Goal: Task Accomplishment & Management: Manage account settings

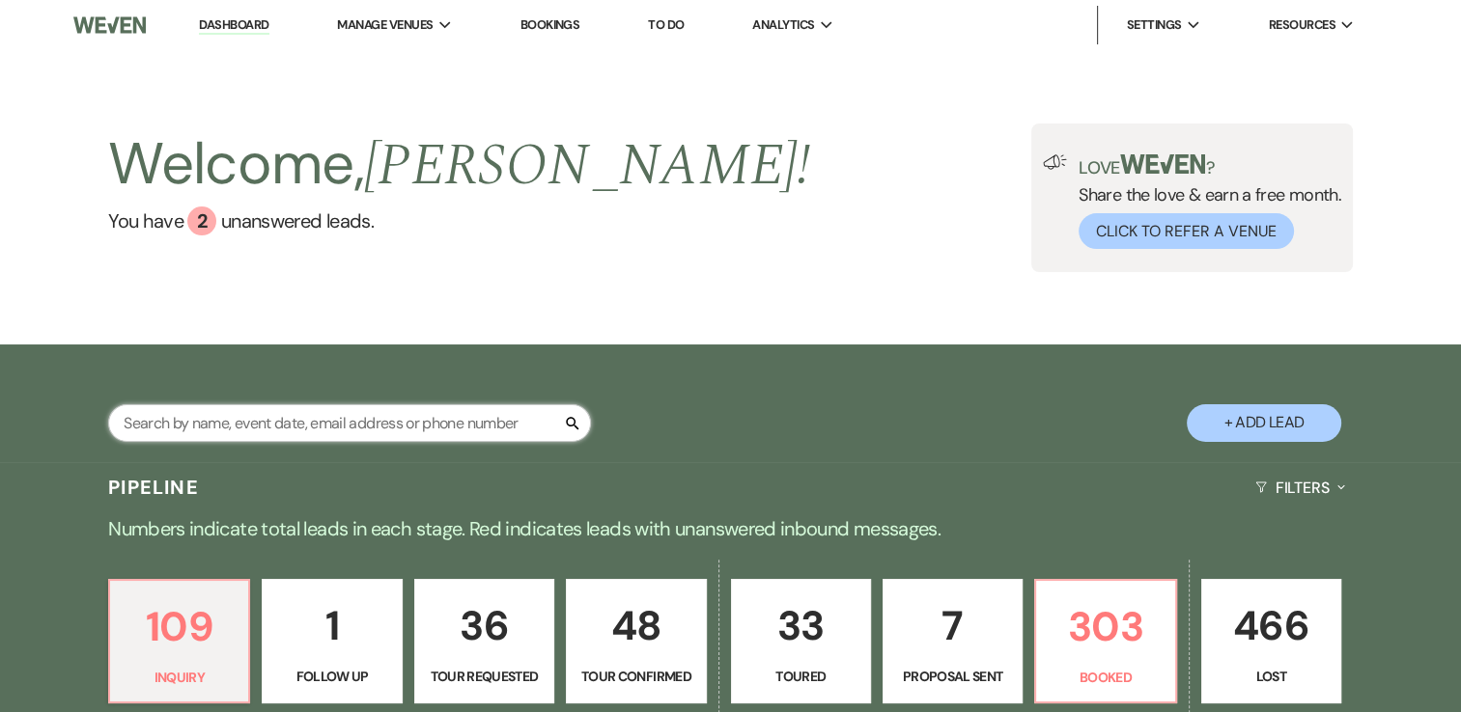
click at [310, 424] on input "text" at bounding box center [349, 424] width 483 height 38
type input "k"
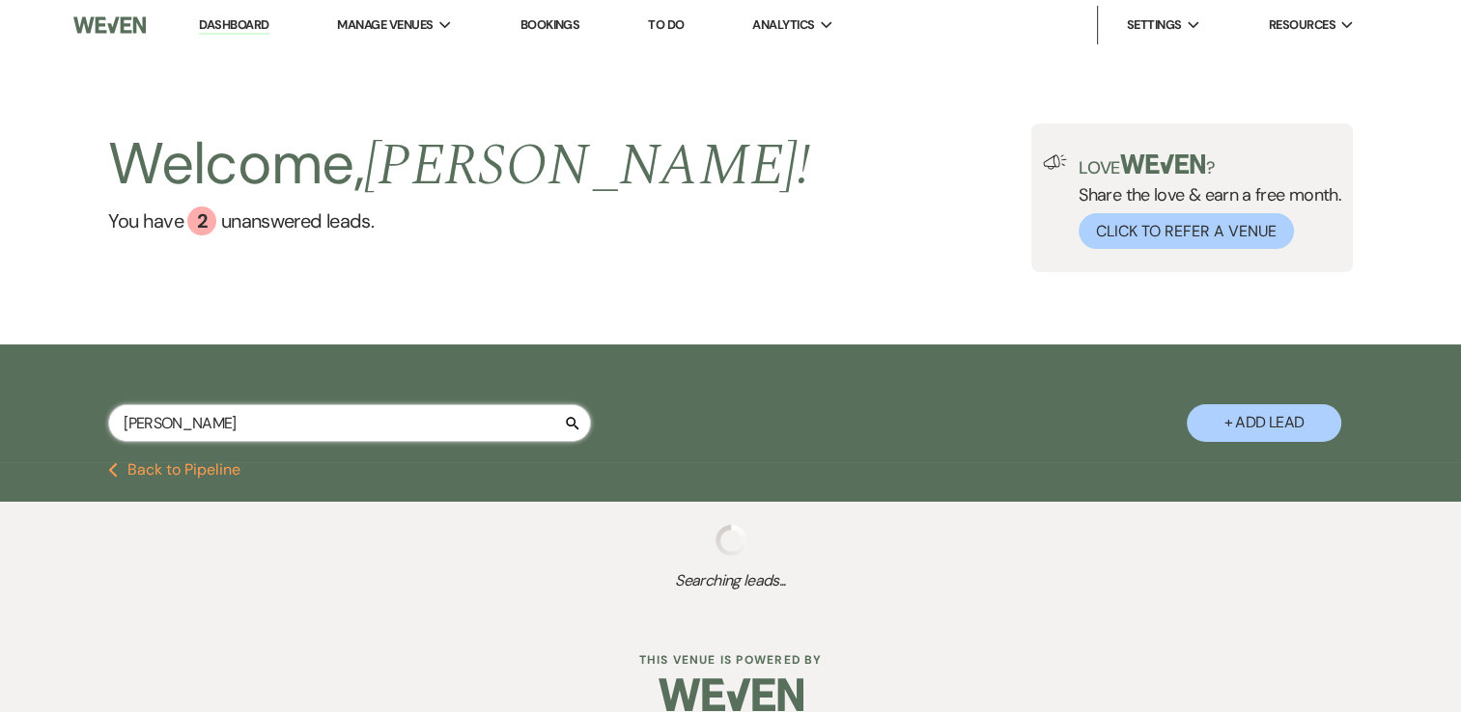
type input "harvey"
select select "5"
select select "2"
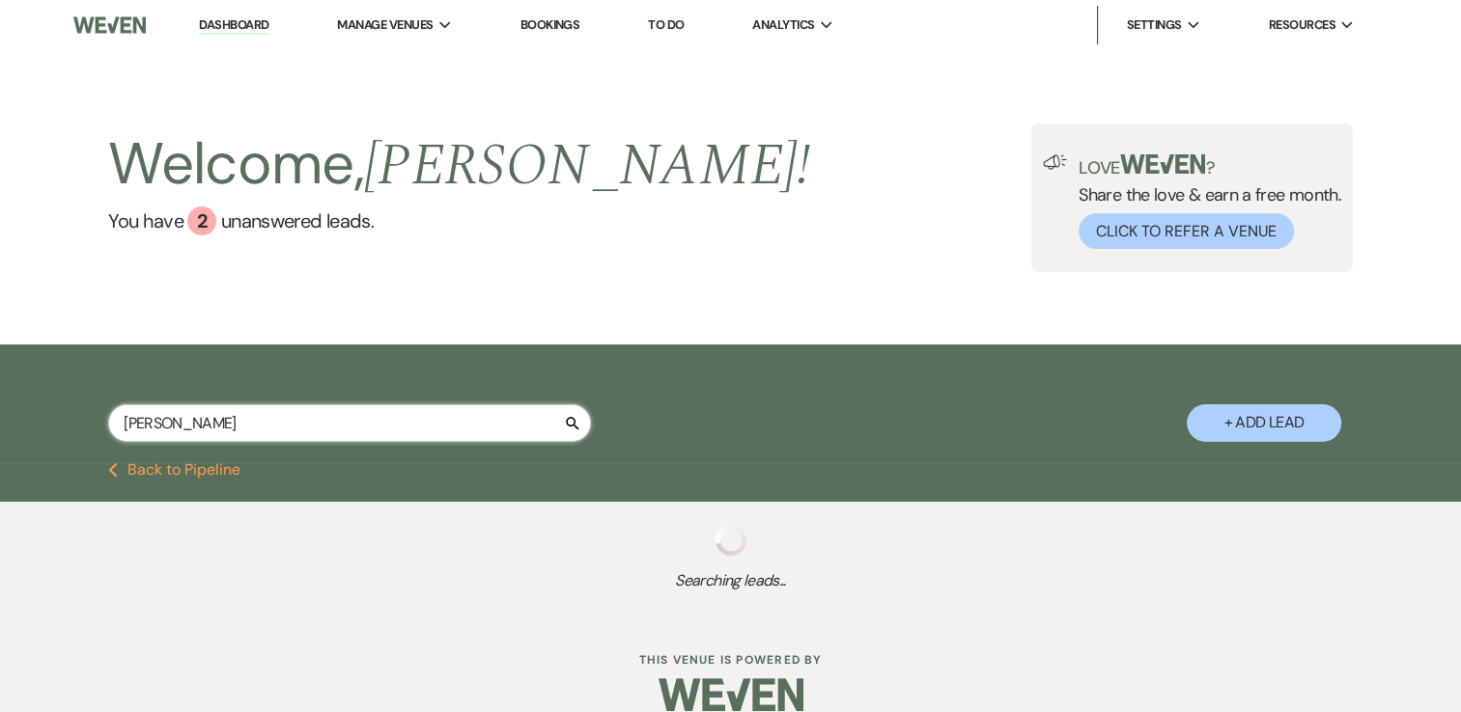
select select "2"
select select "6"
select select "4"
select select "8"
select select "4"
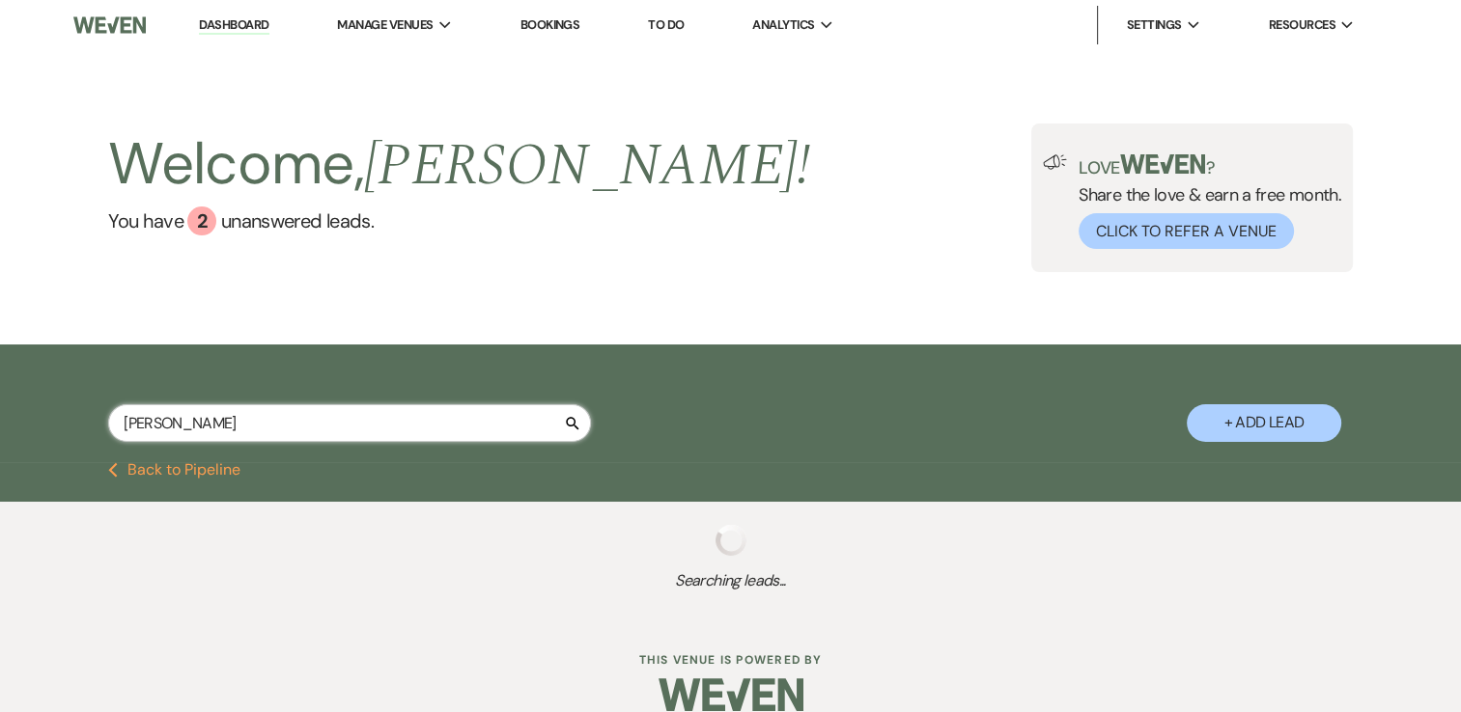
select select "5"
select select "2"
select select "5"
select select "4"
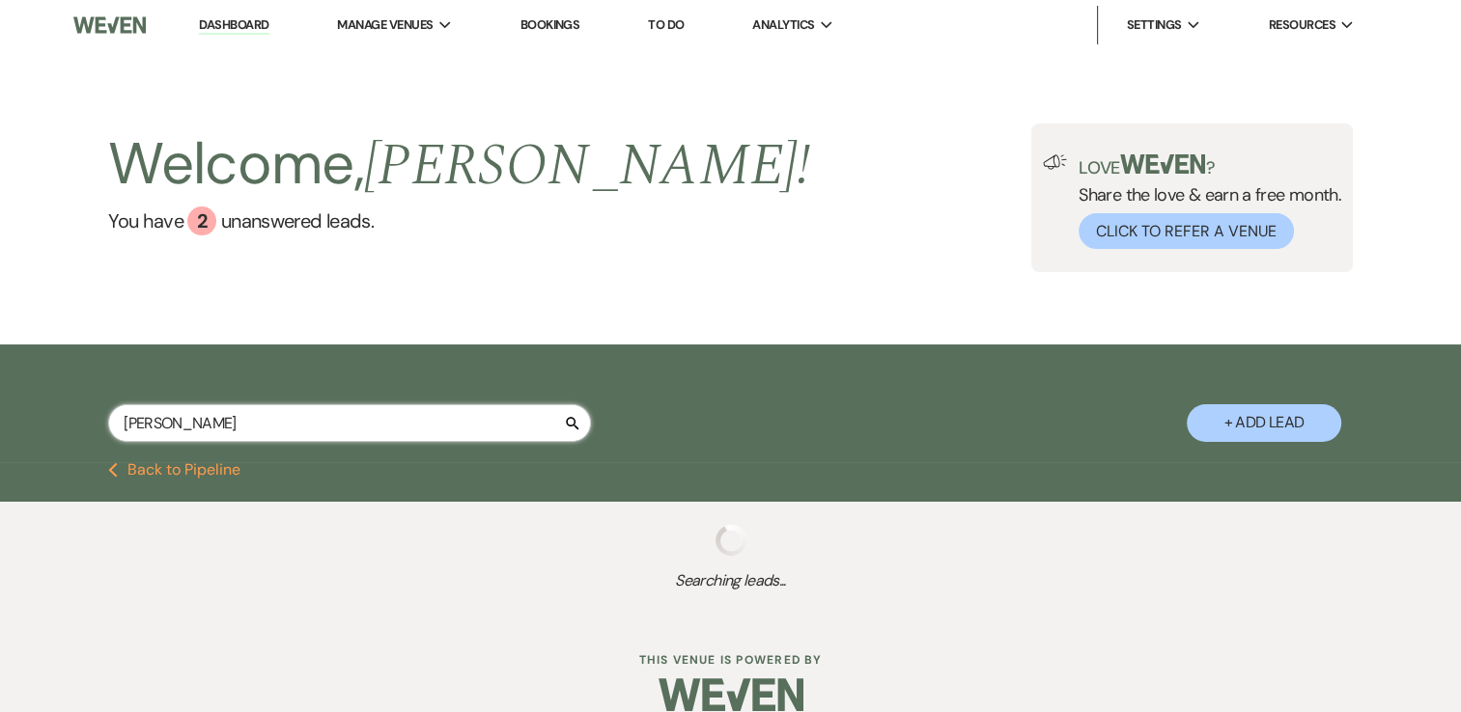
select select "2"
select select "5"
select select "8"
select select "6"
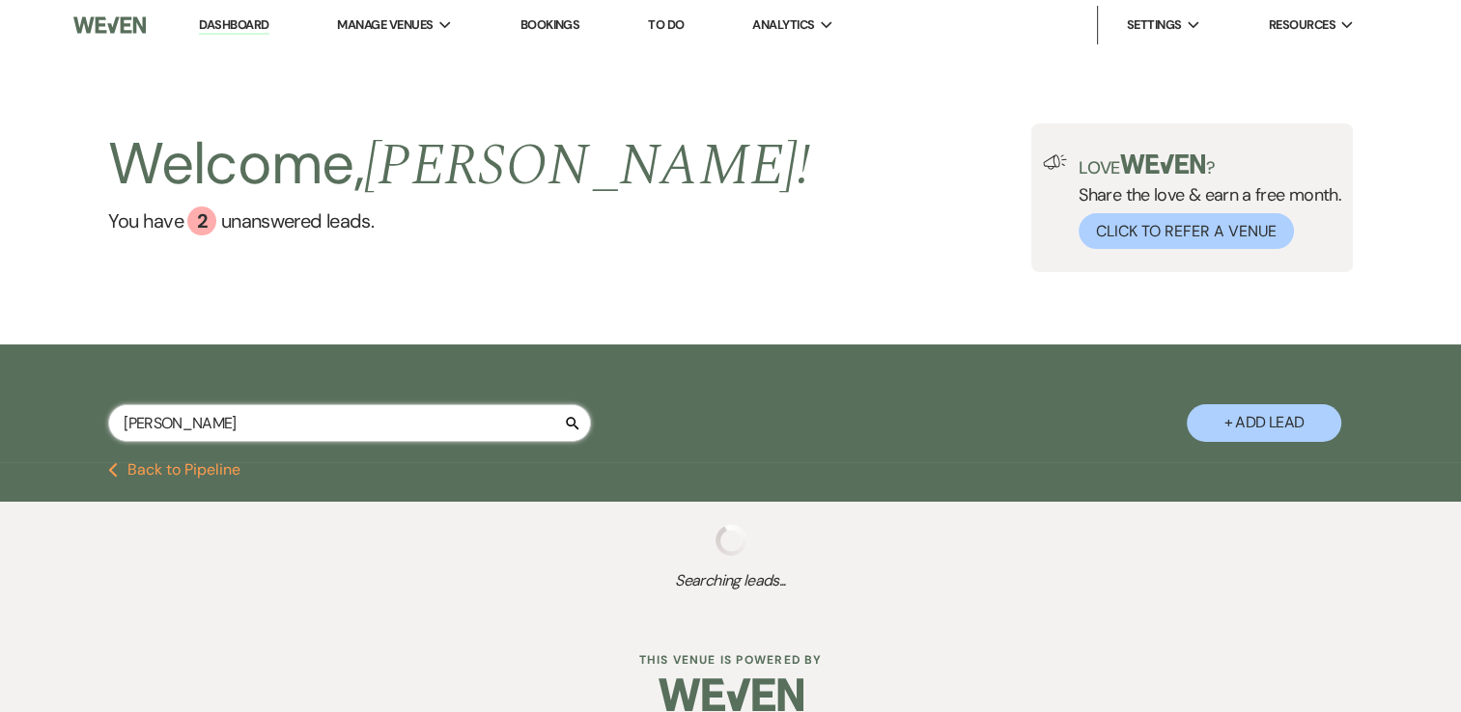
select select "8"
select select "4"
select select "8"
select select "6"
select select "8"
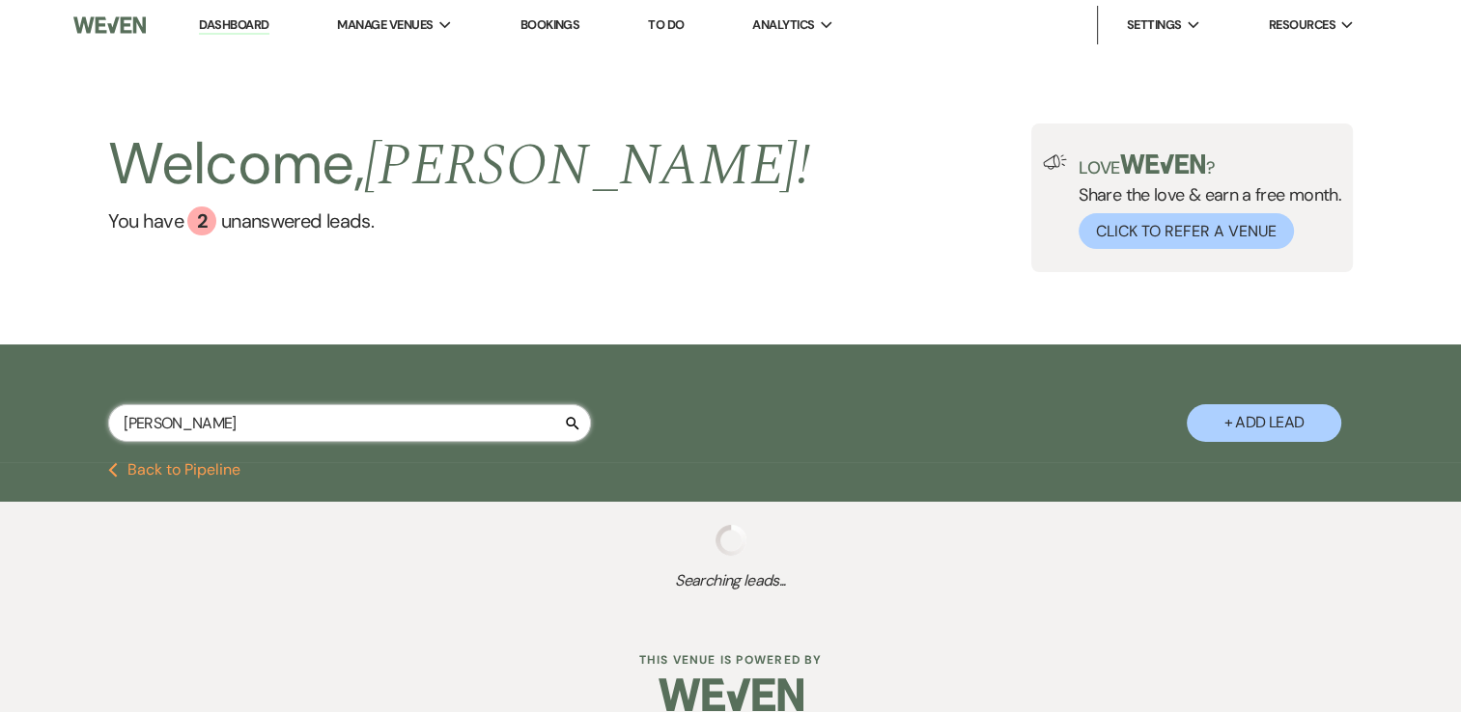
select select "4"
select select "2"
select select "5"
select select "8"
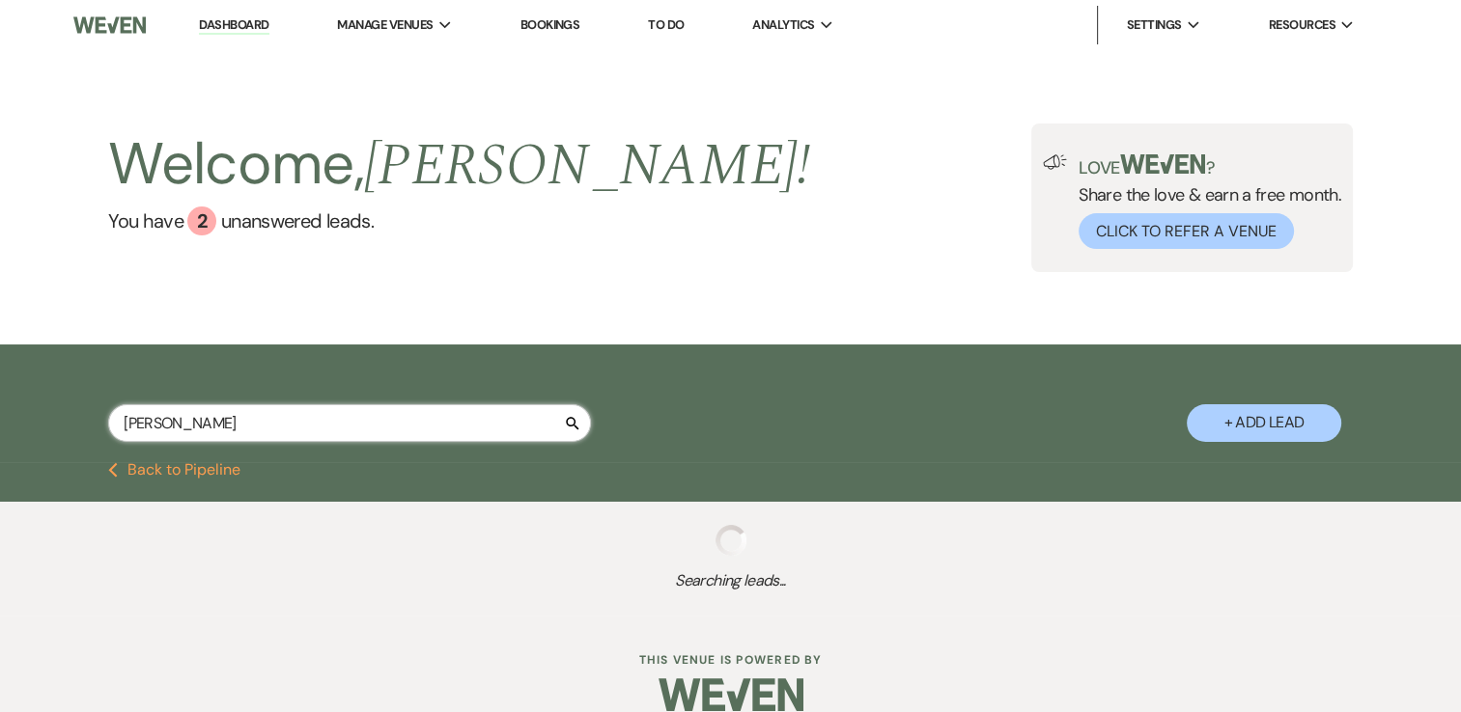
select select "4"
select select "5"
select select "8"
select select "4"
select select "5"
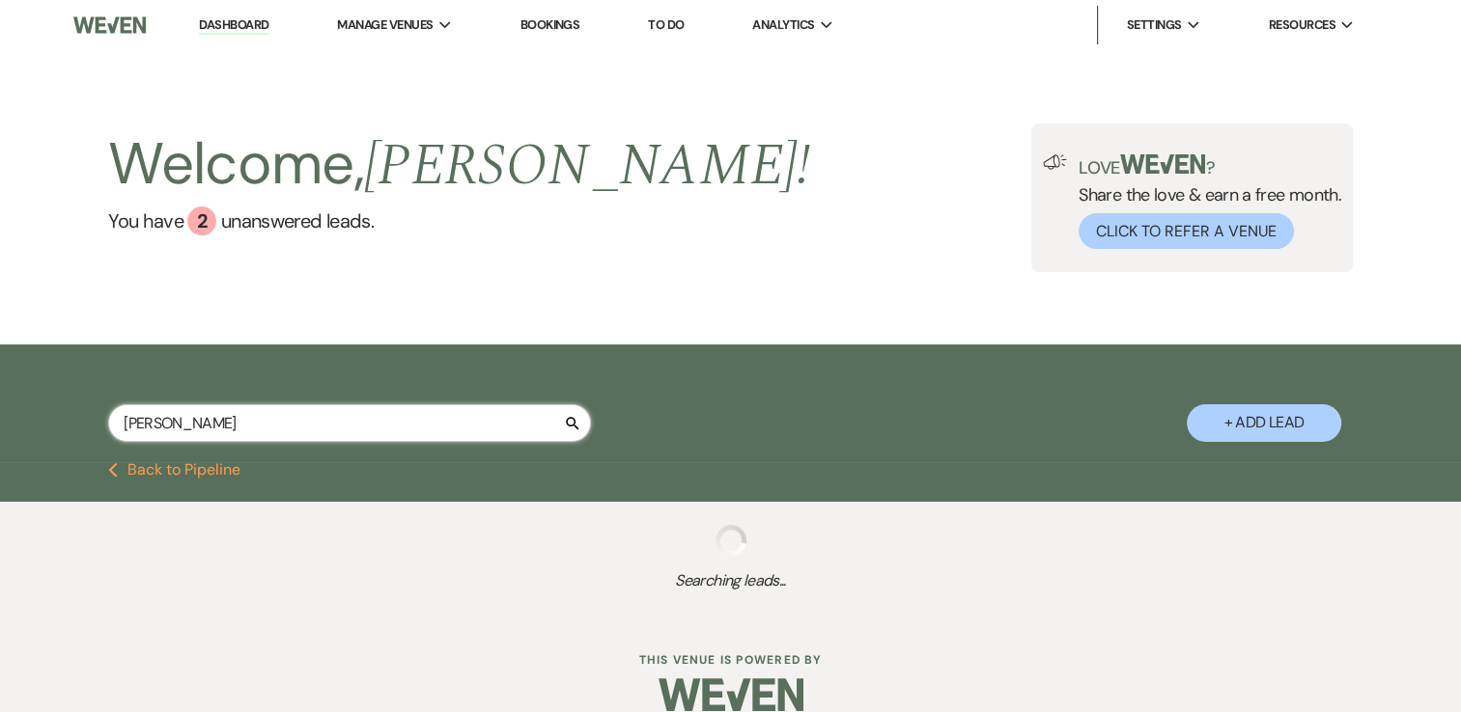
select select "6"
select select "5"
select select "9"
select select "8"
select select "4"
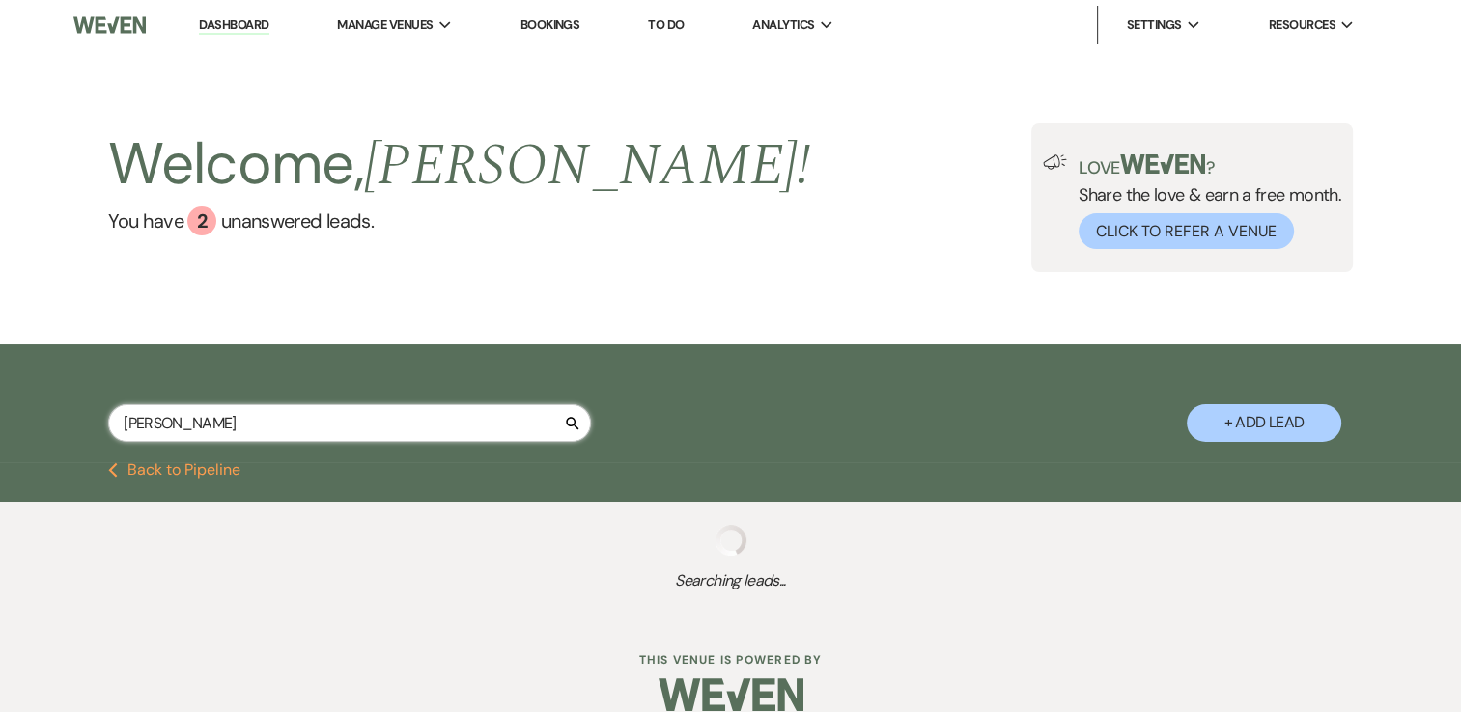
select select "8"
select select "5"
select select "2"
select select "5"
select select "8"
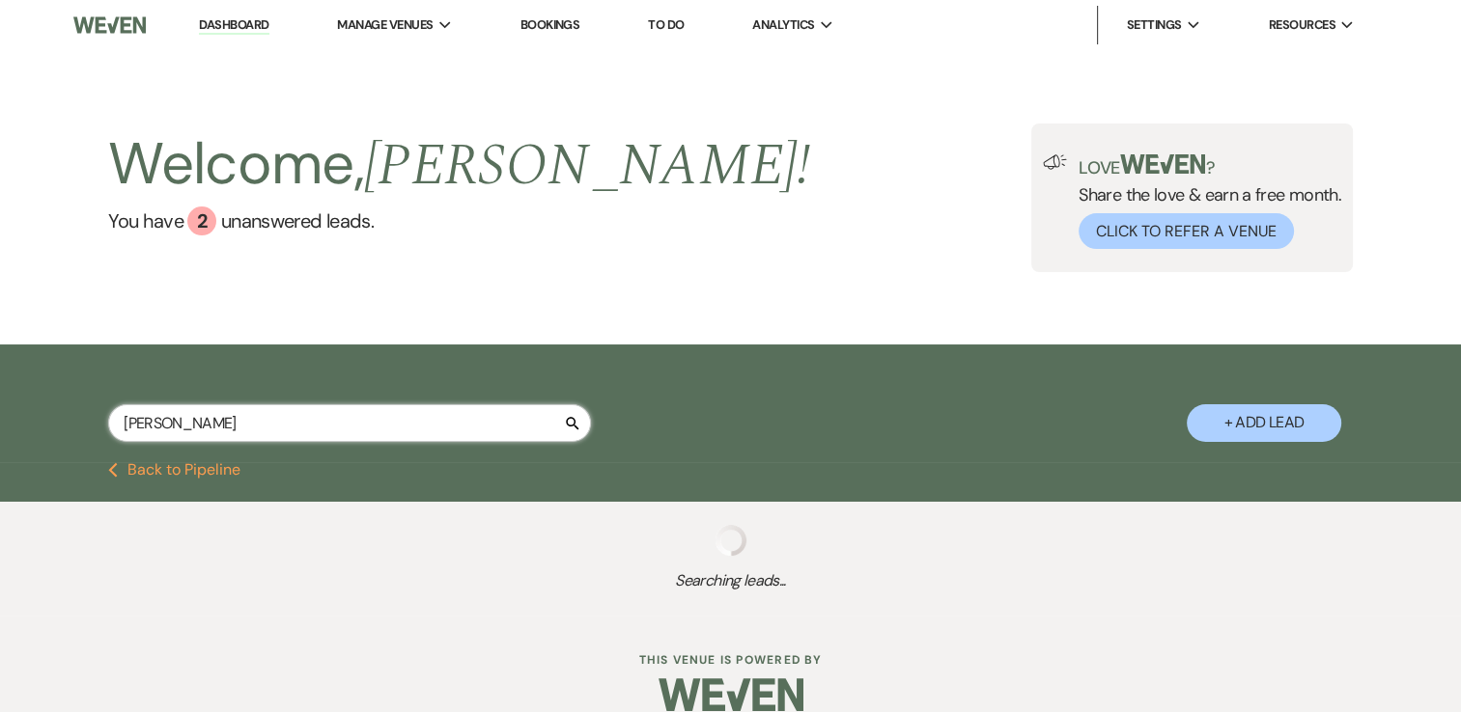
select select "7"
select select "8"
select select "5"
select select "6"
select select "8"
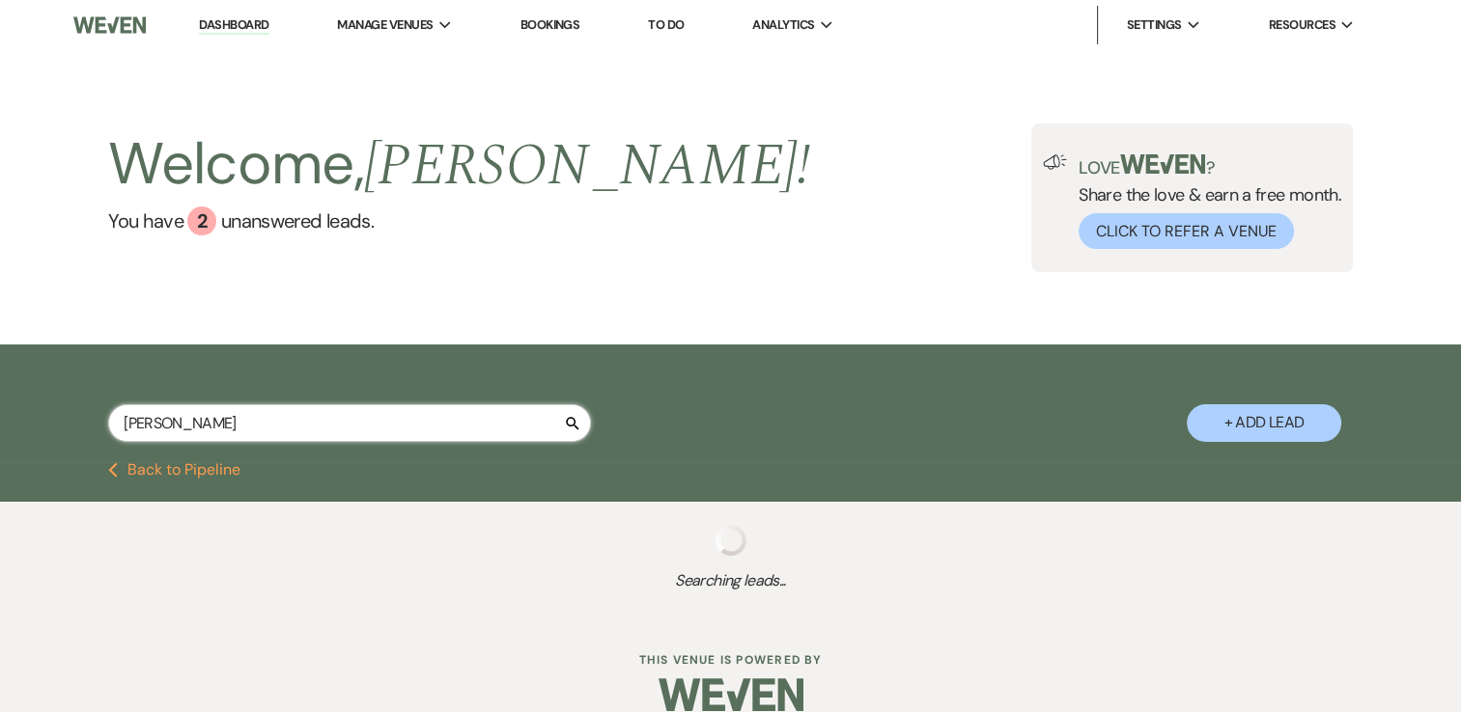
select select "5"
select select "2"
select select "8"
select select "5"
select select "2"
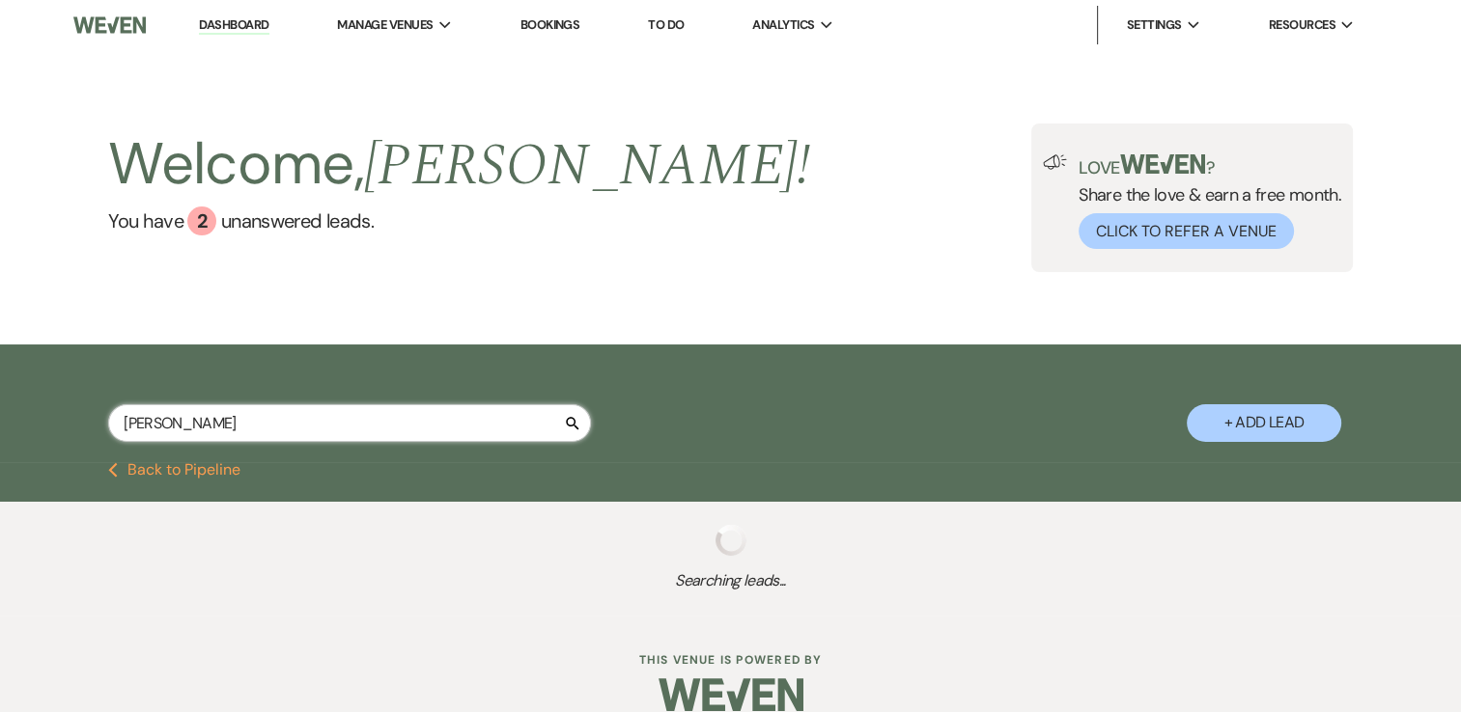
select select "8"
select select "5"
select select "8"
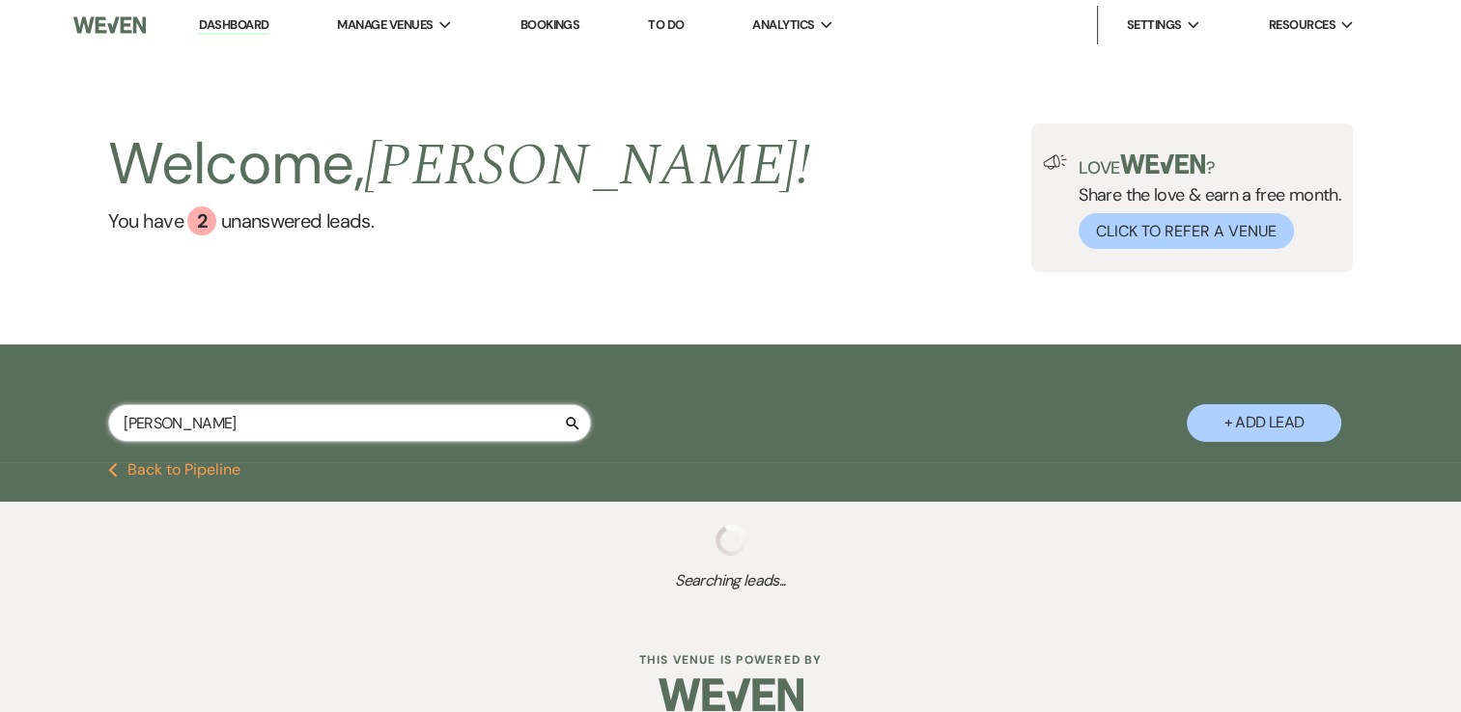
select select "8"
select select "2"
select select "8"
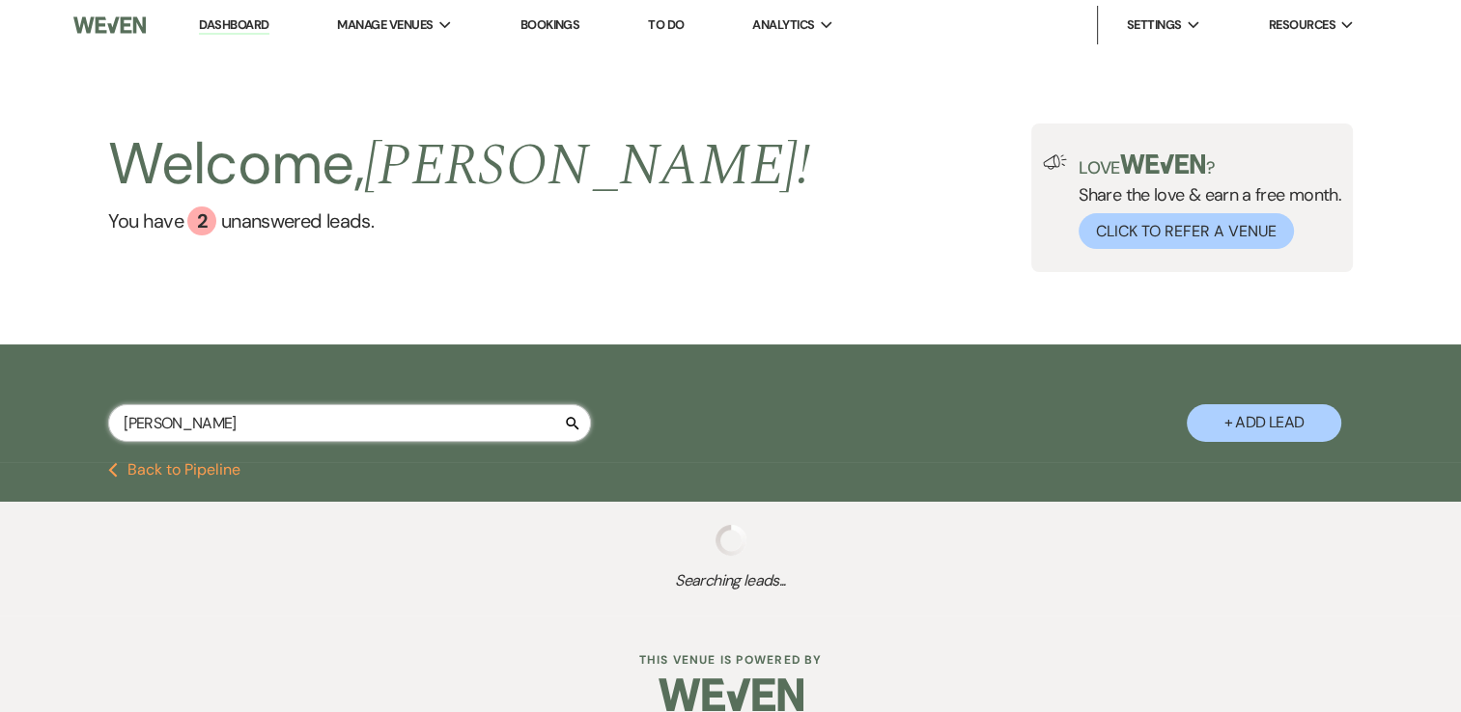
select select "5"
select select "8"
select select "5"
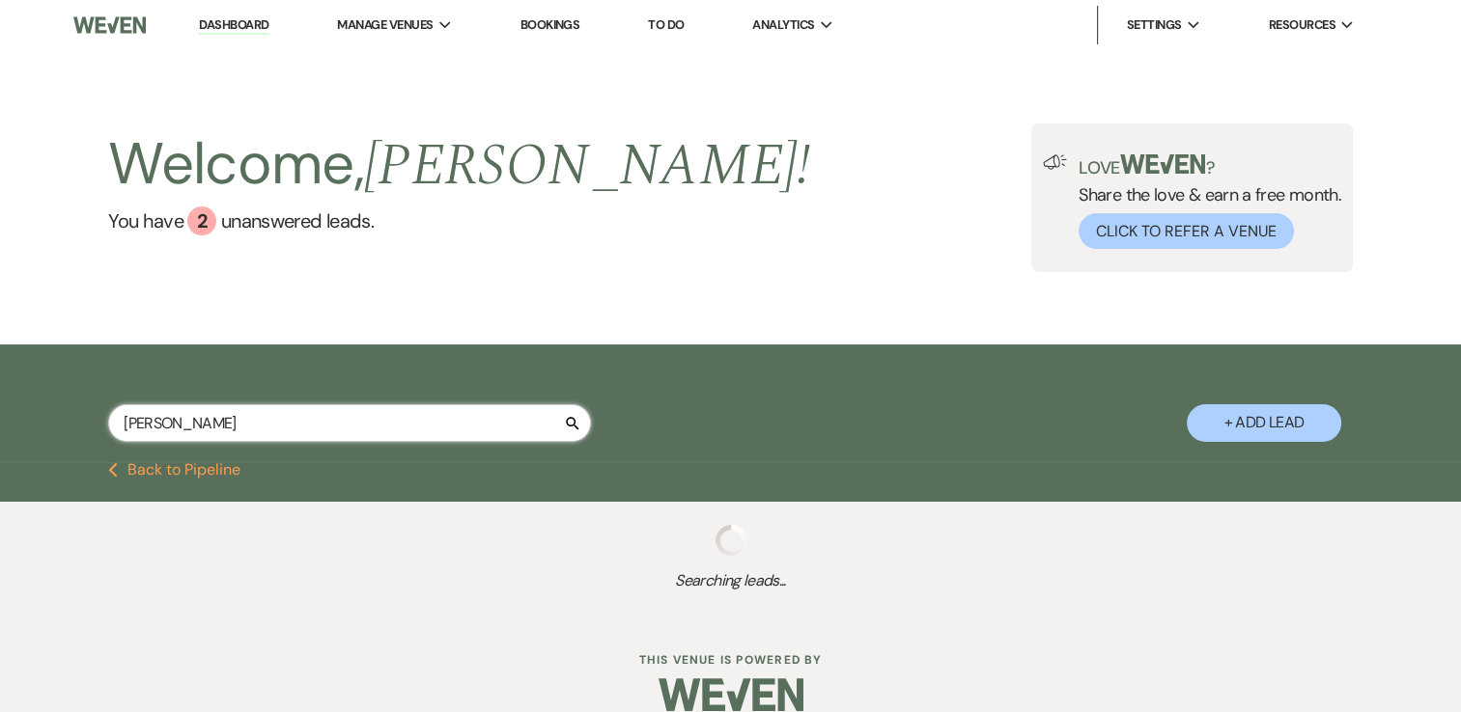
select select "8"
select select "4"
select select "8"
select select "4"
select select "8"
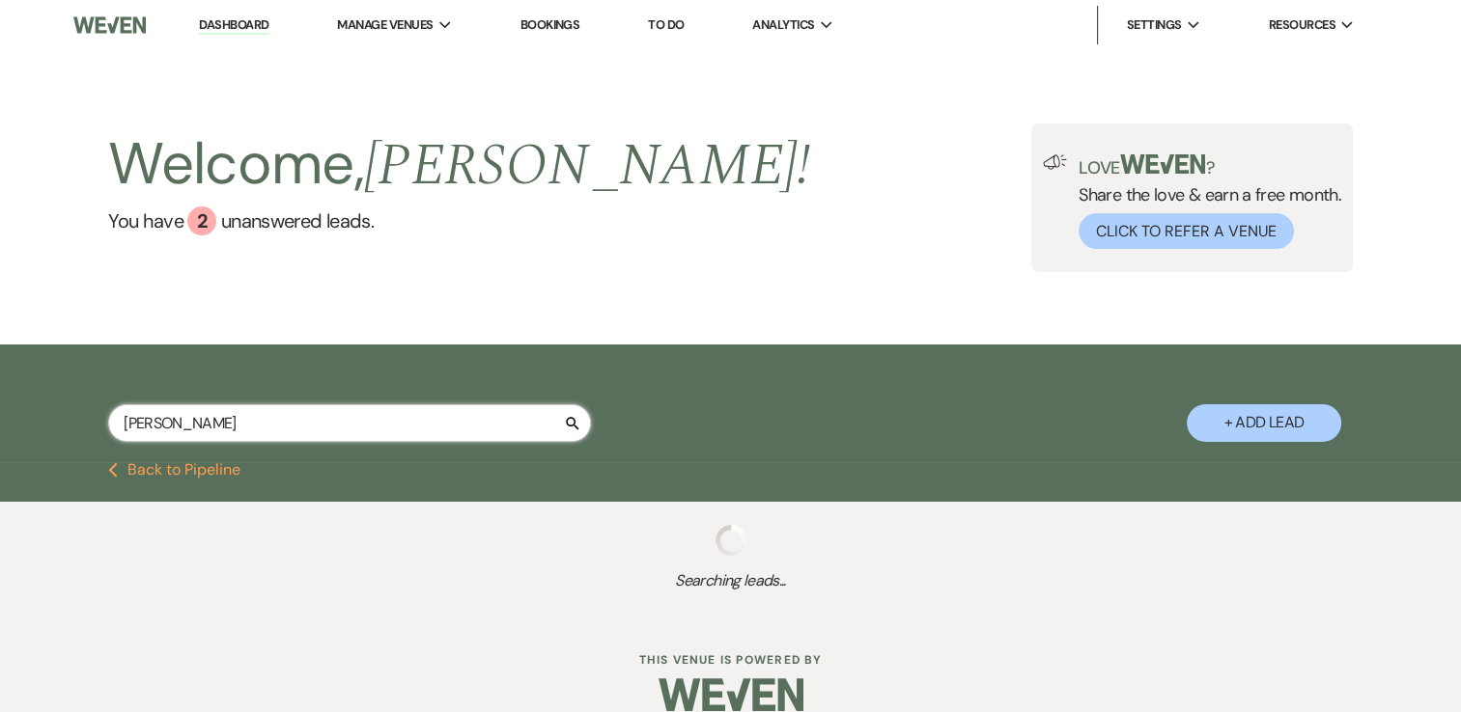
select select "8"
select select "5"
select select "4"
select select "8"
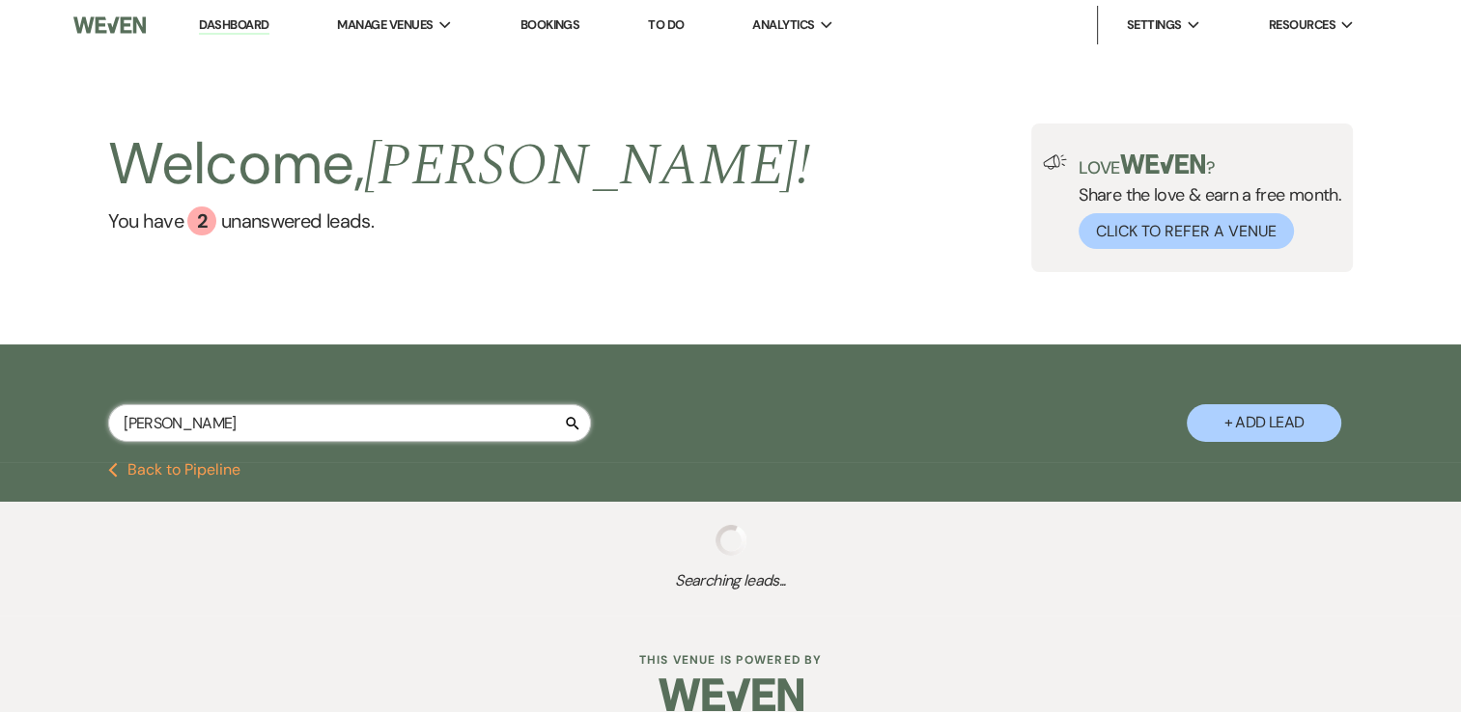
select select "11"
select select "8"
select select "5"
select select "4"
select select "8"
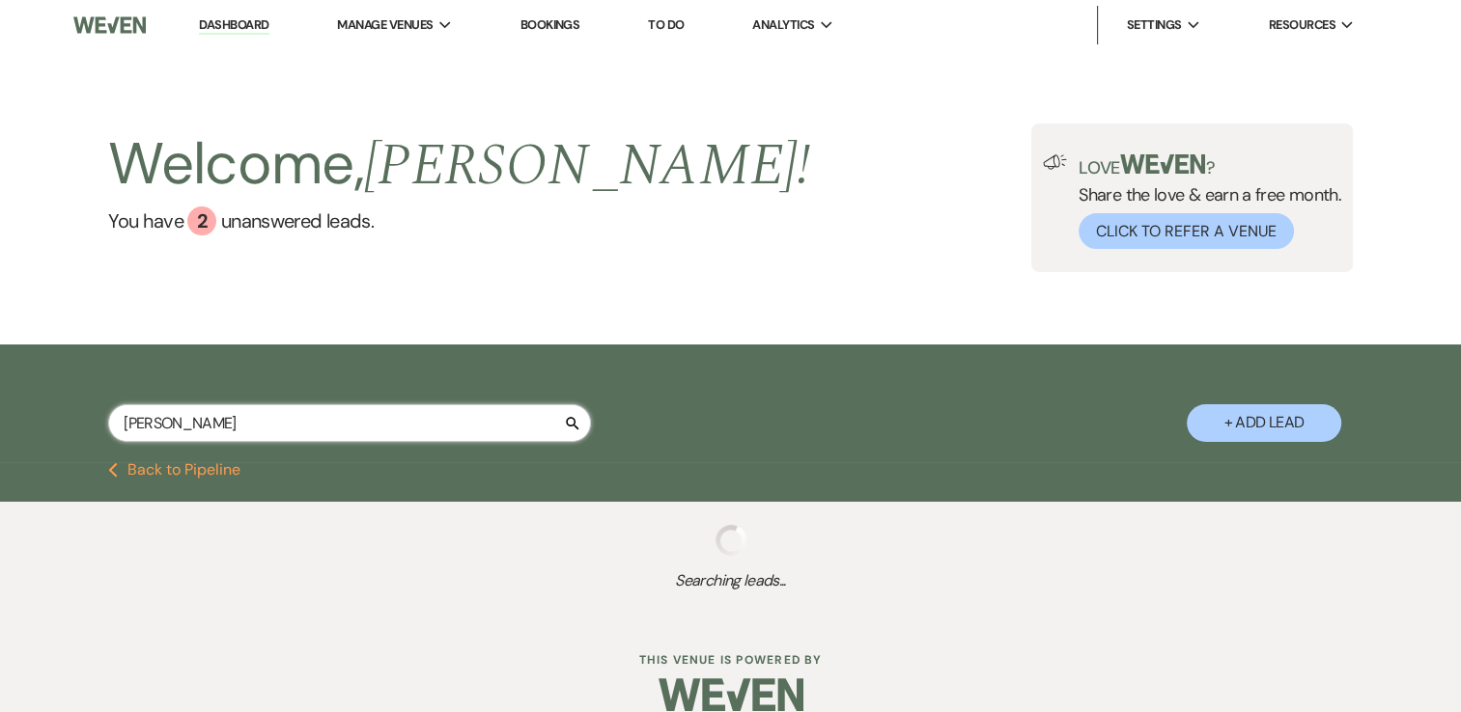
select select "5"
select select "8"
select select "11"
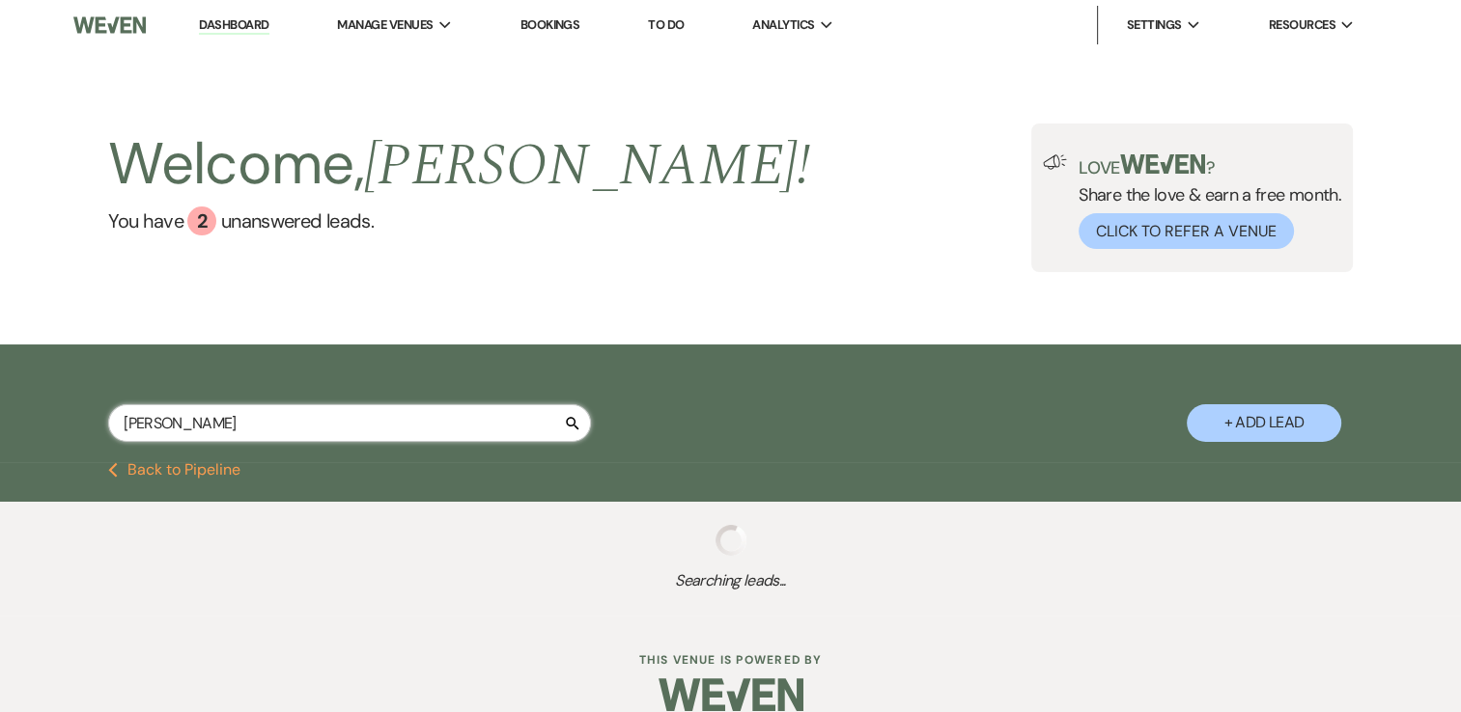
select select "8"
select select "11"
select select "8"
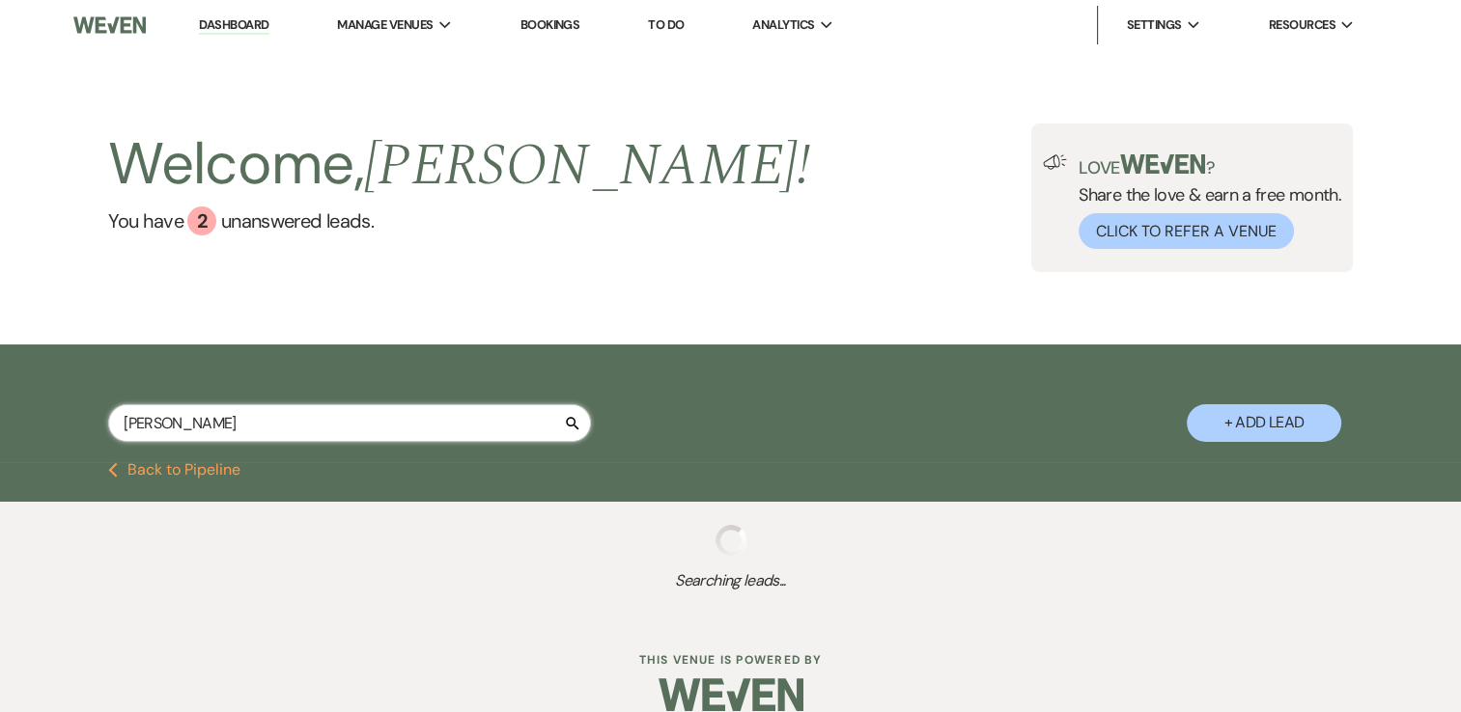
select select "5"
select select "8"
select select "5"
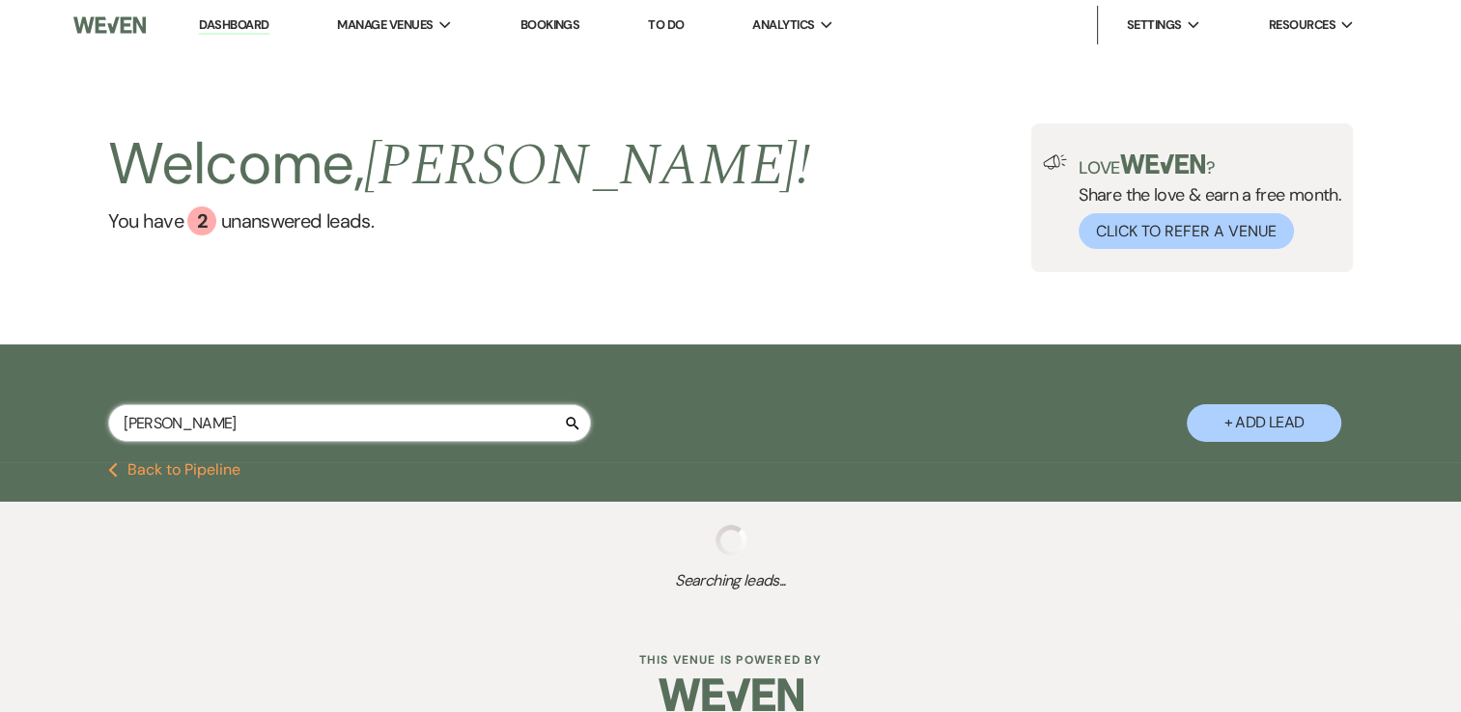
select select "4"
select select "8"
select select "5"
select select "4"
select select "8"
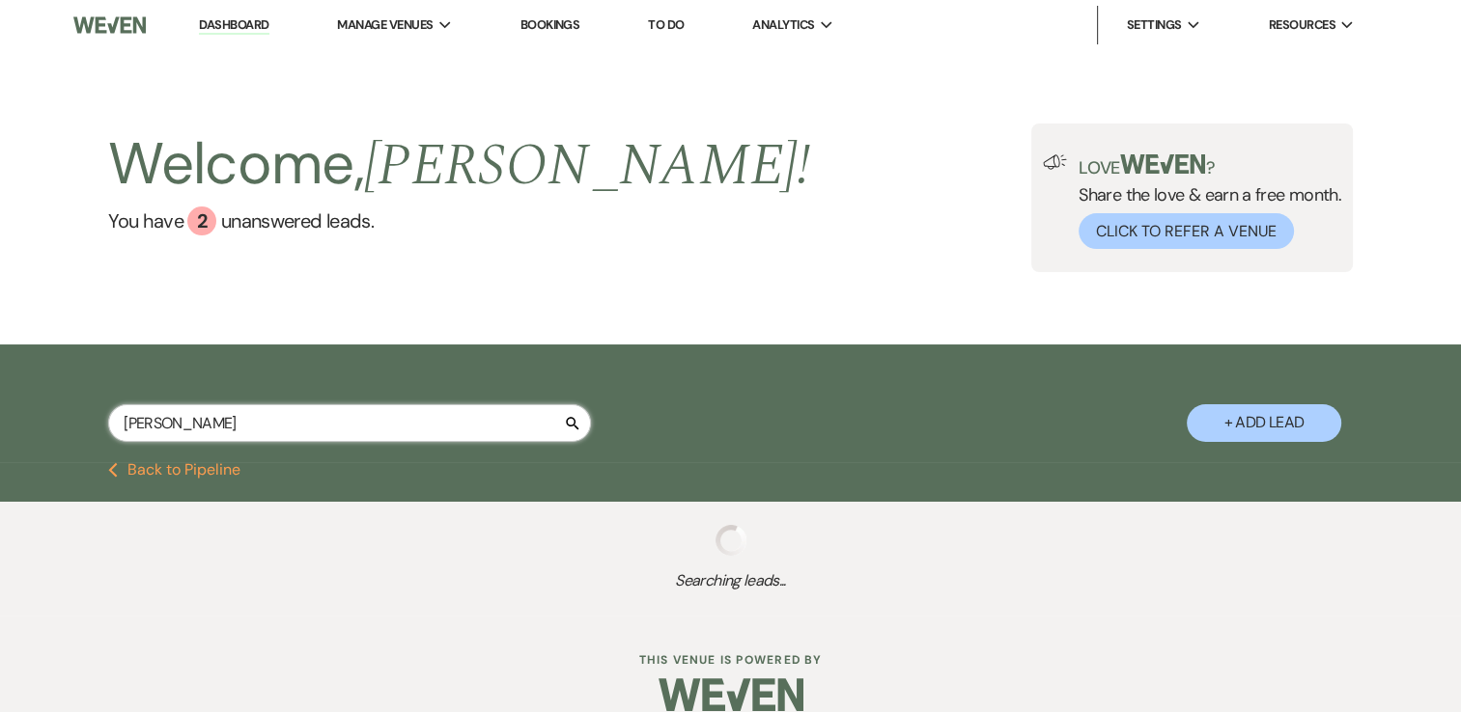
select select "5"
select select "8"
select select "6"
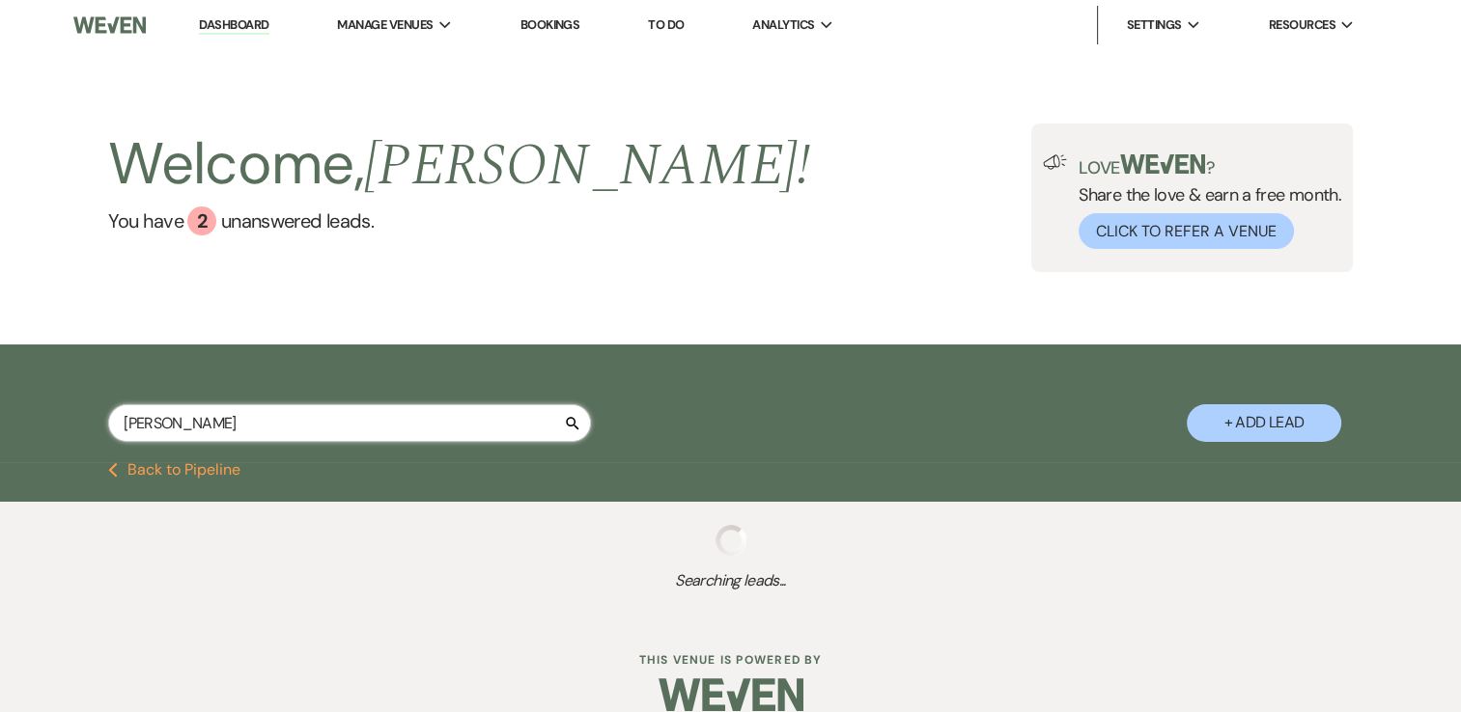
select select "2"
select select "4"
select select "8"
select select "5"
select select "8"
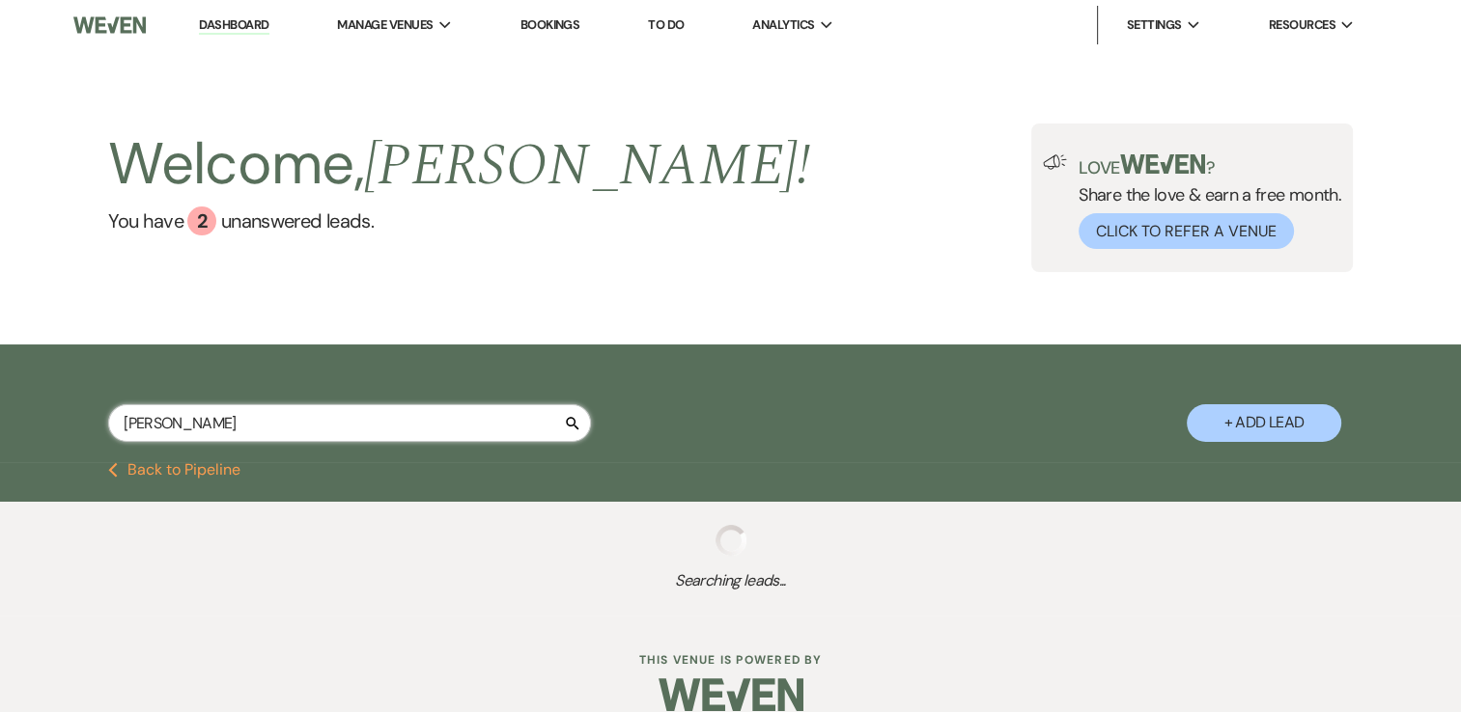
select select "5"
select select "8"
select select "5"
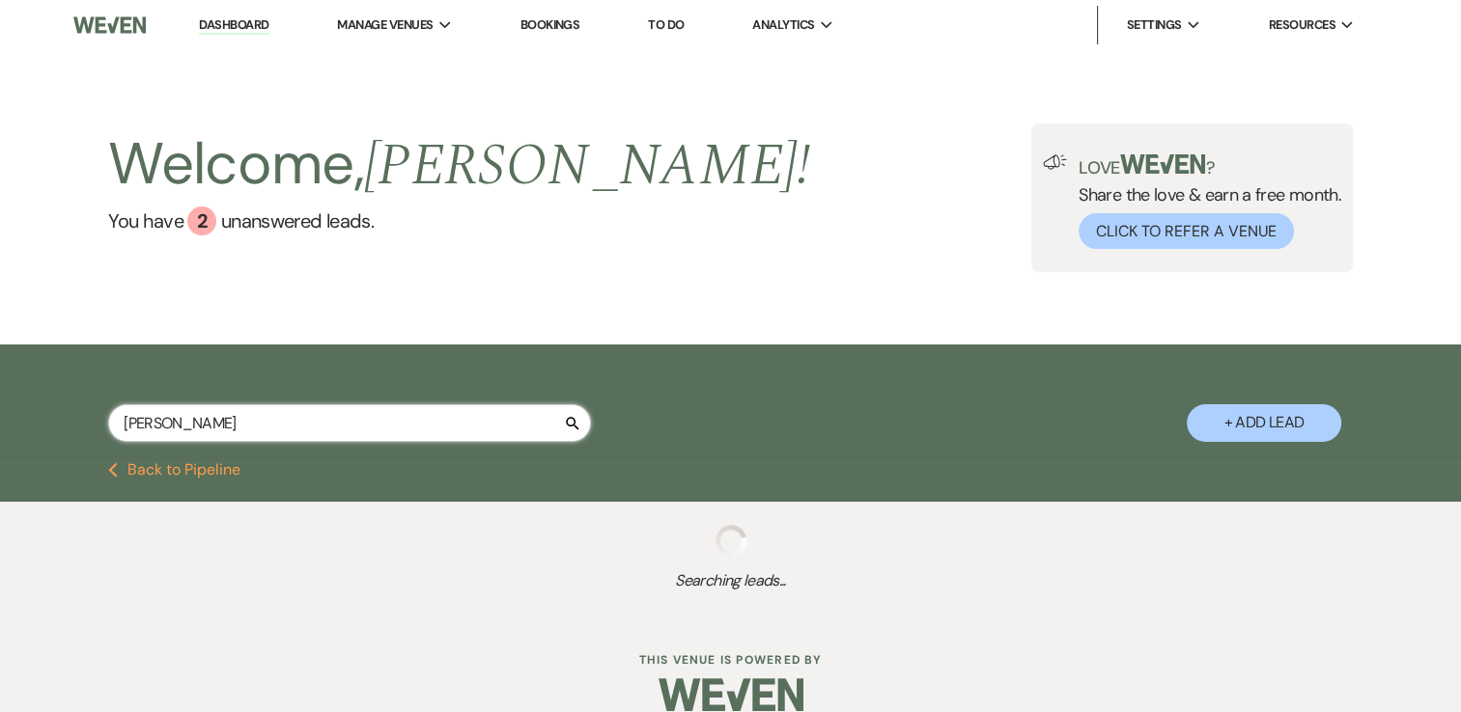
select select "8"
select select "5"
select select "8"
select select "10"
select select "8"
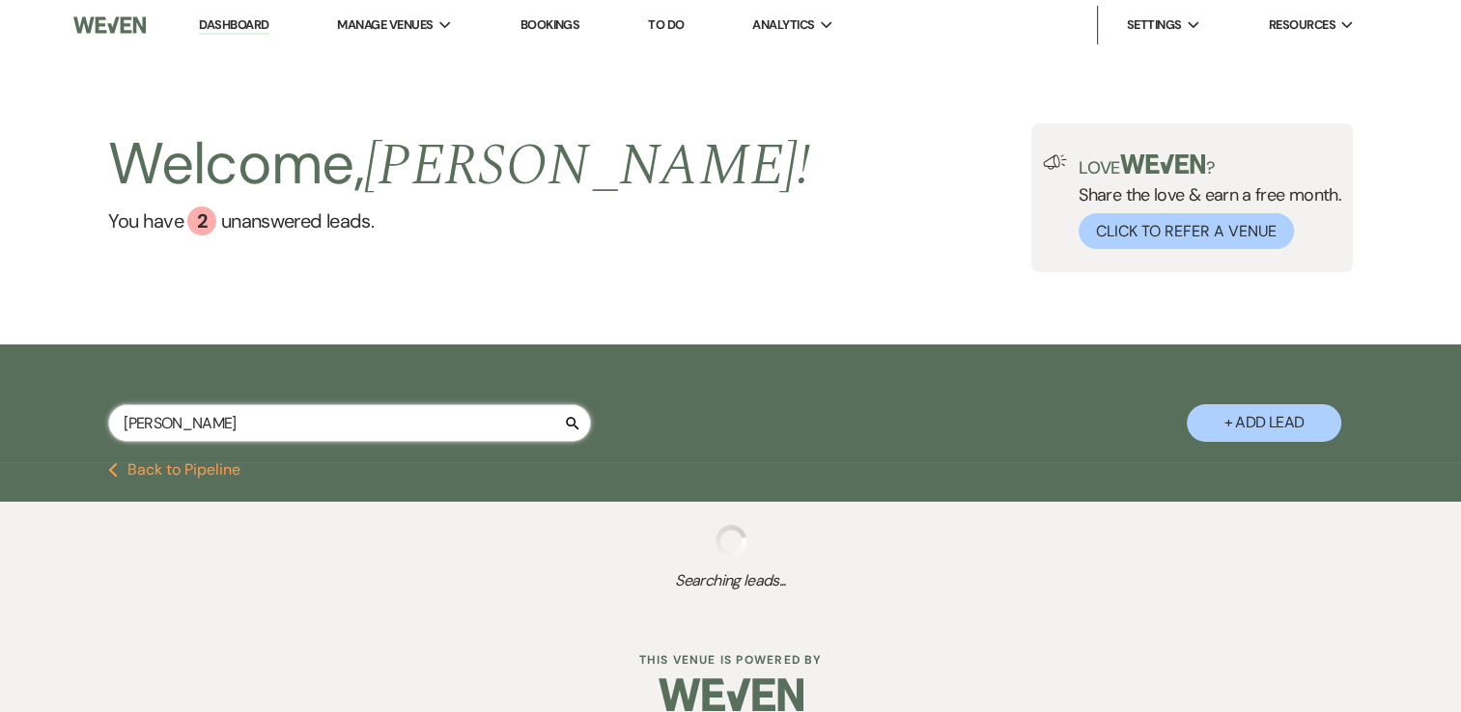
select select "8"
select select "4"
select select "8"
select select "5"
select select "4"
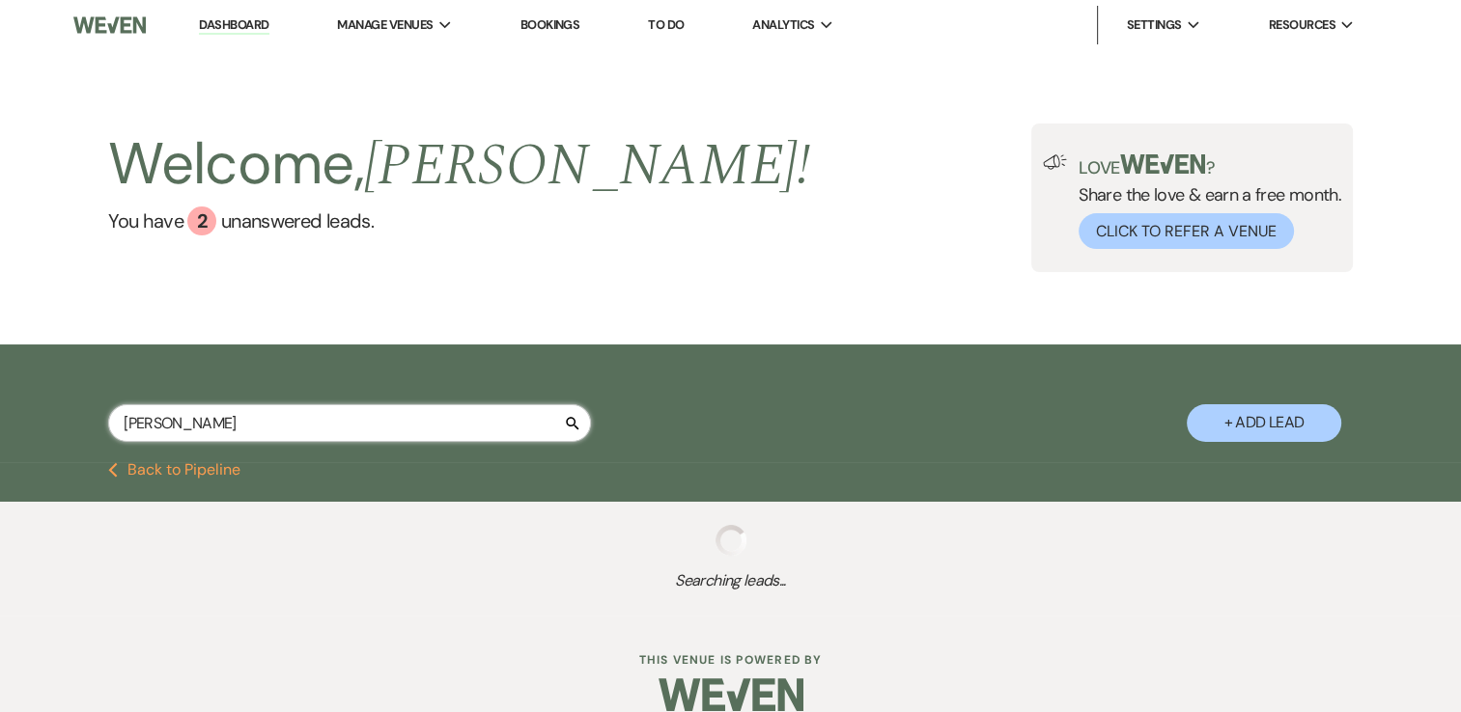
select select "8"
select select "5"
select select "8"
select select "4"
select select "8"
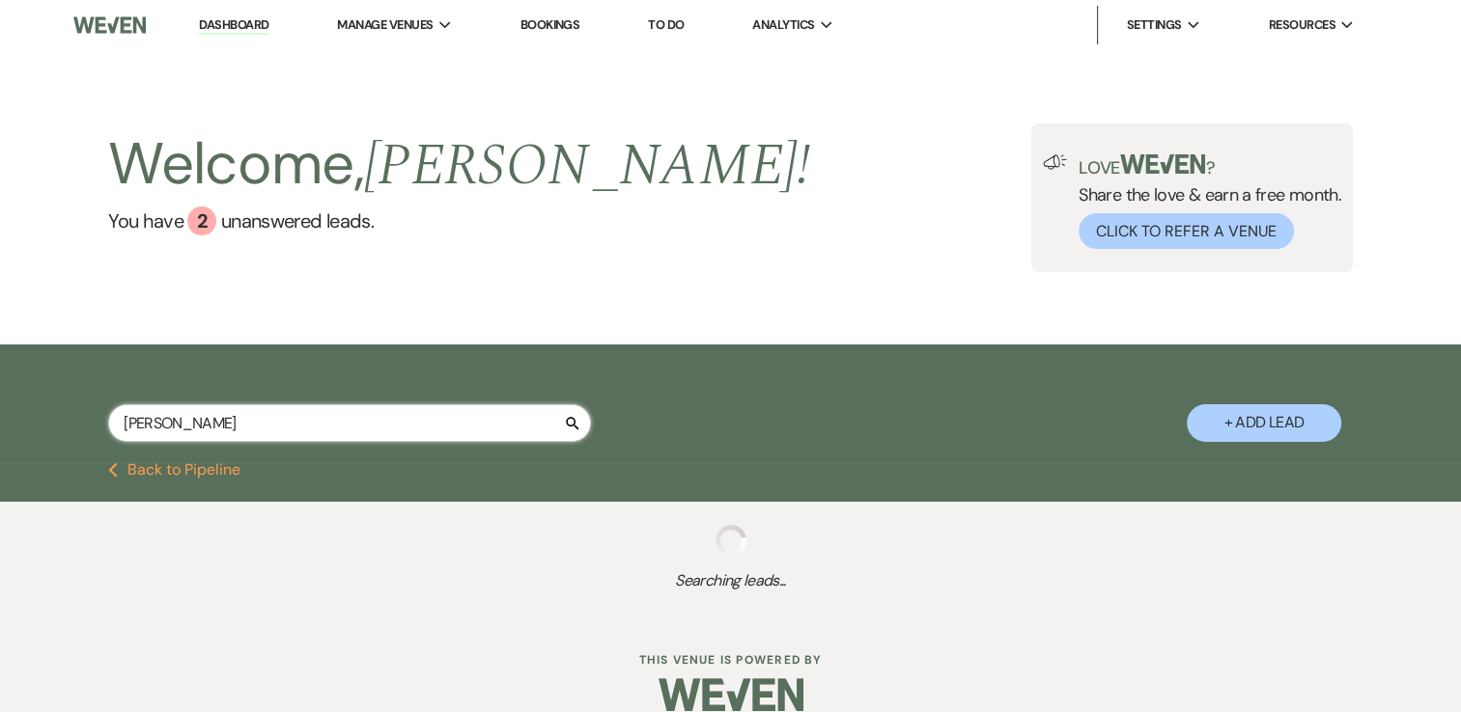
select select "5"
select select "8"
select select "5"
select select "8"
select select "5"
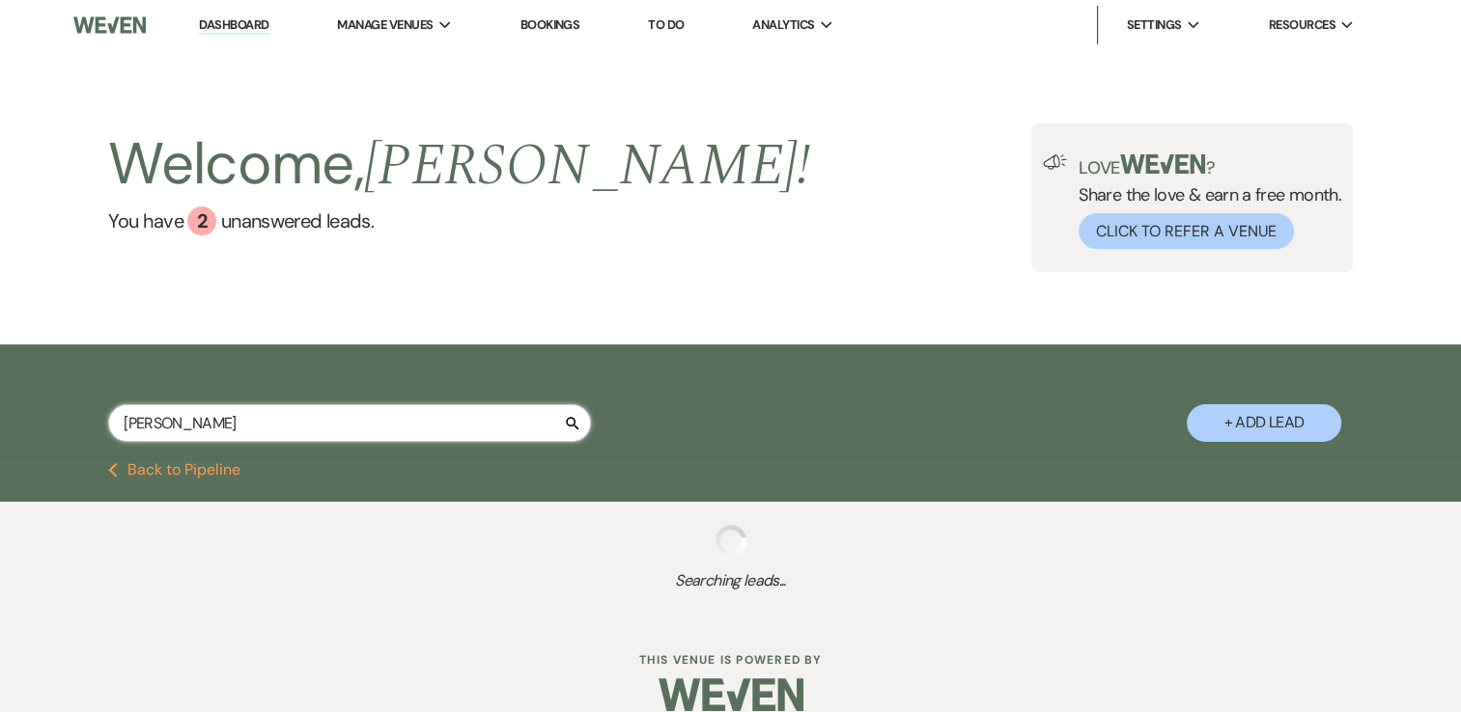
select select "8"
select select "3"
select select "8"
select select "5"
select select "4"
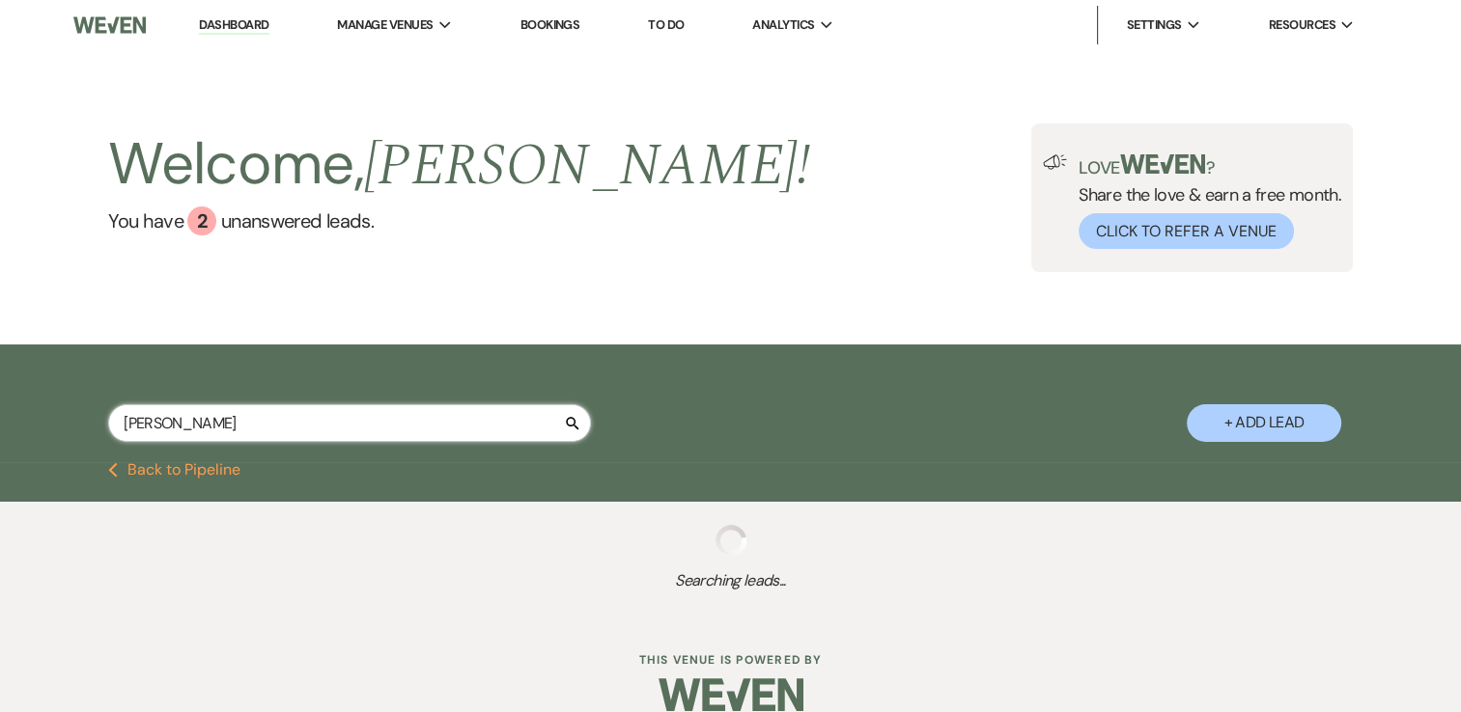
select select "8"
select select "5"
select select "8"
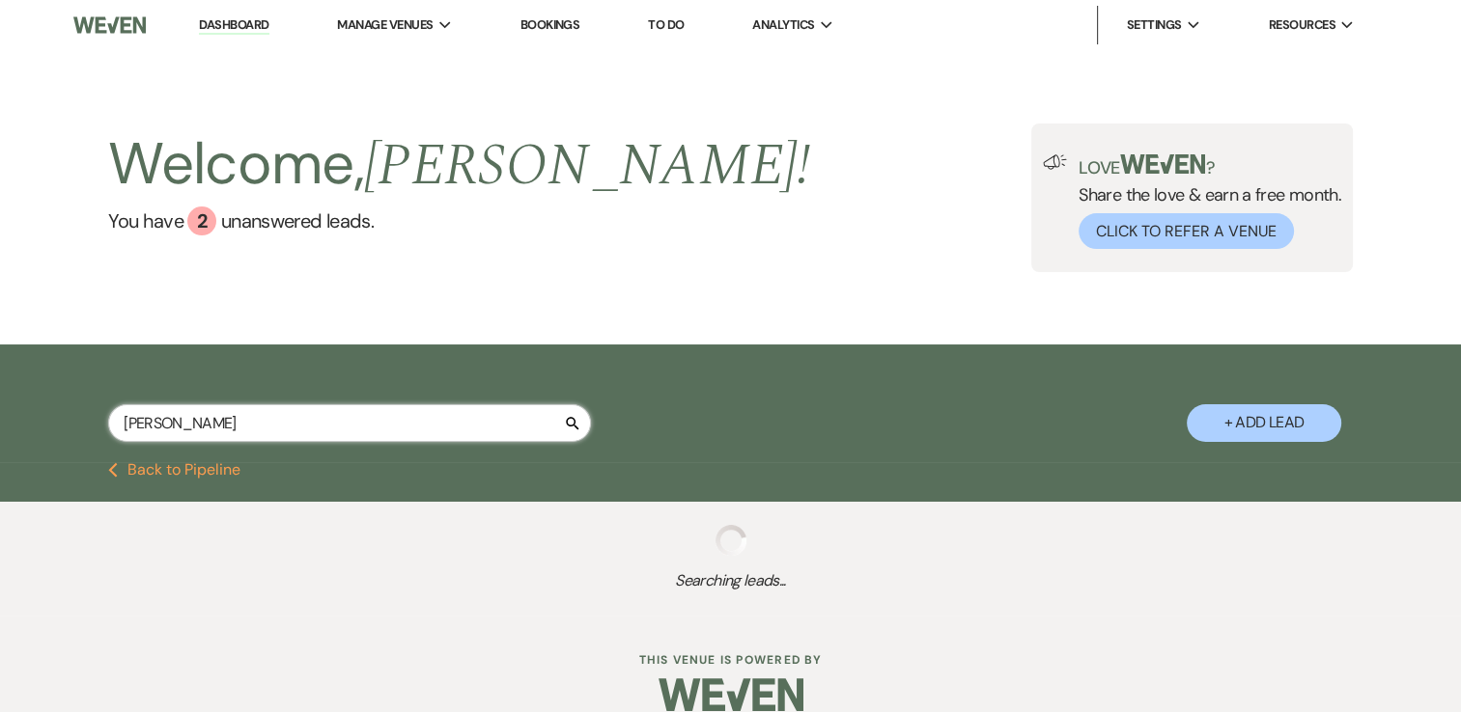
select select "8"
select select "6"
select select "8"
select select "5"
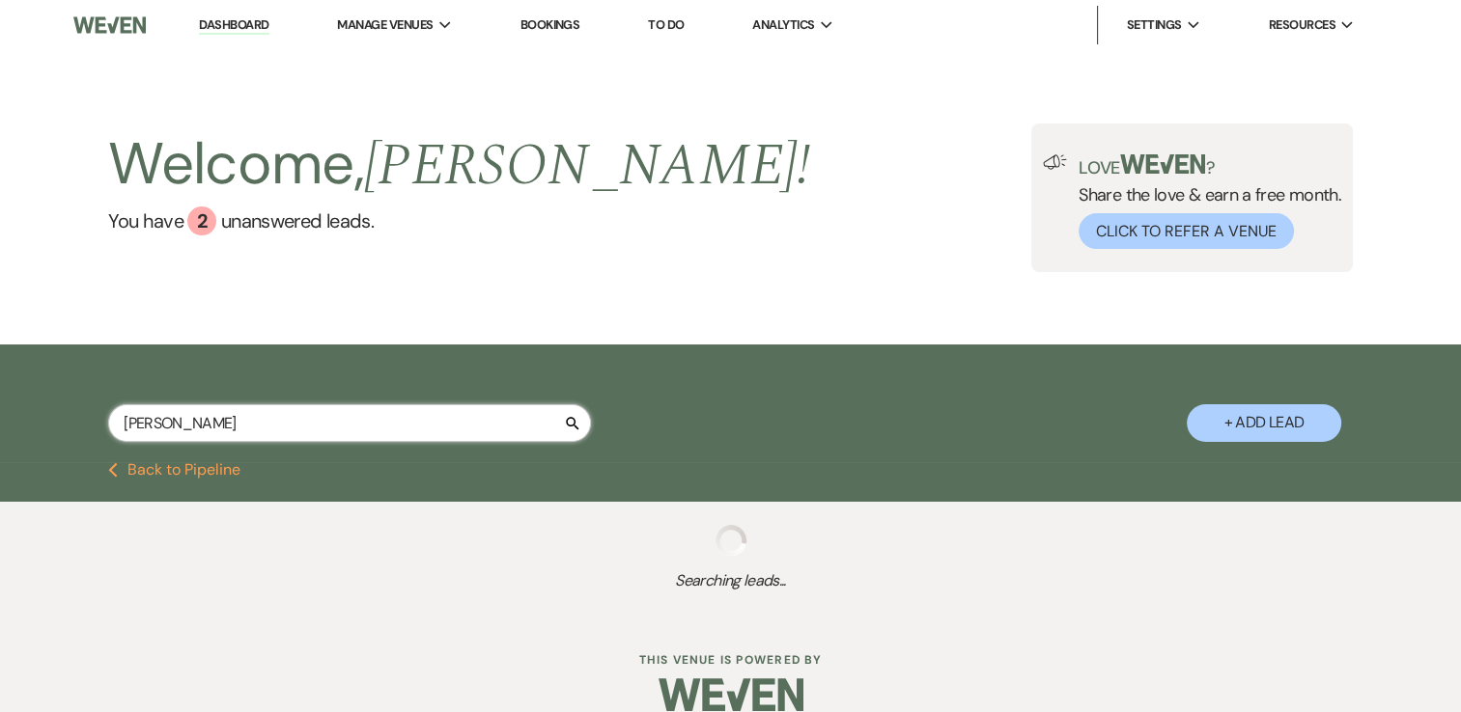
select select "8"
select select "5"
select select "8"
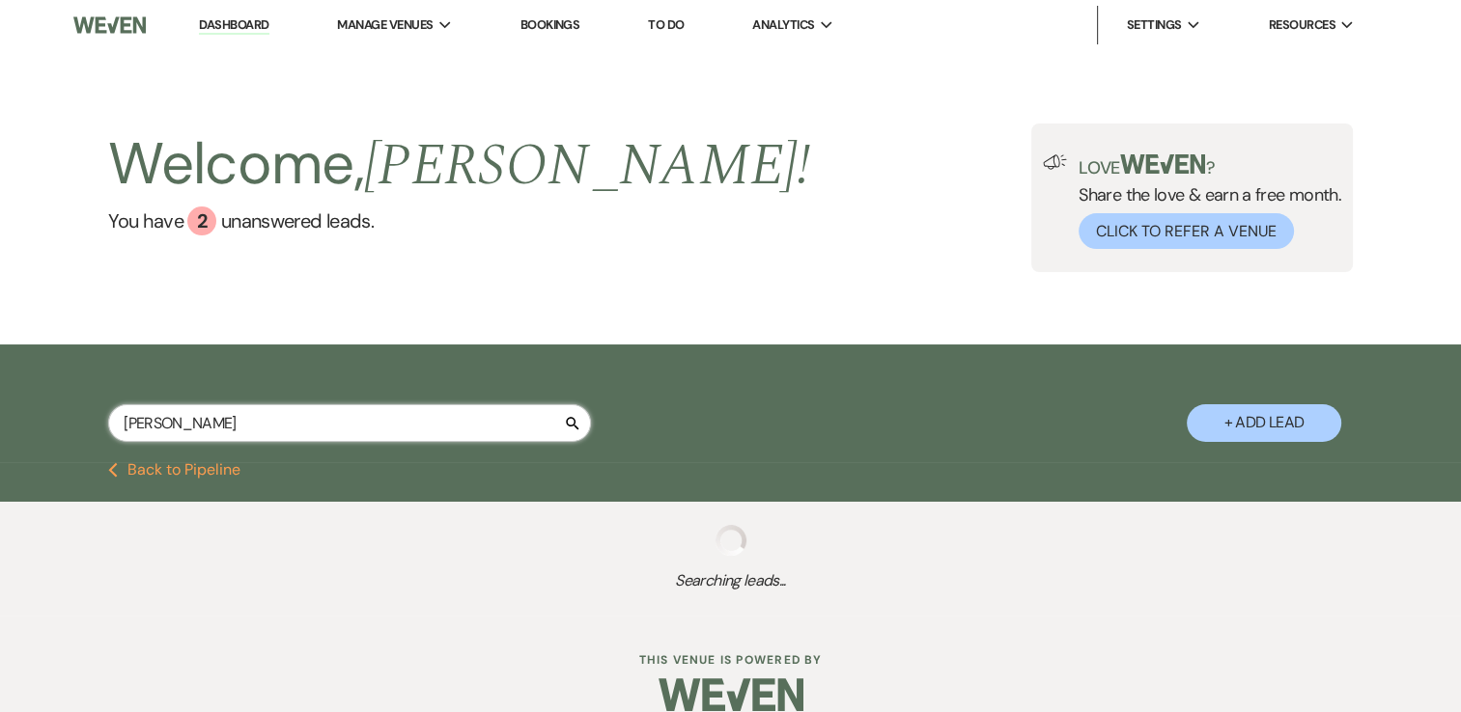
select select "6"
select select "8"
select select "5"
select select "2"
select select "8"
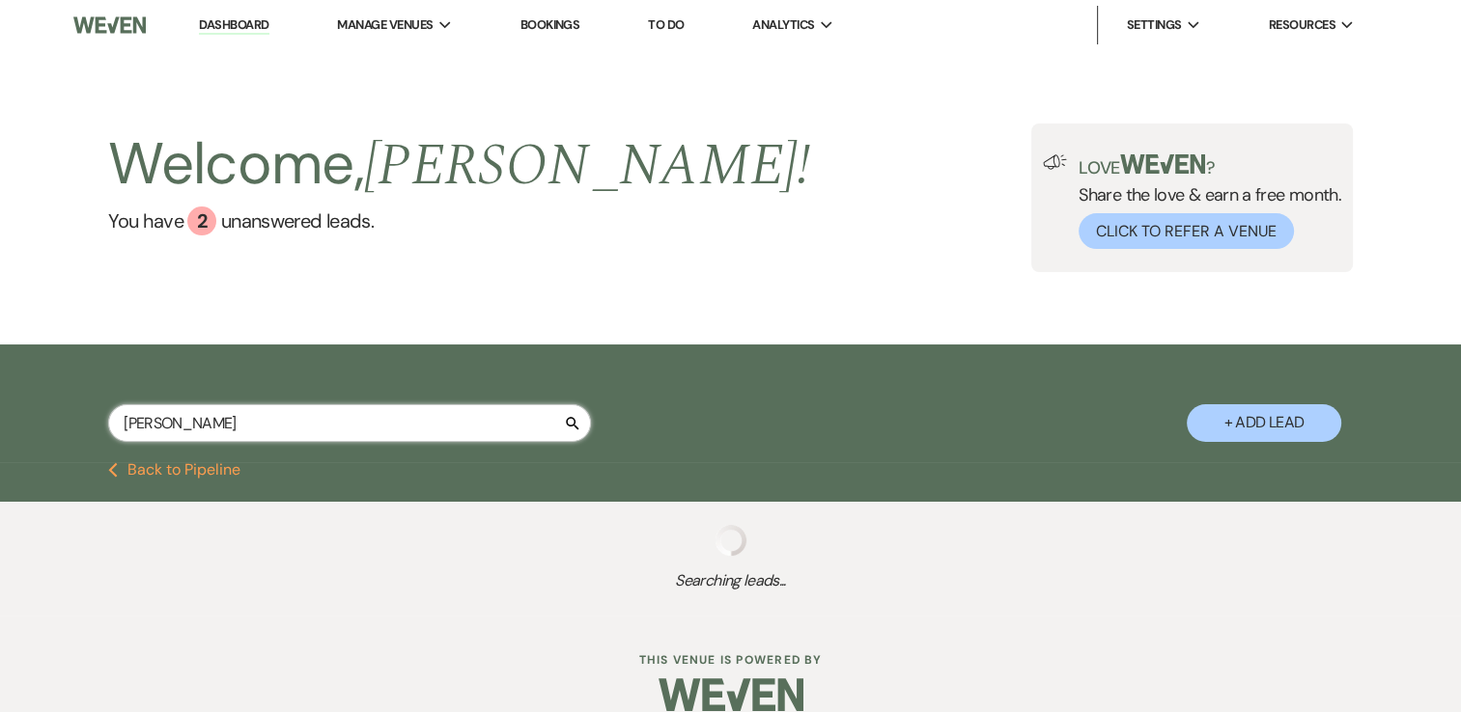
select select "4"
select select "8"
select select "5"
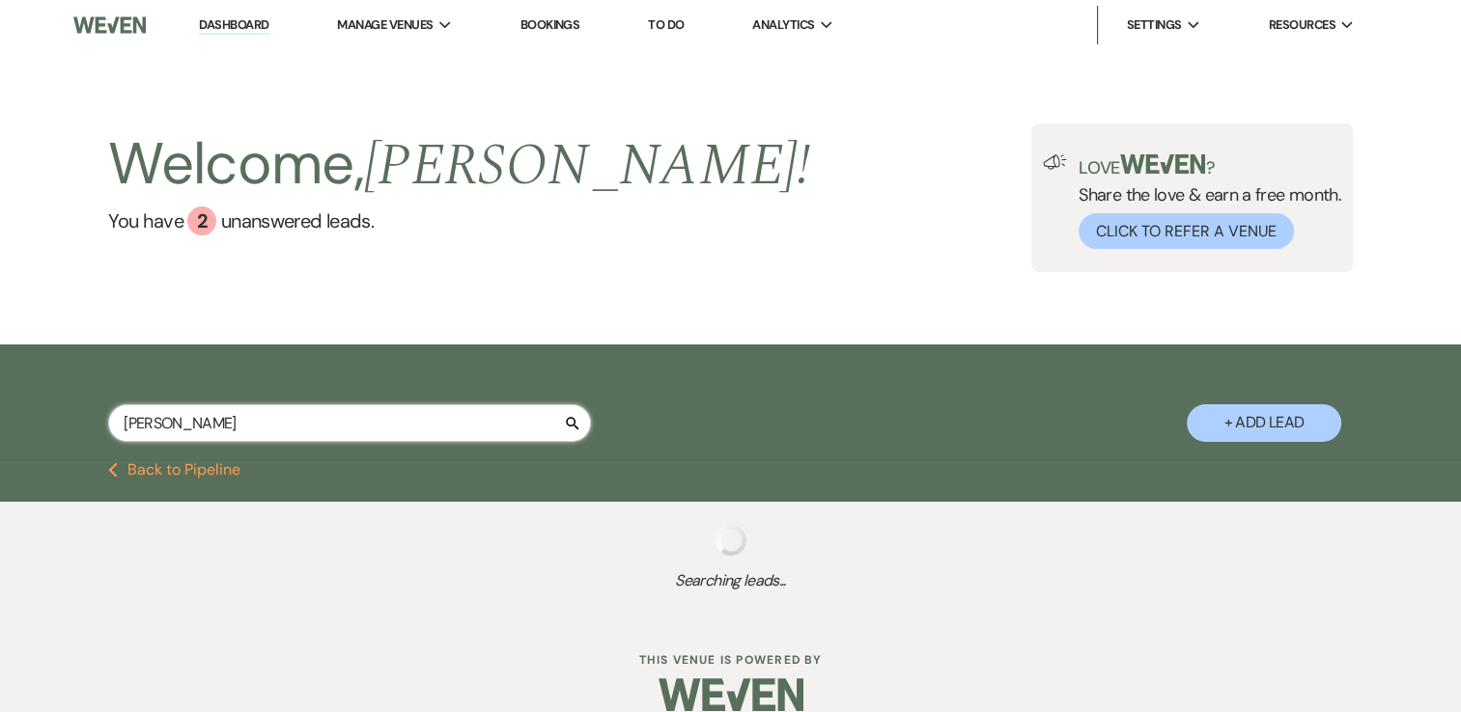
select select "4"
select select "8"
select select "5"
select select "8"
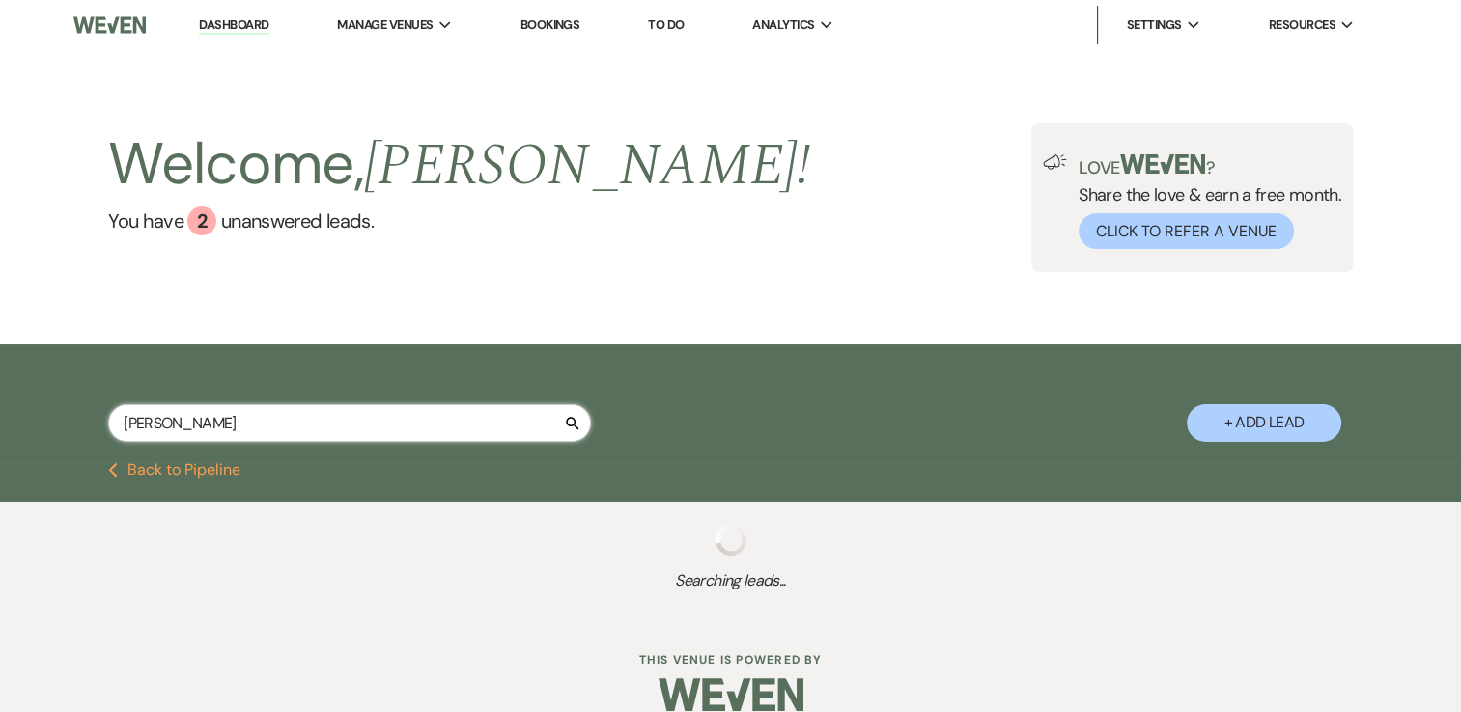
select select "8"
select select "4"
select select "8"
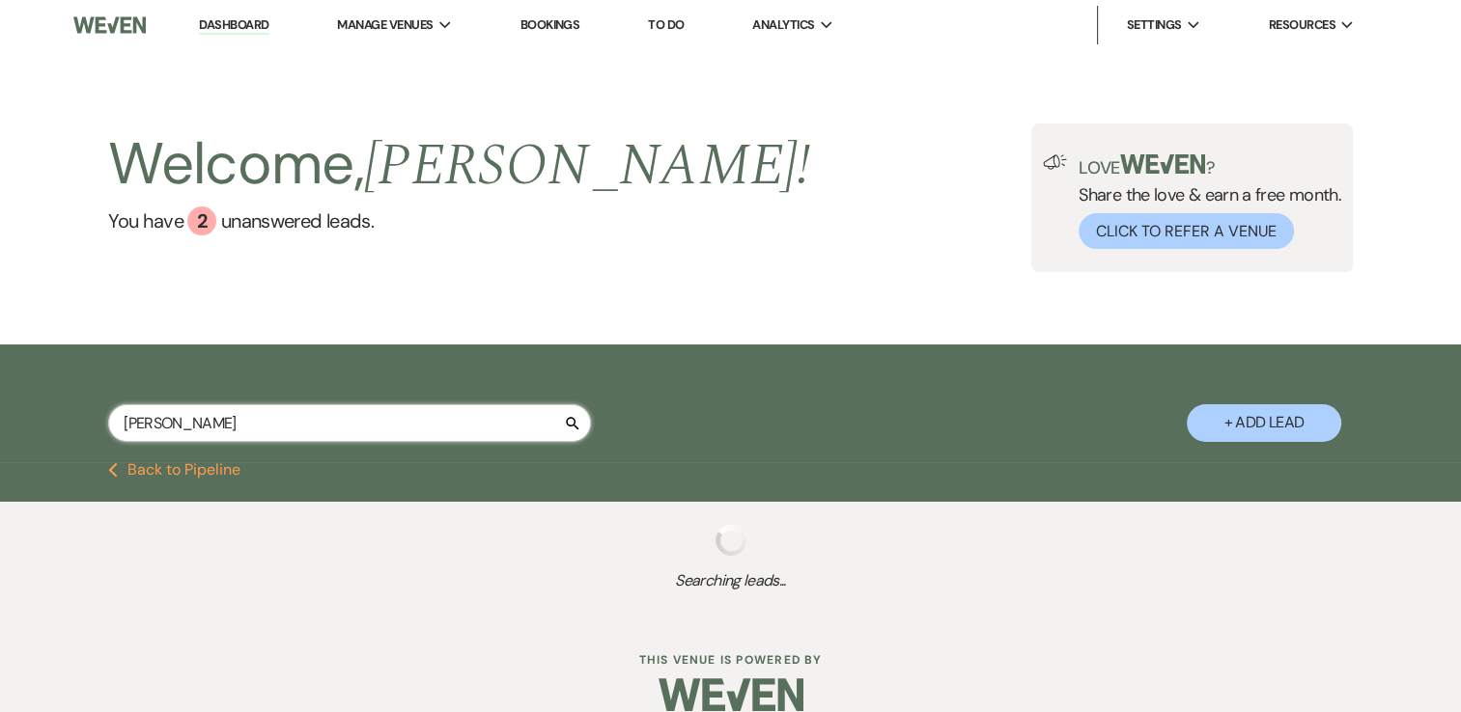
select select "5"
select select "8"
select select "6"
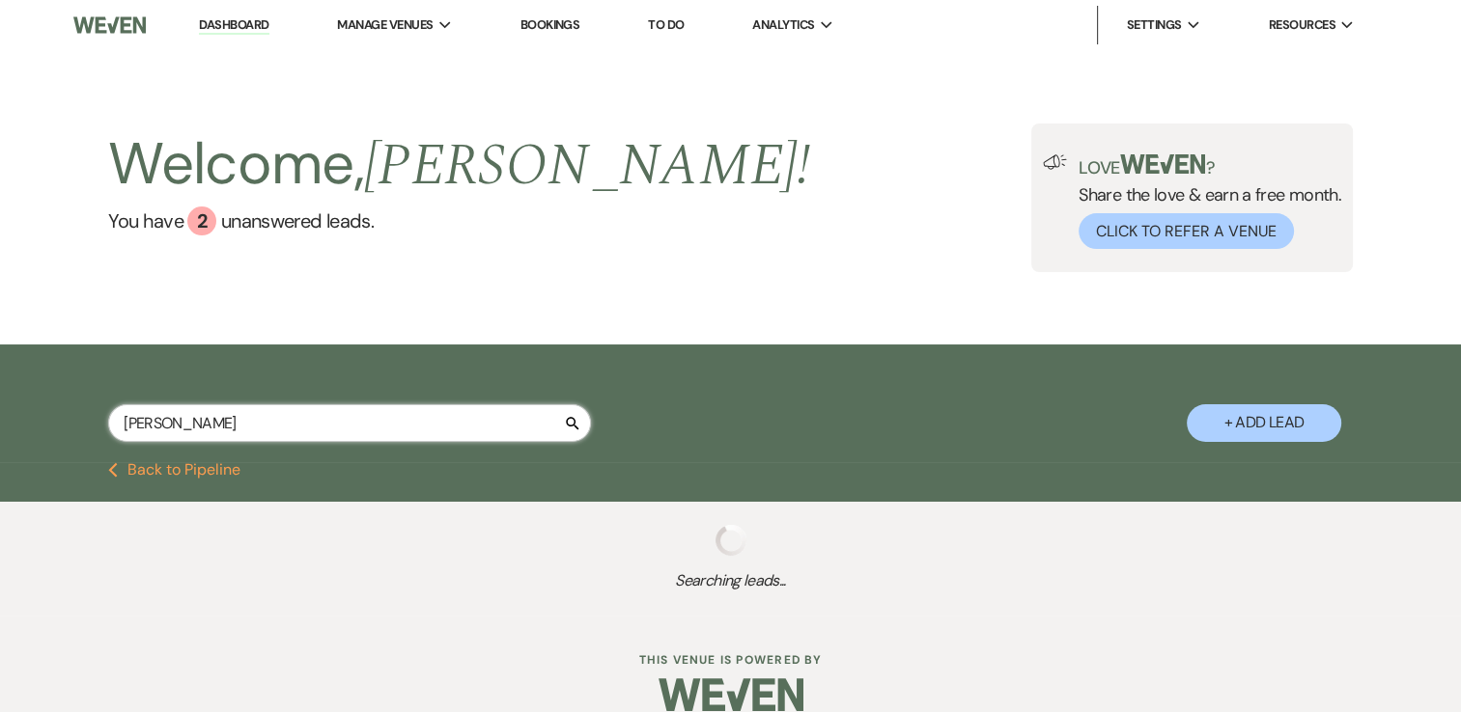
select select "8"
select select "5"
select select "8"
select select "5"
select select "8"
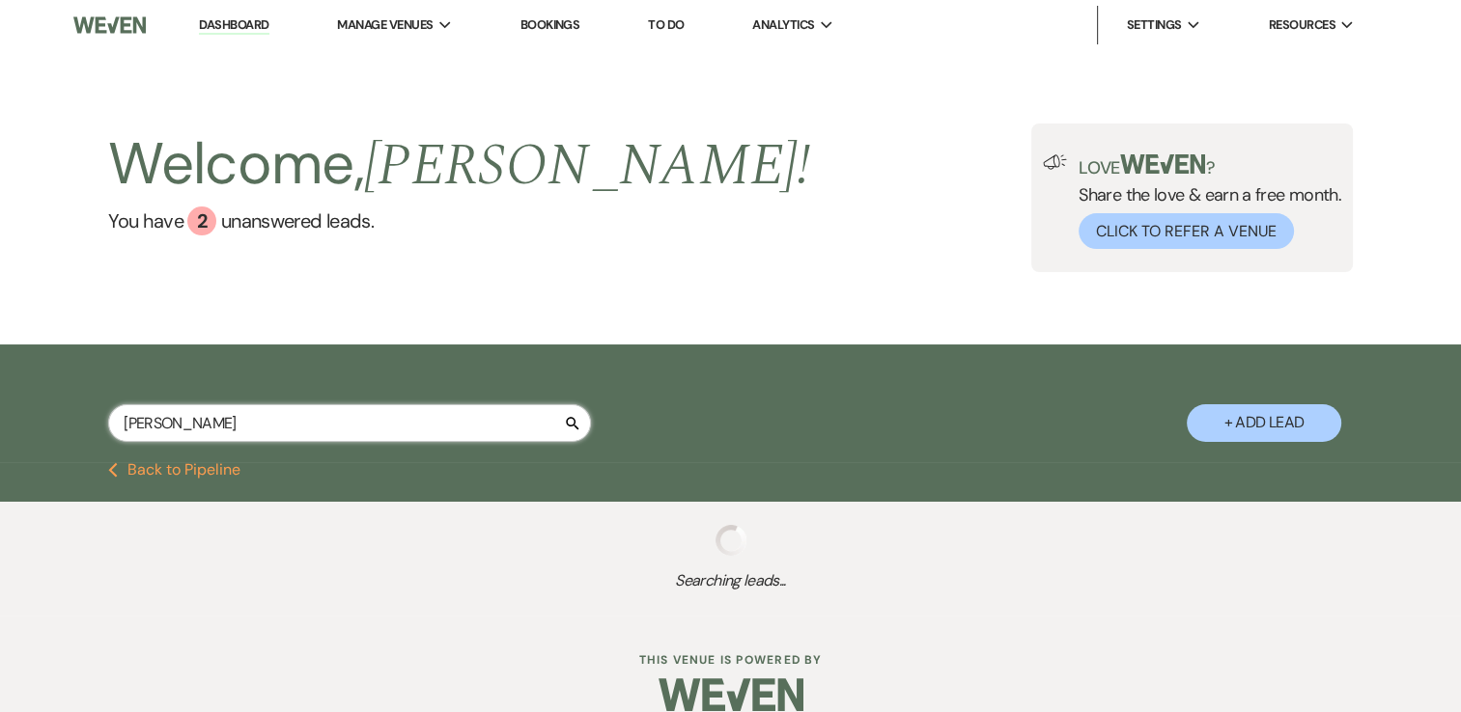
select select "5"
select select "8"
select select "5"
select select "8"
select select "5"
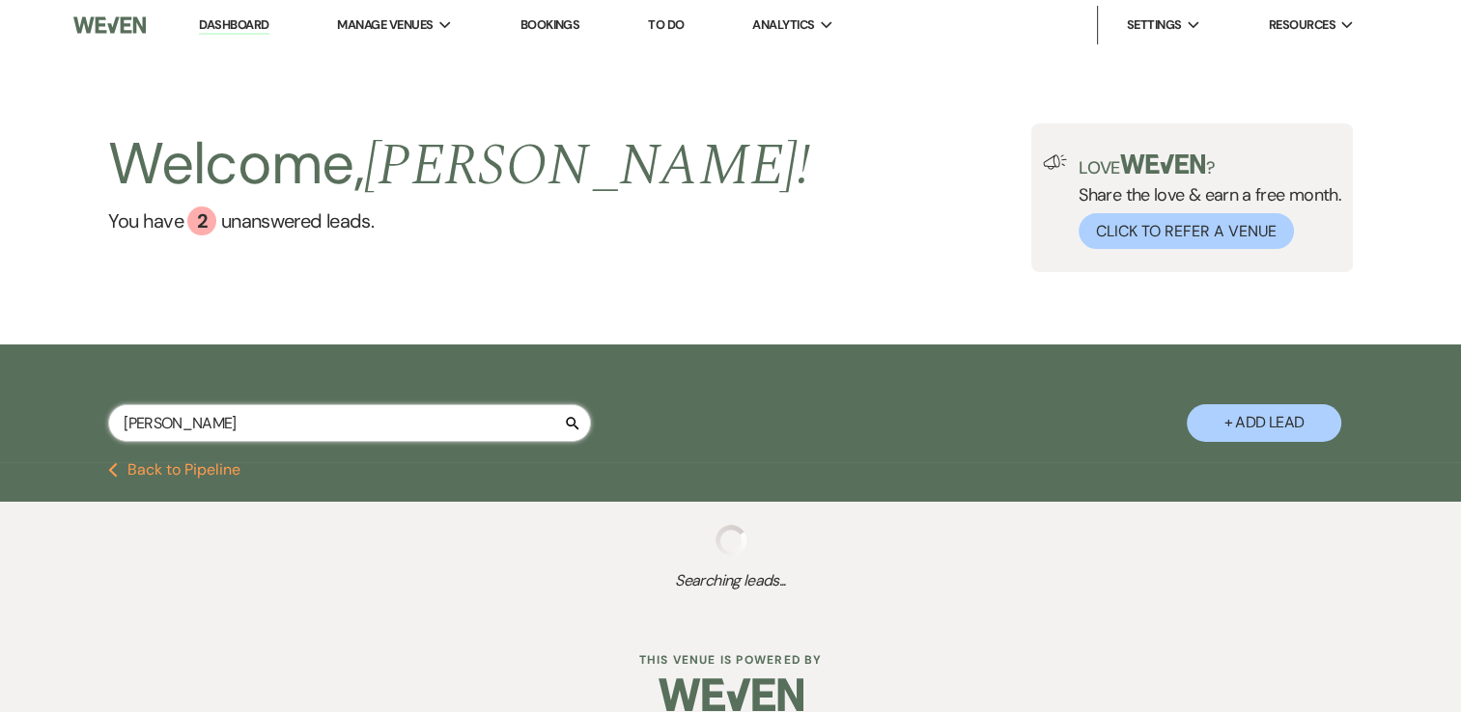
select select "8"
select select "5"
select select "8"
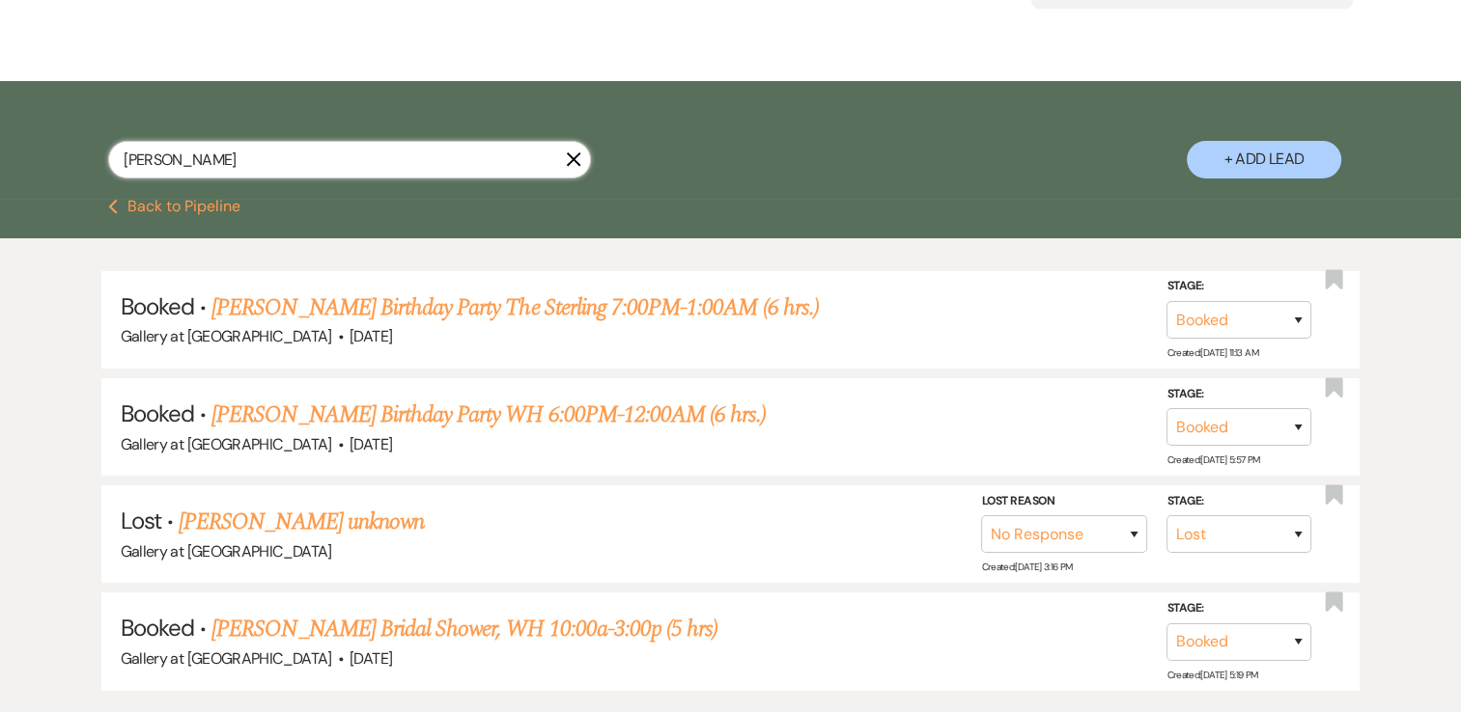
scroll to position [265, 0]
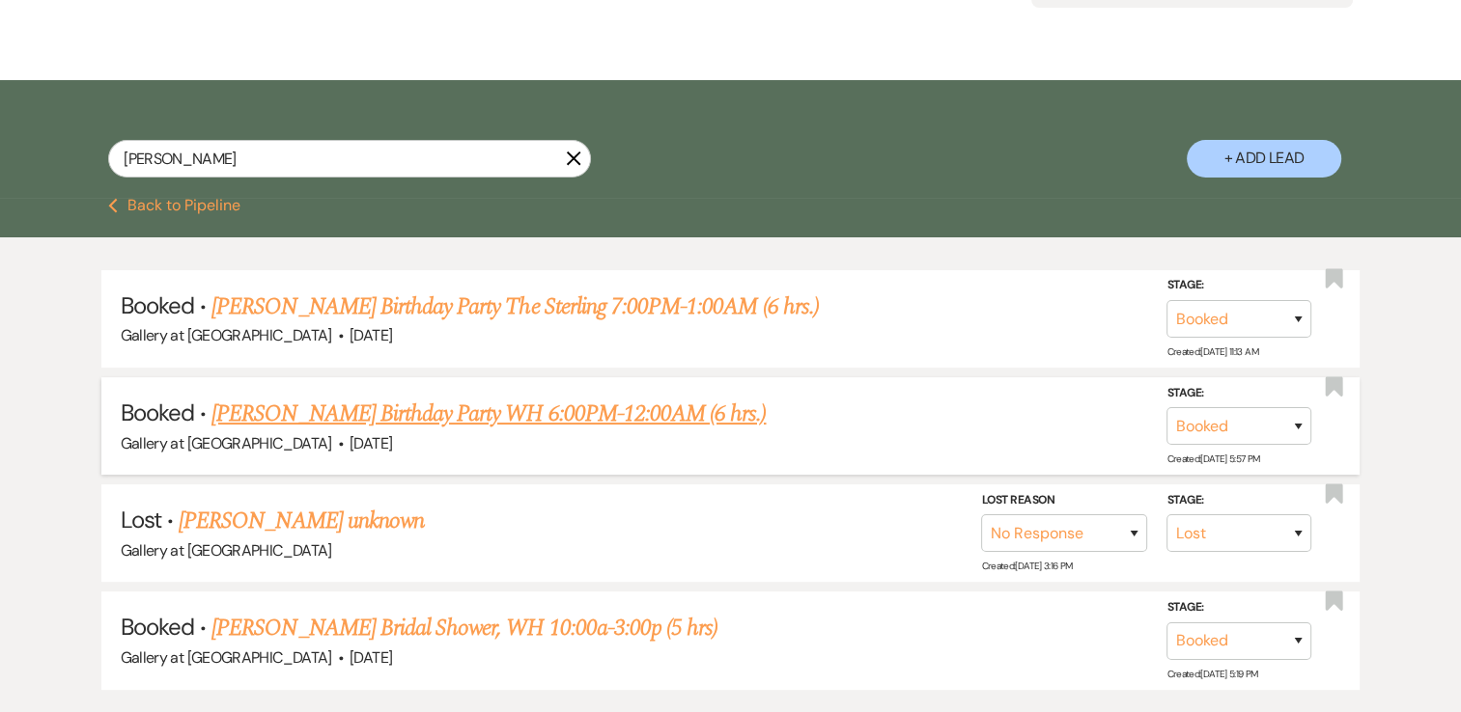
click at [325, 407] on link "Harvey Canty's Birthday Party WH 6:00PM-12:00AM (6 hrs.)" at bounding box center [488, 414] width 554 height 35
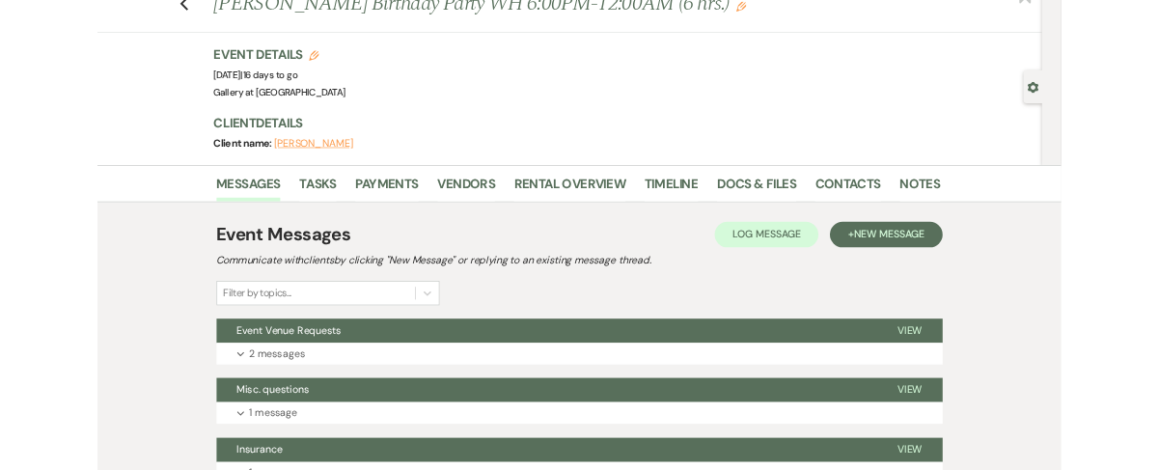
scroll to position [64, 0]
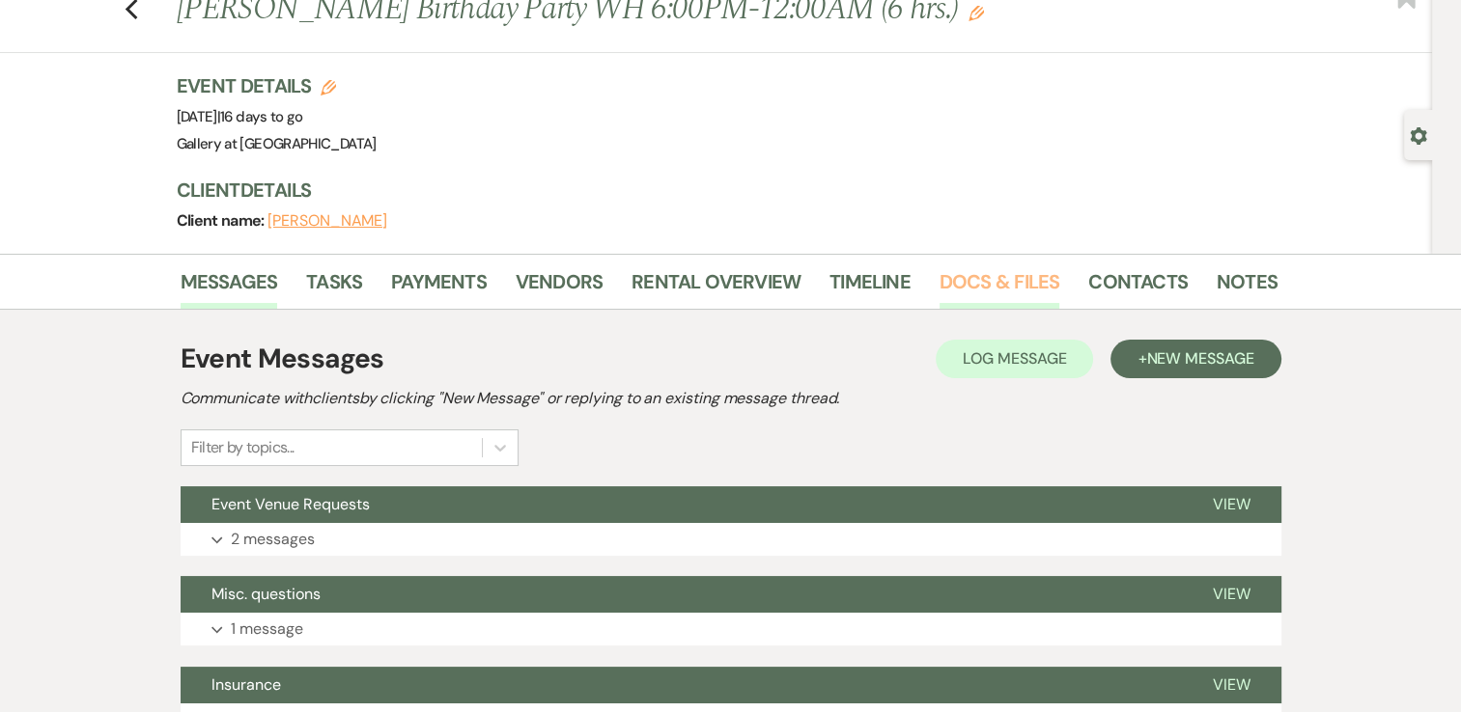
click at [986, 285] on link "Docs & Files" at bounding box center [999, 287] width 120 height 42
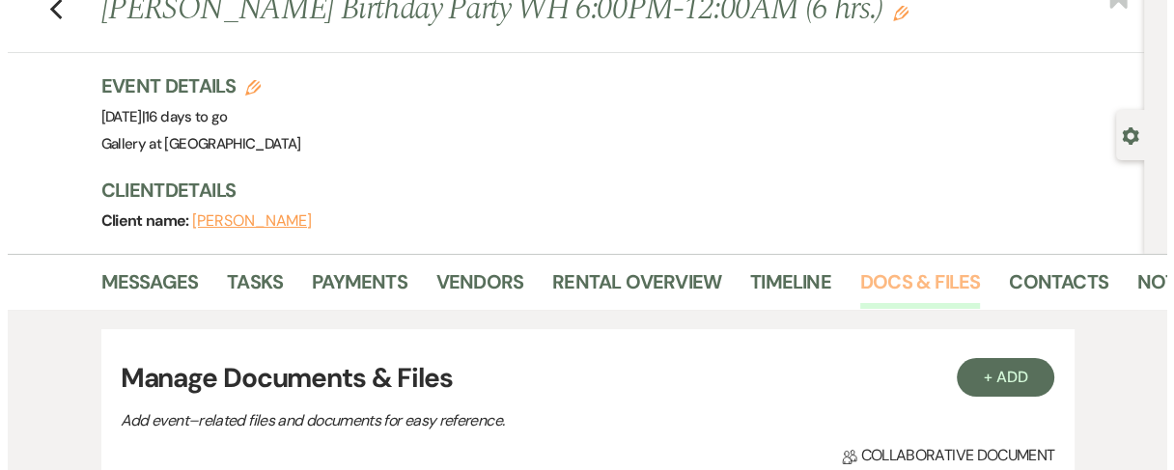
scroll to position [199, 0]
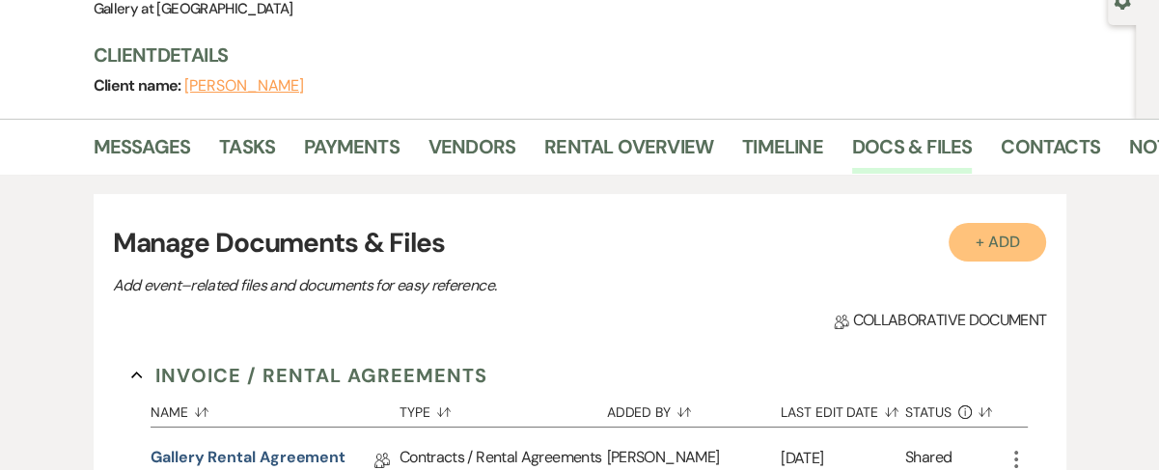
click at [992, 242] on button "+ Add" at bounding box center [998, 242] width 98 height 39
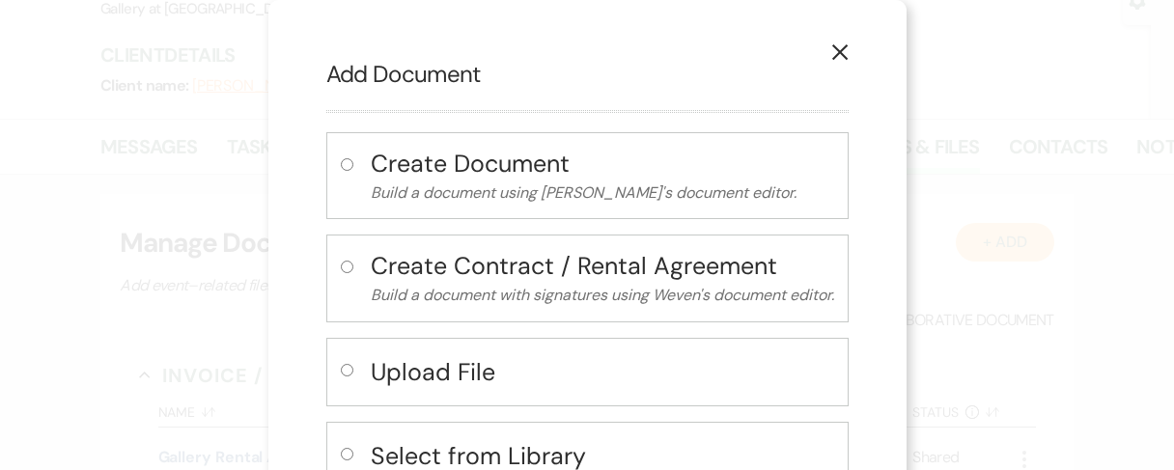
scroll to position [79, 0]
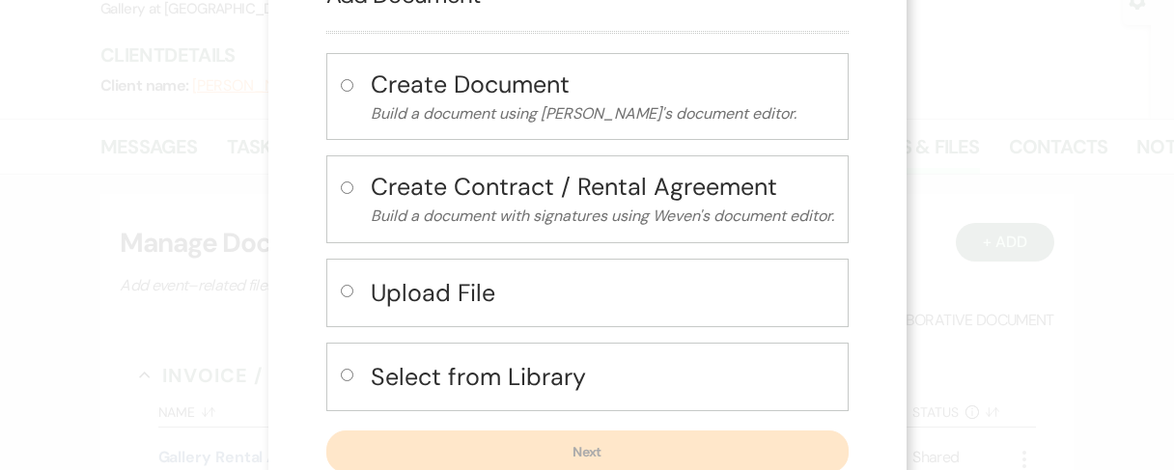
click at [341, 286] on input "radio" at bounding box center [347, 291] width 13 height 13
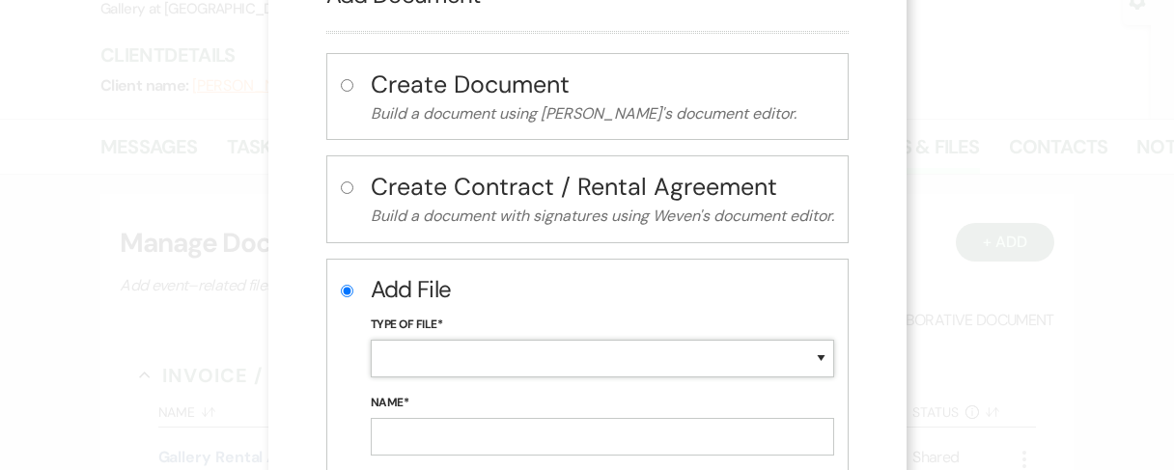
click at [386, 352] on select "Special Event Insurance Vendor Certificate of Insurance Contracts / Rental Agre…" at bounding box center [602, 359] width 463 height 38
click at [371, 340] on select "Special Event Insurance Vendor Certificate of Insurance Contracts / Rental Agre…" at bounding box center [602, 359] width 463 height 38
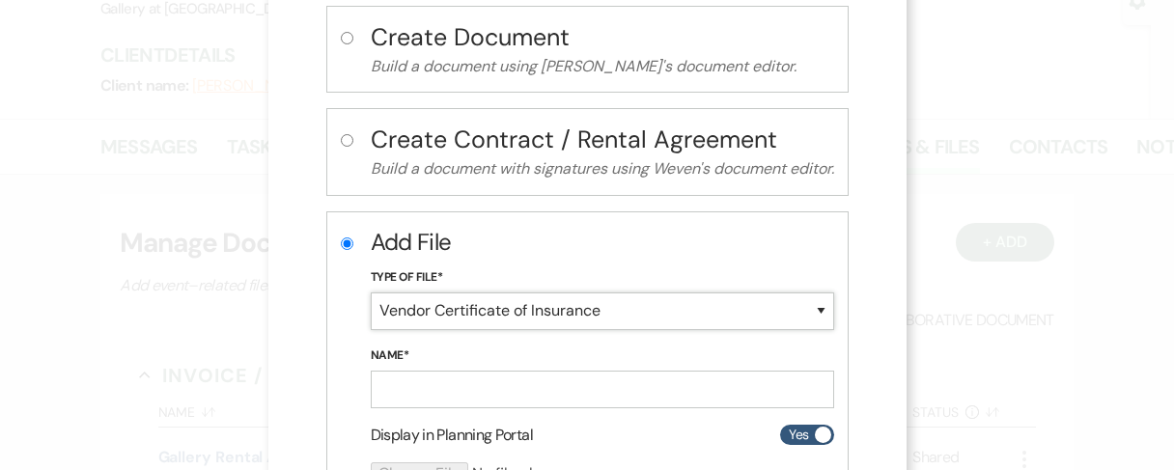
click at [463, 299] on select "Special Event Insurance Vendor Certificate of Insurance Contracts / Rental Agre…" at bounding box center [602, 312] width 463 height 38
click at [371, 293] on select "Special Event Insurance Vendor Certificate of Insurance Contracts / Rental Agre…" at bounding box center [602, 312] width 463 height 38
click at [386, 375] on input "Name*" at bounding box center [602, 390] width 463 height 38
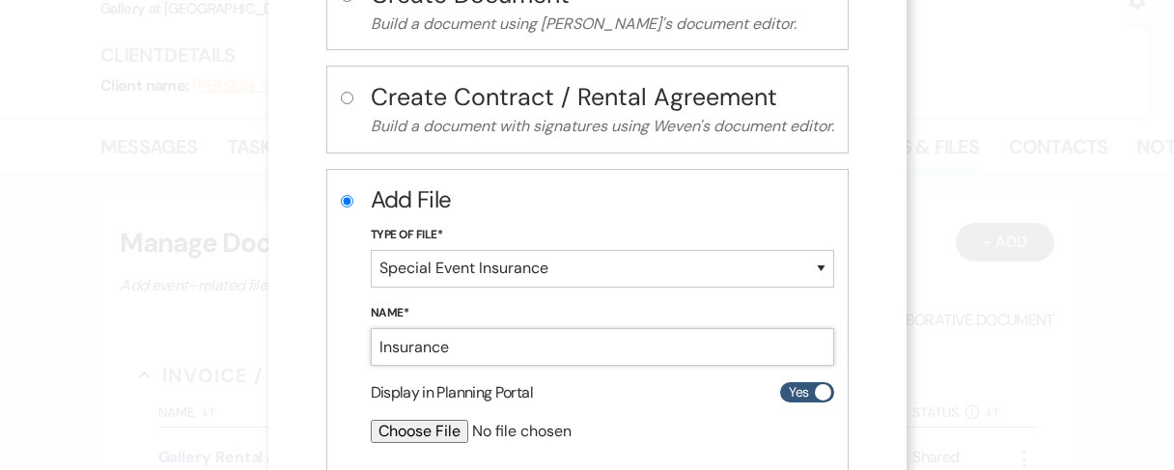
scroll to position [170, 0]
click at [434, 430] on input "file" at bounding box center [551, 430] width 361 height 23
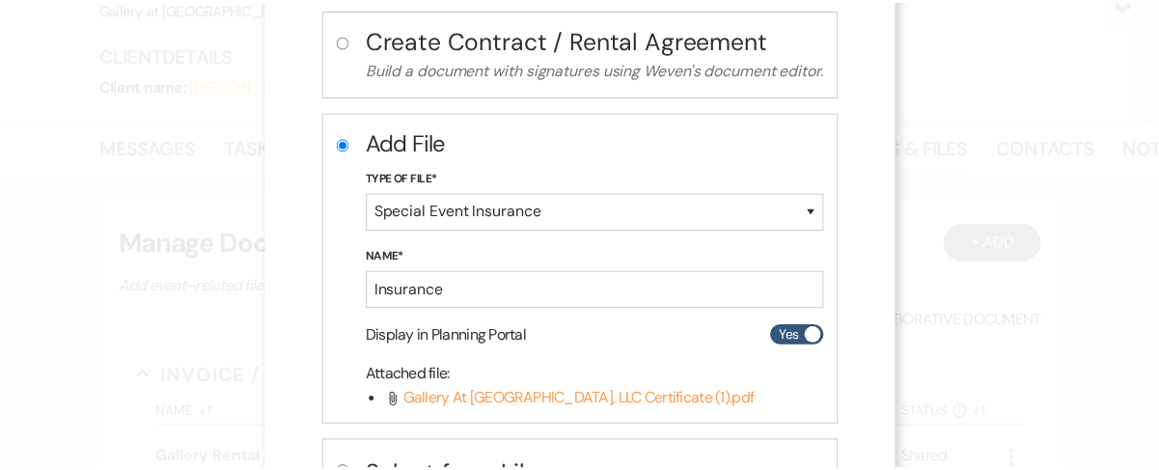
scroll to position [382, 0]
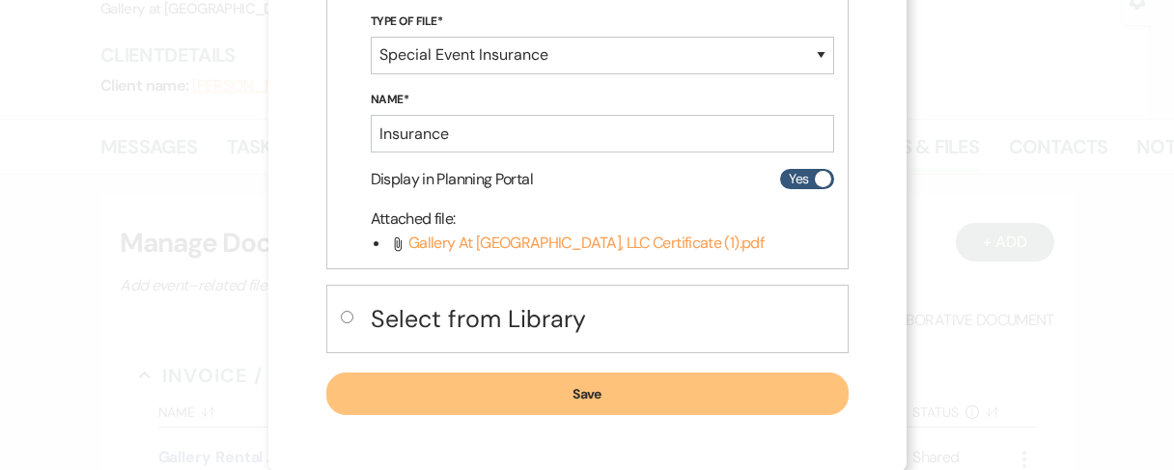
click at [463, 408] on button "Save" at bounding box center [587, 394] width 522 height 42
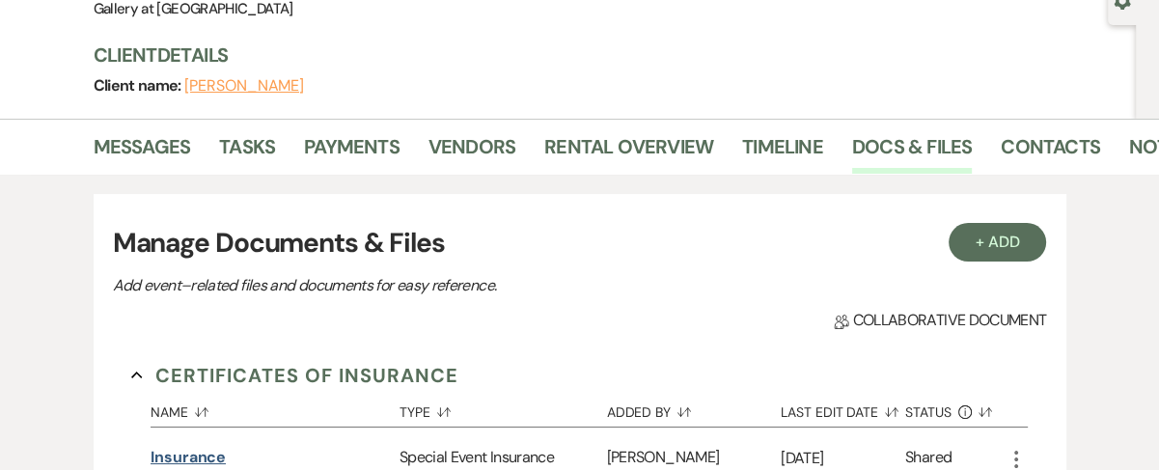
click at [192, 457] on button "Insurance" at bounding box center [188, 457] width 75 height 23
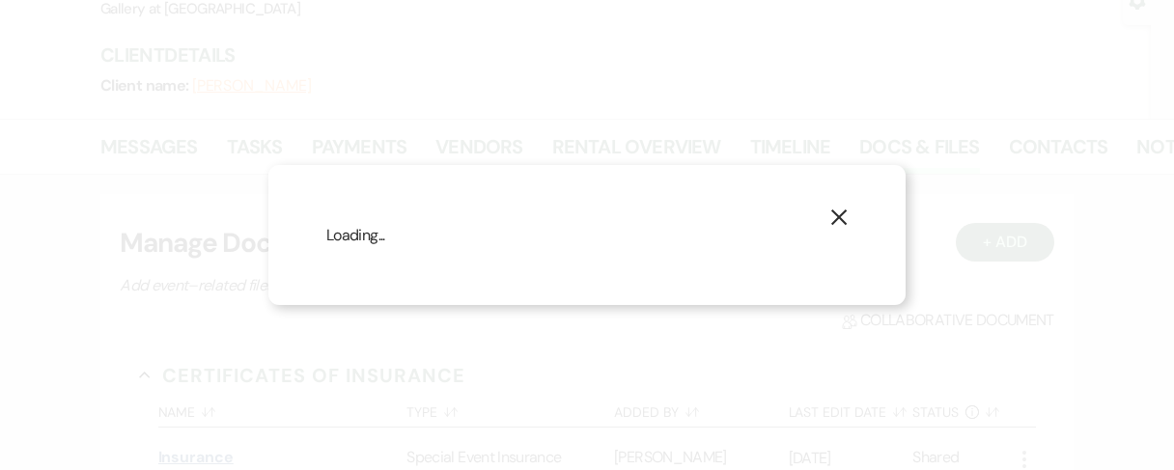
click at [192, 457] on div "X Loading..." at bounding box center [587, 235] width 1174 height 470
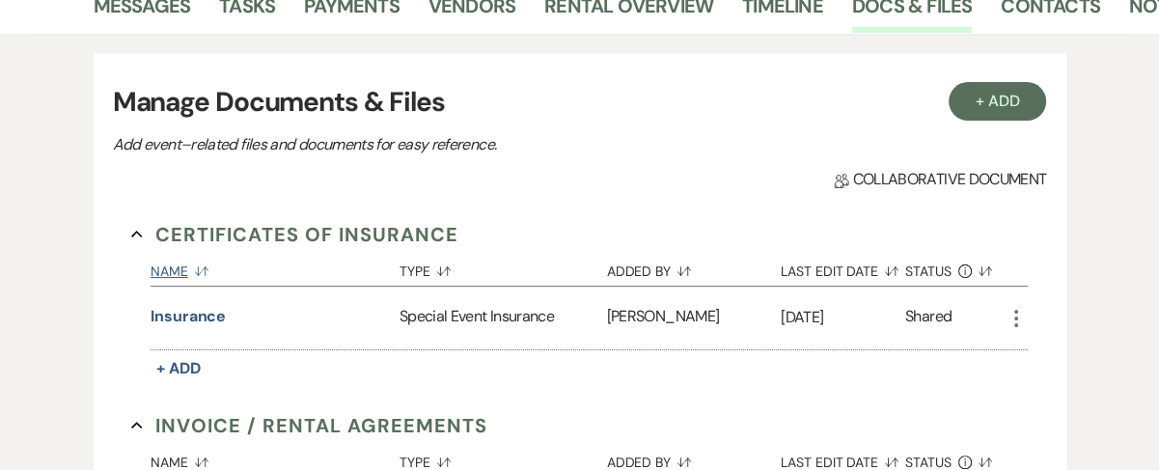
scroll to position [346, 0]
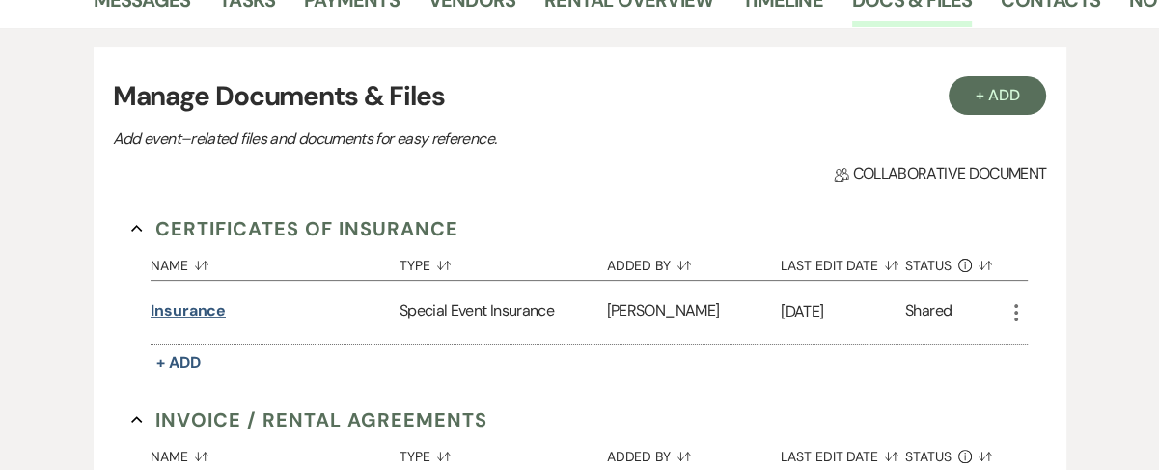
click at [193, 309] on button "Insurance" at bounding box center [188, 310] width 75 height 23
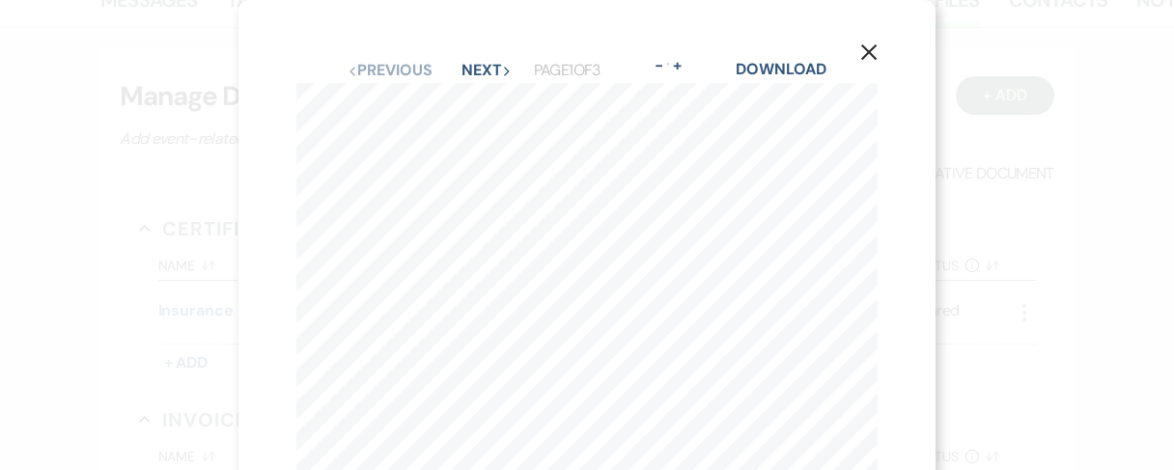
click at [873, 59] on icon "X" at bounding box center [868, 51] width 17 height 17
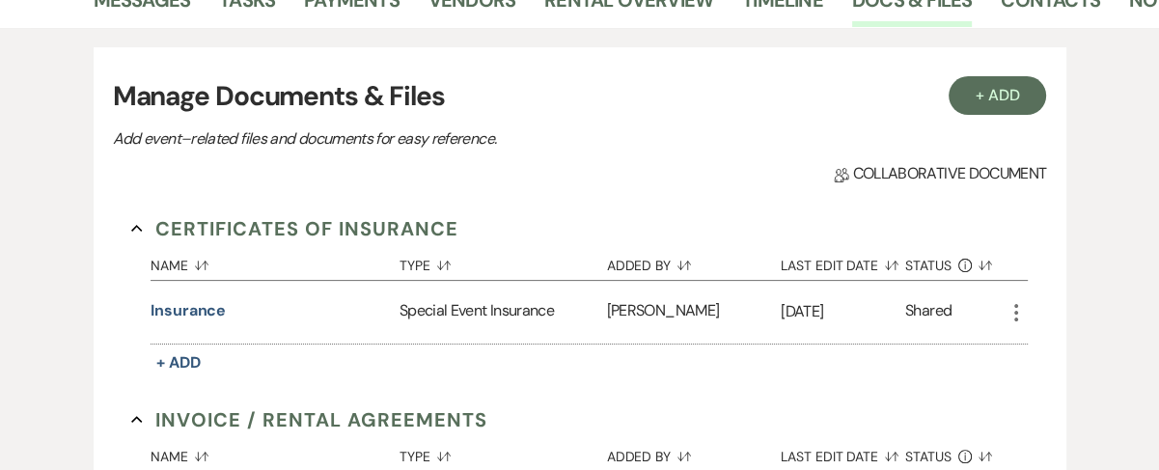
scroll to position [0, 0]
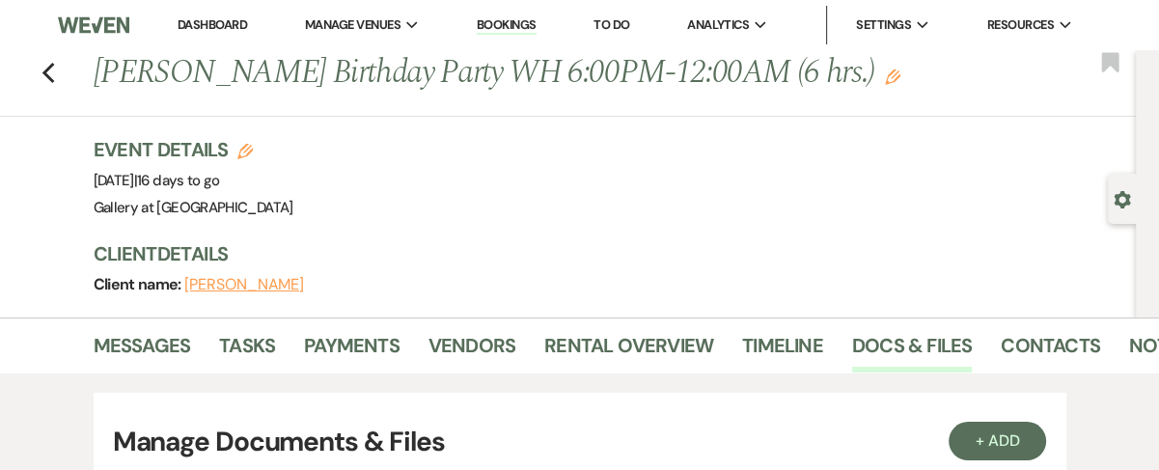
click at [194, 19] on link "Dashboard" at bounding box center [213, 24] width 70 height 16
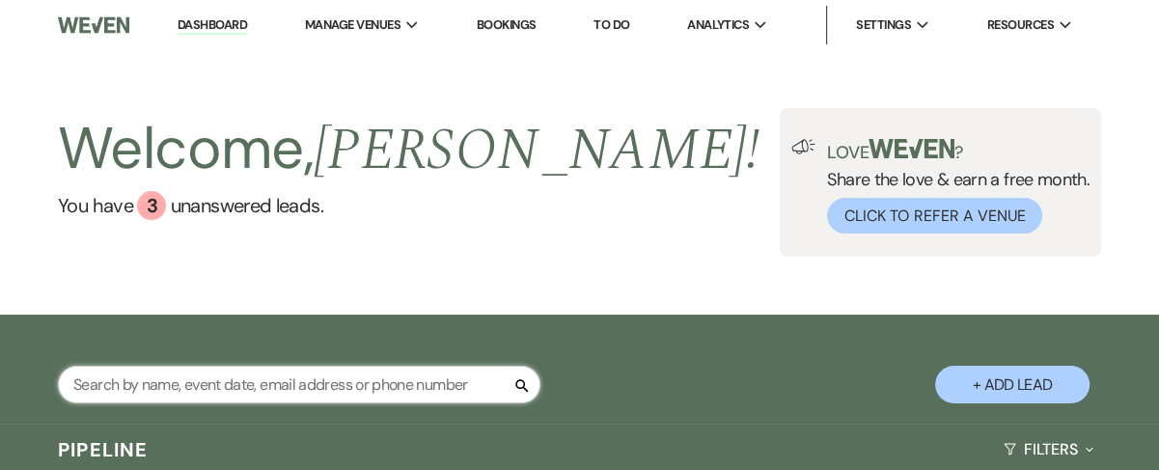
click at [277, 394] on input "text" at bounding box center [299, 385] width 483 height 38
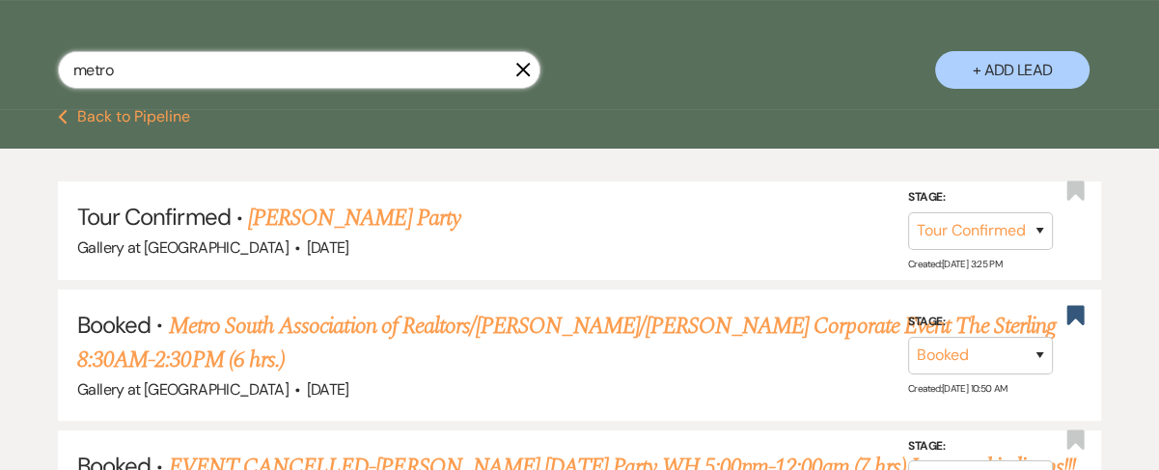
scroll to position [313, 0]
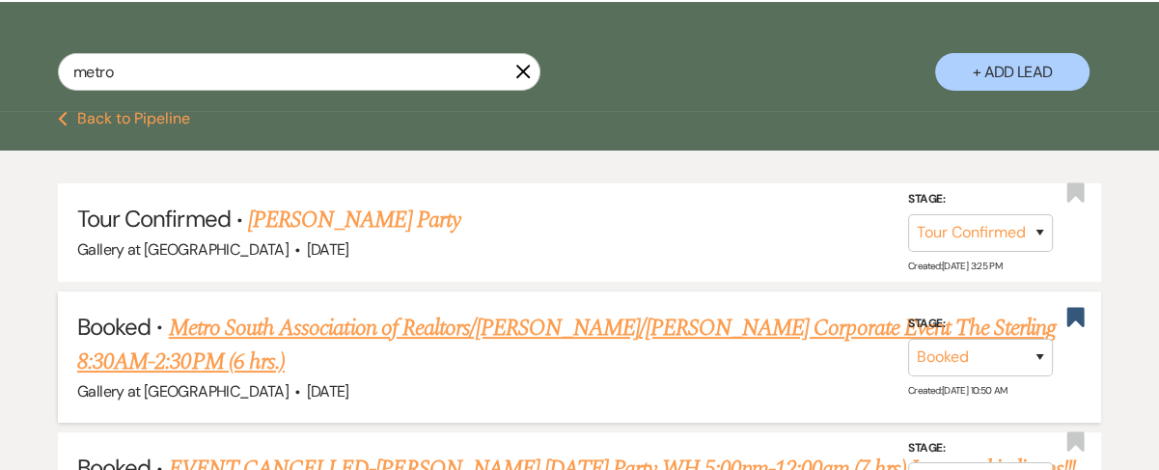
click at [292, 331] on link "Metro South Association of Realtors/David Sanders/Kristen Westbrooks's Corporat…" at bounding box center [566, 346] width 979 height 70
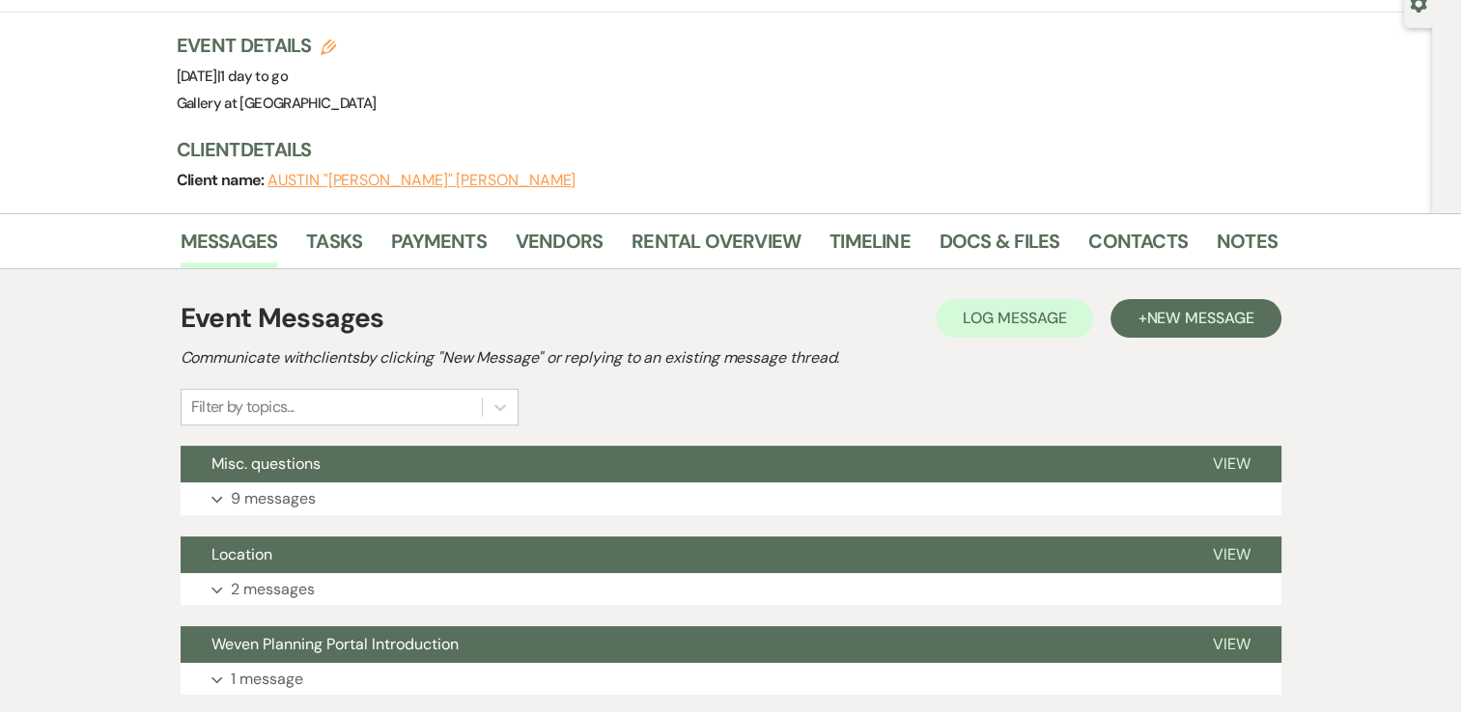
scroll to position [197, 0]
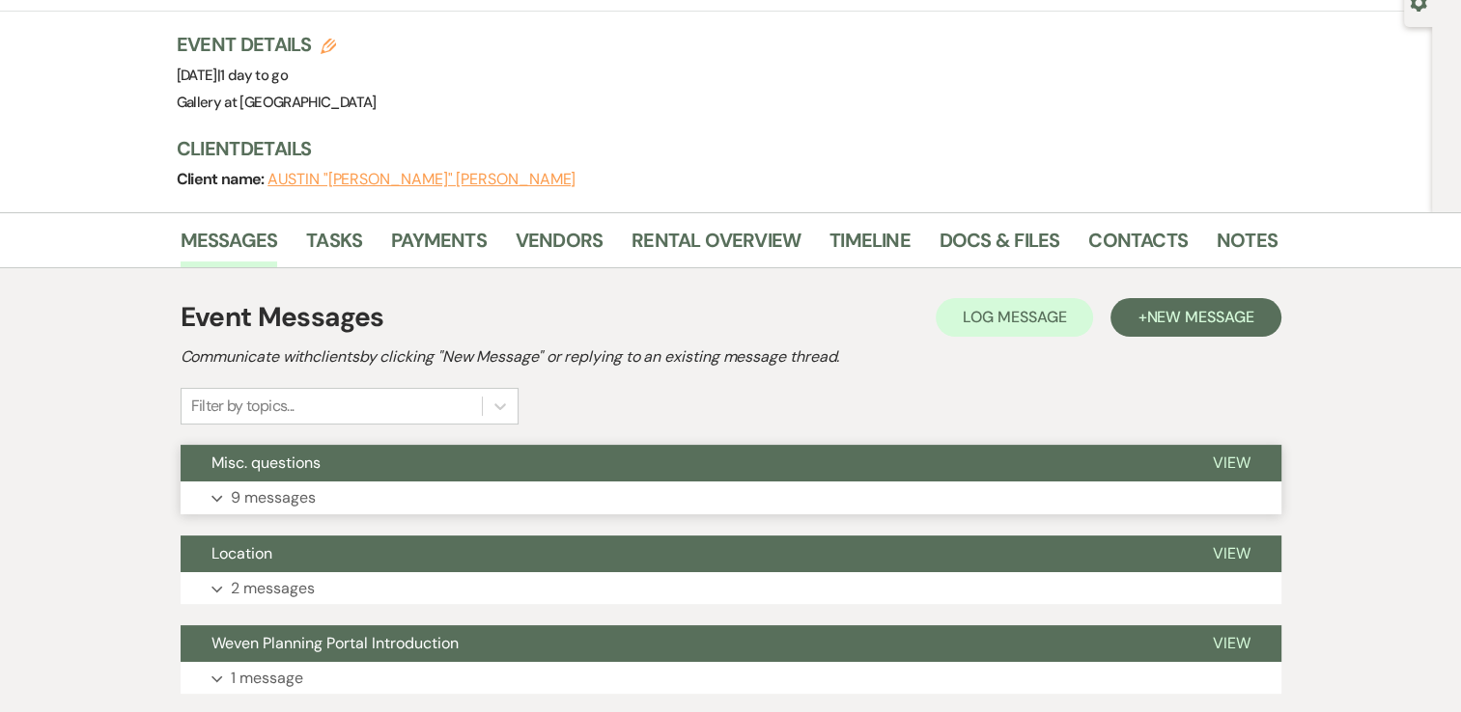
click at [587, 482] on button "Expand 9 messages" at bounding box center [731, 498] width 1101 height 33
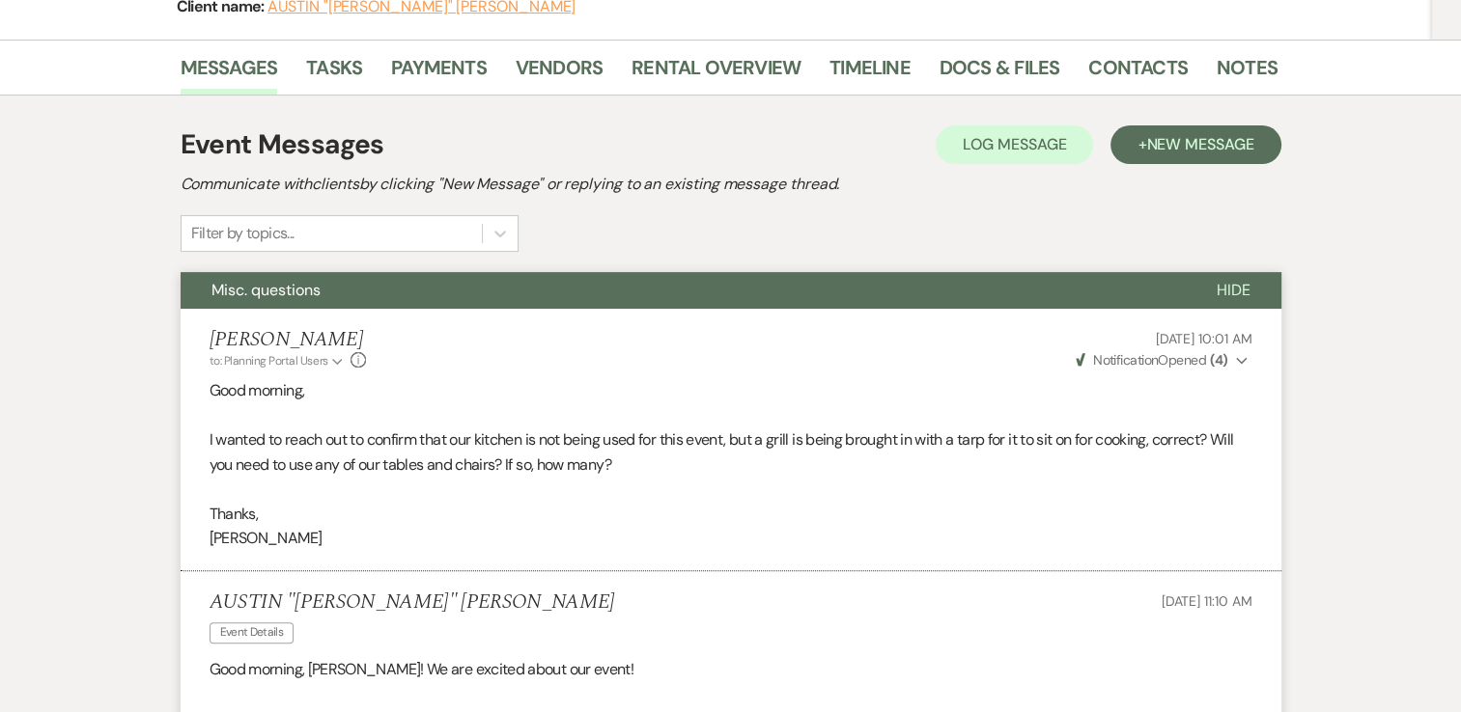
scroll to position [366, 0]
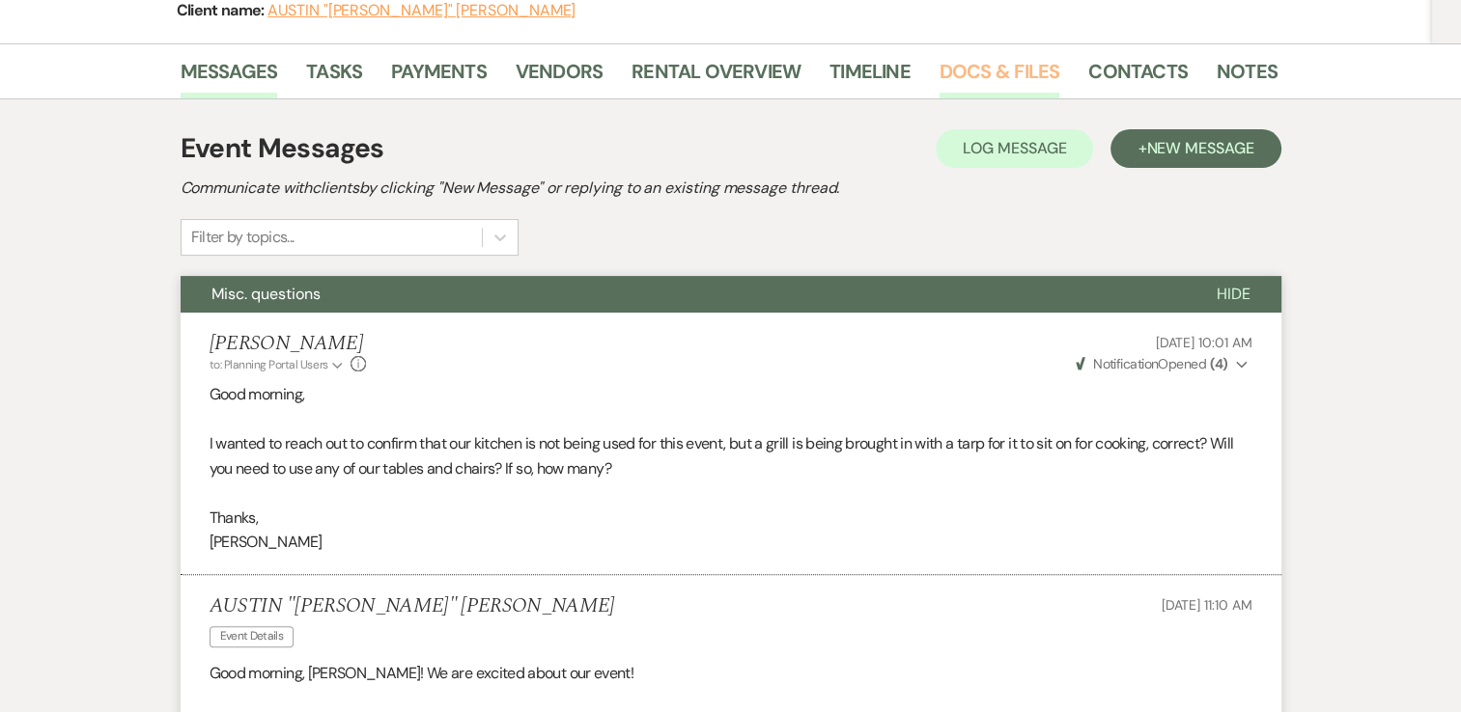
click at [1003, 56] on link "Docs & Files" at bounding box center [999, 77] width 120 height 42
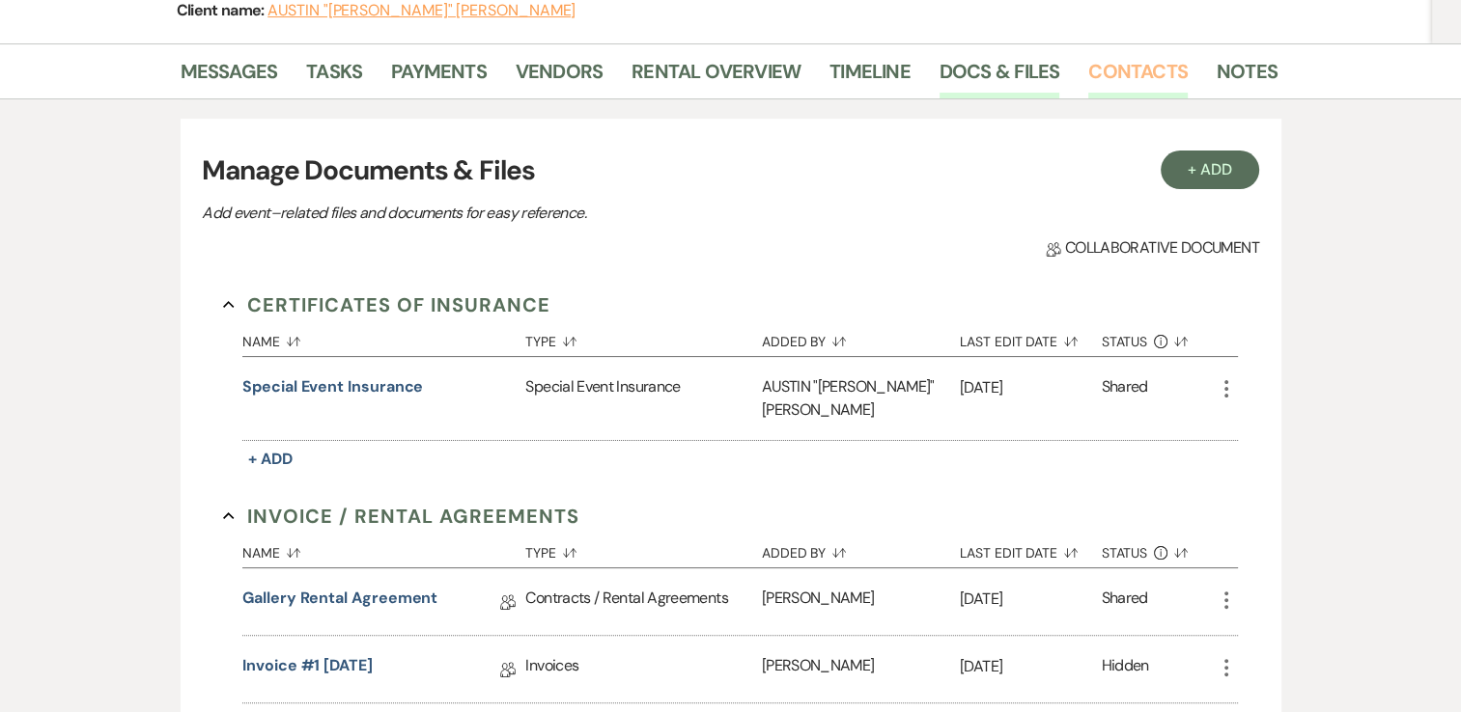
click at [1133, 56] on link "Contacts" at bounding box center [1137, 77] width 99 height 42
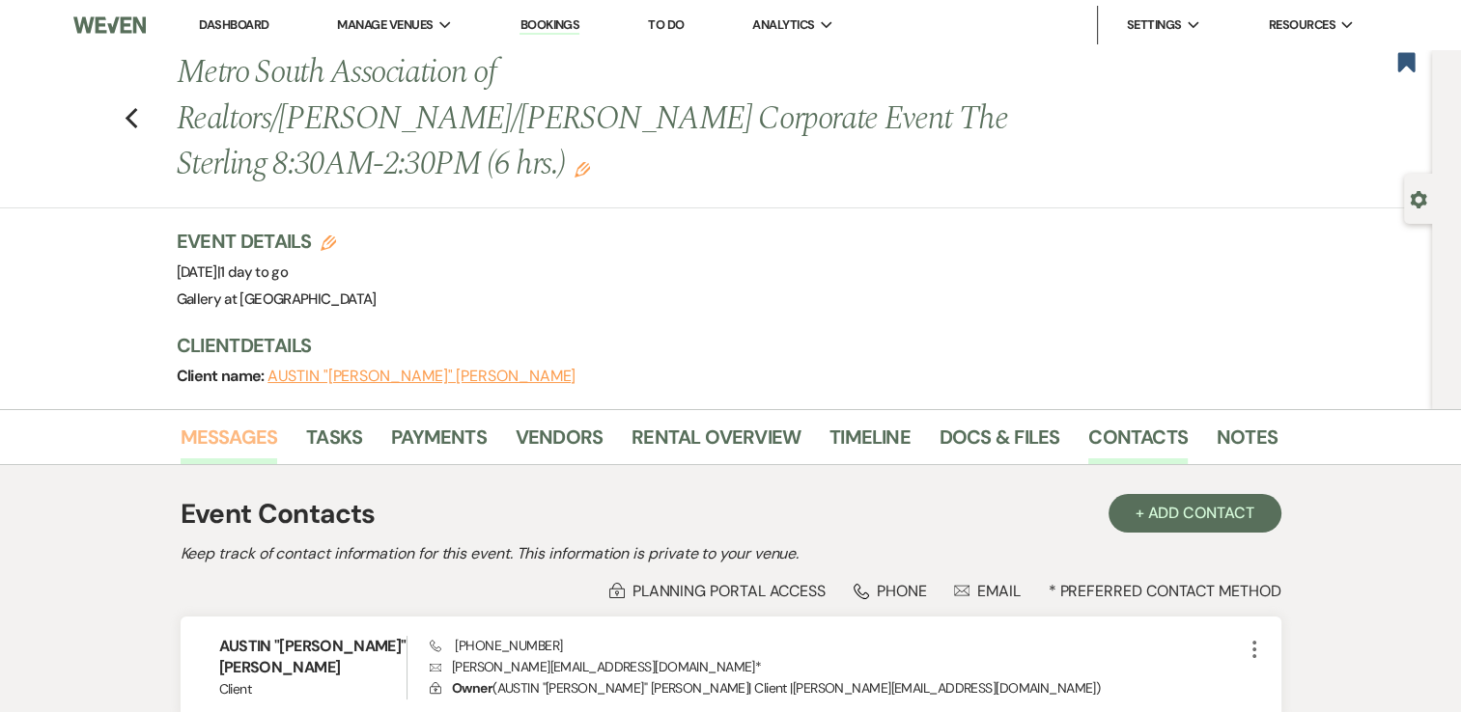
click at [231, 422] on link "Messages" at bounding box center [230, 443] width 98 height 42
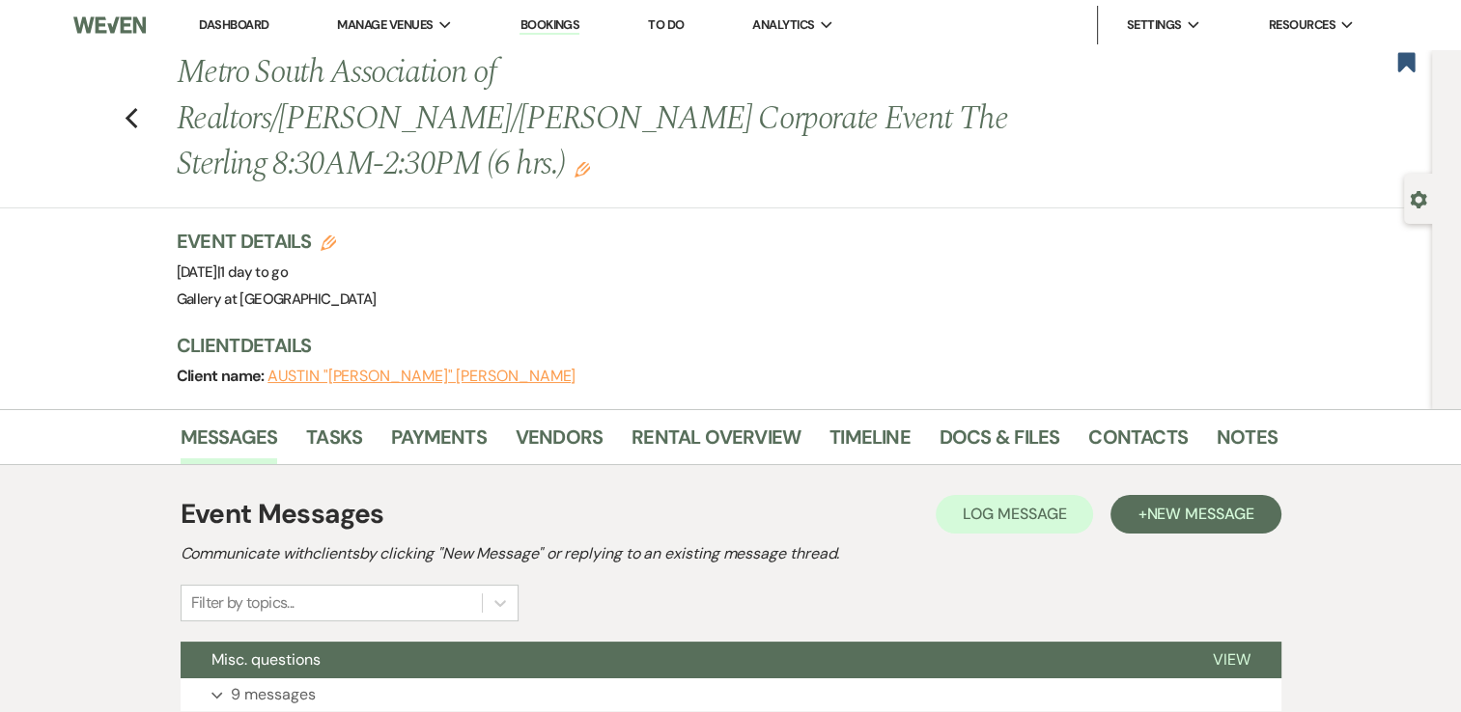
click at [730, 259] on div "Event Details Edit Event Date: Thursday, September 18th, 2025 | 1 day to go Ven…" at bounding box center [717, 270] width 1081 height 85
click at [247, 17] on link "Dashboard" at bounding box center [234, 24] width 70 height 16
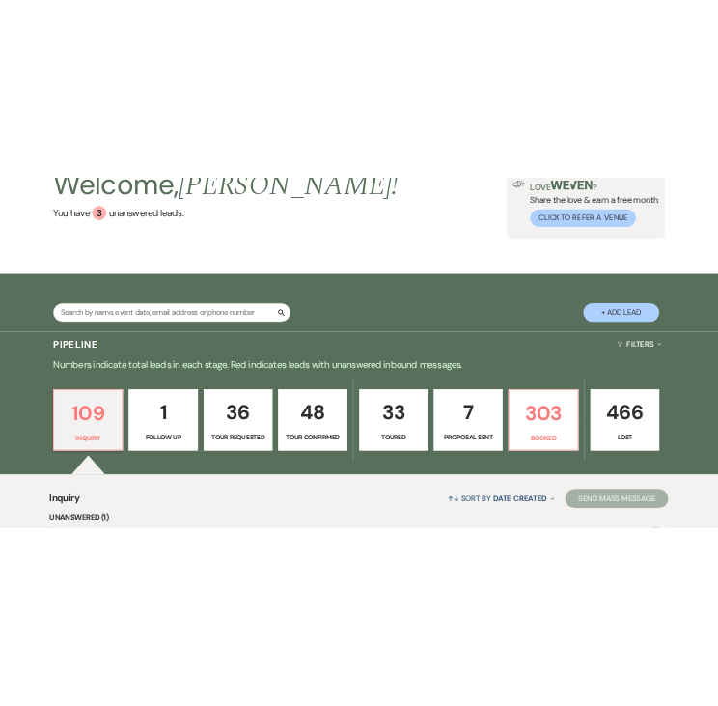
scroll to position [151, 0]
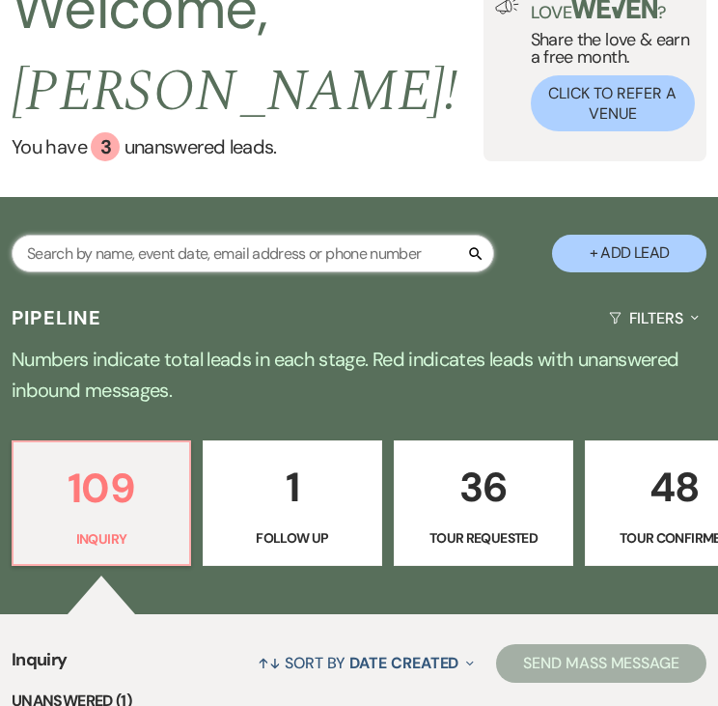
click at [154, 247] on input "text" at bounding box center [253, 254] width 483 height 38
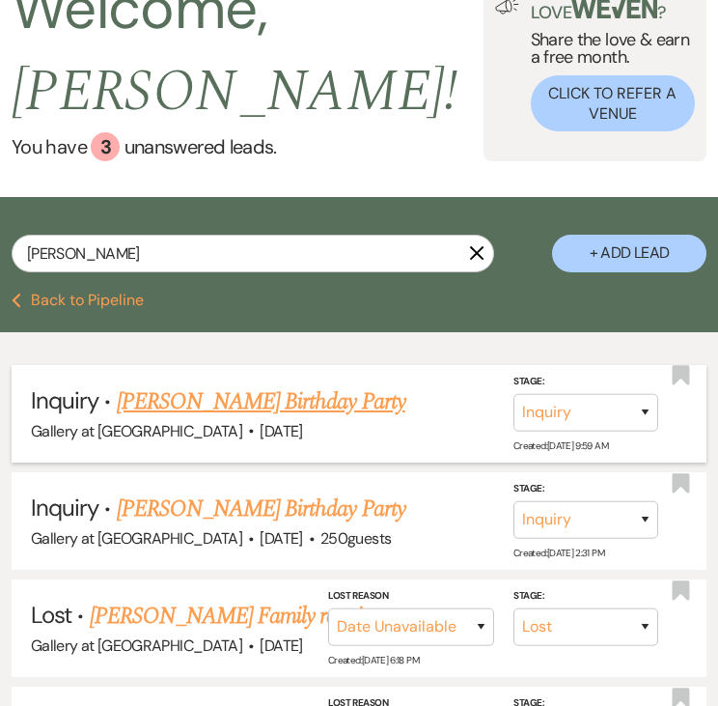
click at [178, 409] on link "Stephanie Adams's Birthday Party" at bounding box center [261, 401] width 289 height 35
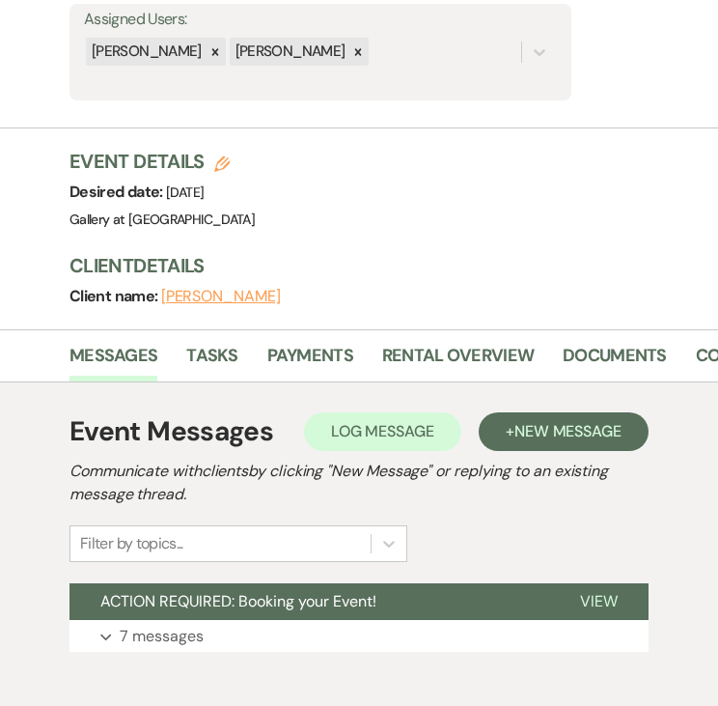
scroll to position [469, 0]
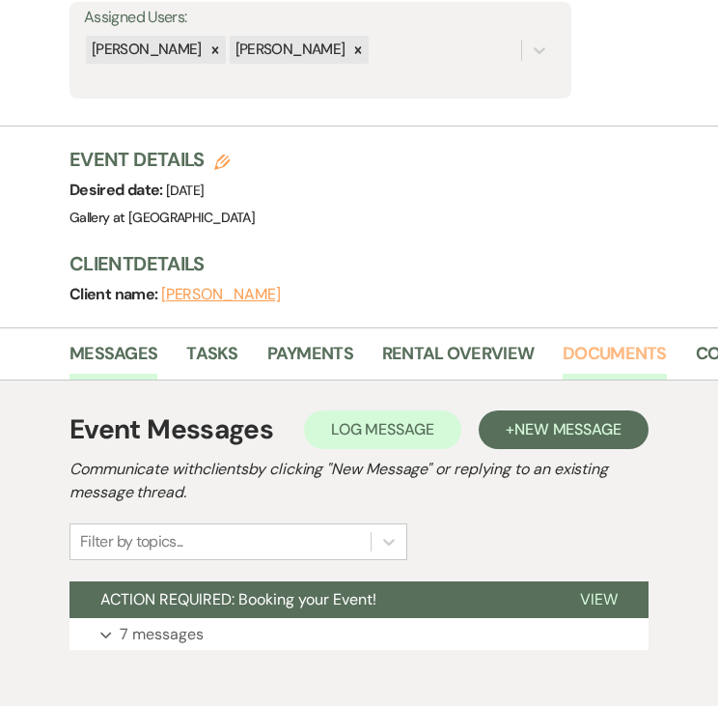
click at [641, 340] on link "Documents" at bounding box center [615, 360] width 104 height 40
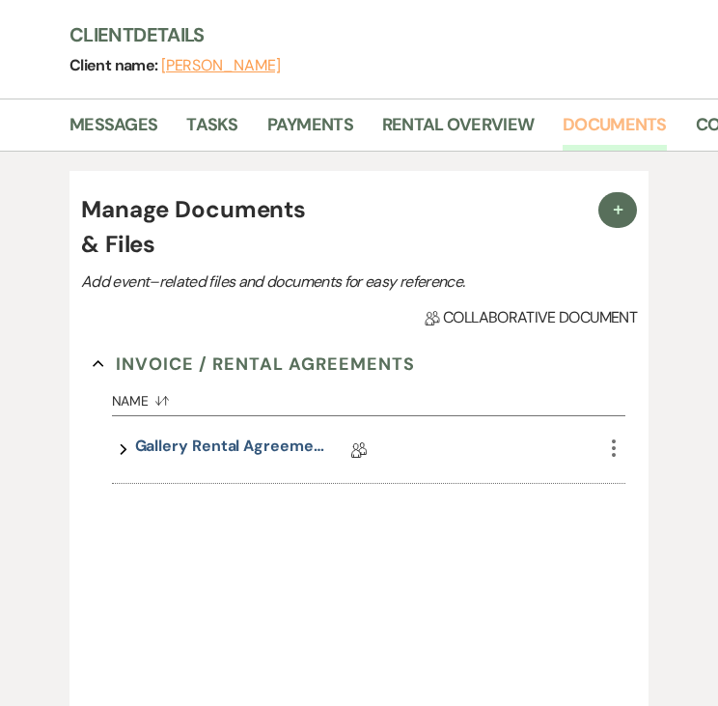
scroll to position [711, 0]
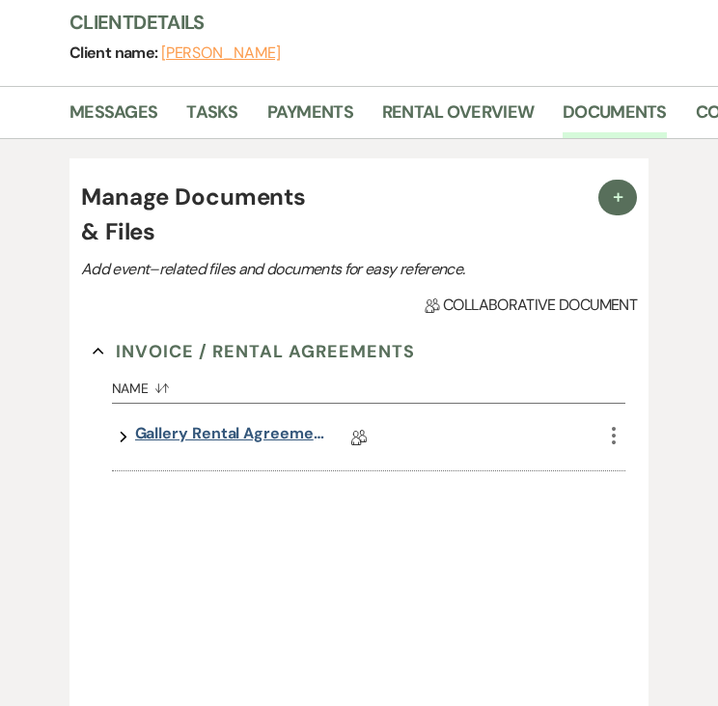
click at [290, 439] on link "Gallery Rental Agreement" at bounding box center [231, 437] width 193 height 30
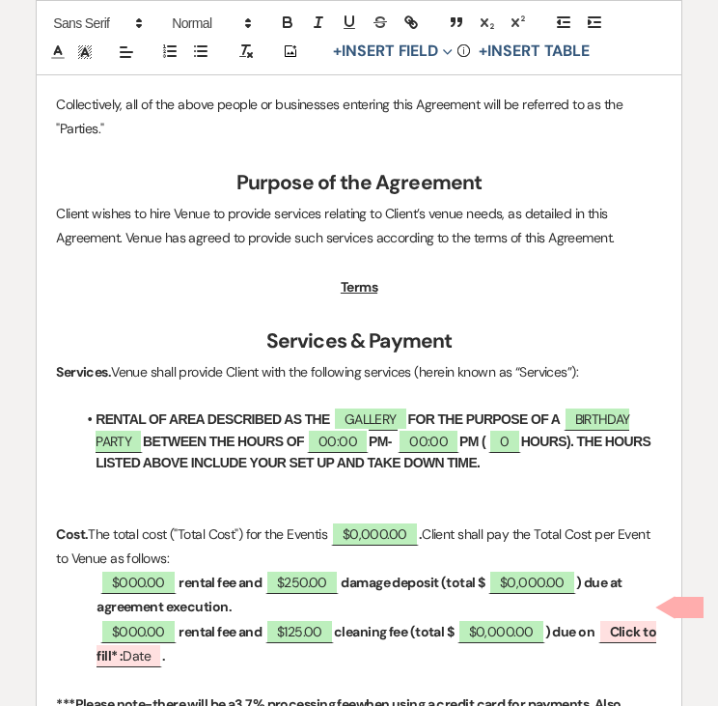
scroll to position [819, 0]
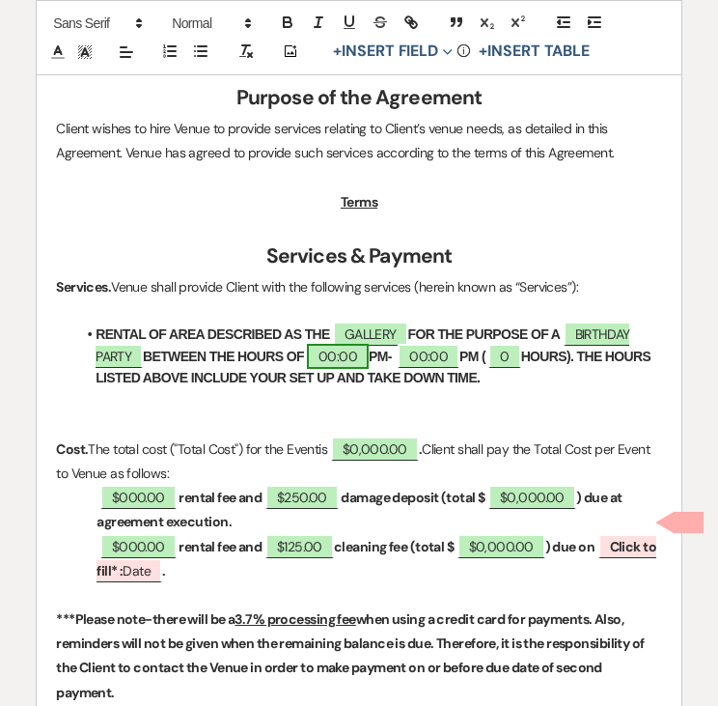
click at [340, 344] on span "00:00" at bounding box center [338, 356] width 62 height 25
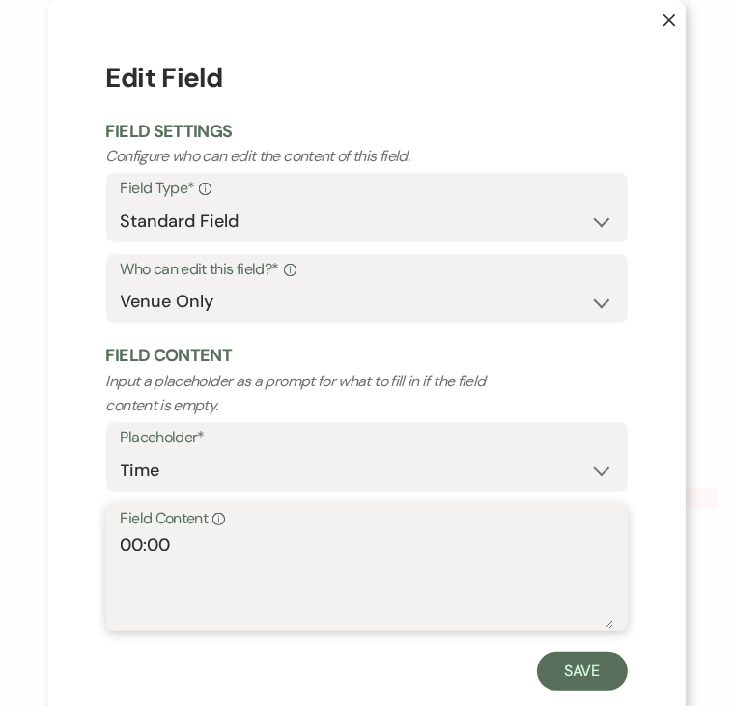
click at [134, 547] on textarea "00:00" at bounding box center [367, 580] width 492 height 97
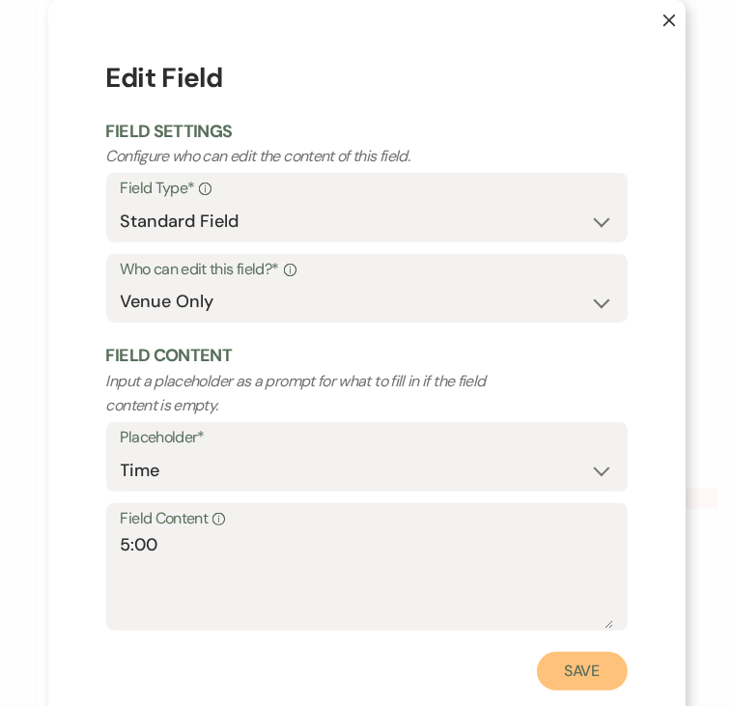
click at [574, 666] on button "Save" at bounding box center [582, 671] width 91 height 39
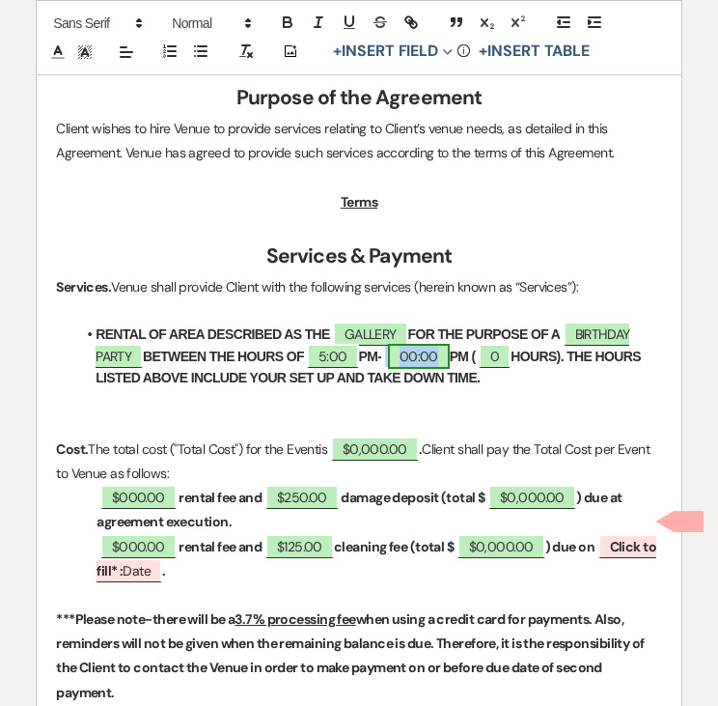
click at [412, 344] on span "00:00" at bounding box center [419, 356] width 62 height 25
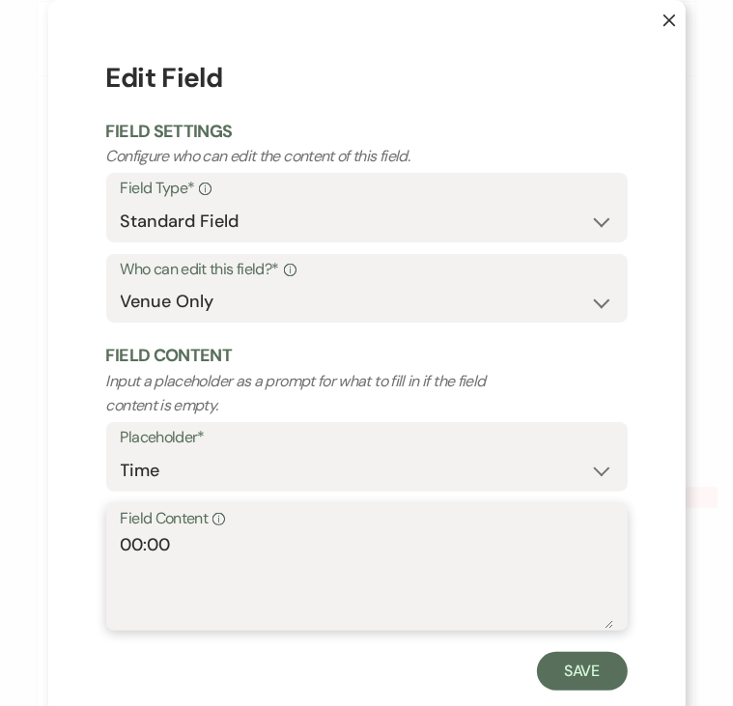
click at [134, 545] on textarea "00:00" at bounding box center [367, 580] width 492 height 97
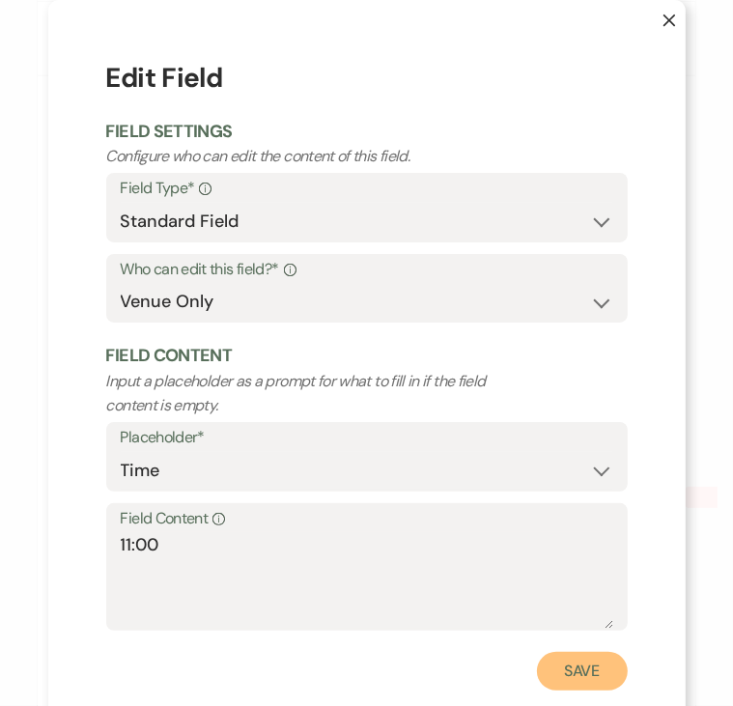
click at [560, 685] on button "Save" at bounding box center [582, 671] width 91 height 39
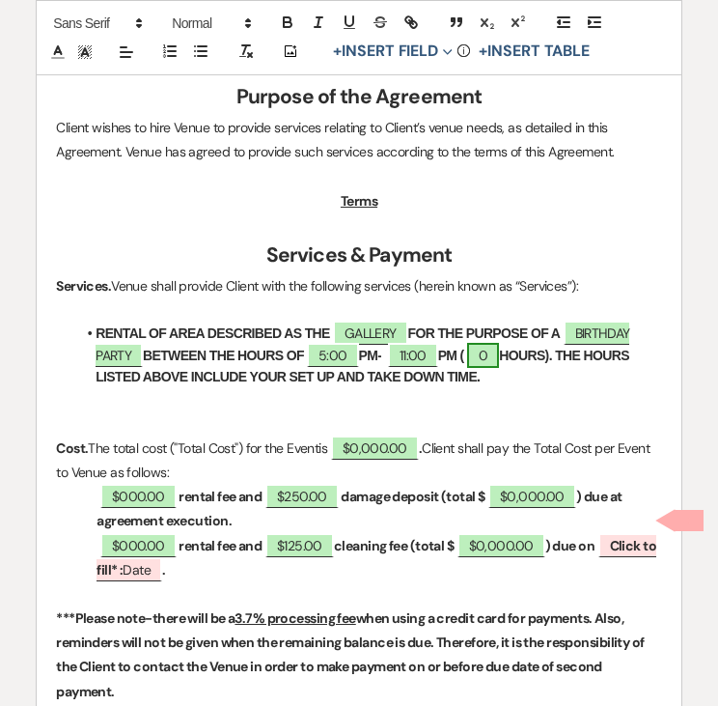
click at [496, 343] on span "0" at bounding box center [483, 355] width 32 height 25
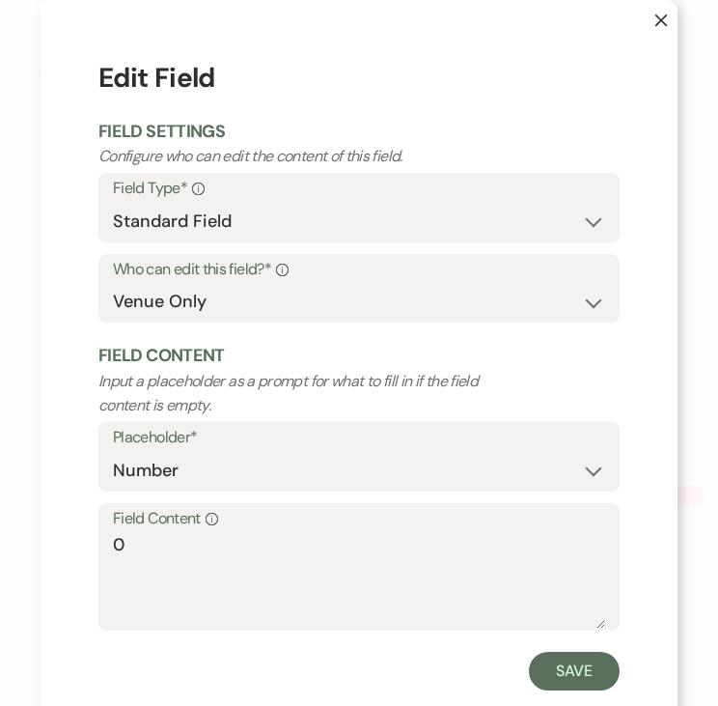
scroll to position [821, 0]
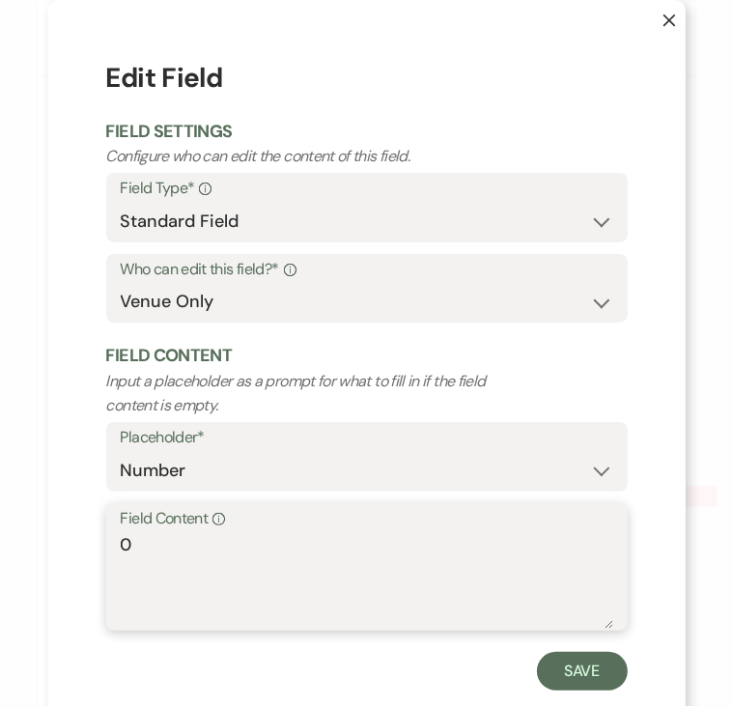
click at [126, 535] on textarea "0" at bounding box center [367, 580] width 492 height 97
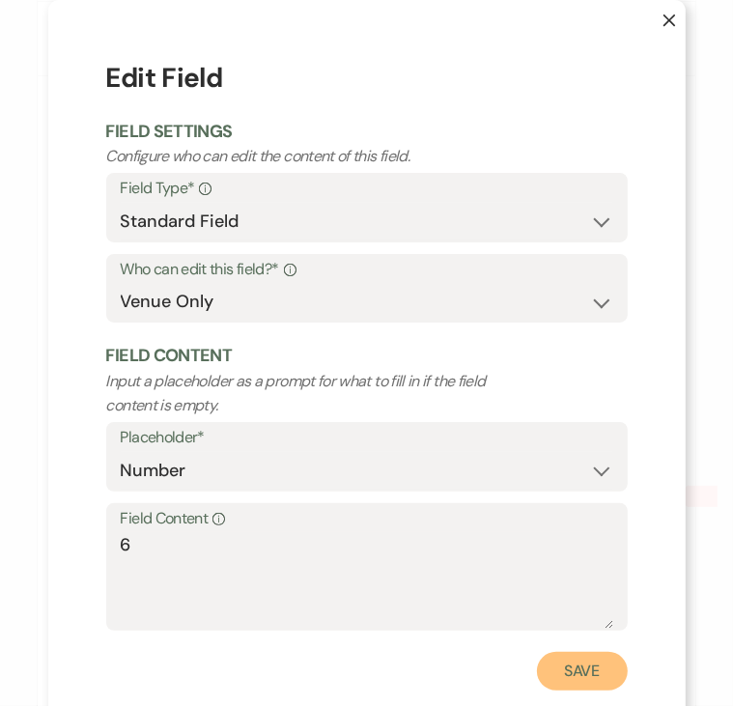
click at [591, 666] on button "Save" at bounding box center [582, 671] width 91 height 39
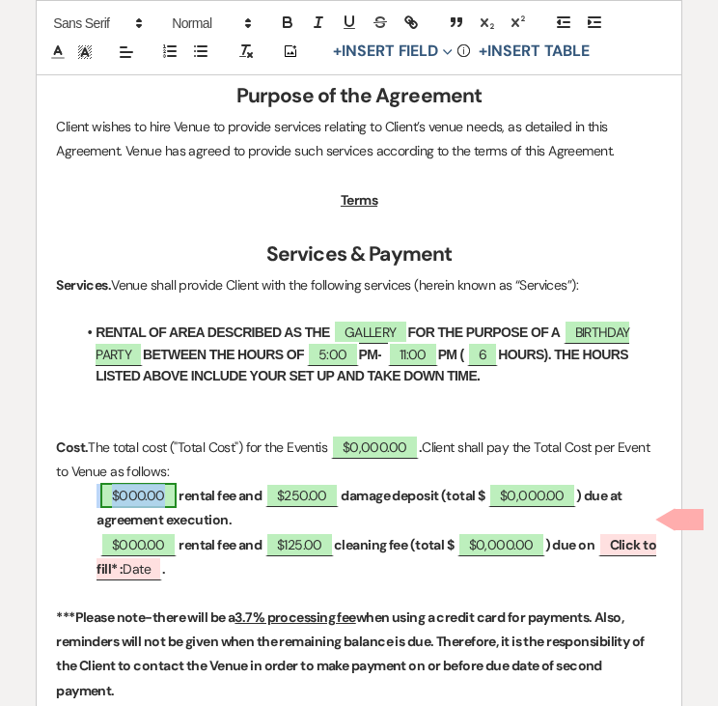
click at [133, 483] on span "$000.00" at bounding box center [138, 495] width 76 height 25
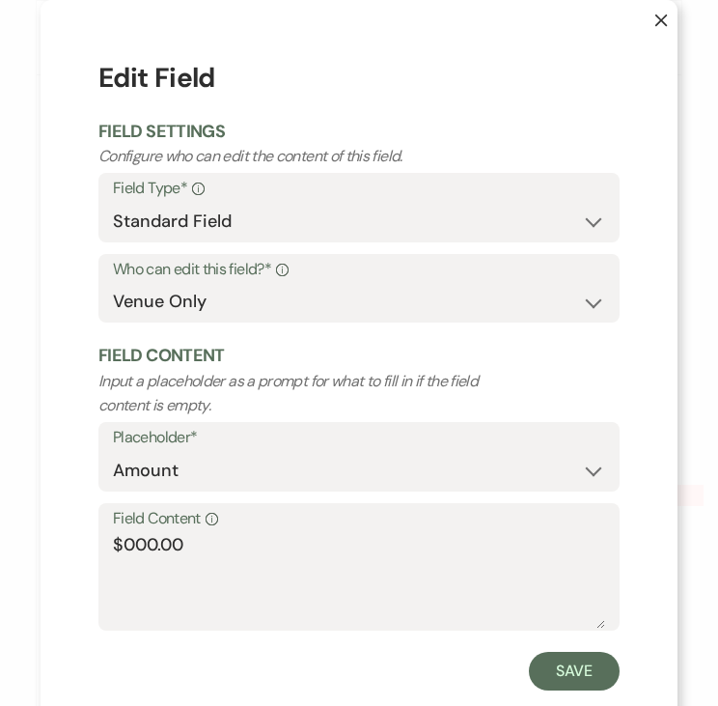
scroll to position [822, 0]
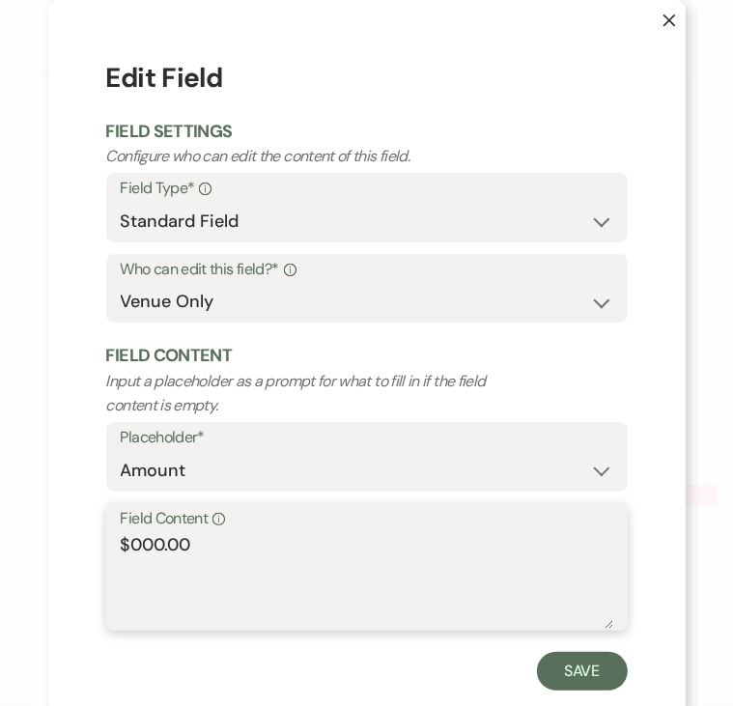
drag, startPoint x: 133, startPoint y: 463, endPoint x: 154, endPoint y: 533, distance: 72.4
click at [154, 533] on textarea "$000.00" at bounding box center [367, 580] width 492 height 97
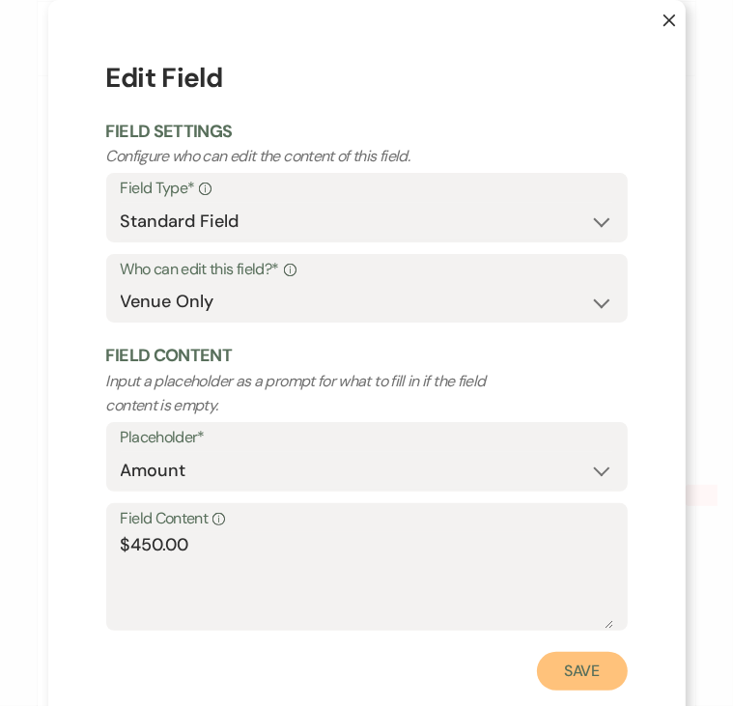
click at [564, 681] on button "Save" at bounding box center [582, 671] width 91 height 39
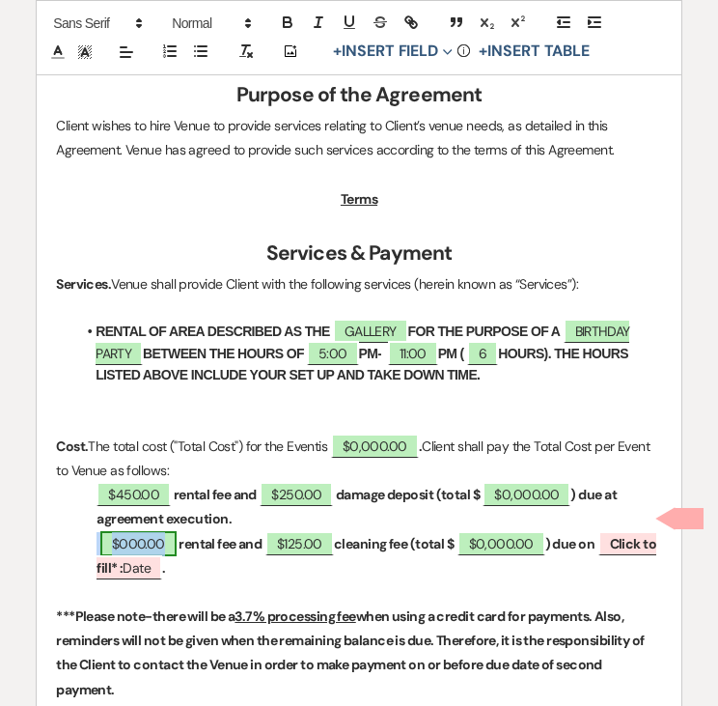
click at [139, 531] on span "$000.00" at bounding box center [138, 543] width 76 height 25
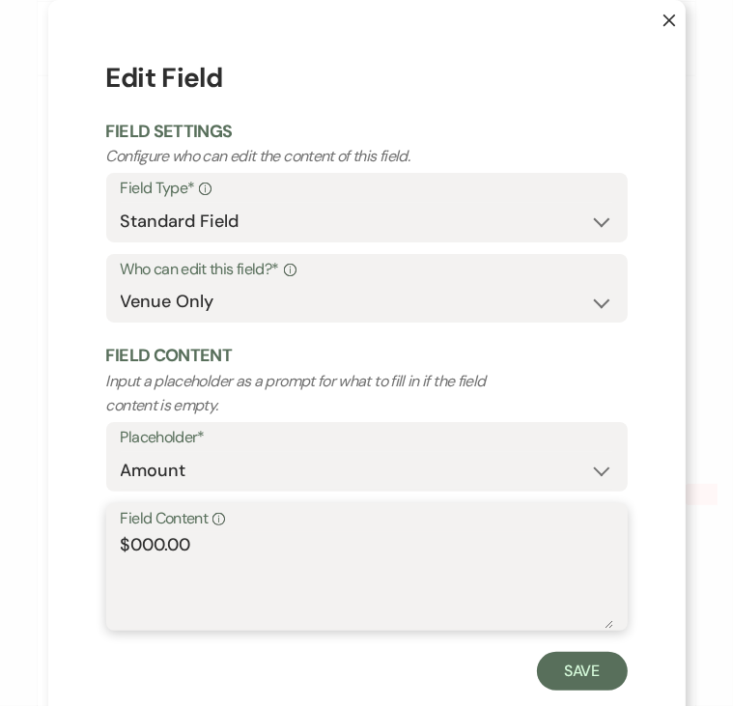
drag, startPoint x: 139, startPoint y: 517, endPoint x: 147, endPoint y: 542, distance: 26.3
click at [147, 542] on textarea "$000.00" at bounding box center [367, 580] width 492 height 97
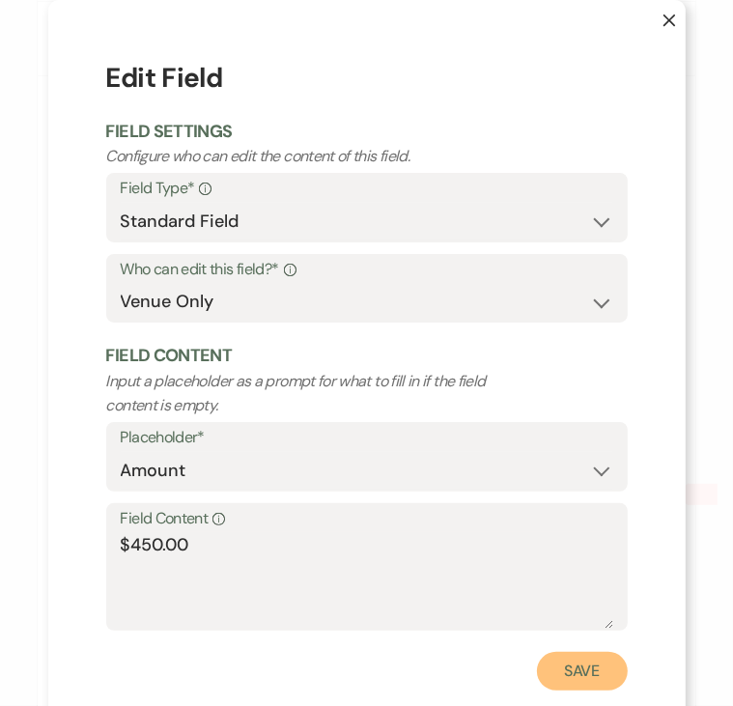
click at [560, 677] on button "Save" at bounding box center [582, 671] width 91 height 39
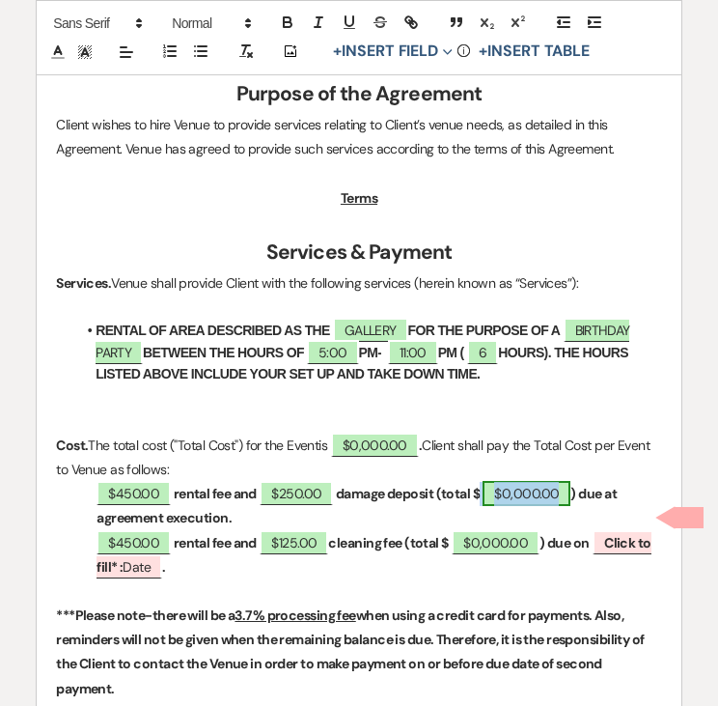
click at [528, 481] on span "$0,000.00" at bounding box center [527, 493] width 88 height 25
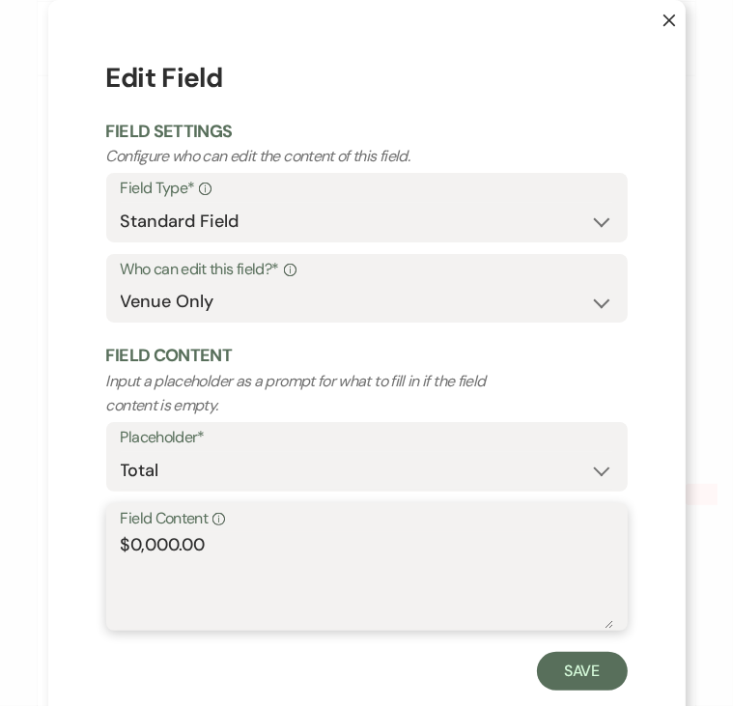
click at [150, 545] on textarea "$0,000.00" at bounding box center [367, 580] width 492 height 97
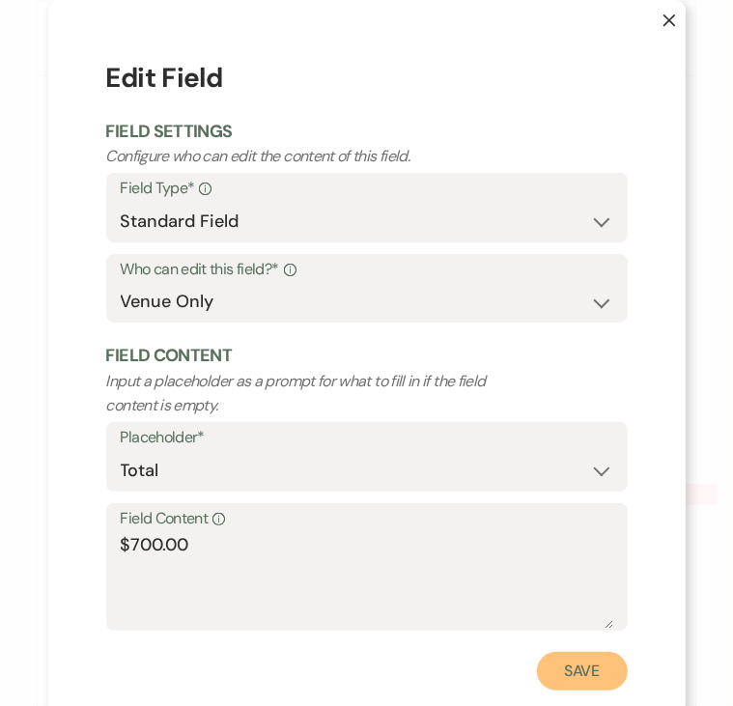
click at [571, 664] on button "Save" at bounding box center [582, 671] width 91 height 39
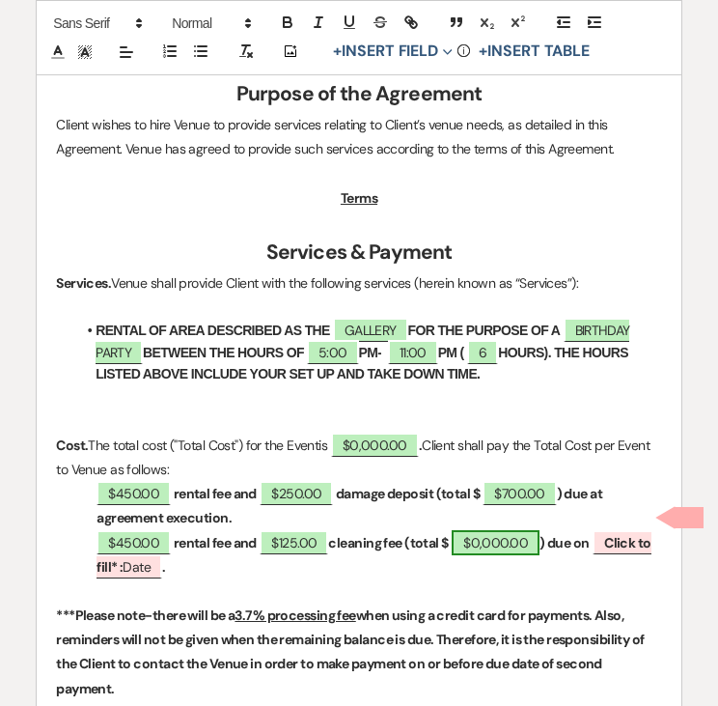
click at [475, 530] on span "$0,000.00" at bounding box center [496, 542] width 88 height 25
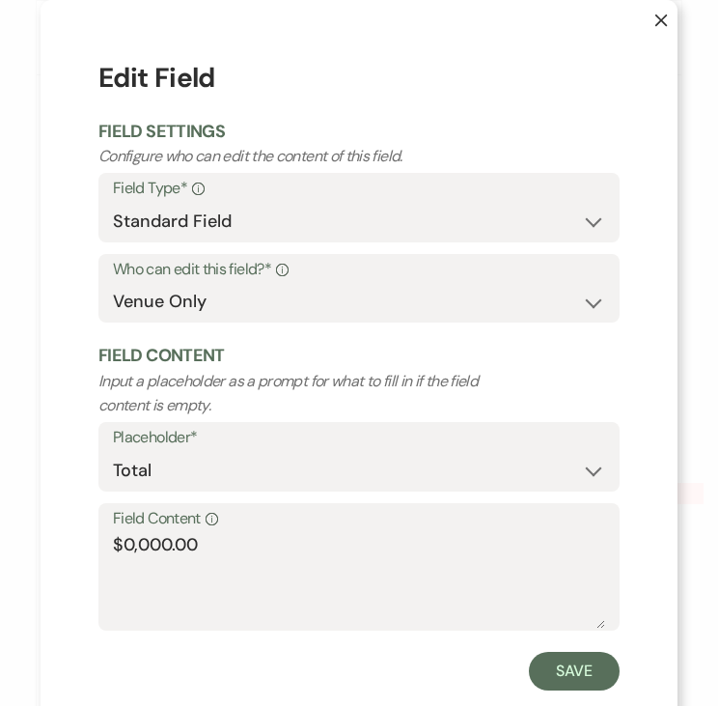
scroll to position [824, 0]
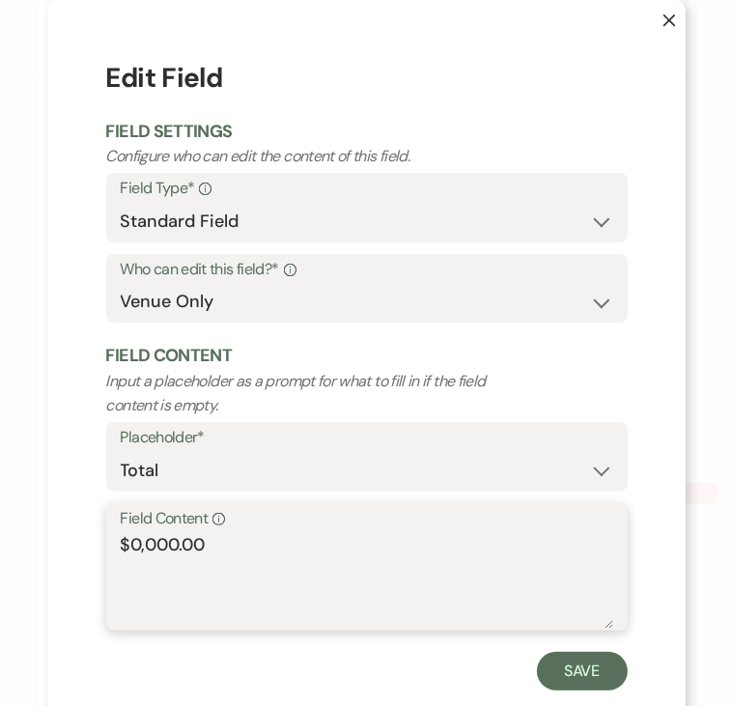
click at [174, 548] on textarea "$0,000.00" at bounding box center [367, 580] width 492 height 97
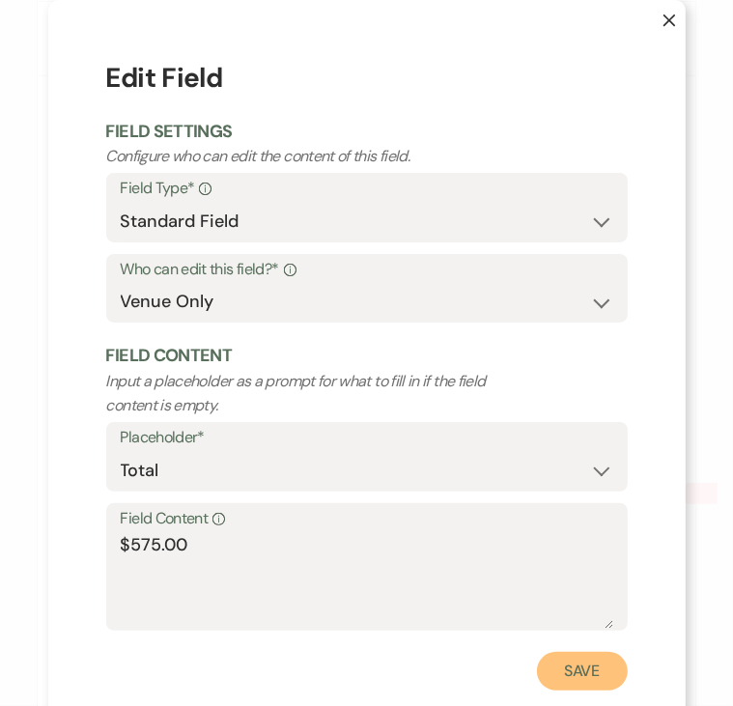
click at [575, 671] on button "Save" at bounding box center [582, 671] width 91 height 39
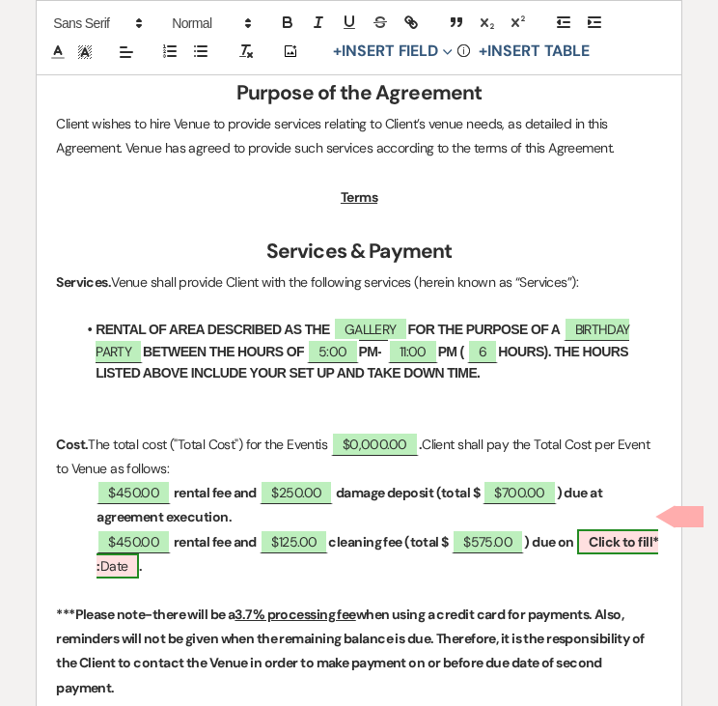
click at [618, 533] on b "Click to fill* :" at bounding box center [378, 554] width 562 height 42
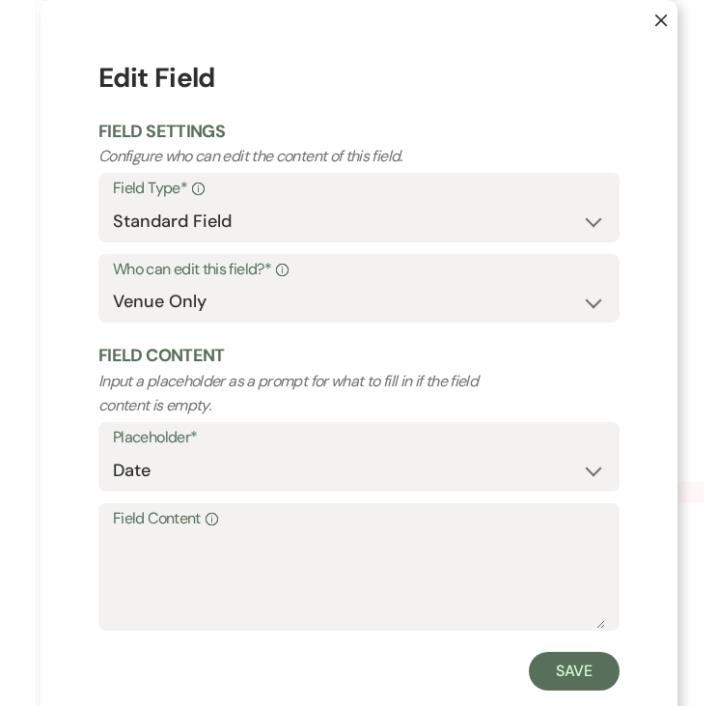
scroll to position [824, 0]
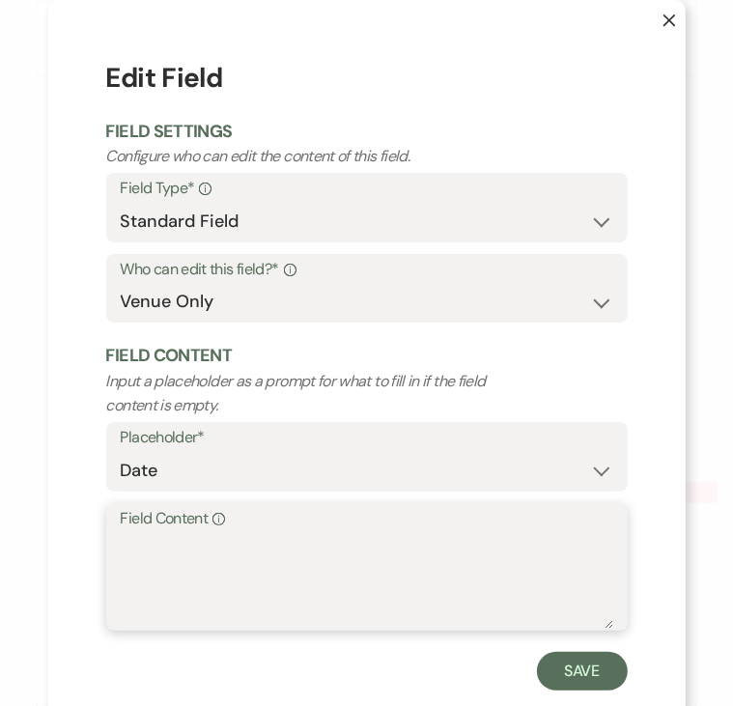
click at [334, 553] on textarea "Field Content Info" at bounding box center [367, 580] width 492 height 97
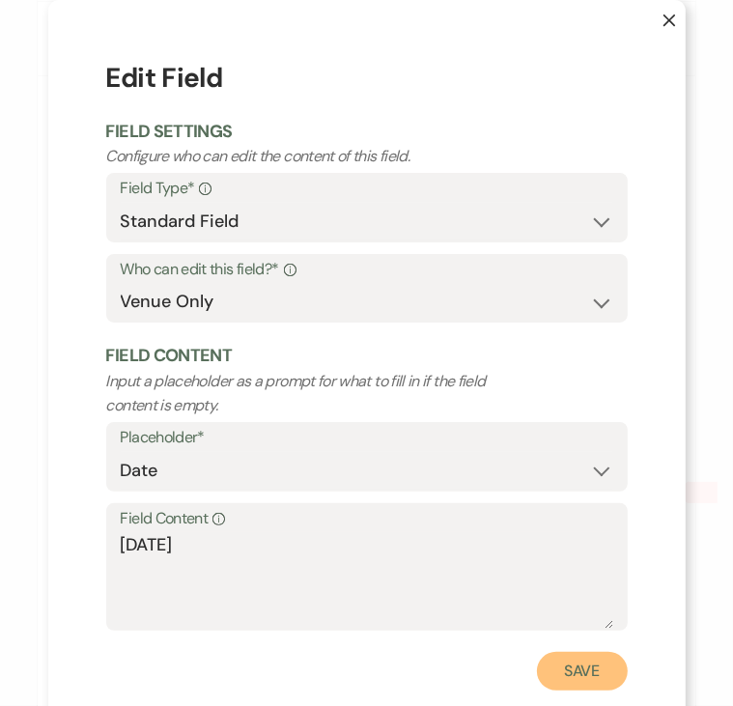
click at [591, 670] on button "Save" at bounding box center [582, 671] width 91 height 39
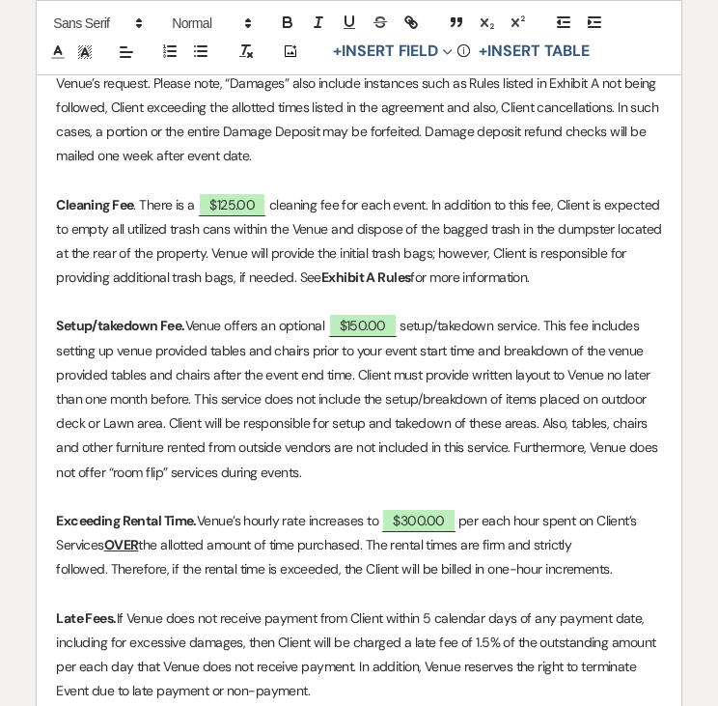
scroll to position [1559, 0]
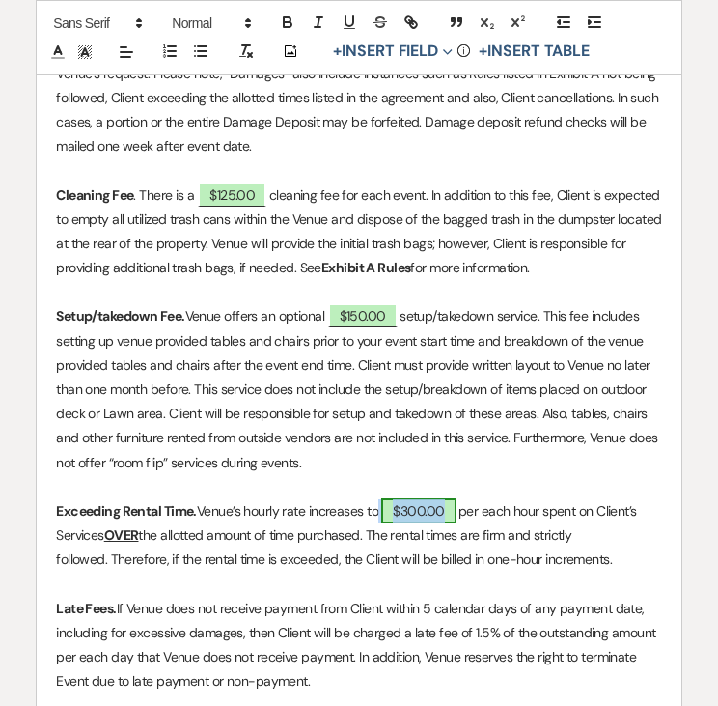
click at [424, 513] on span "$300.00" at bounding box center [418, 510] width 74 height 25
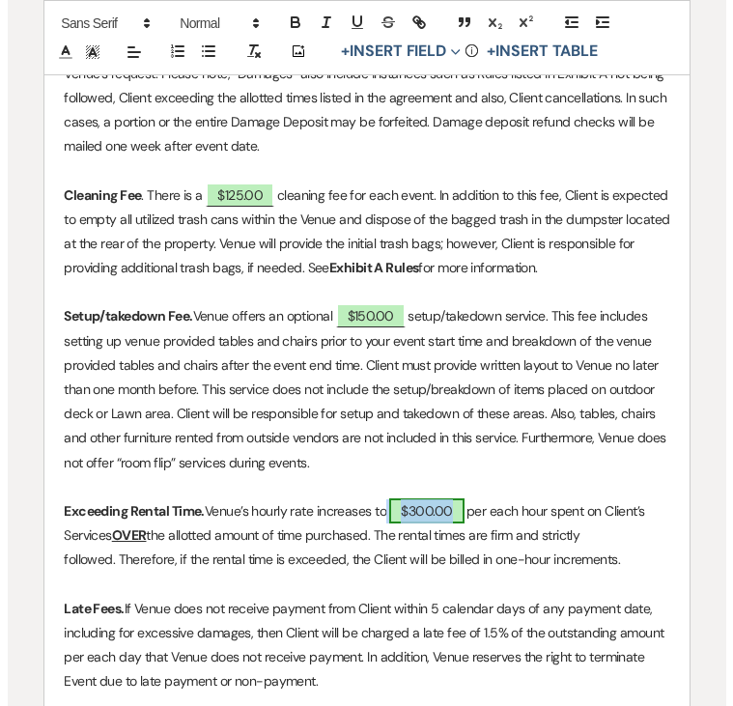
scroll to position [1511, 0]
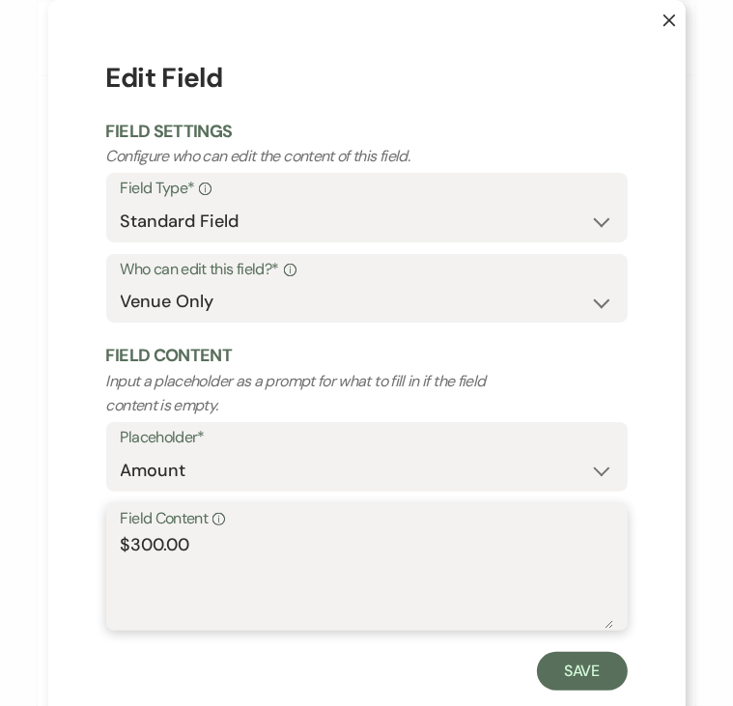
click at [166, 546] on textarea "$300.00" at bounding box center [367, 580] width 492 height 97
drag, startPoint x: 591, startPoint y: 682, endPoint x: 324, endPoint y: 625, distance: 272.5
click at [324, 625] on textarea "$250.00" at bounding box center [367, 580] width 492 height 97
click at [526, 663] on div "Save" at bounding box center [366, 671] width 521 height 39
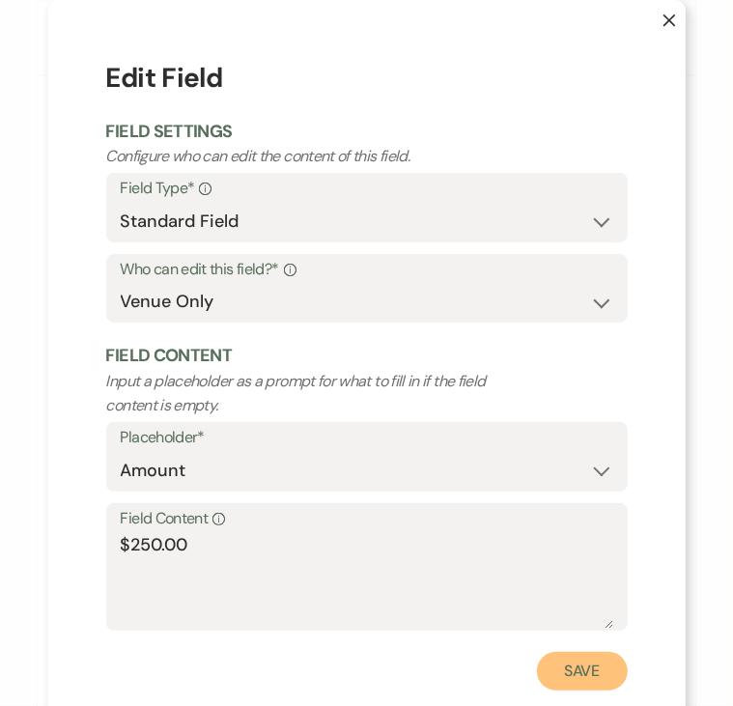
click at [555, 667] on button "Save" at bounding box center [582, 671] width 91 height 39
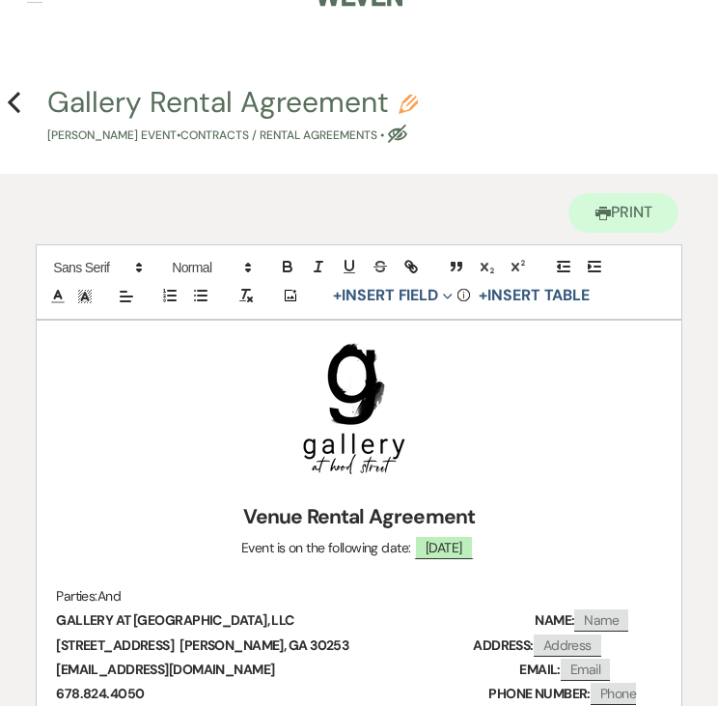
scroll to position [0, 0]
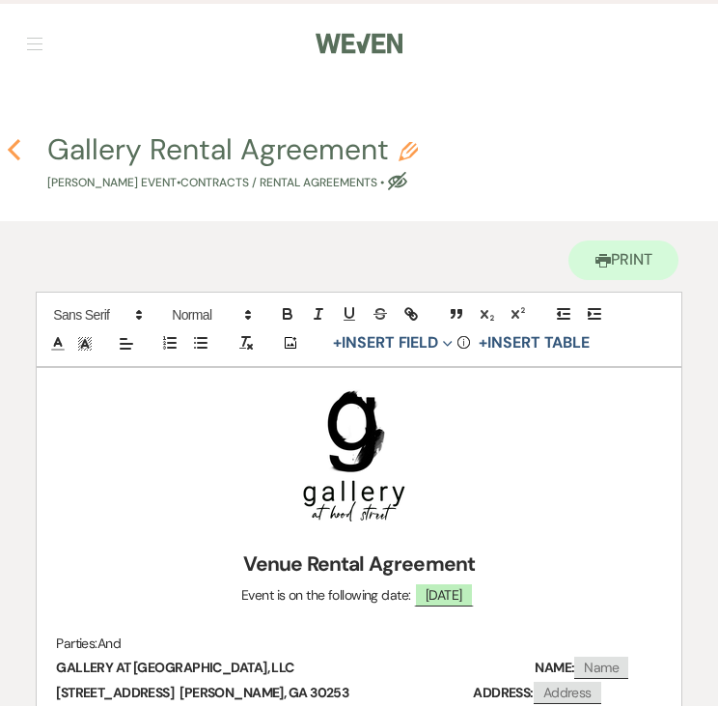
click at [12, 151] on use "button" at bounding box center [14, 149] width 13 height 21
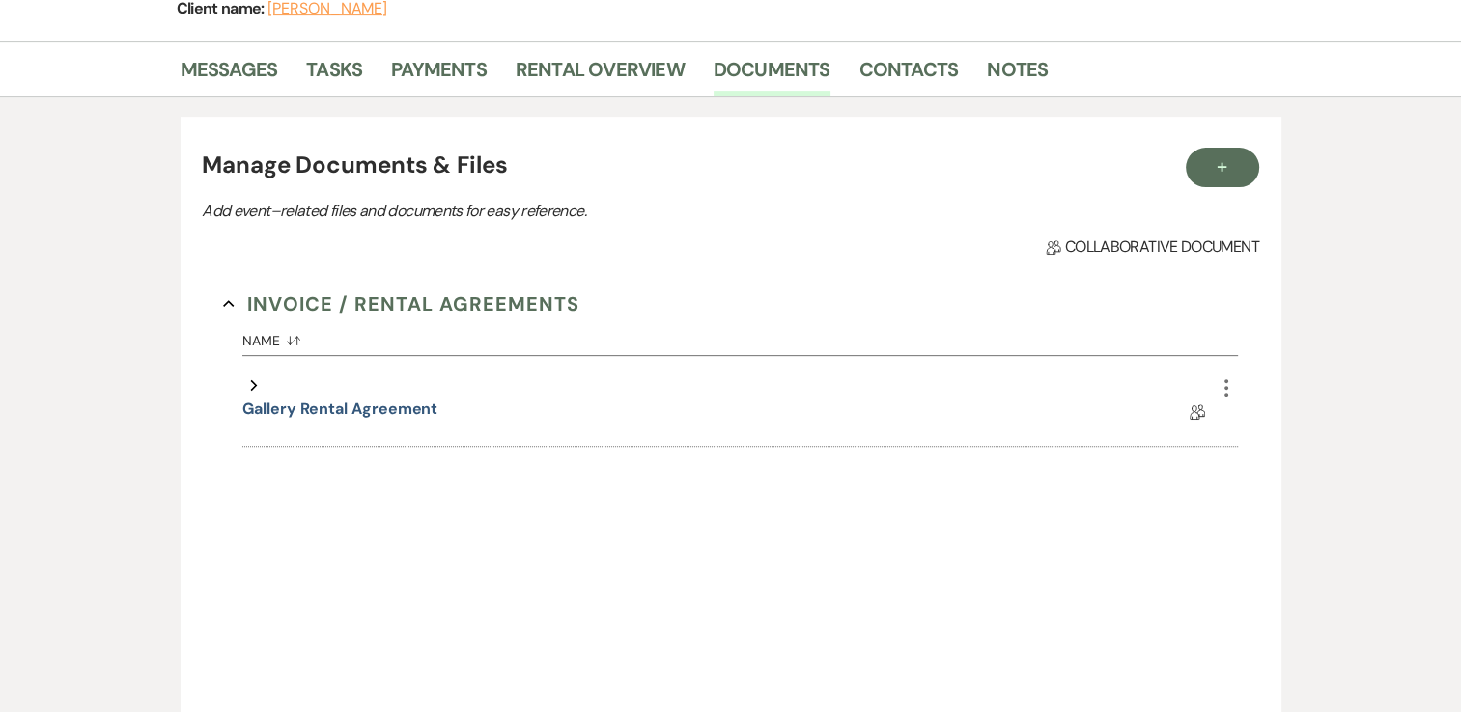
scroll to position [276, 0]
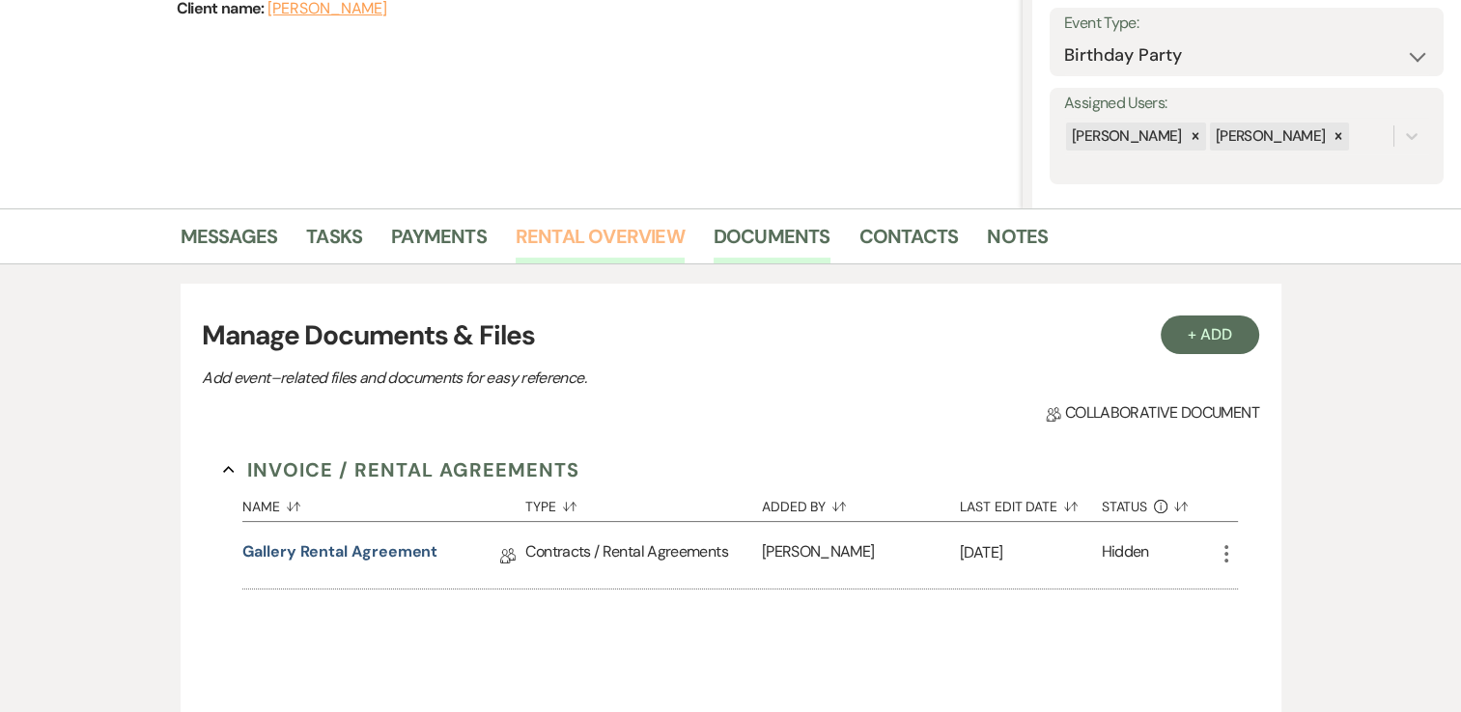
click at [590, 234] on link "Rental Overview" at bounding box center [600, 242] width 169 height 42
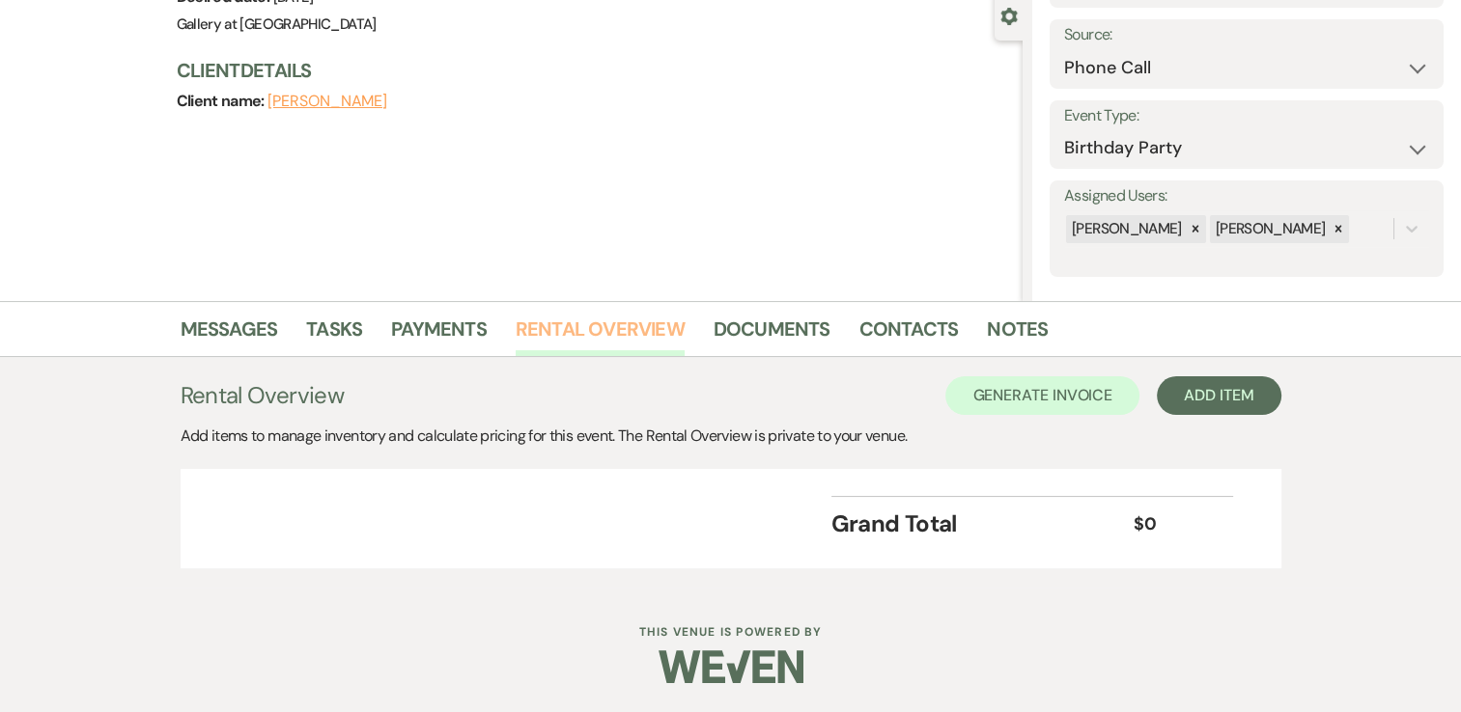
scroll to position [182, 0]
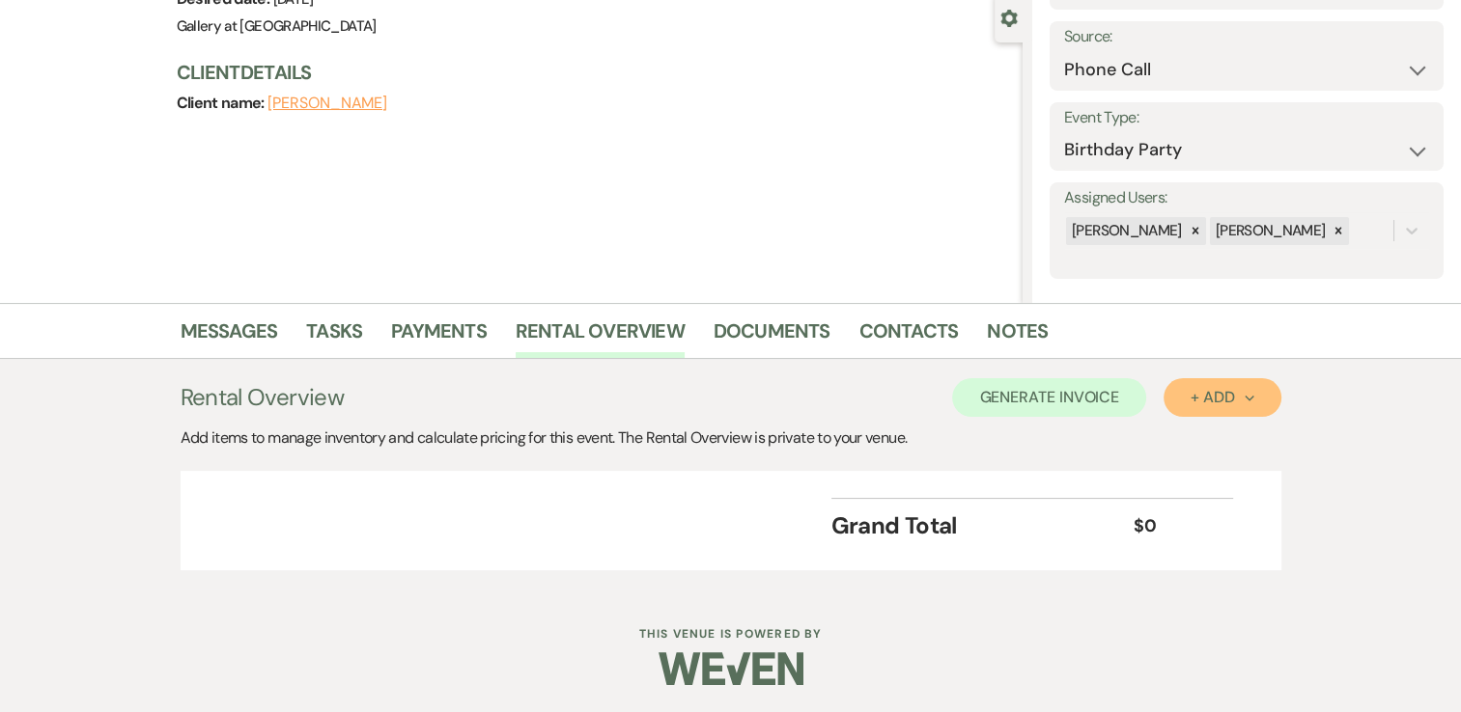
click at [1205, 403] on div "+ Add Next" at bounding box center [1221, 397] width 63 height 15
click at [1223, 470] on button "Category" at bounding box center [1213, 472] width 101 height 30
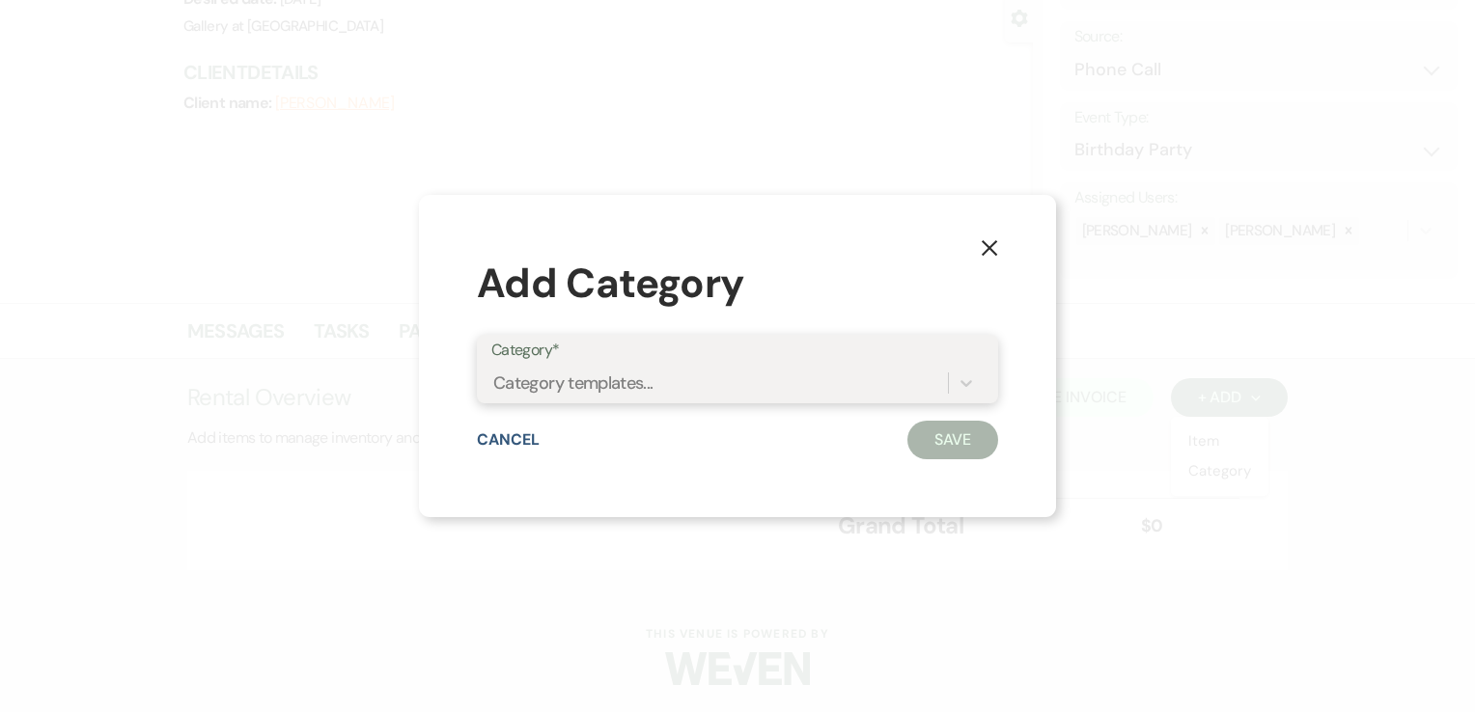
click at [918, 388] on div "Category templates..." at bounding box center [719, 383] width 457 height 34
drag, startPoint x: 815, startPoint y: 500, endPoint x: 662, endPoint y: 390, distance: 188.1
click at [662, 390] on div "Category templates..." at bounding box center [719, 383] width 455 height 34
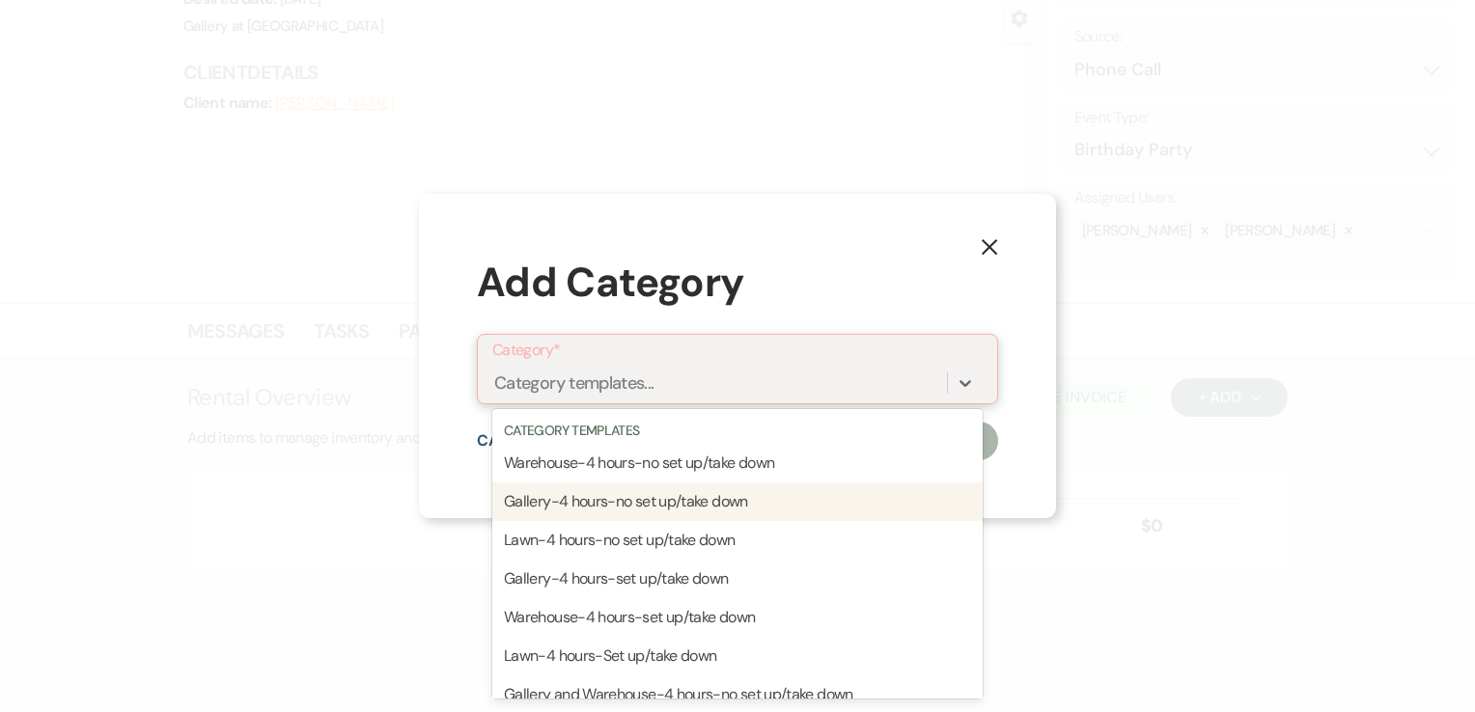
click at [672, 506] on div "Gallery-4 hours-no set up/take down" at bounding box center [737, 502] width 490 height 39
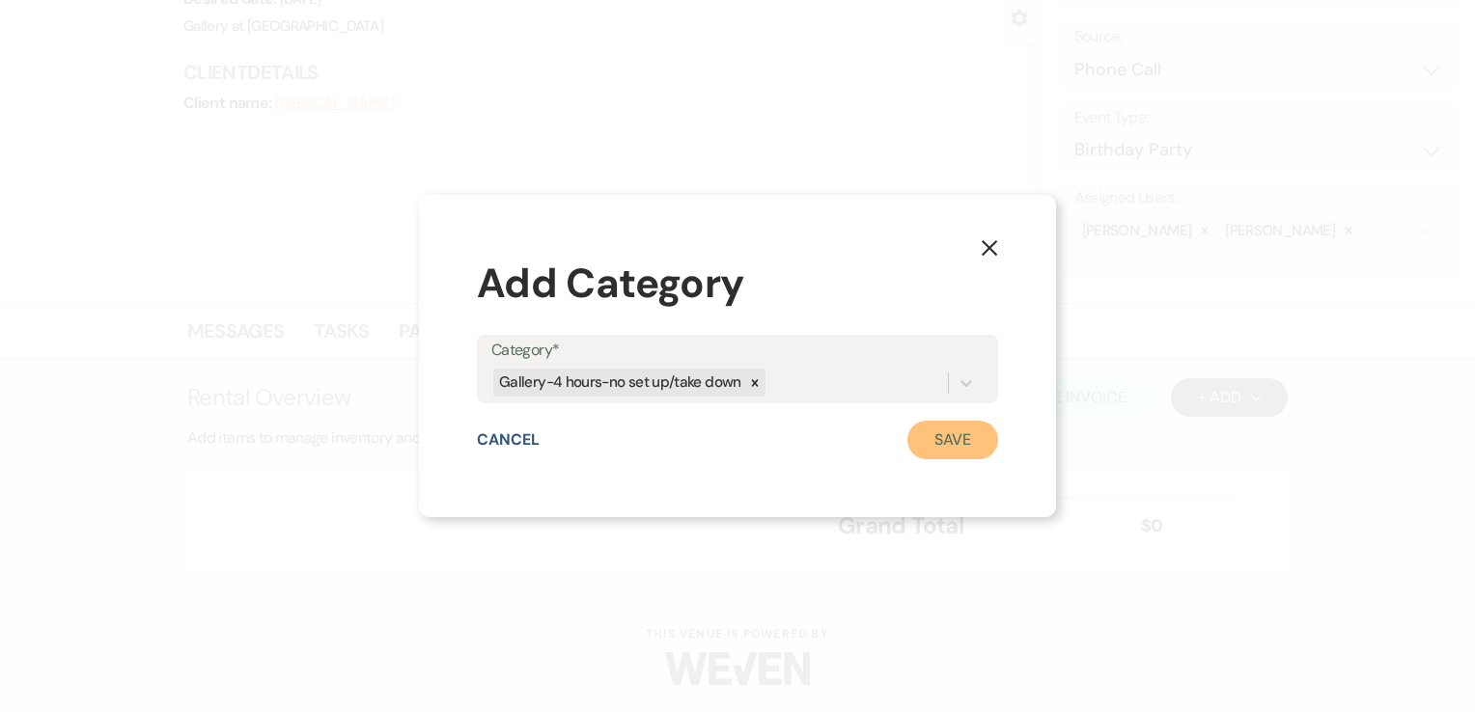
click at [945, 431] on button "Save" at bounding box center [953, 440] width 91 height 39
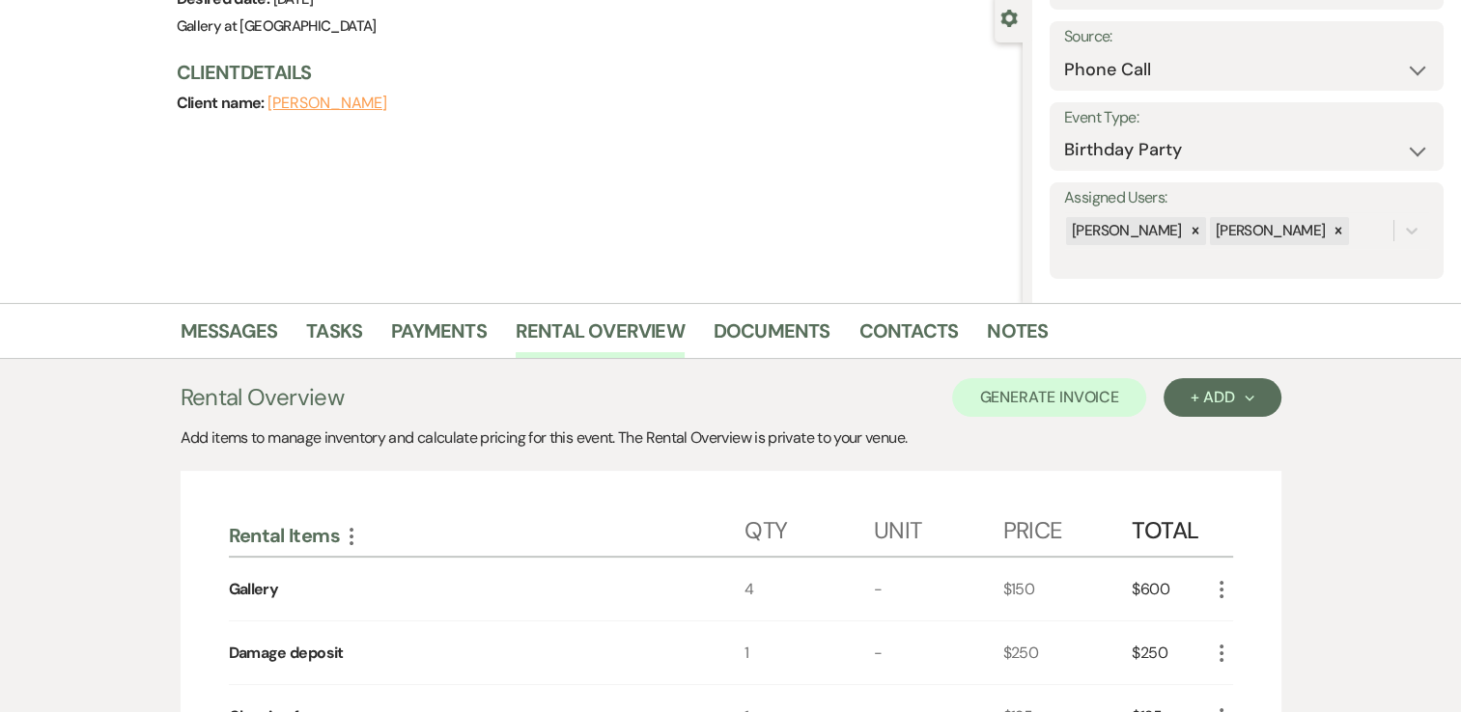
scroll to position [294, 0]
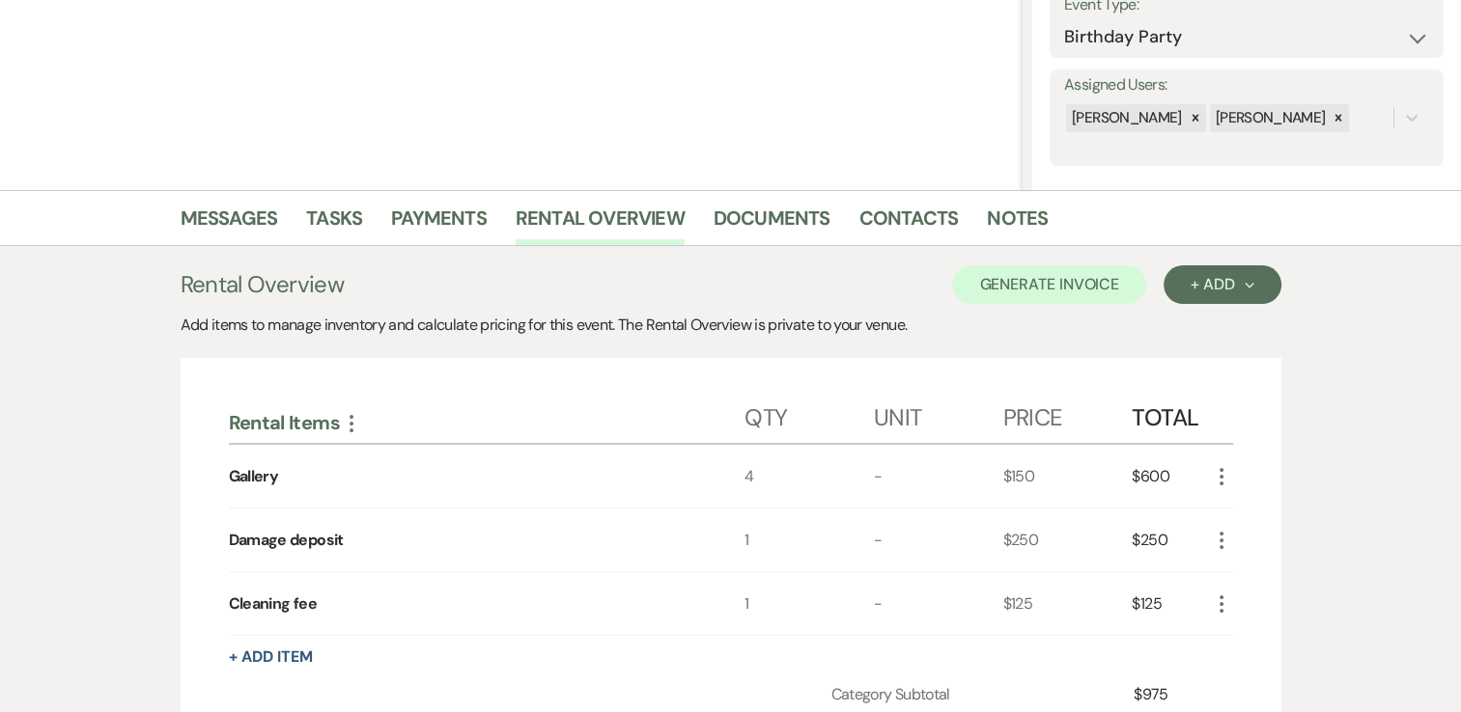
click at [1216, 477] on icon "More" at bounding box center [1221, 476] width 23 height 23
click at [1269, 510] on button "Pencil Edit" at bounding box center [1260, 514] width 100 height 31
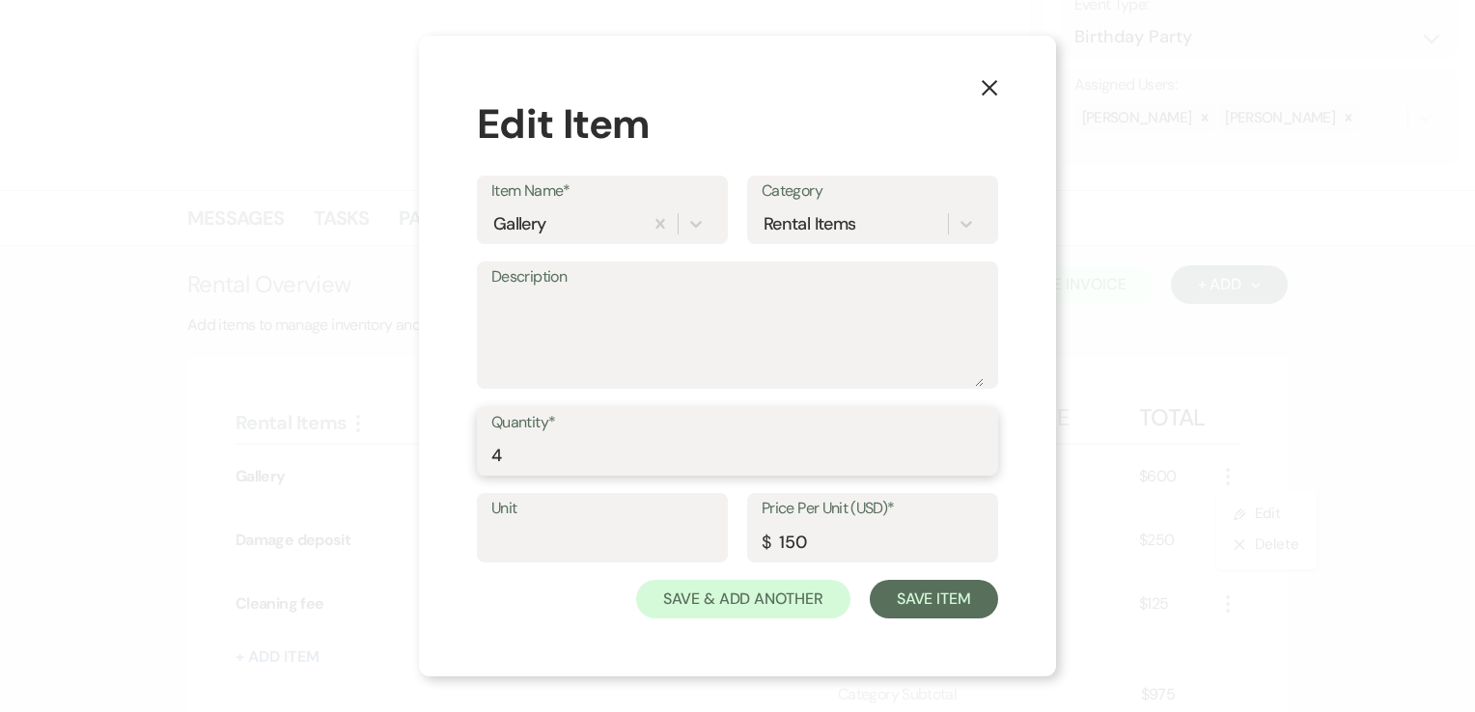
drag, startPoint x: 486, startPoint y: 458, endPoint x: 356, endPoint y: 467, distance: 129.7
drag, startPoint x: 356, startPoint y: 467, endPoint x: 558, endPoint y: 516, distance: 207.5
click at [558, 516] on label "Unit" at bounding box center [602, 509] width 222 height 28
click at [558, 523] on input "Unit" at bounding box center [602, 542] width 222 height 38
click at [521, 451] on input "4" at bounding box center [737, 455] width 492 height 38
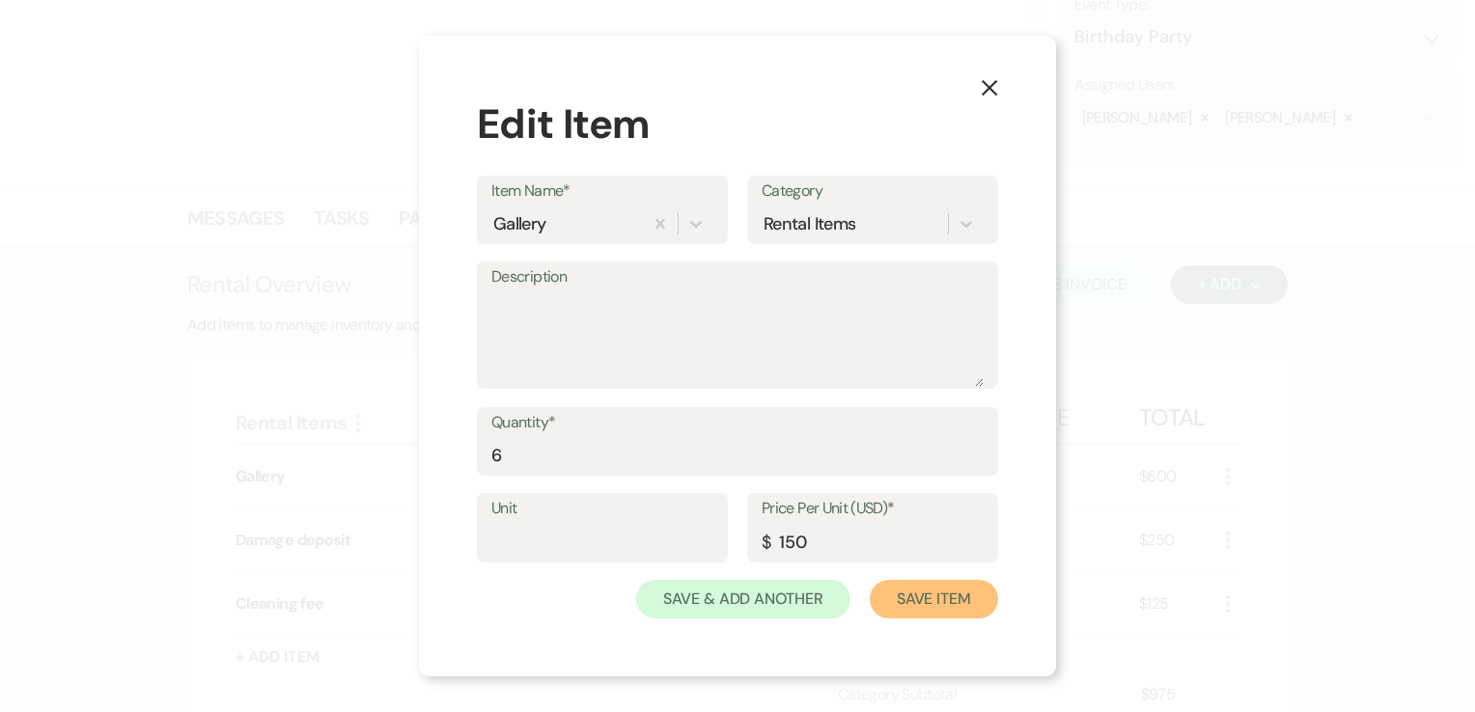
click at [960, 601] on button "Save Item" at bounding box center [934, 599] width 128 height 39
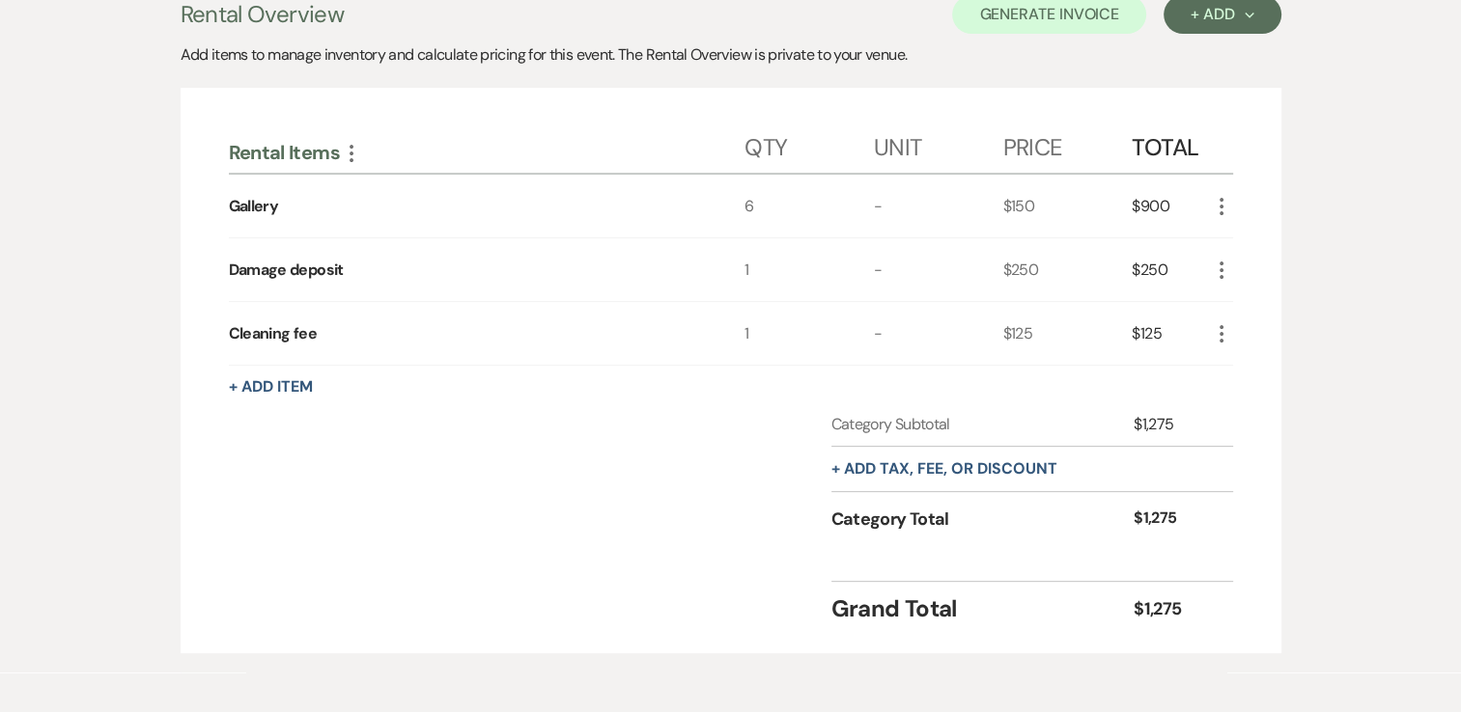
scroll to position [376, 0]
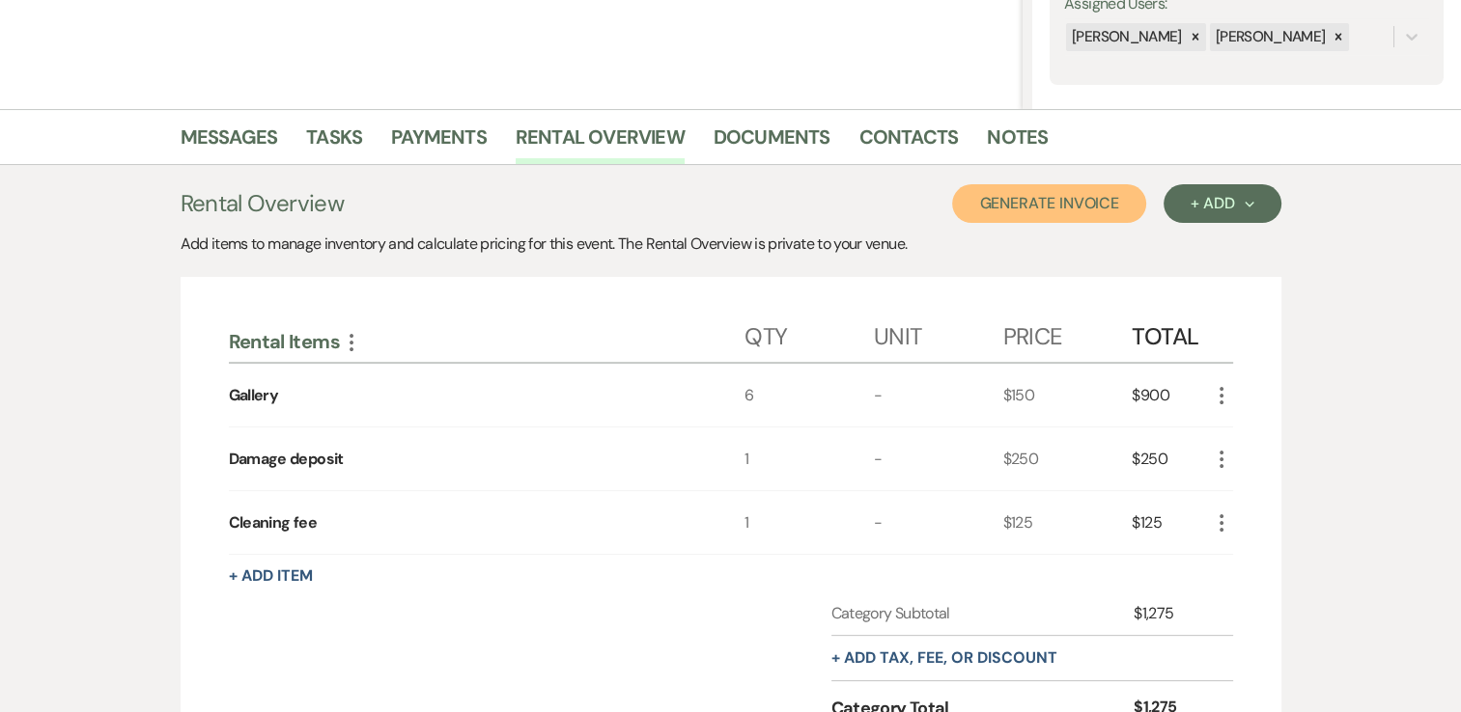
click at [1001, 209] on button "Generate Invoice" at bounding box center [1049, 203] width 194 height 39
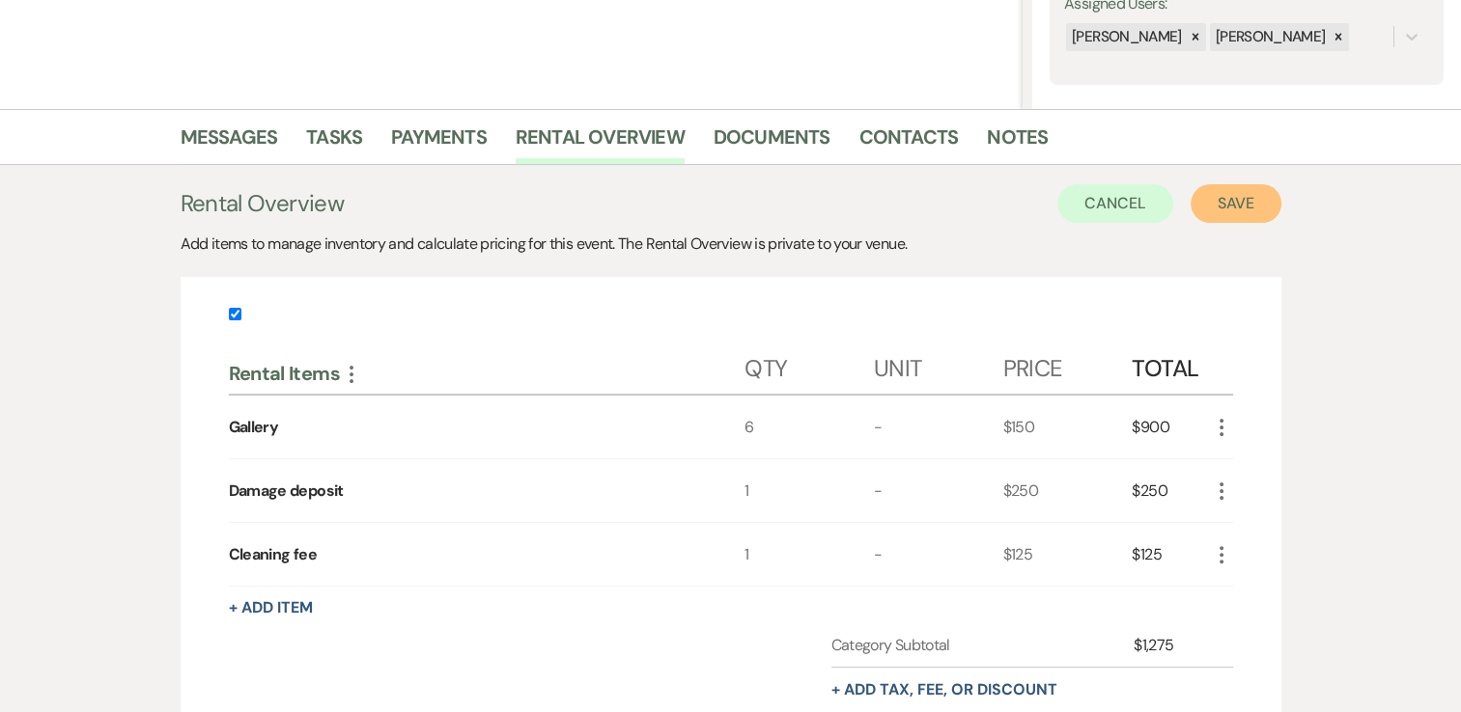
click at [1211, 201] on button "Save" at bounding box center [1235, 203] width 91 height 39
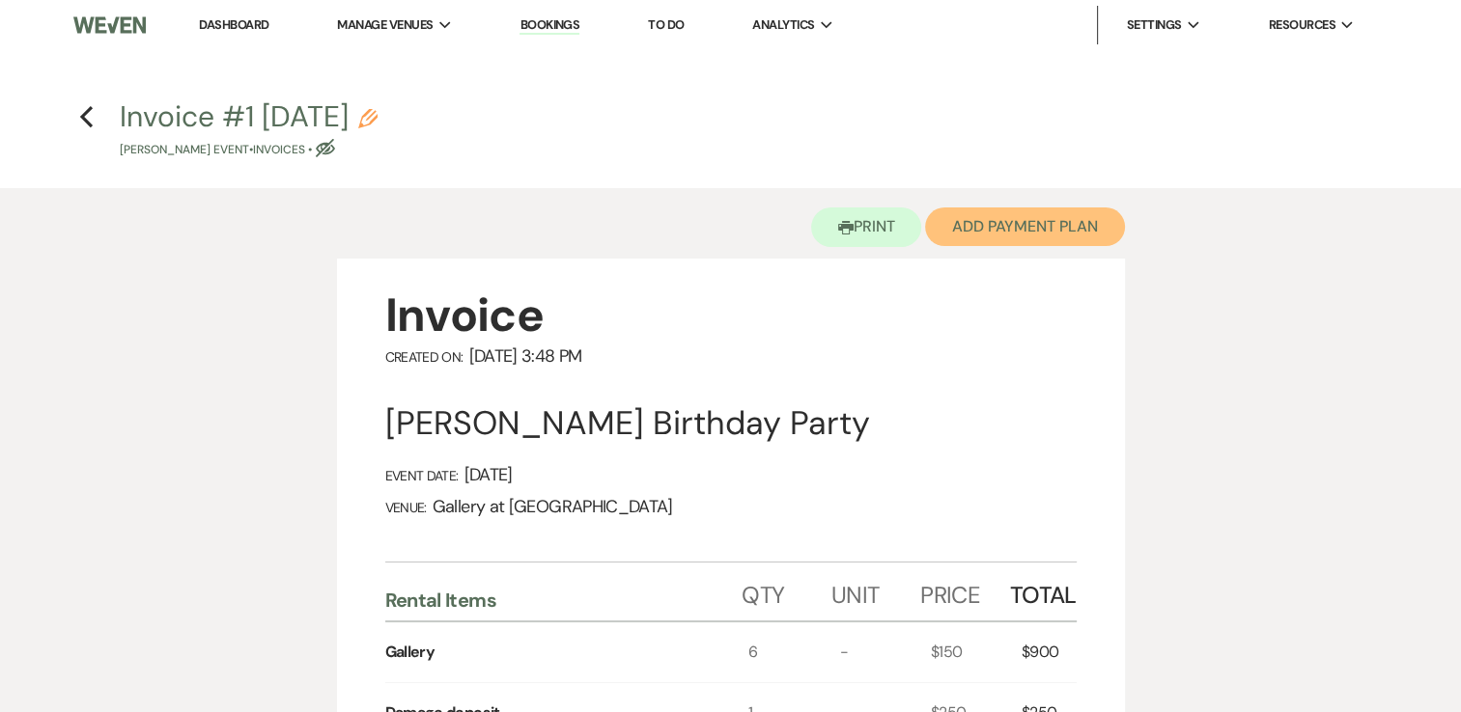
click at [1016, 233] on button "Add Payment Plan" at bounding box center [1025, 227] width 200 height 39
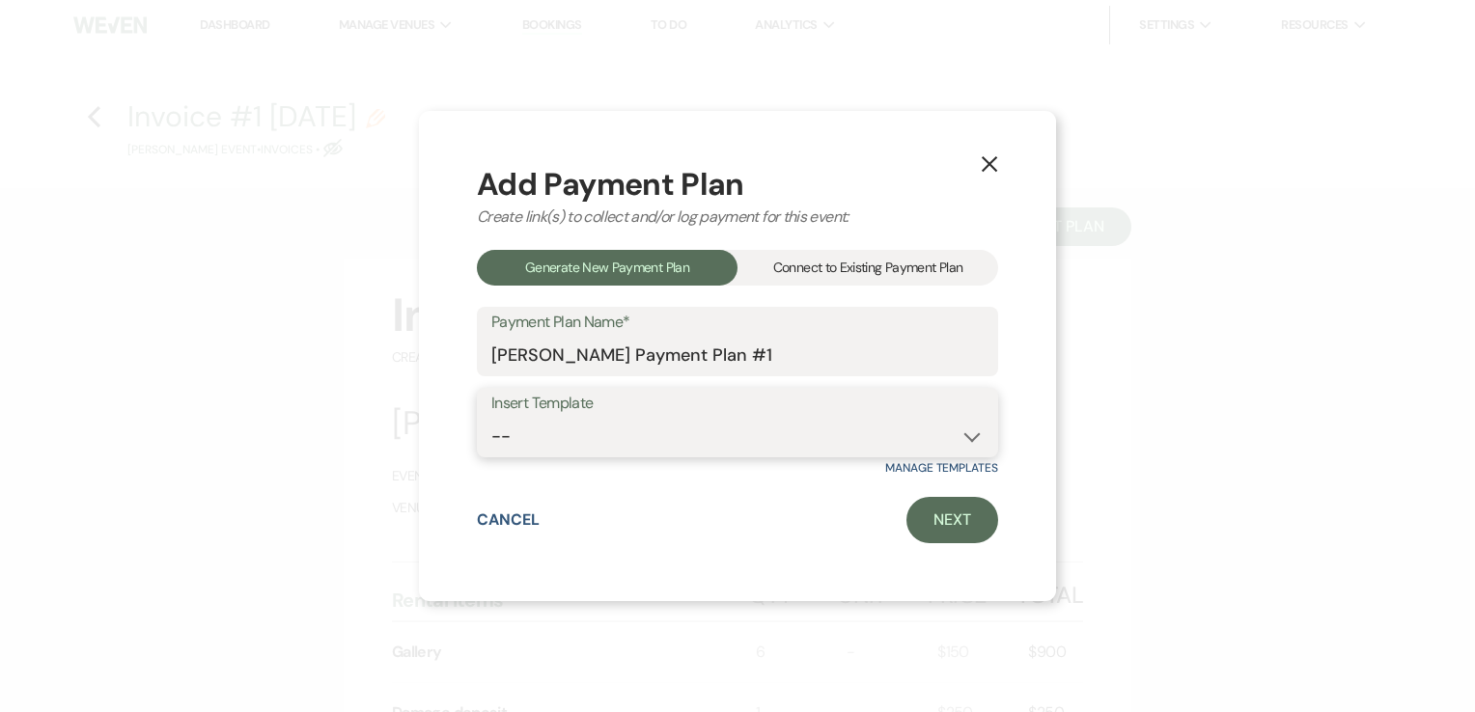
click at [761, 438] on select "-- Warehouse 4 hour rental-no set up/take down Gallery 4 hour rental-no set up/…" at bounding box center [737, 437] width 492 height 38
click at [491, 418] on select "-- Warehouse 4 hour rental-no set up/take down Gallery 4 hour rental-no set up/…" at bounding box center [737, 437] width 492 height 38
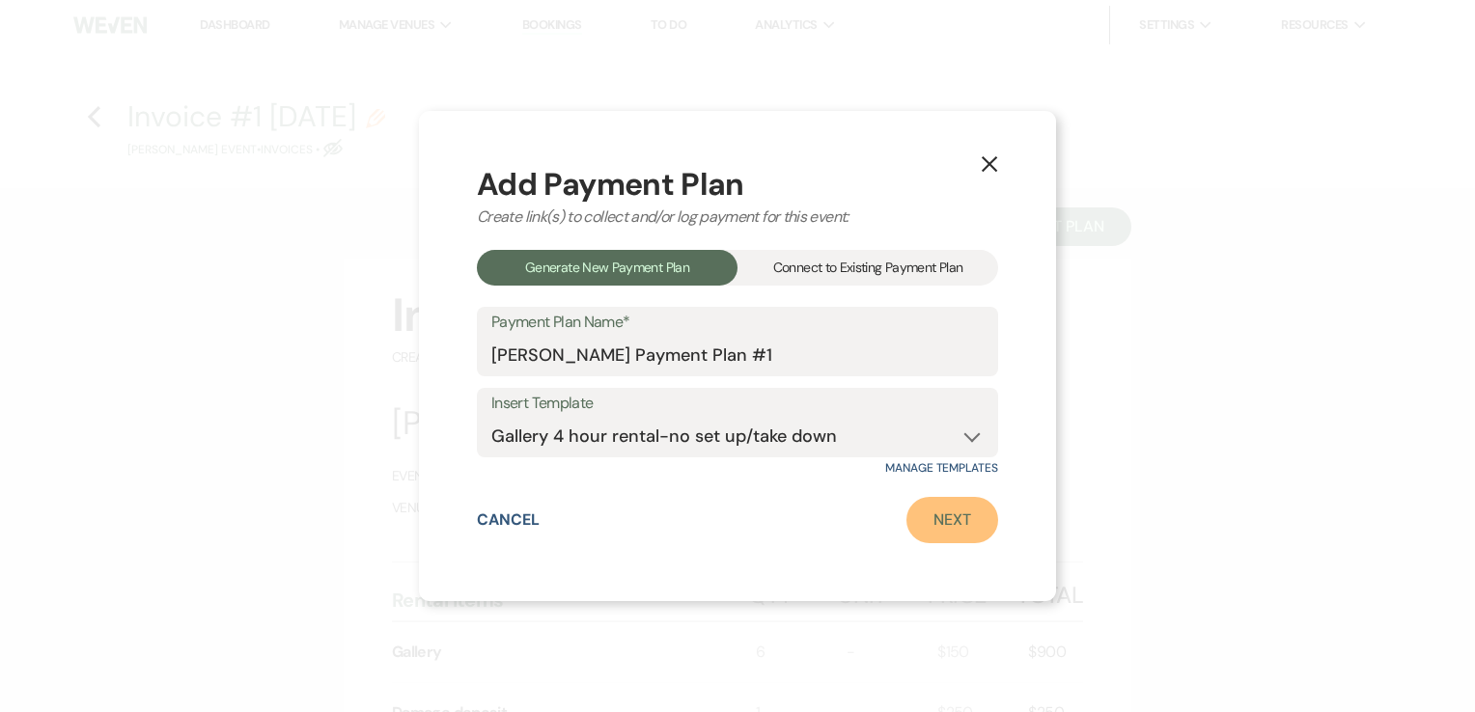
click at [936, 512] on link "Next" at bounding box center [953, 520] width 92 height 46
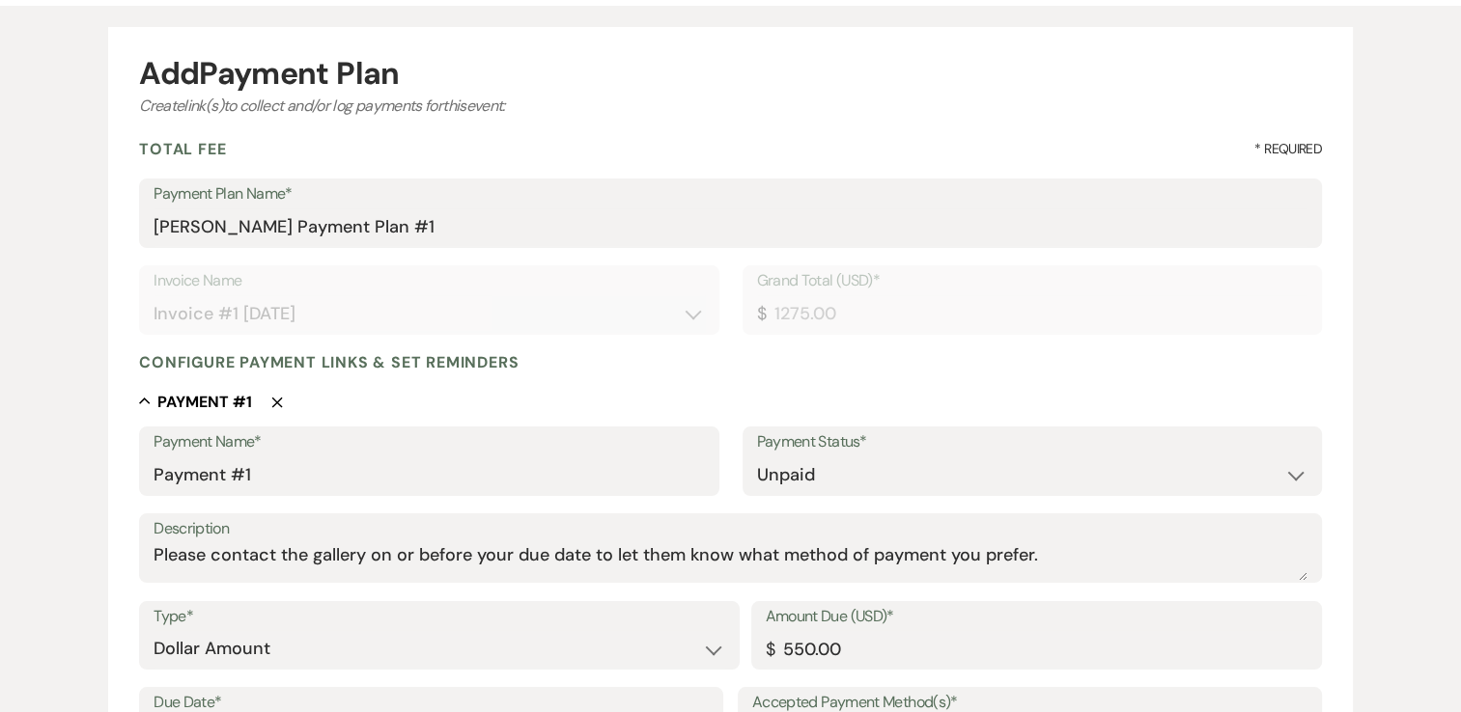
scroll to position [191, 0]
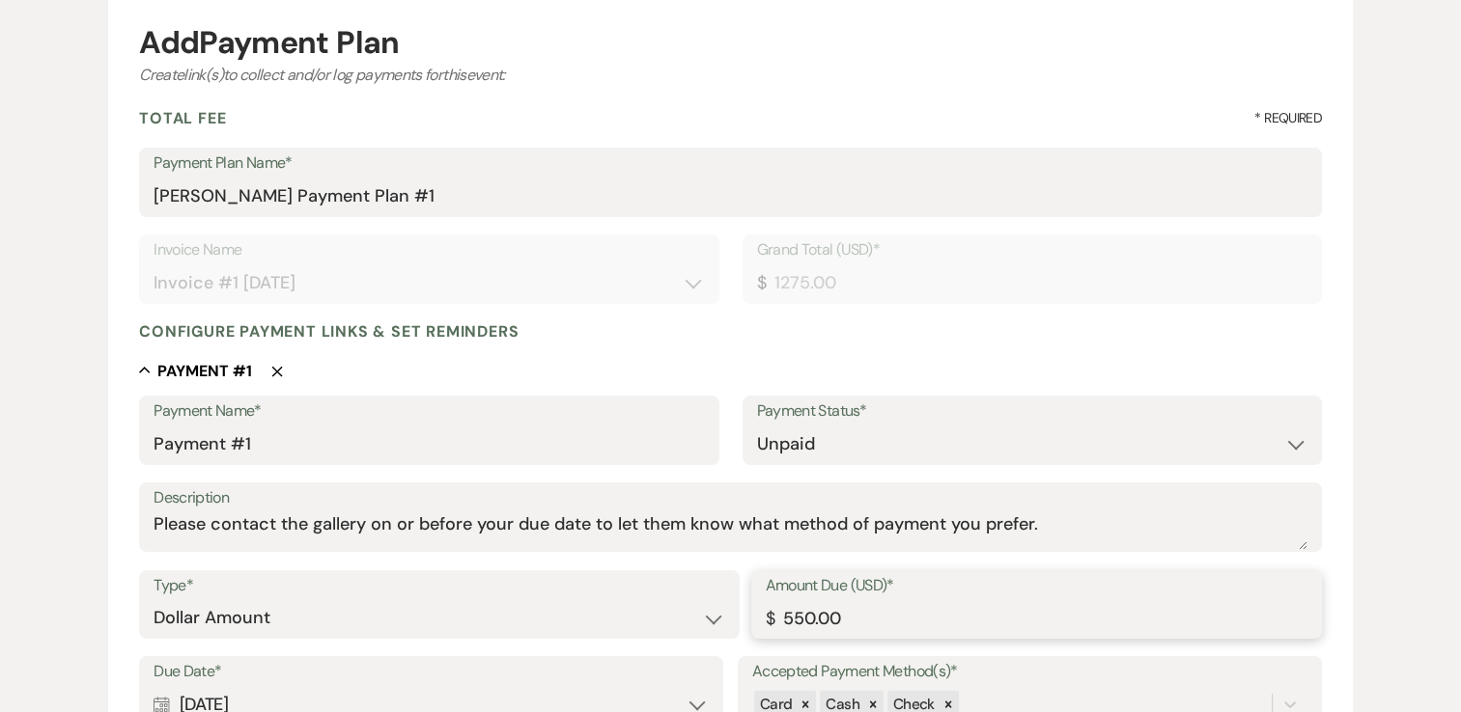
drag, startPoint x: 872, startPoint y: 608, endPoint x: 567, endPoint y: 634, distance: 306.2
click at [567, 634] on div "Type* Dollar Amount Percentage of Grand Total Amount Due (USD)* $ 550.00" at bounding box center [730, 614] width 1183 height 87
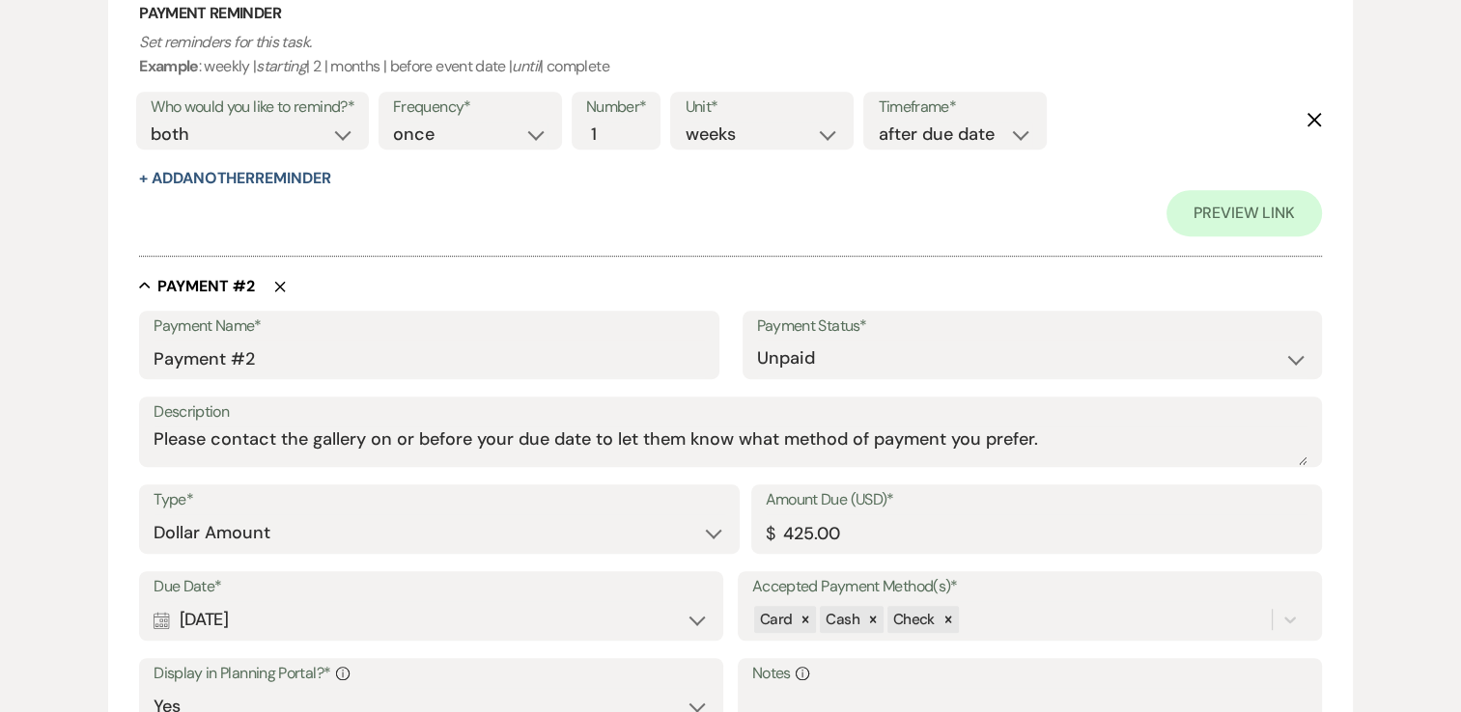
scroll to position [1019, 0]
drag, startPoint x: 877, startPoint y: 535, endPoint x: 621, endPoint y: 526, distance: 256.0
click at [621, 526] on div "Type* Dollar Amount Percentage of Grand Total Amount Due (USD)* $ 425.00" at bounding box center [730, 528] width 1183 height 87
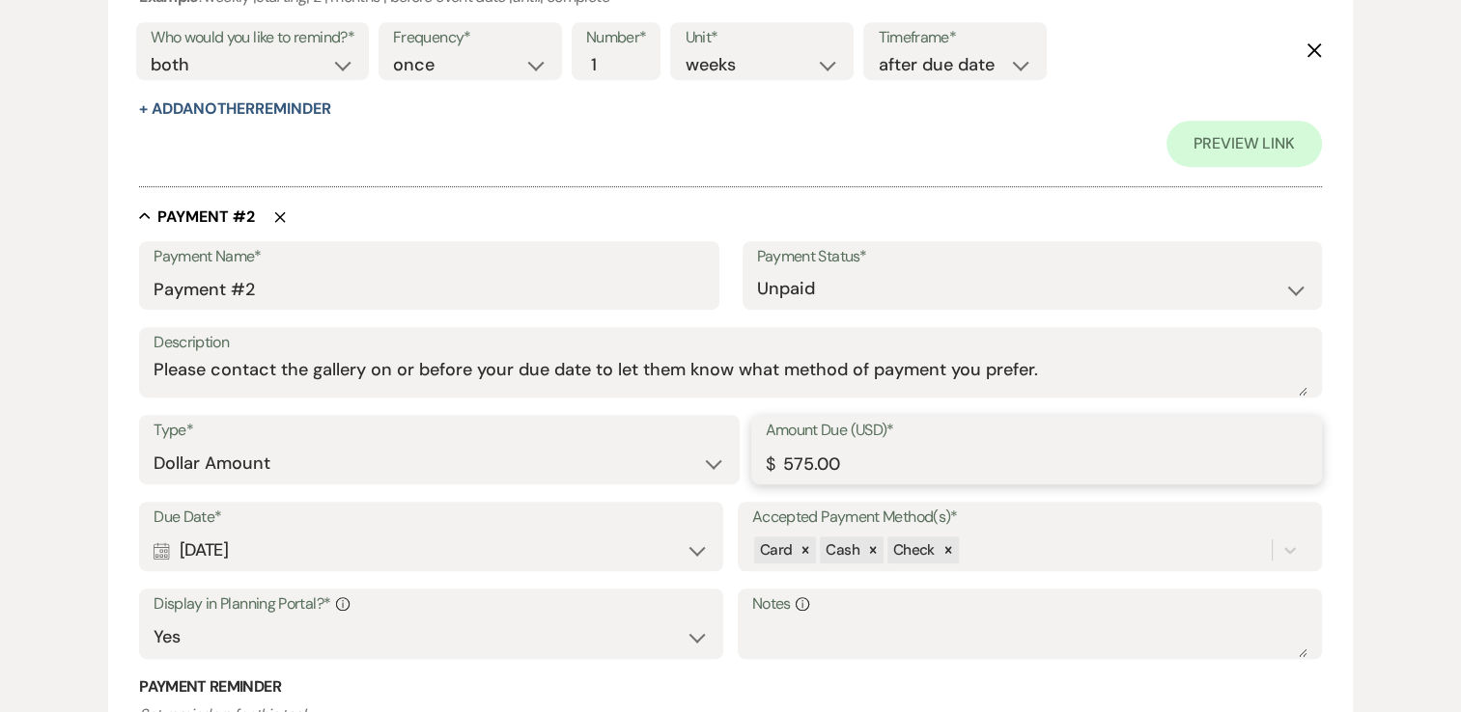
scroll to position [1091, 0]
click at [621, 526] on label "Due Date*" at bounding box center [431, 516] width 555 height 28
click at [668, 554] on div "Calendar Oct 22, 2025 Expand" at bounding box center [431, 549] width 555 height 38
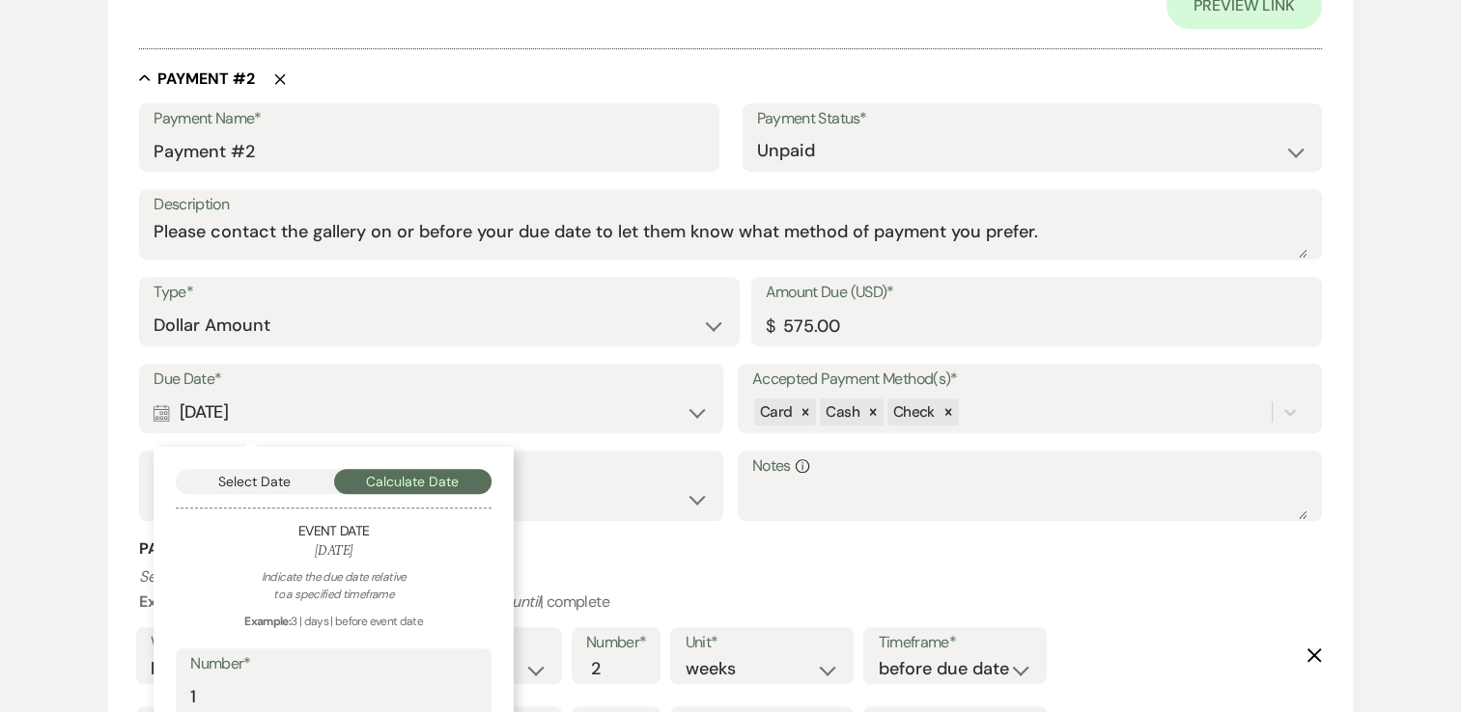
scroll to position [1228, 0]
click at [286, 469] on button "Select Date" at bounding box center [255, 480] width 158 height 25
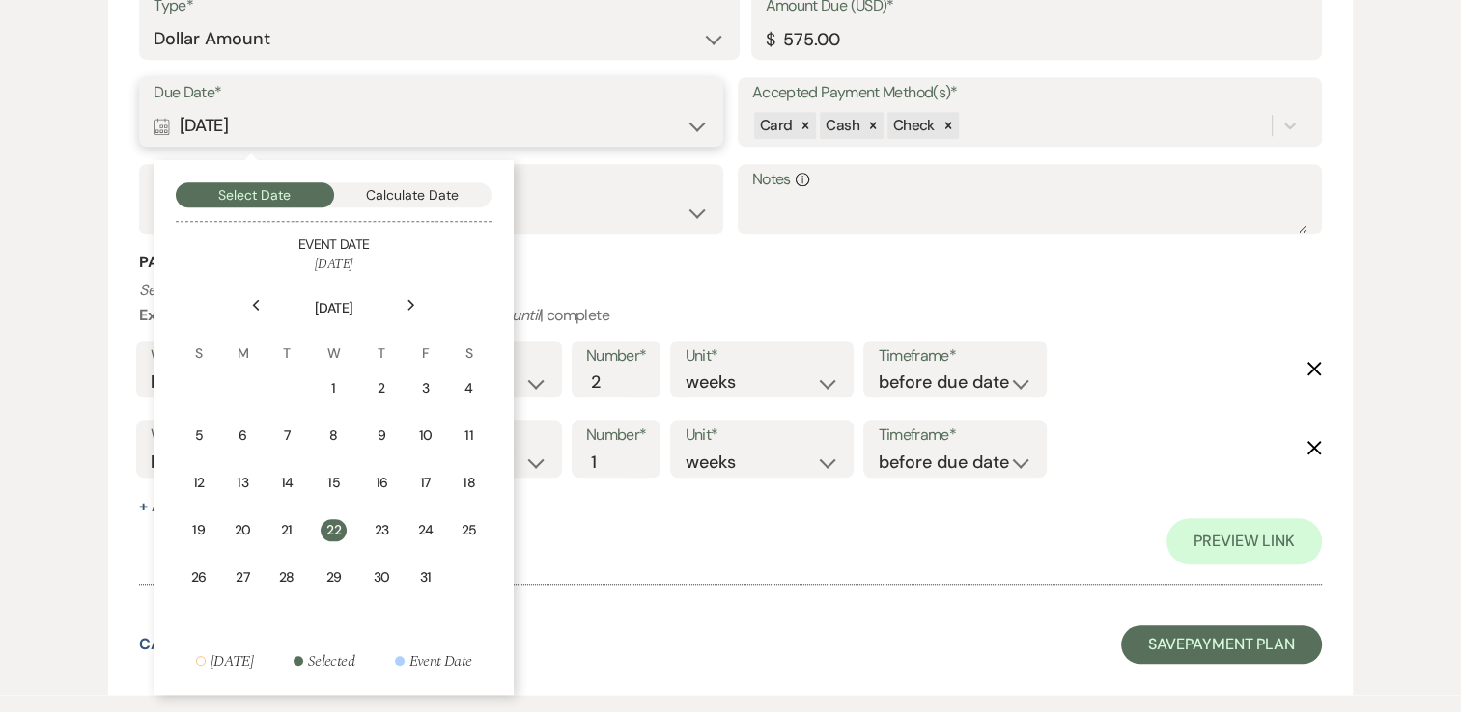
scroll to position [1517, 0]
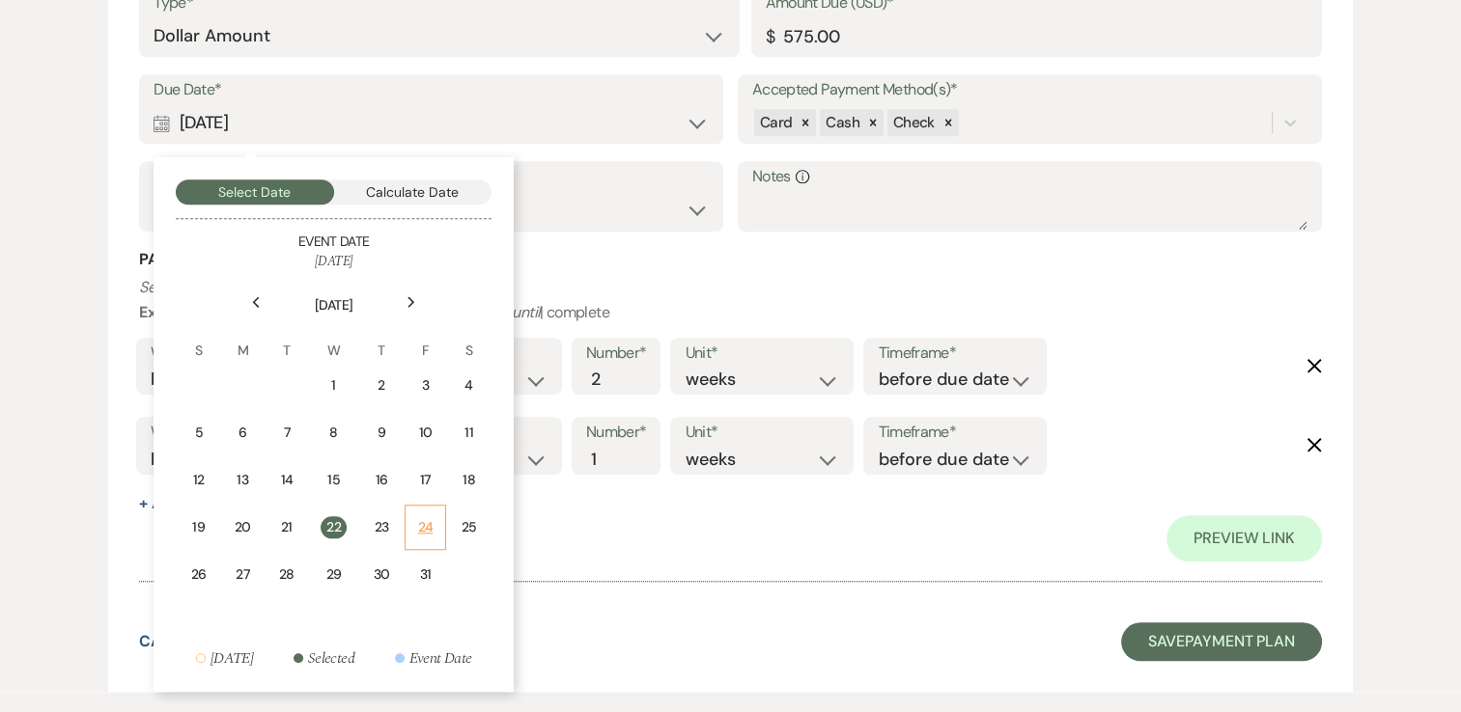
click at [428, 523] on div "24" at bounding box center [425, 527] width 16 height 20
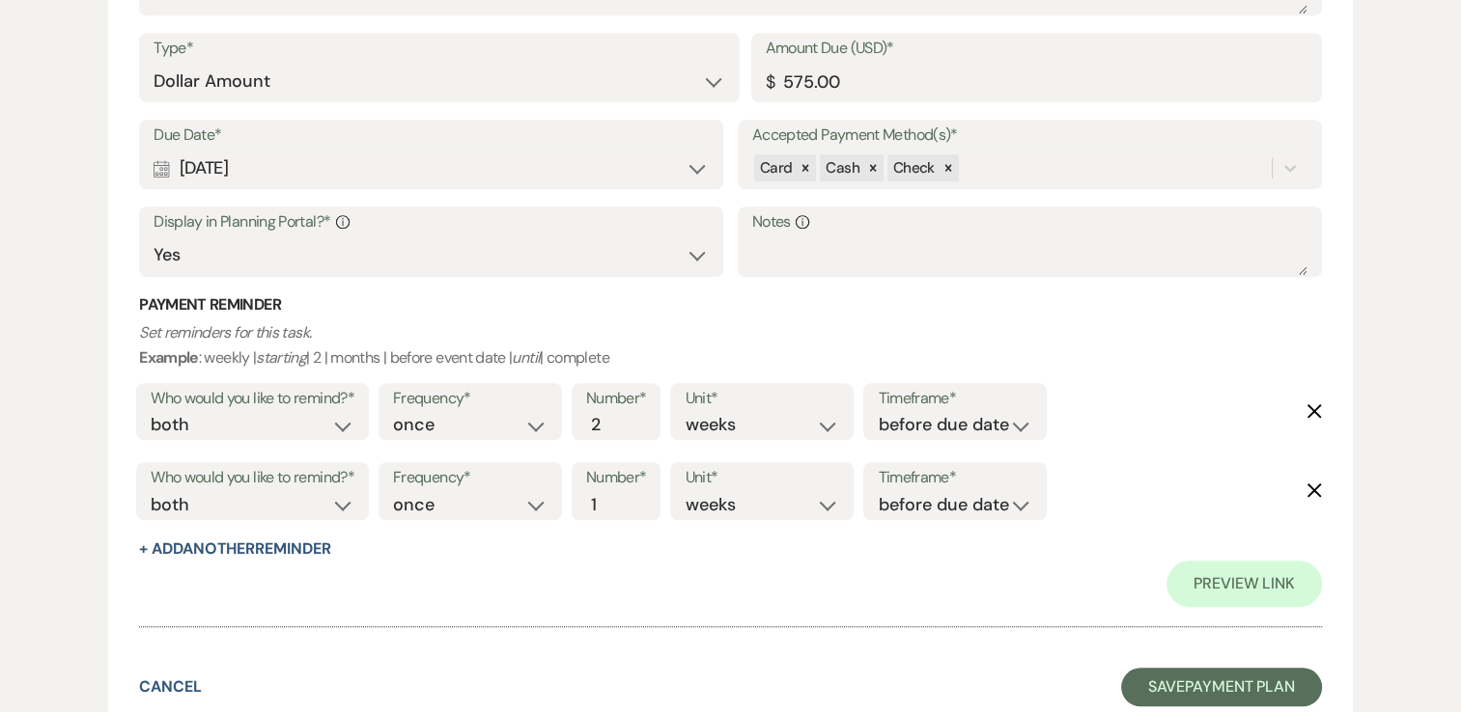
scroll to position [1471, 0]
click at [1178, 678] on button "Save Payment Plan" at bounding box center [1221, 687] width 201 height 39
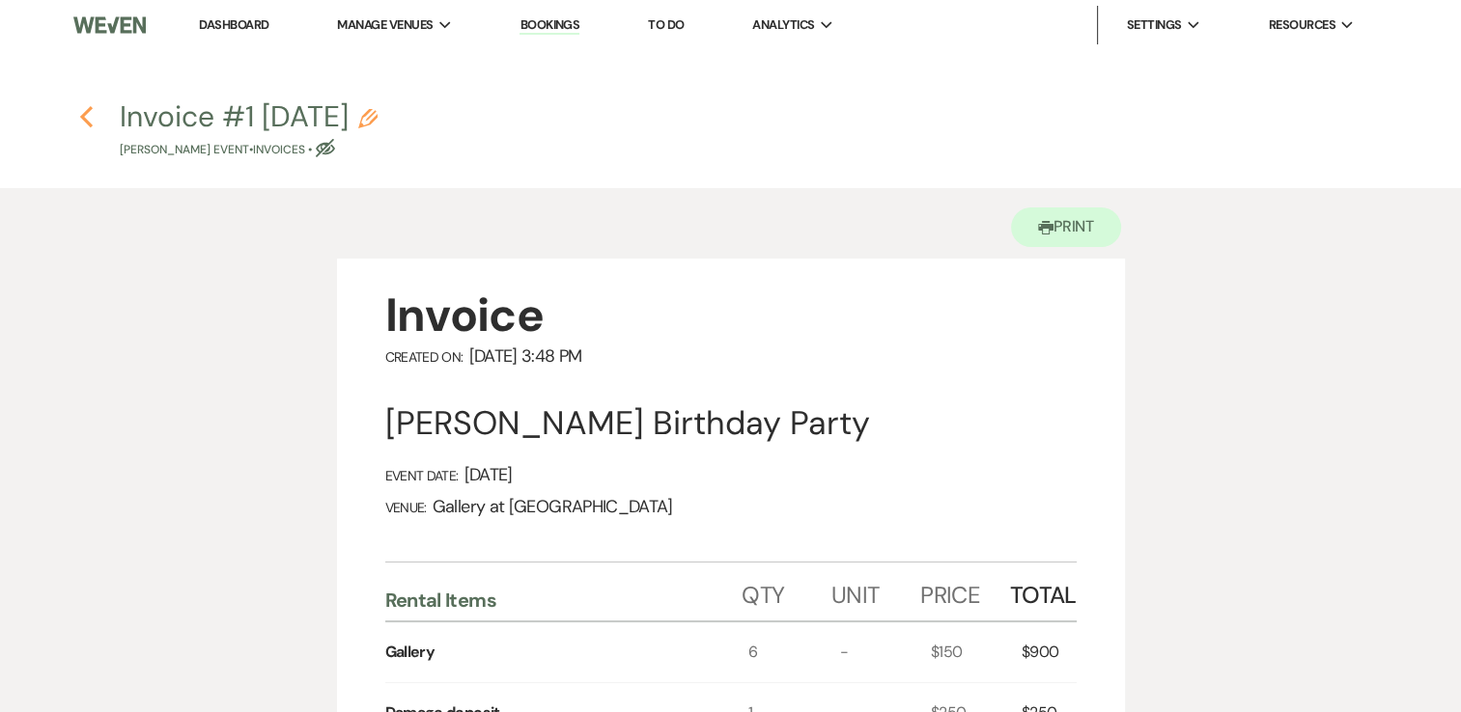
click at [89, 126] on use "button" at bounding box center [86, 116] width 13 height 21
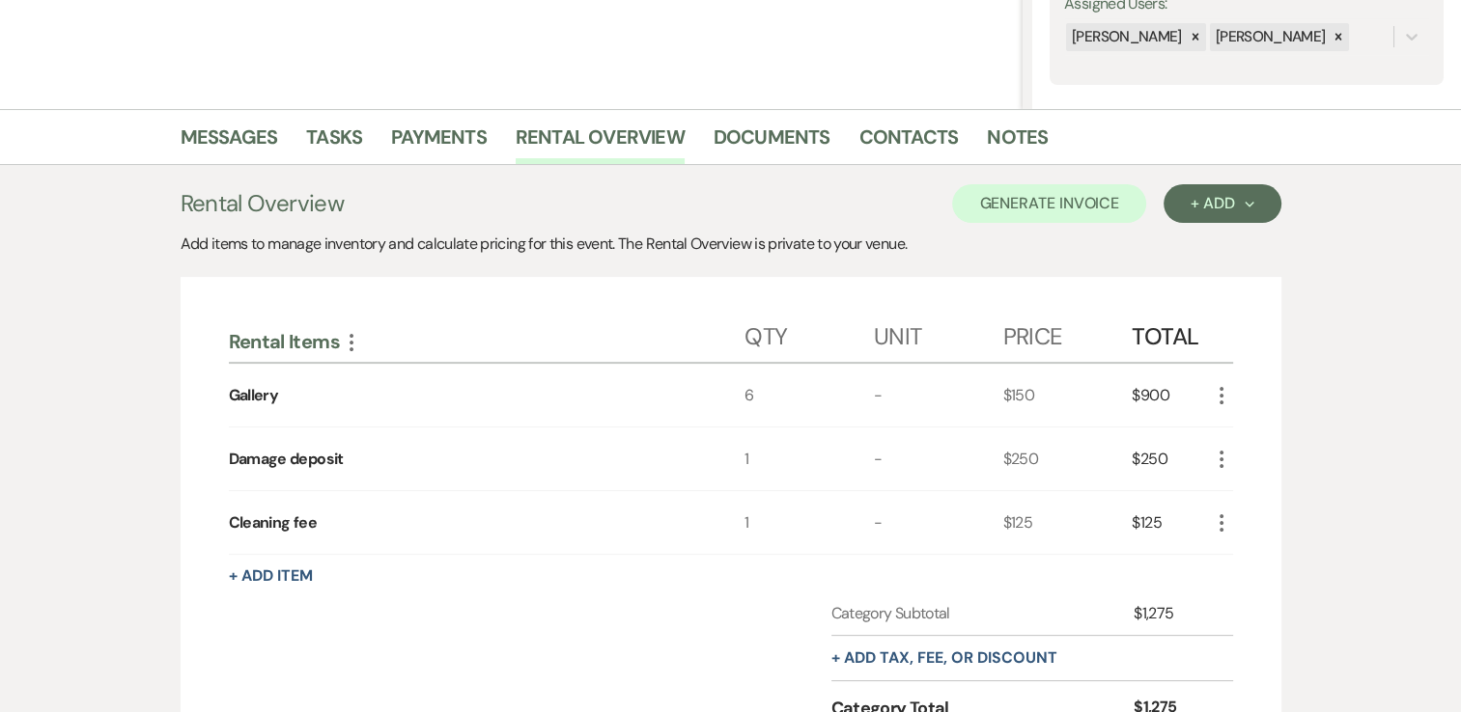
scroll to position [448, 0]
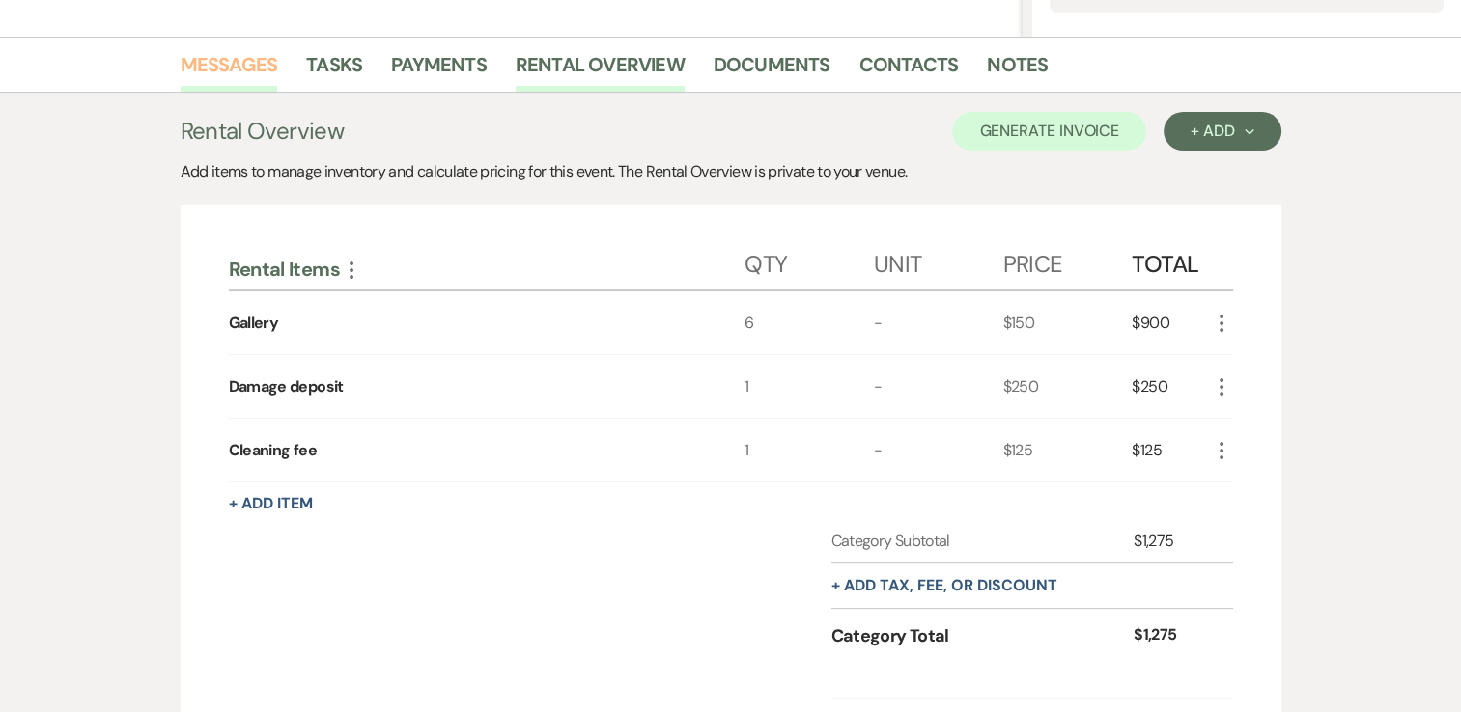
click at [216, 66] on link "Messages" at bounding box center [230, 70] width 98 height 42
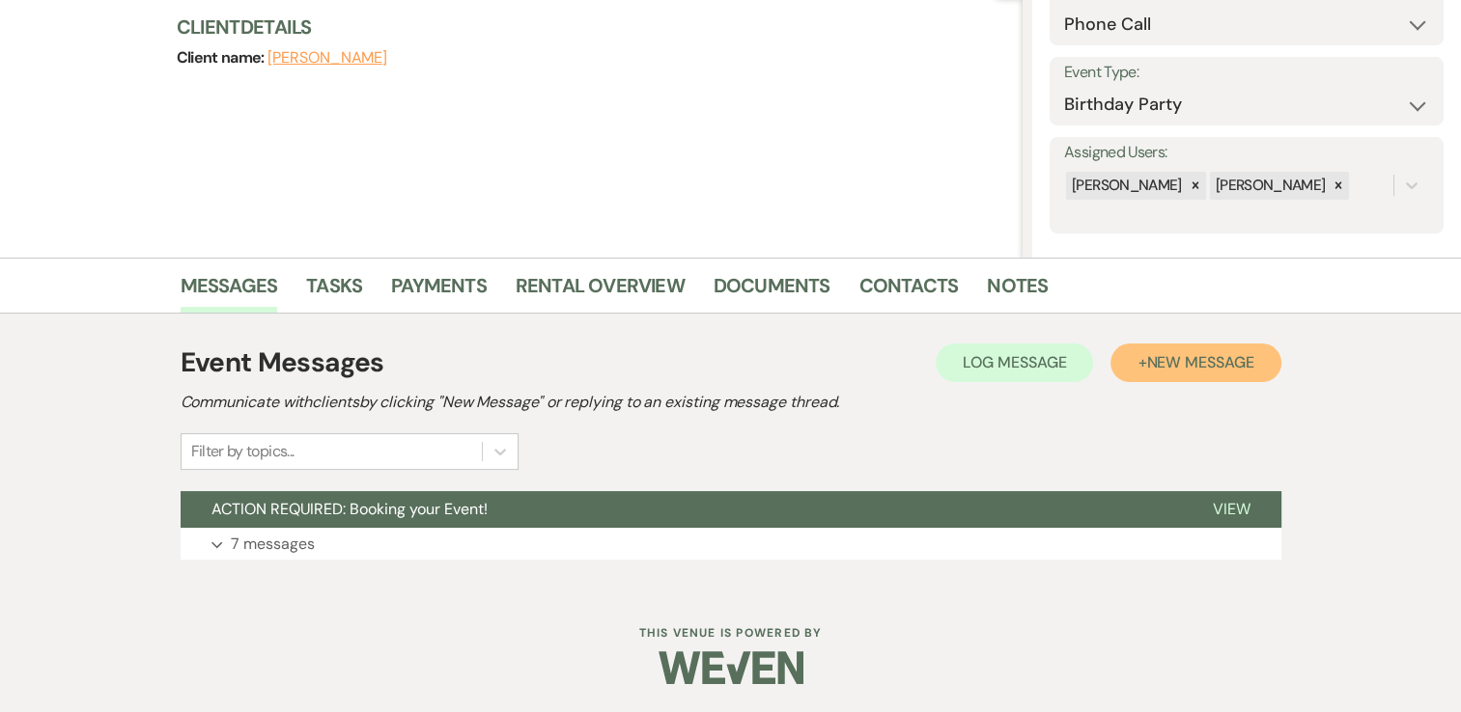
drag, startPoint x: 1228, startPoint y: 364, endPoint x: 1120, endPoint y: 366, distance: 108.1
click at [1120, 366] on button "+ New Message" at bounding box center [1195, 363] width 170 height 39
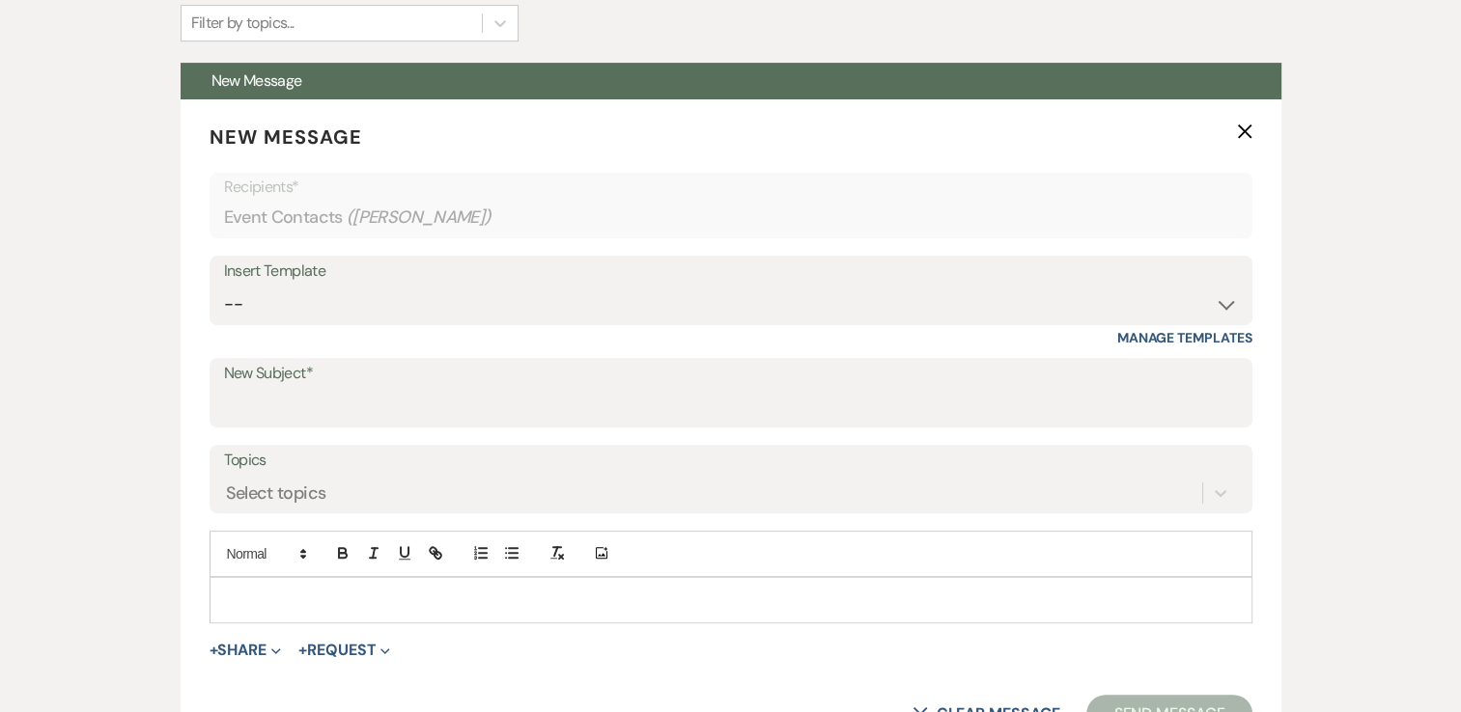
scroll to position [668, 0]
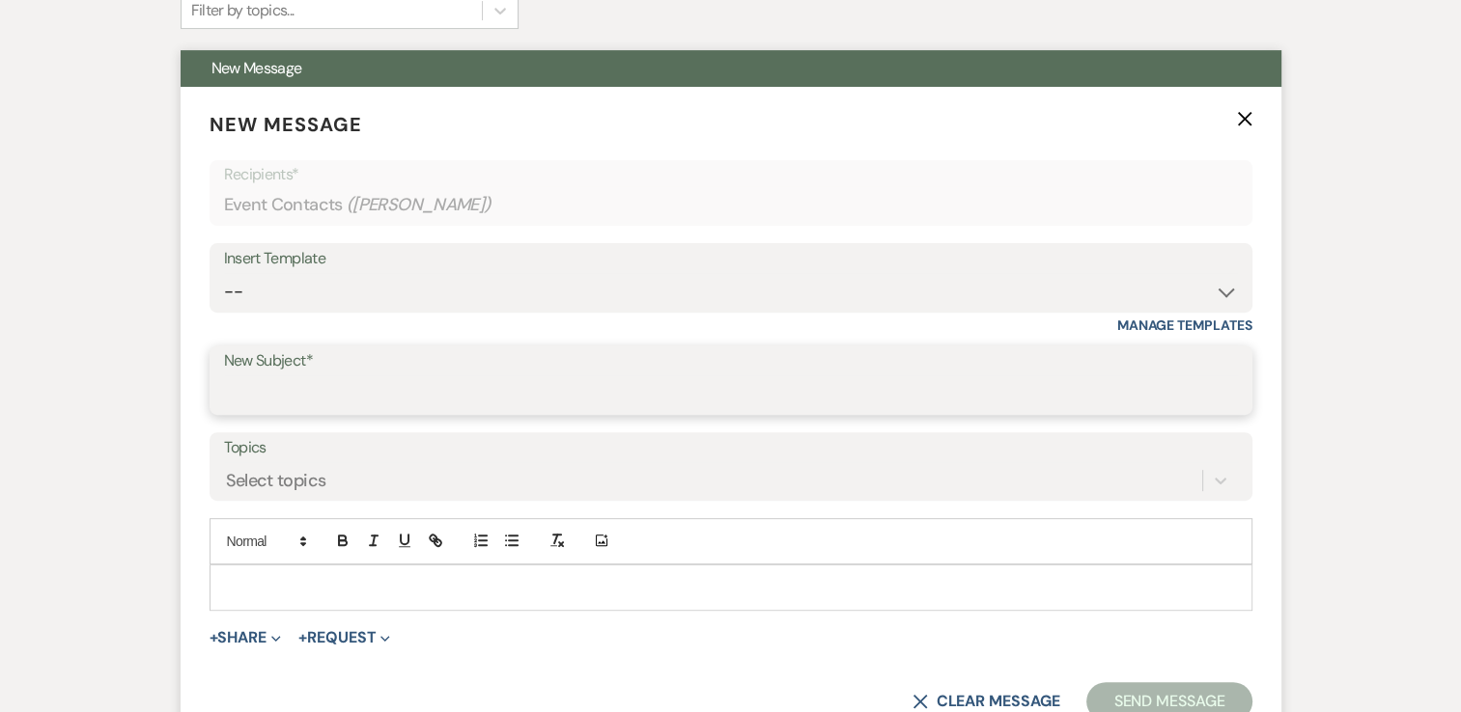
click at [655, 383] on input "New Subject*" at bounding box center [731, 395] width 1014 height 38
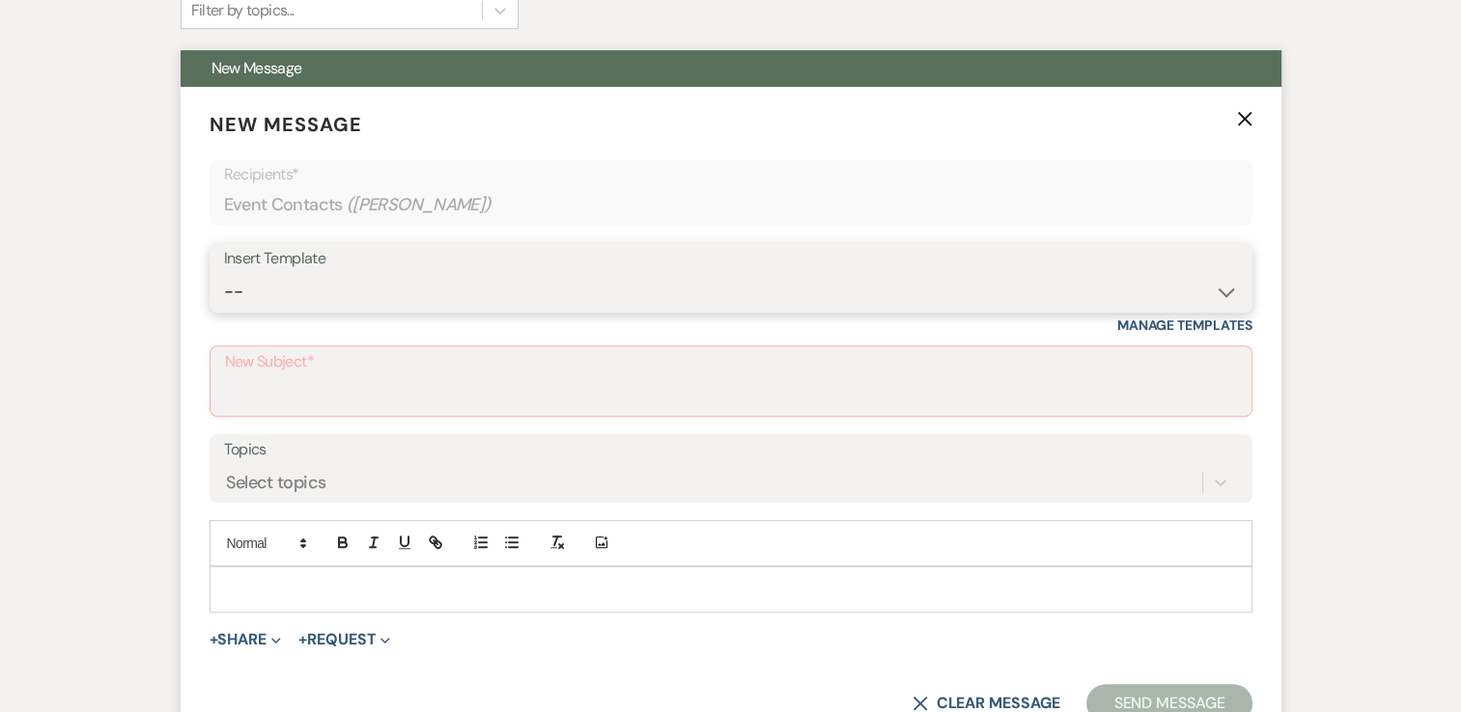
click at [409, 295] on select "-- Initial Inquiry Response-DATE IS AVAILABLE Initial Inquiry Response-DATE NOT…" at bounding box center [731, 292] width 1014 height 38
click at [224, 273] on select "-- Initial Inquiry Response-DATE IS AVAILABLE Initial Inquiry Response-DATE NOT…" at bounding box center [731, 292] width 1014 height 38
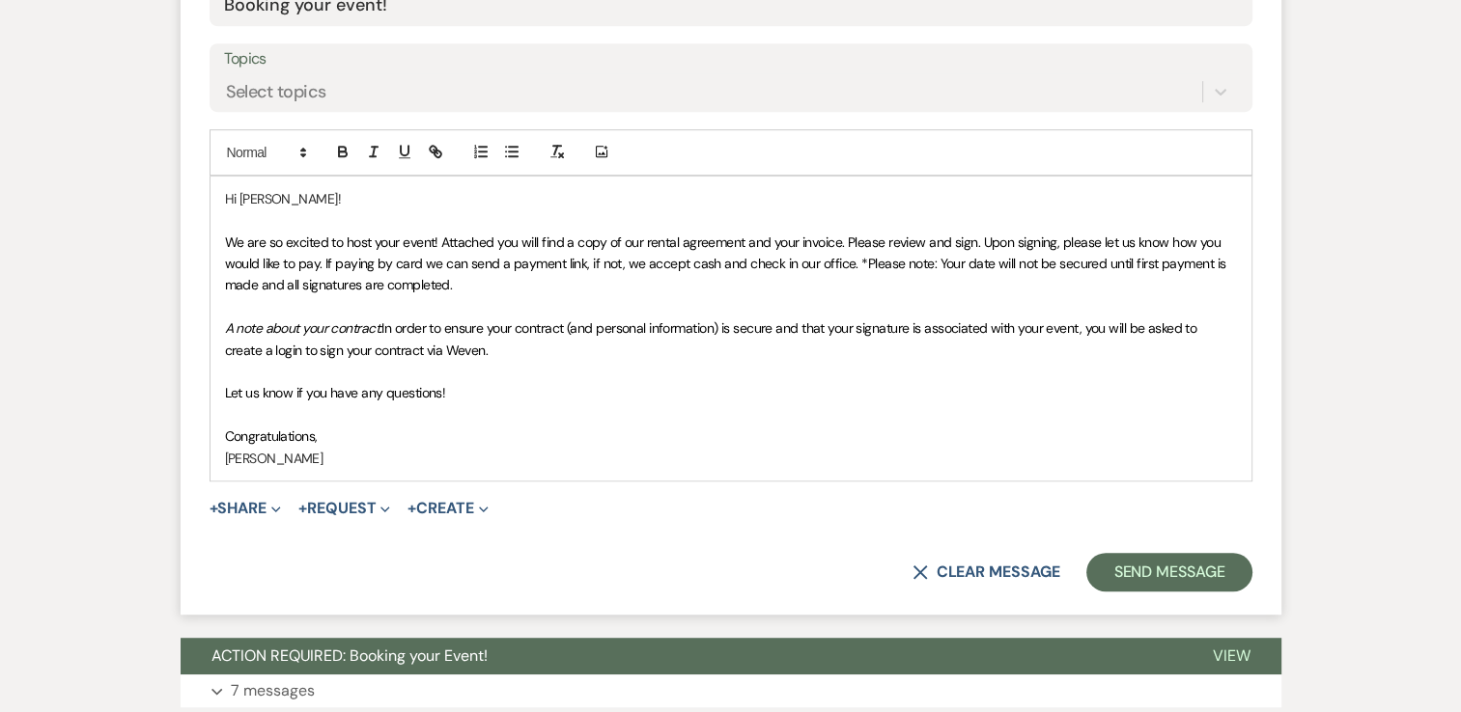
scroll to position [1202, 0]
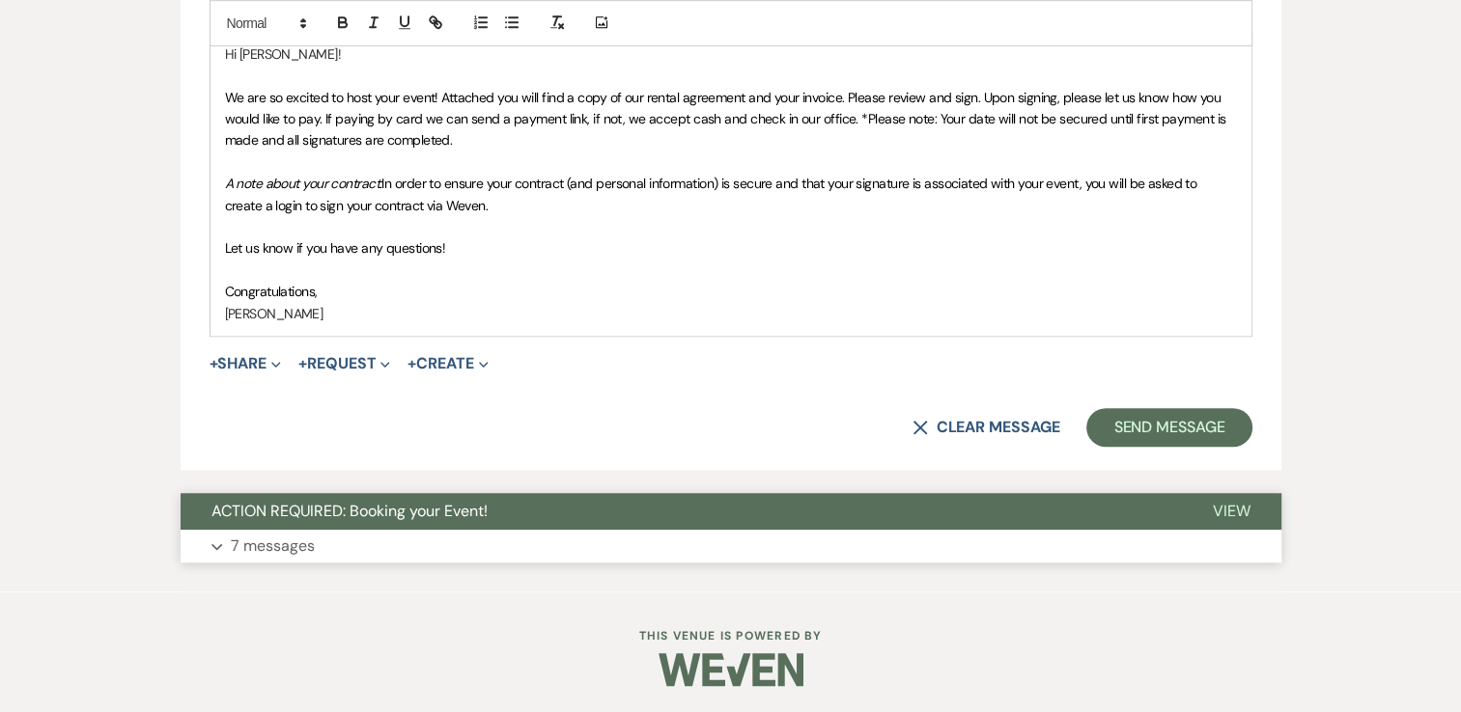
drag, startPoint x: 896, startPoint y: 500, endPoint x: 828, endPoint y: 546, distance: 81.9
click at [828, 546] on div "ACTION REQUIRED: Booking your Event! View Expand 7 messages" at bounding box center [731, 528] width 1101 height 70
click at [828, 546] on button "Expand 7 messages" at bounding box center [731, 546] width 1101 height 33
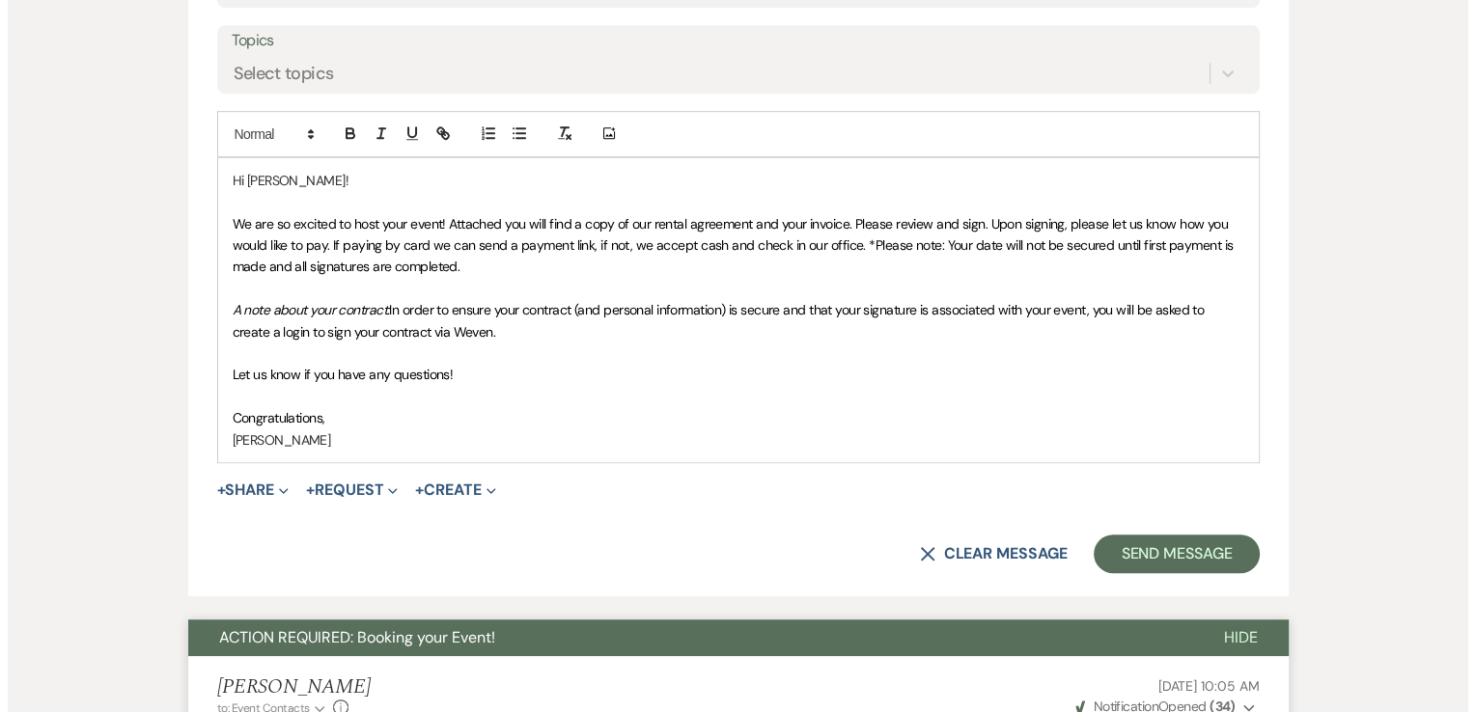
scroll to position [1072, 0]
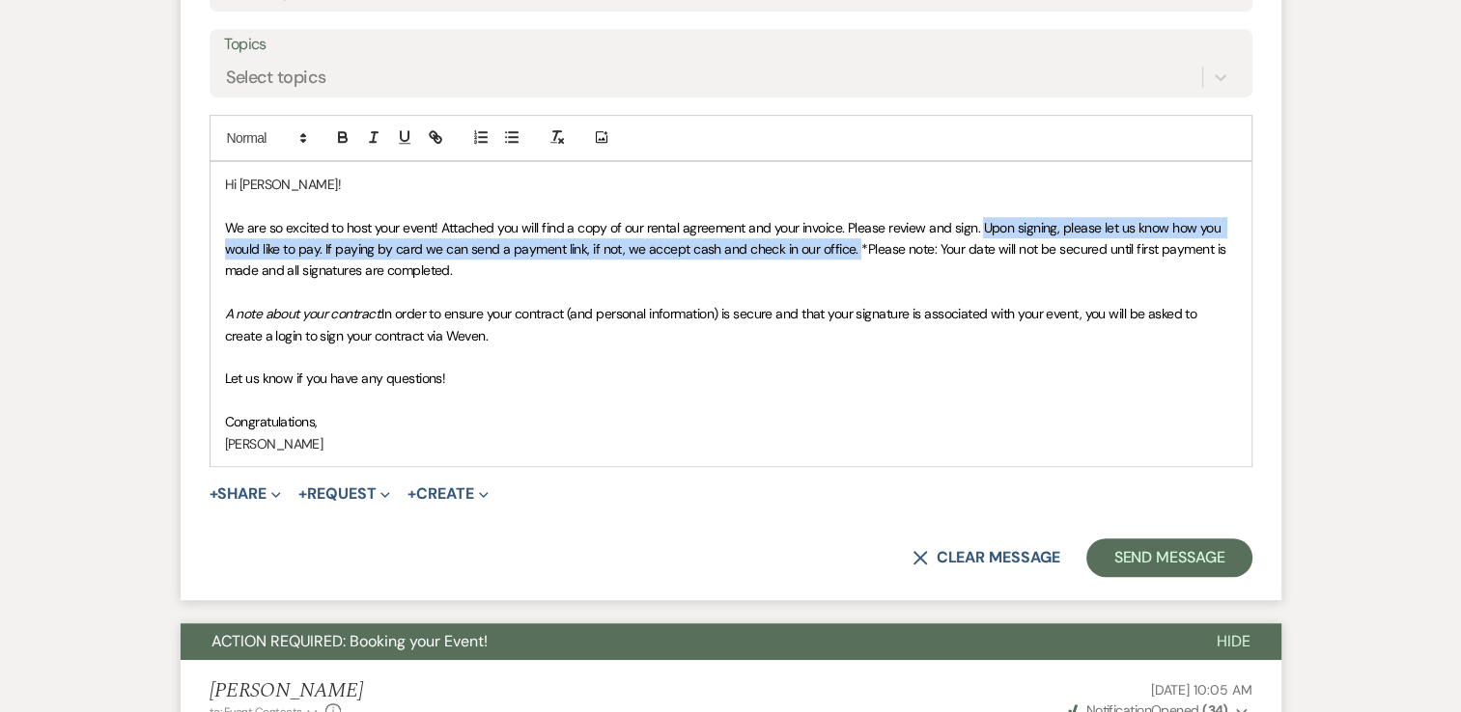
drag, startPoint x: 981, startPoint y: 222, endPoint x: 852, endPoint y: 250, distance: 132.4
click at [852, 250] on span "We are so excited to host your event! Attached you will find a copy of our rent…" at bounding box center [727, 249] width 1004 height 61
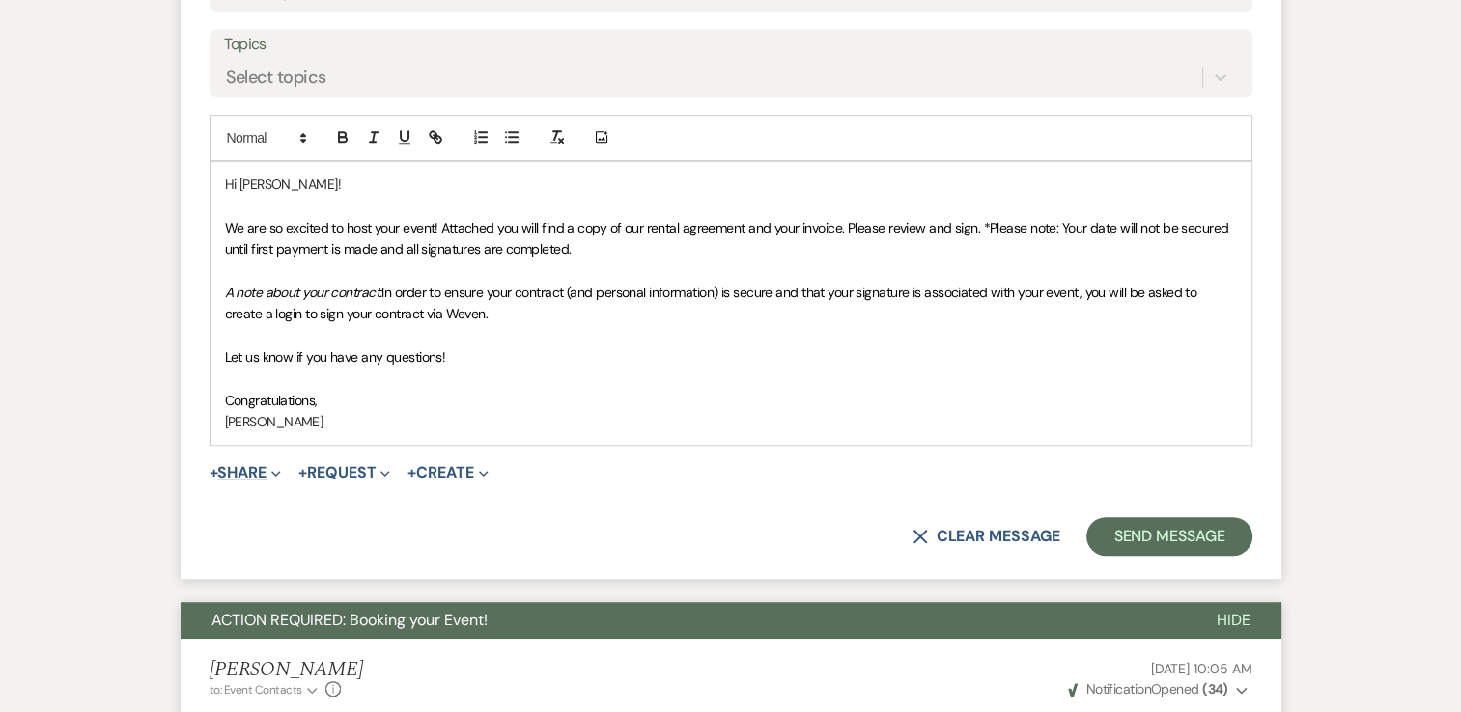
click at [269, 471] on button "+ Share Expand" at bounding box center [245, 472] width 72 height 15
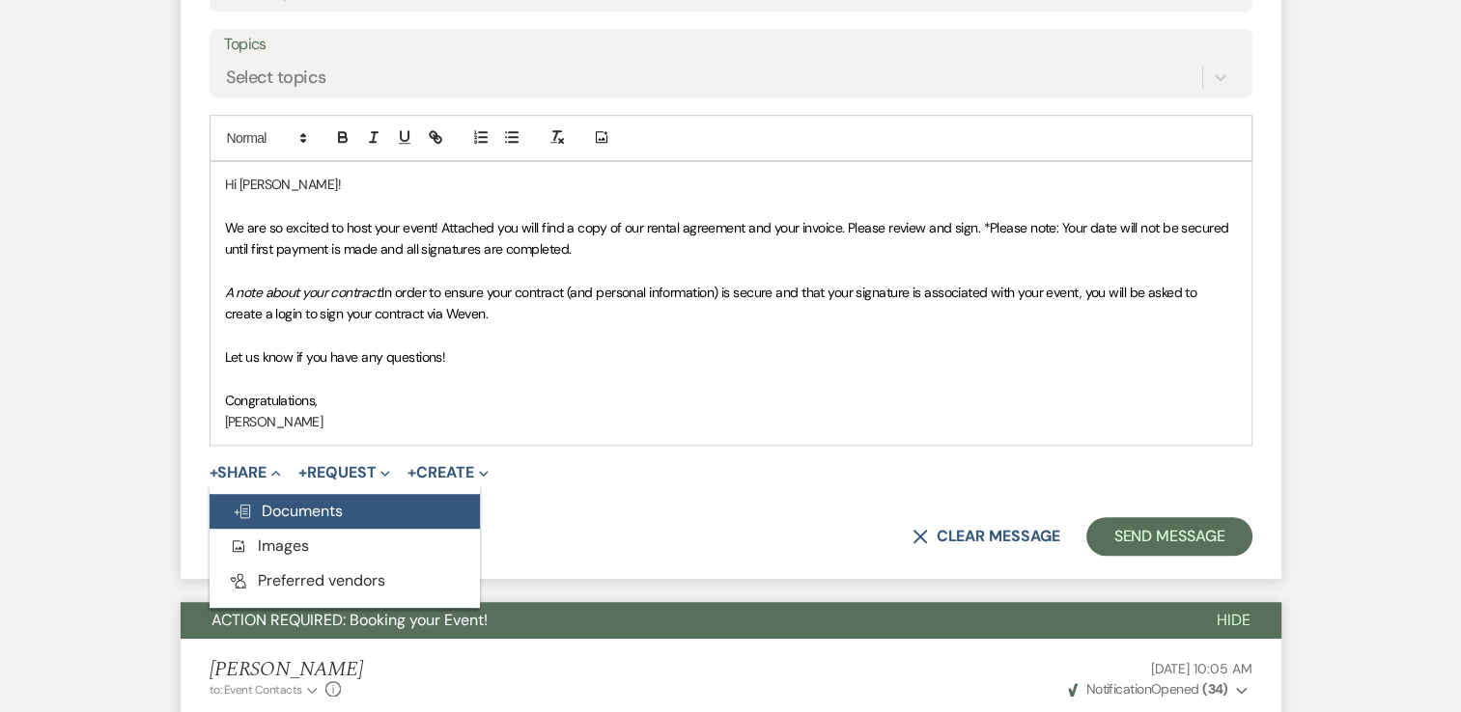
click at [287, 502] on span "Doc Upload Documents" at bounding box center [288, 511] width 110 height 20
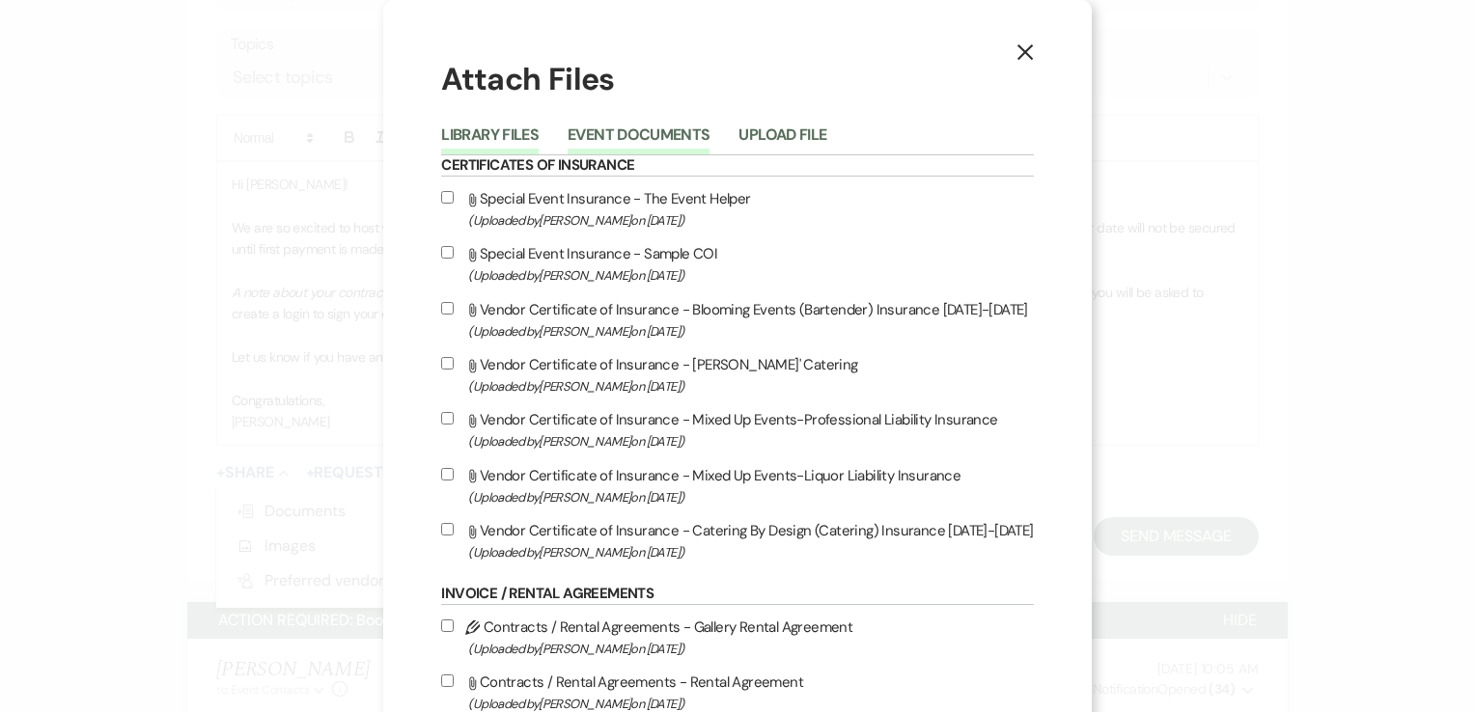
click at [646, 140] on button "Event Documents" at bounding box center [639, 140] width 142 height 27
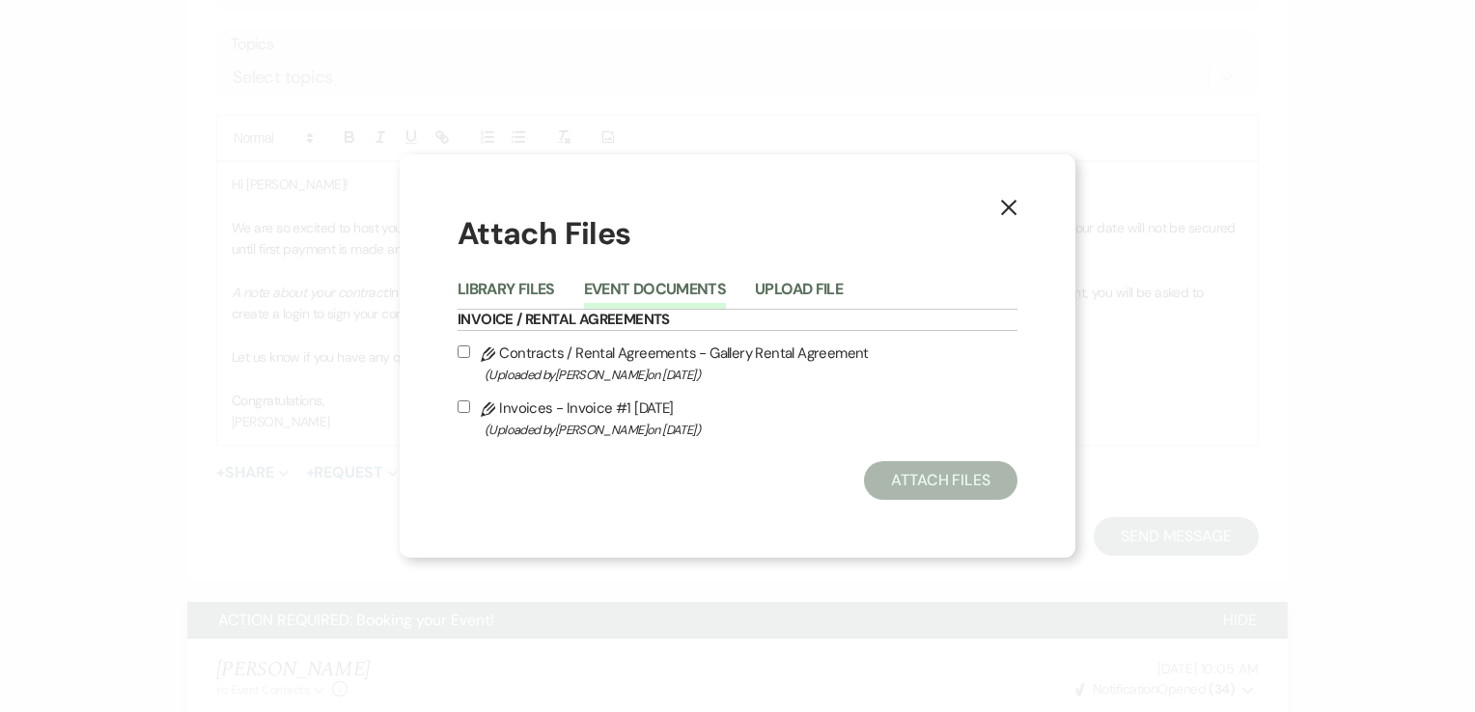
click at [466, 342] on label "Pencil Contracts / Rental Agreements - Gallery Rental Agreement (Uploaded by Sh…" at bounding box center [738, 363] width 560 height 45
click at [466, 346] on input "Pencil Contracts / Rental Agreements - Gallery Rental Agreement (Uploaded by Sh…" at bounding box center [464, 352] width 13 height 13
click at [458, 400] on label "Pencil Invoices - Invoice #1 9-16-2025 (Uploaded by Shelby on Sep 16th, 2025 )" at bounding box center [738, 418] width 560 height 45
click at [458, 401] on input "Pencil Invoices - Invoice #1 9-16-2025 (Uploaded by Shelby on Sep 16th, 2025 )" at bounding box center [464, 407] width 13 height 13
click at [916, 477] on button "Attach Files" at bounding box center [941, 480] width 154 height 39
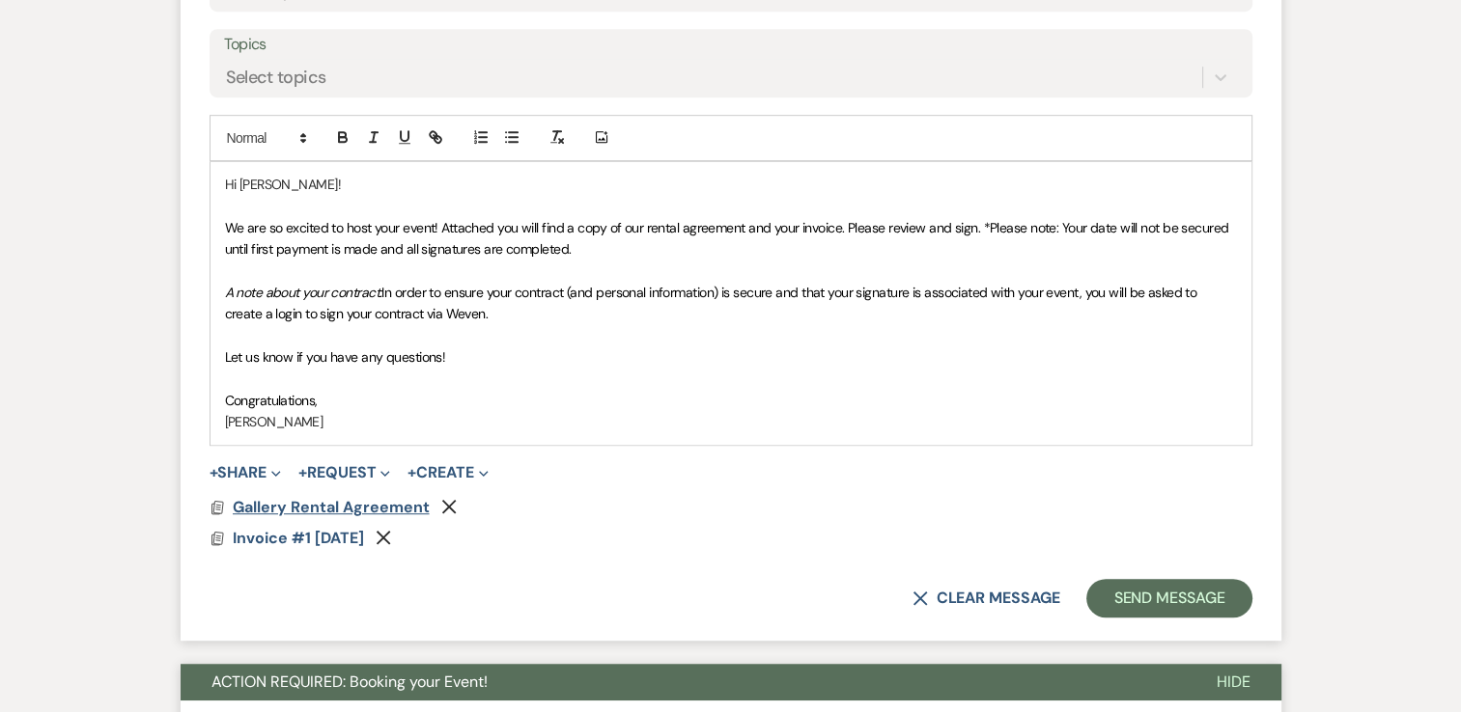
click at [380, 504] on span "Gallery Rental Agreement" at bounding box center [331, 507] width 197 height 20
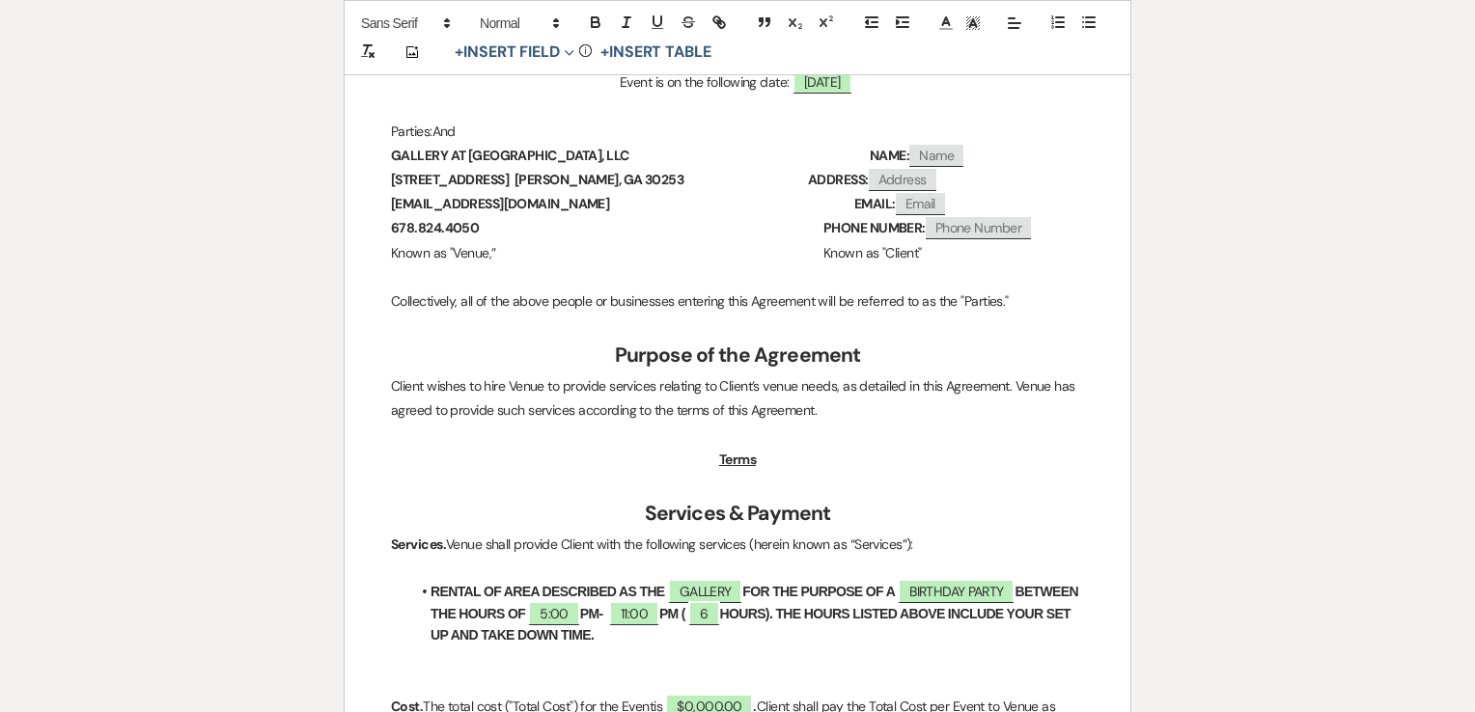
scroll to position [483, 0]
click at [815, 625] on li "RENTAL OF AREA DESCRIBED AS THE ﻿ GALLERY ﻿ FOR THE PURPOSE OF A ﻿ BIRTHDAY PAR…" at bounding box center [747, 612] width 674 height 65
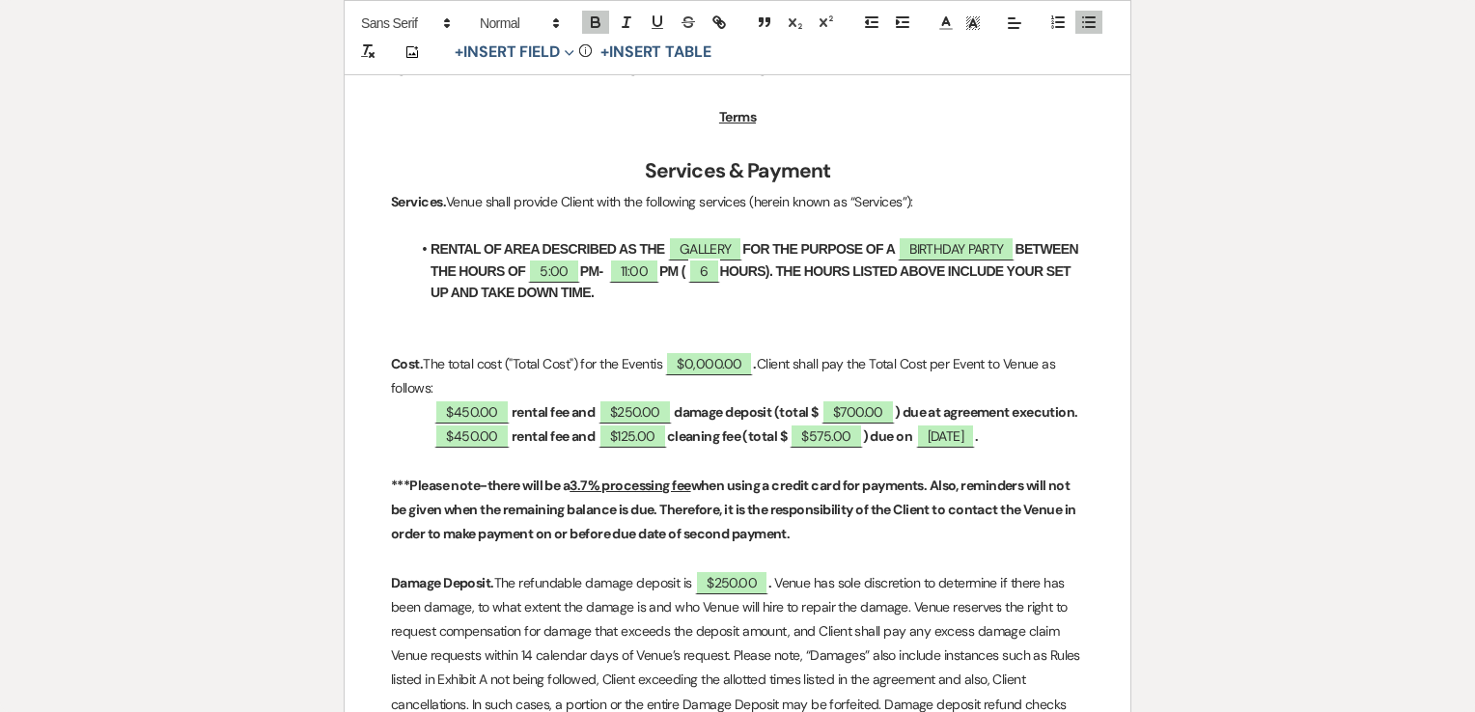
scroll to position [825, 0]
click at [723, 361] on span "$0,000.00" at bounding box center [709, 362] width 88 height 25
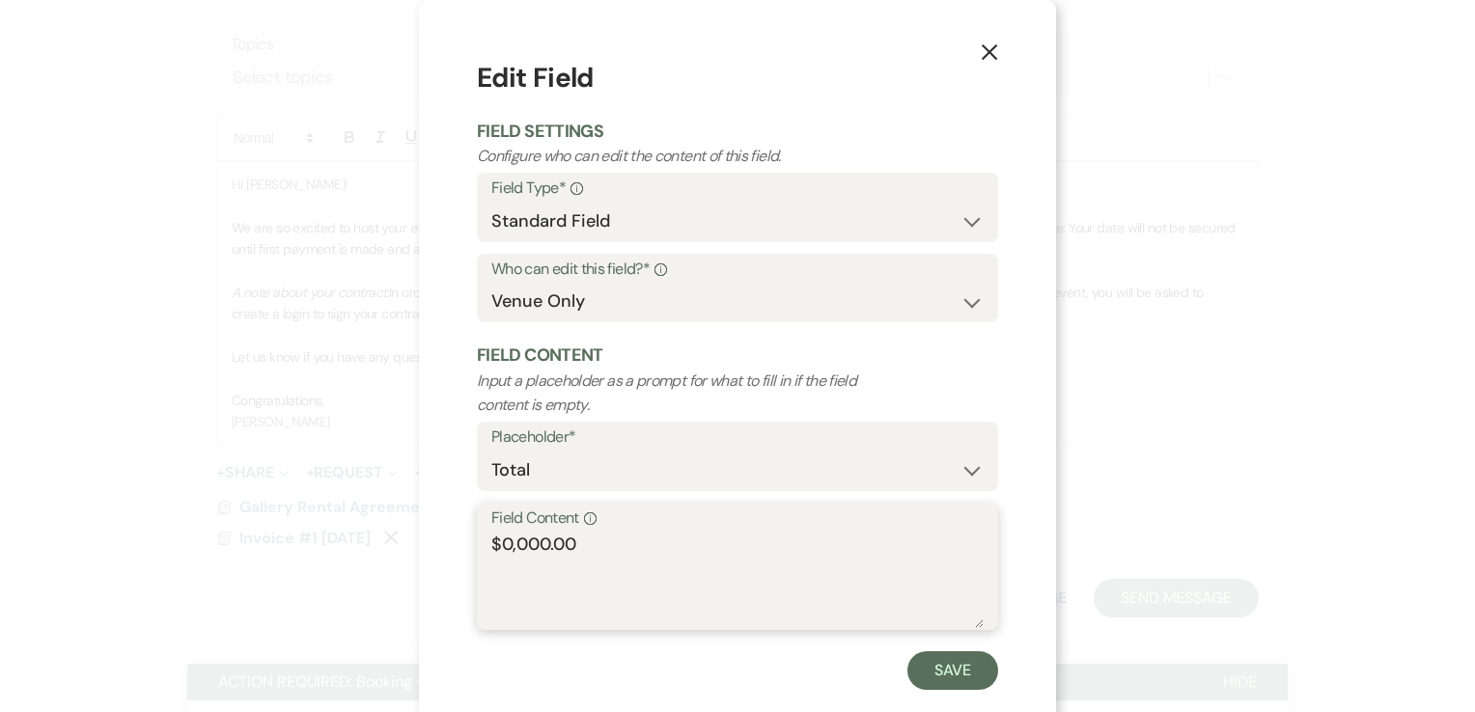
click at [543, 549] on textarea "$0,000.00" at bounding box center [737, 580] width 492 height 97
click at [948, 683] on button "Save" at bounding box center [953, 671] width 91 height 39
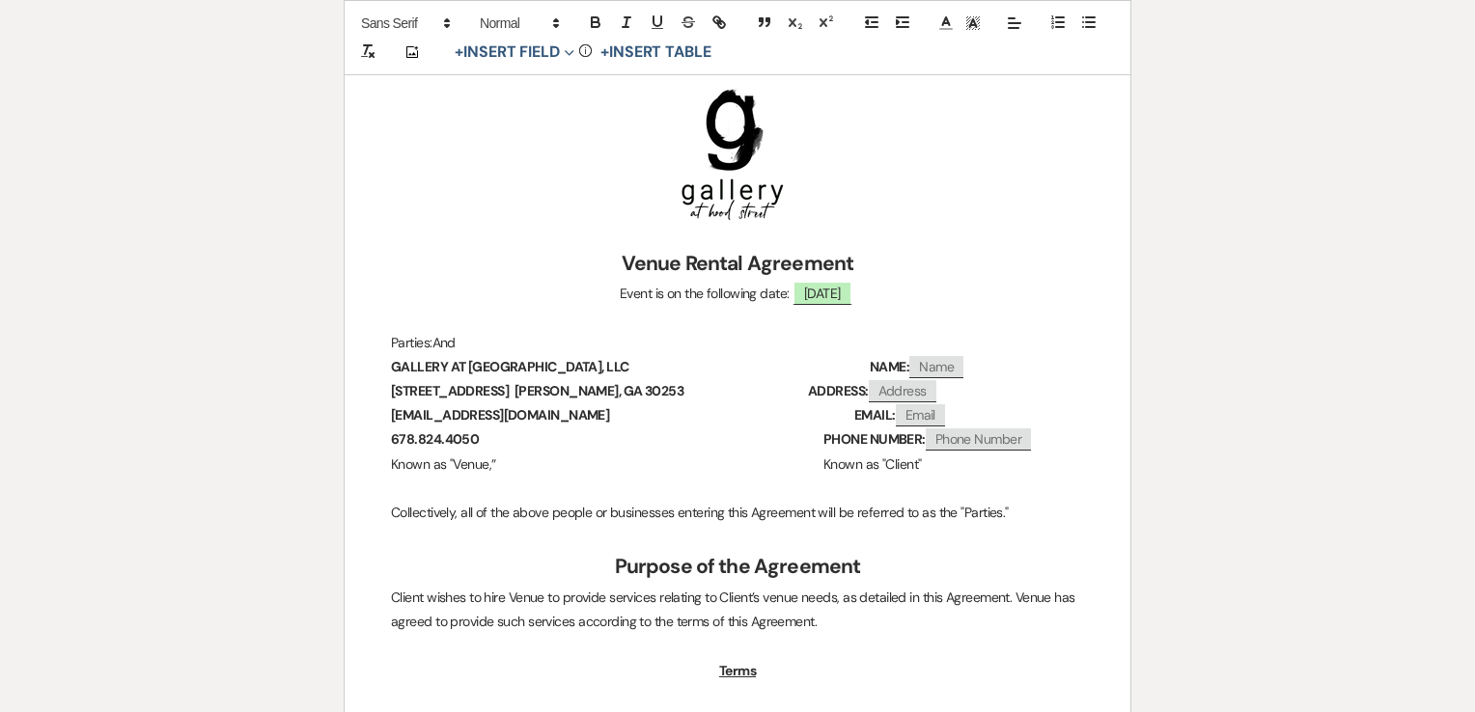
scroll to position [0, 0]
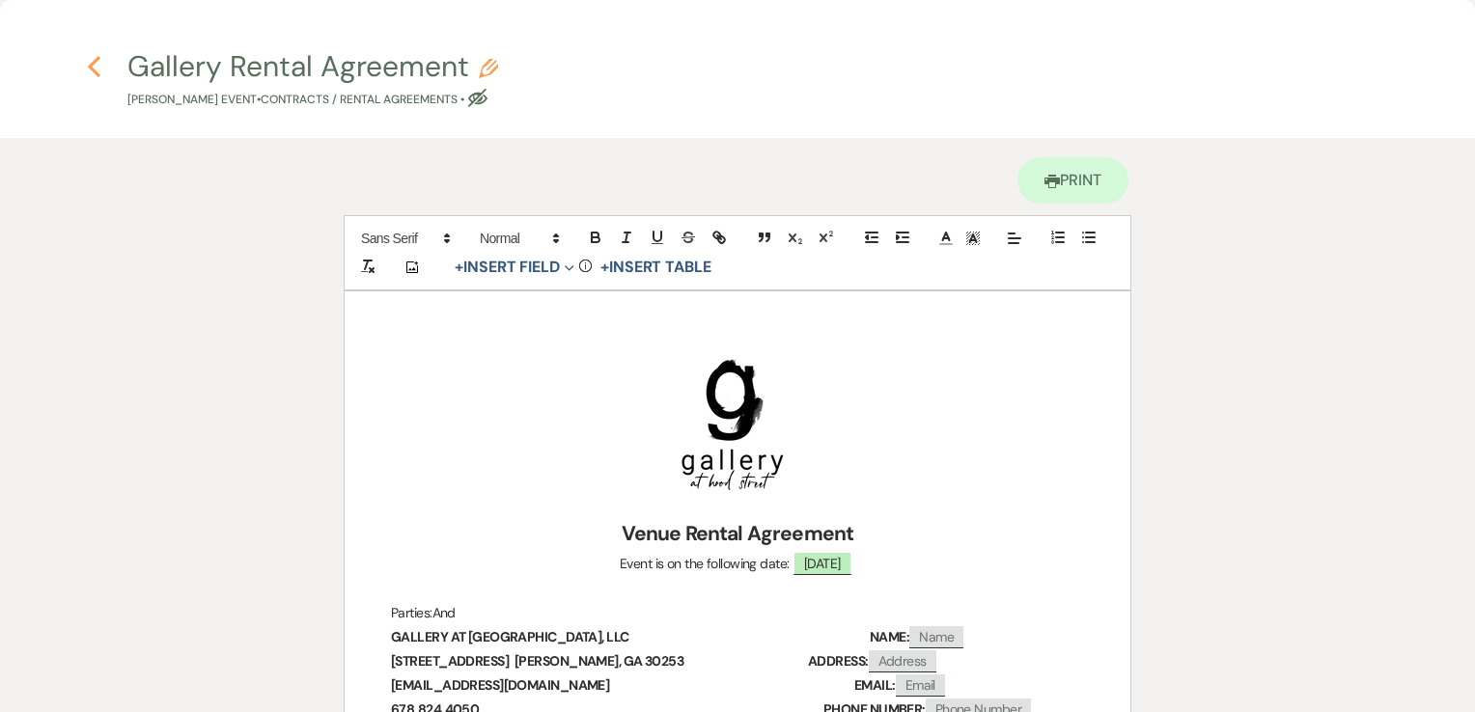
click at [88, 64] on icon "Previous" at bounding box center [94, 66] width 14 height 23
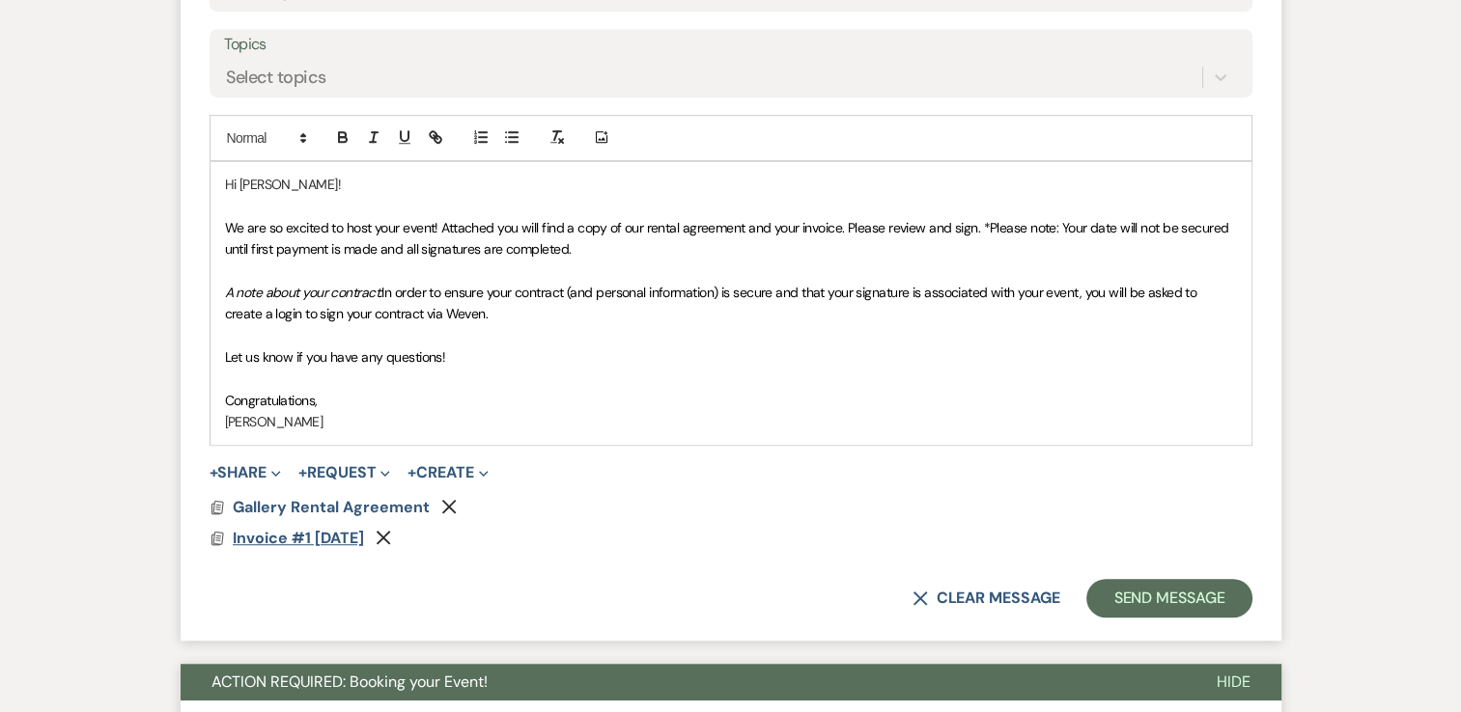
click at [355, 537] on span "Invoice #1 9-16-2025" at bounding box center [298, 538] width 131 height 20
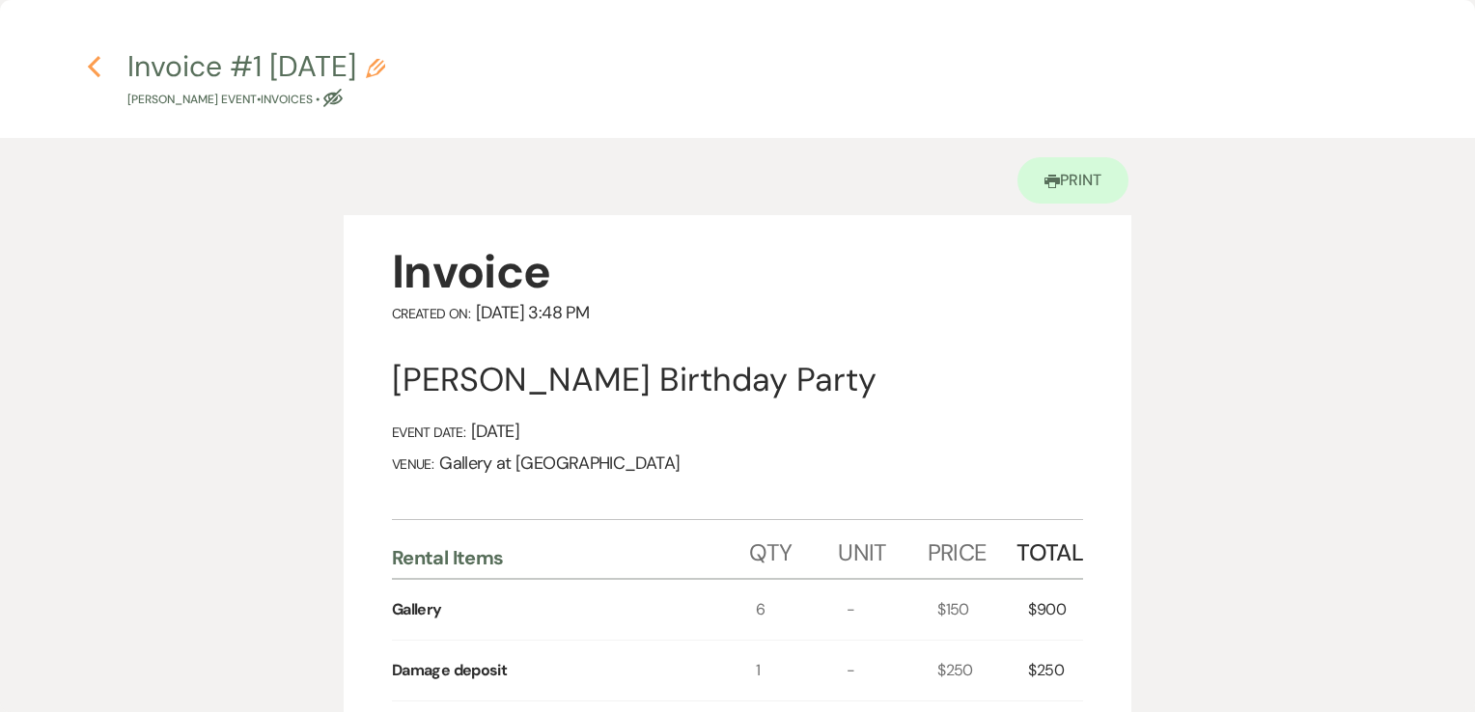
click at [94, 62] on use "button" at bounding box center [94, 66] width 13 height 21
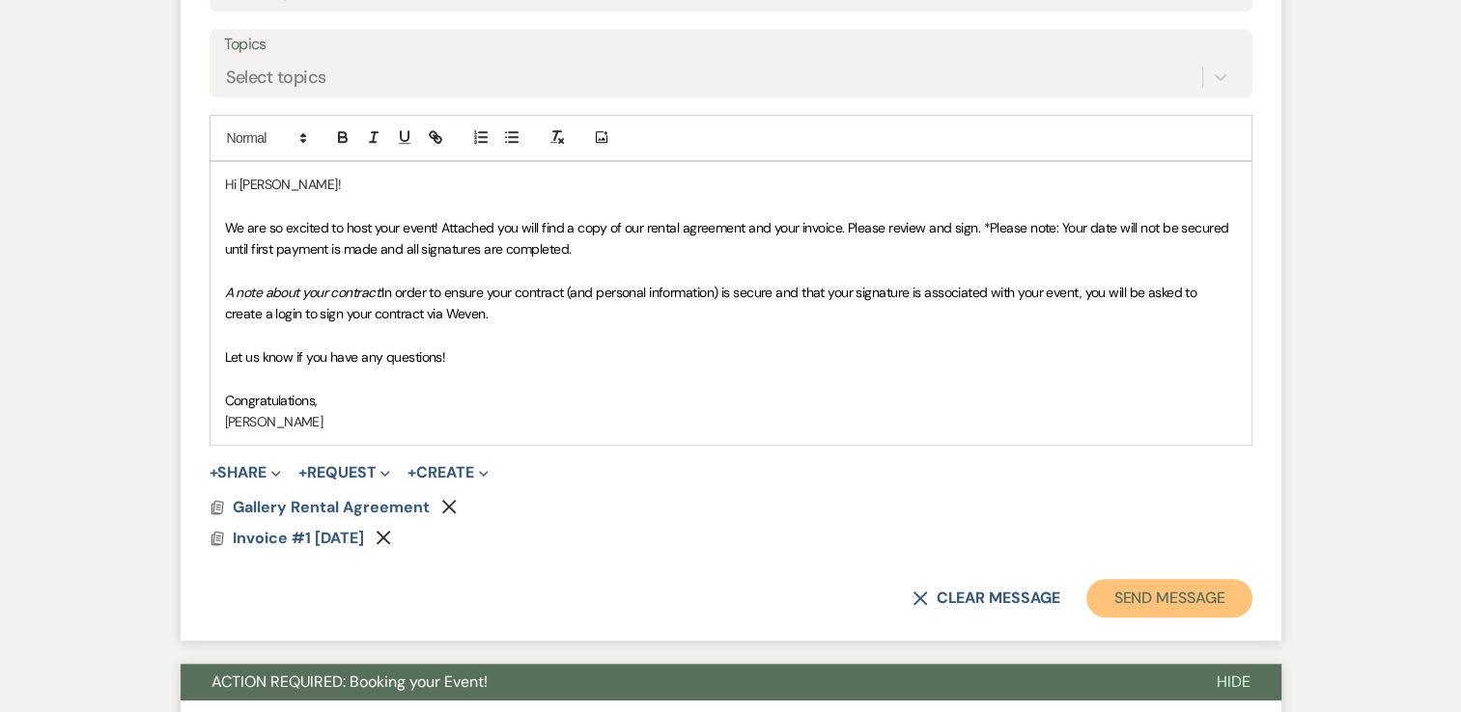
click at [1217, 604] on button "Send Message" at bounding box center [1168, 598] width 165 height 39
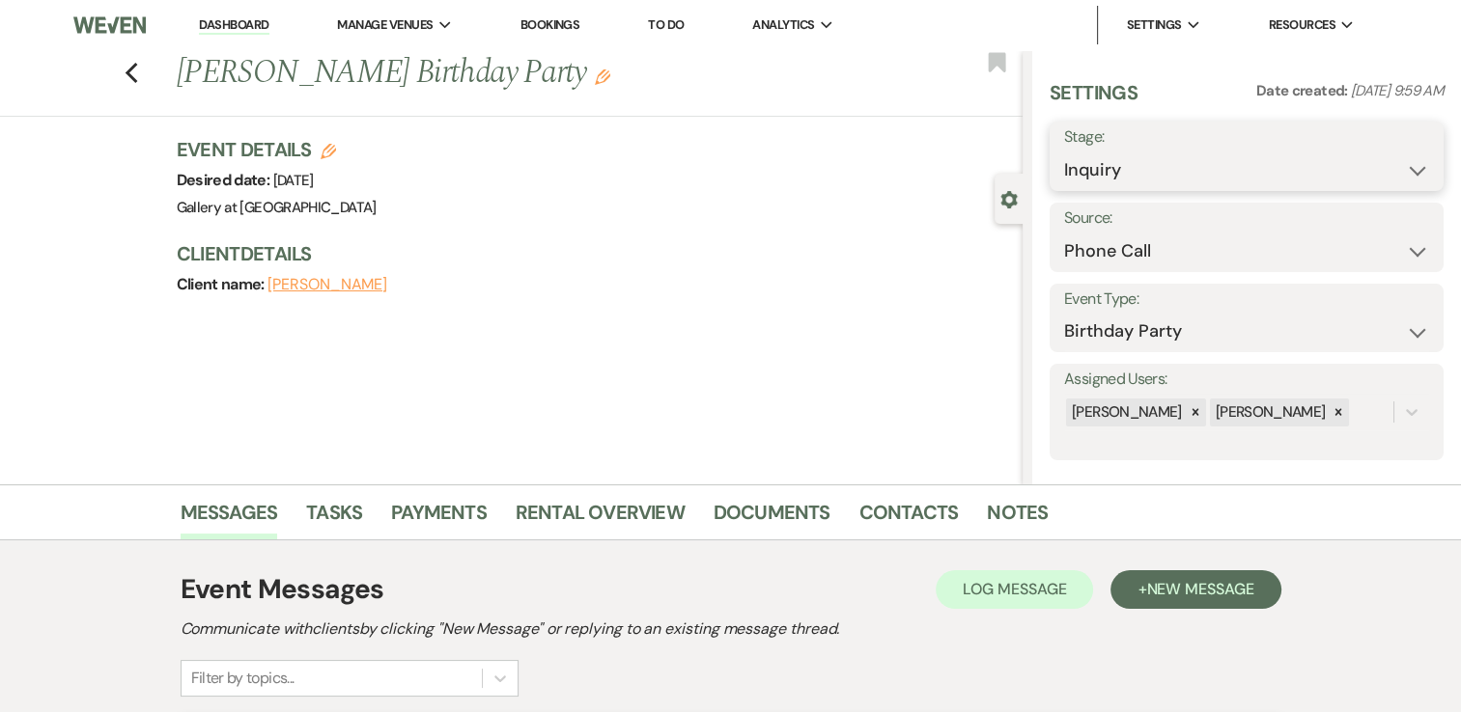
click at [1157, 171] on select "Inquiry Follow Up Tour Requested Tour Confirmed Toured Proposal Sent Booked Lost" at bounding box center [1246, 171] width 365 height 38
click at [1064, 152] on select "Inquiry Follow Up Tour Requested Tour Confirmed Toured Proposal Sent Booked Lost" at bounding box center [1246, 171] width 365 height 38
click at [1399, 149] on button "Save" at bounding box center [1402, 156] width 81 height 39
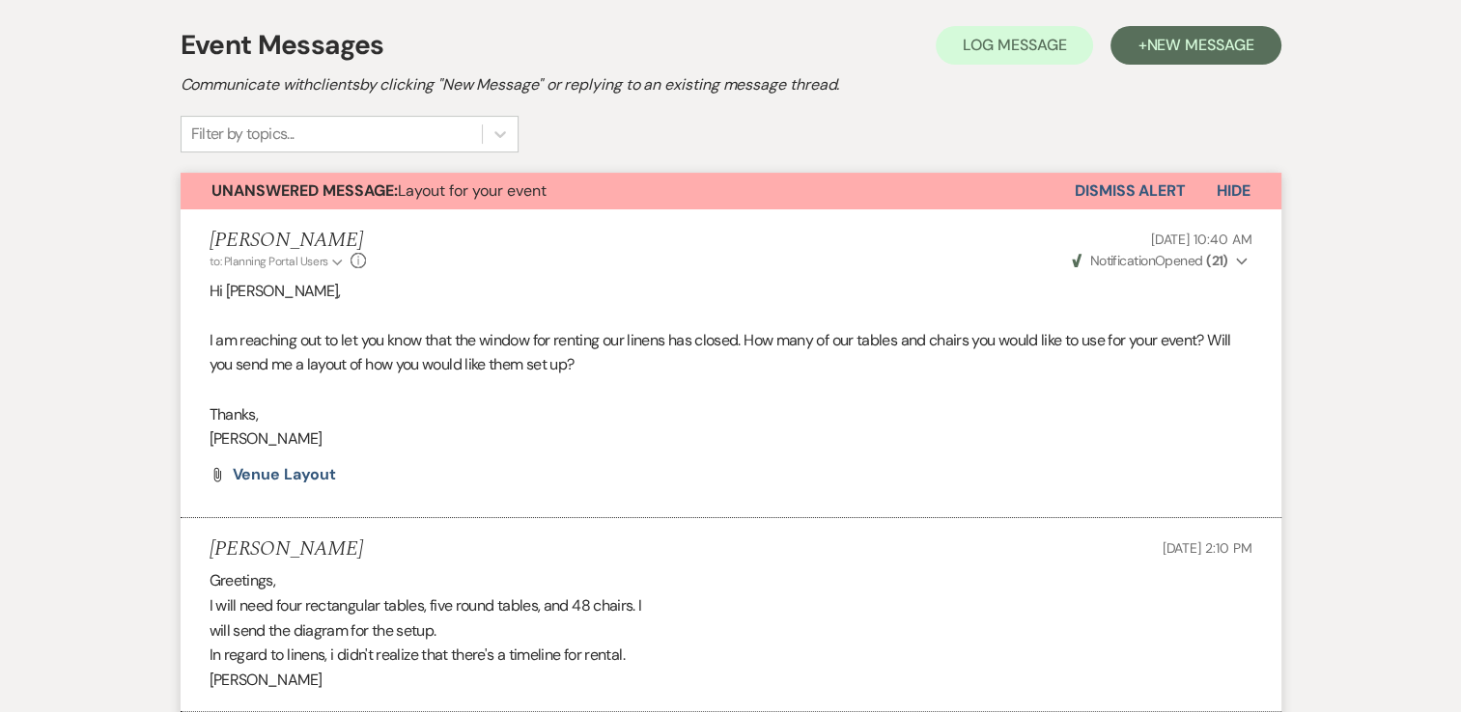
scroll to position [376, 0]
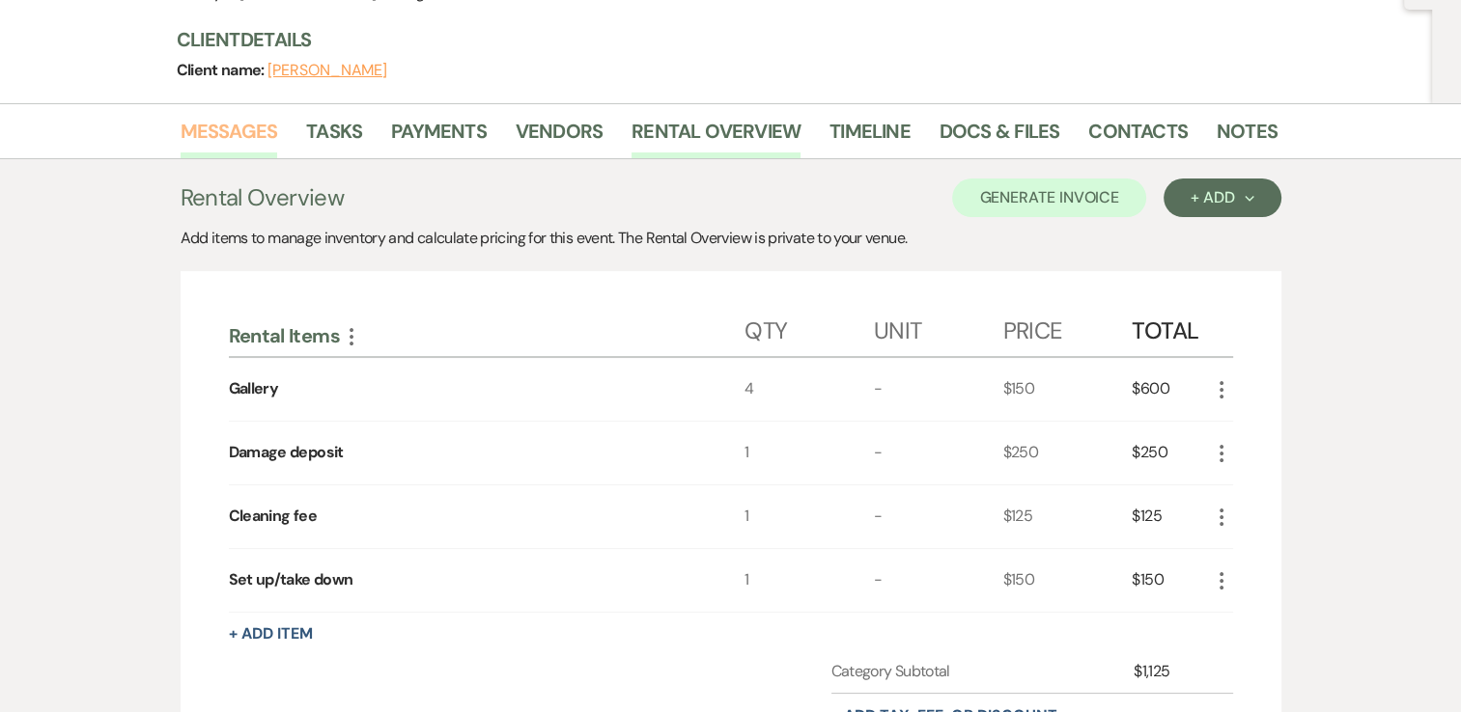
click at [214, 158] on link "Messages" at bounding box center [230, 137] width 98 height 42
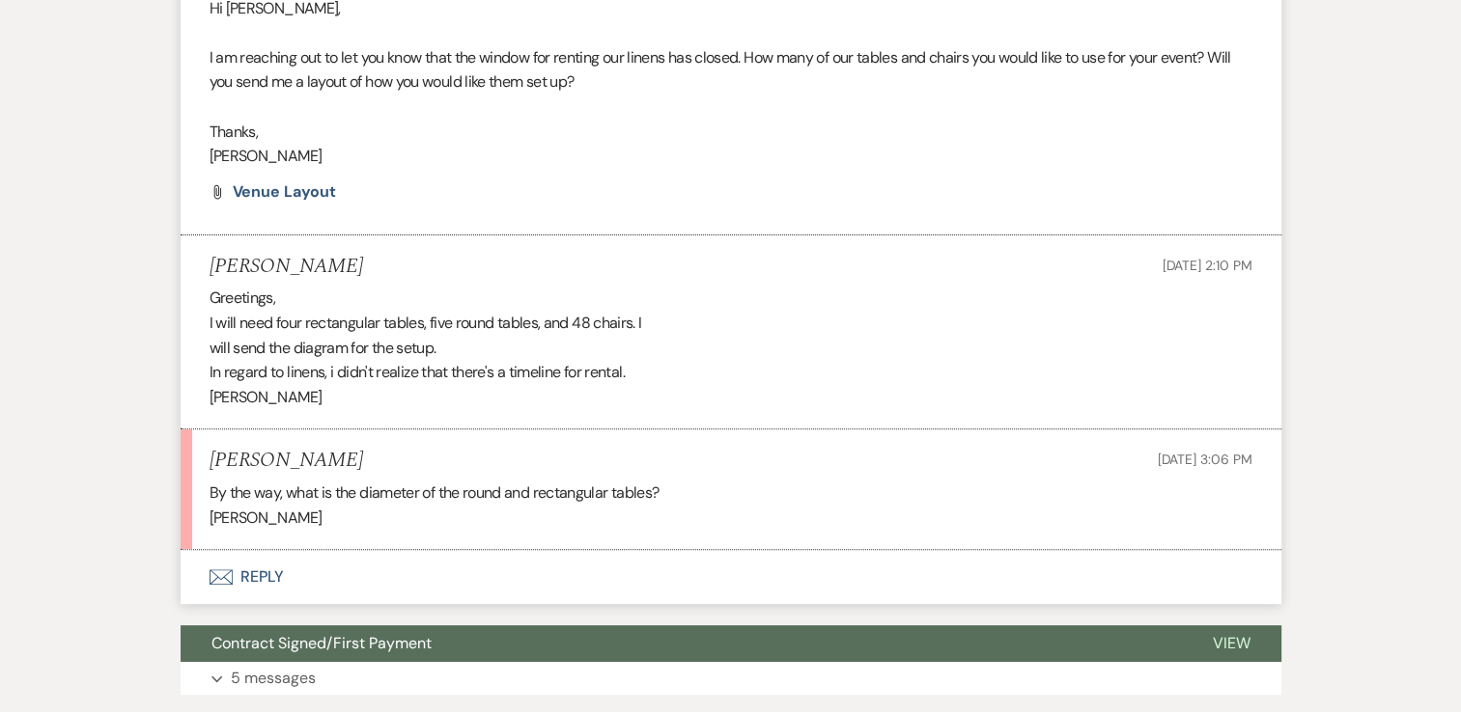
scroll to position [681, 0]
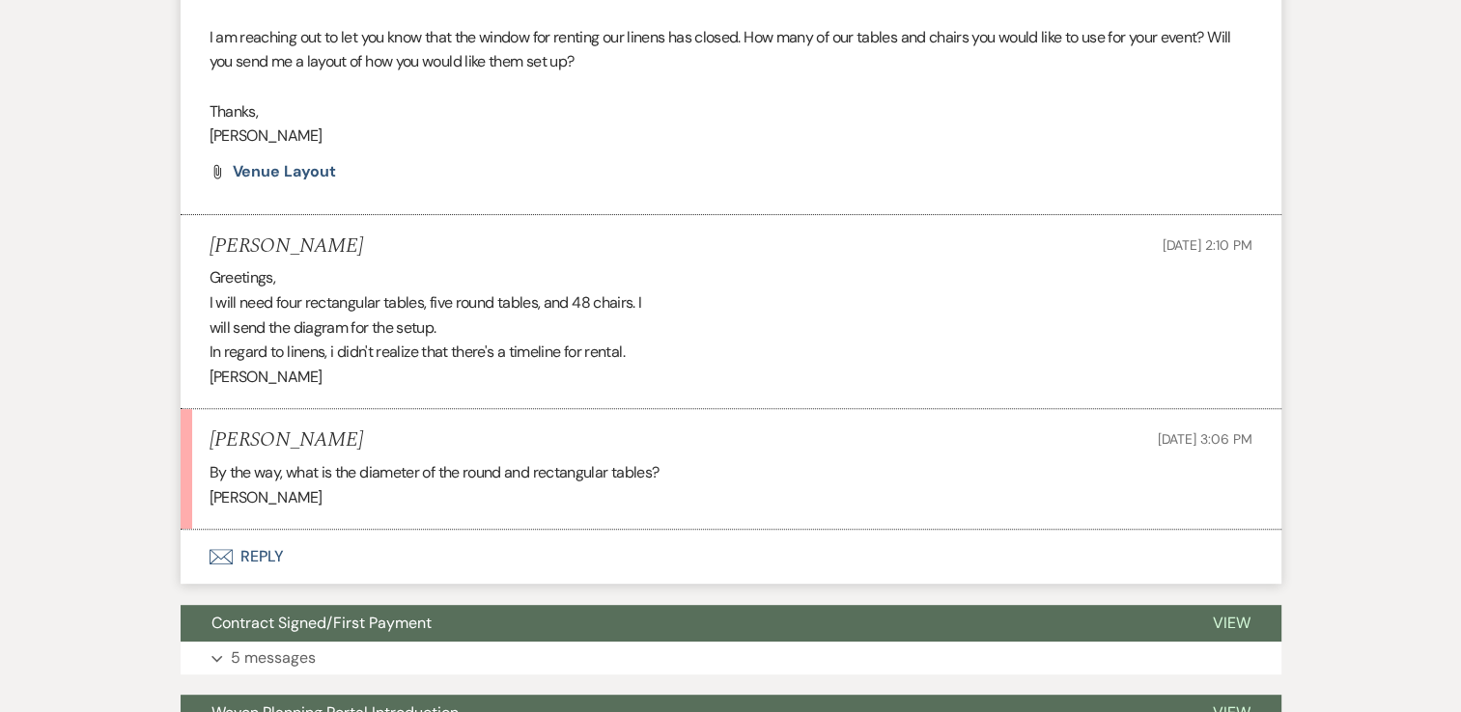
click at [344, 584] on button "Envelope Reply" at bounding box center [731, 557] width 1101 height 54
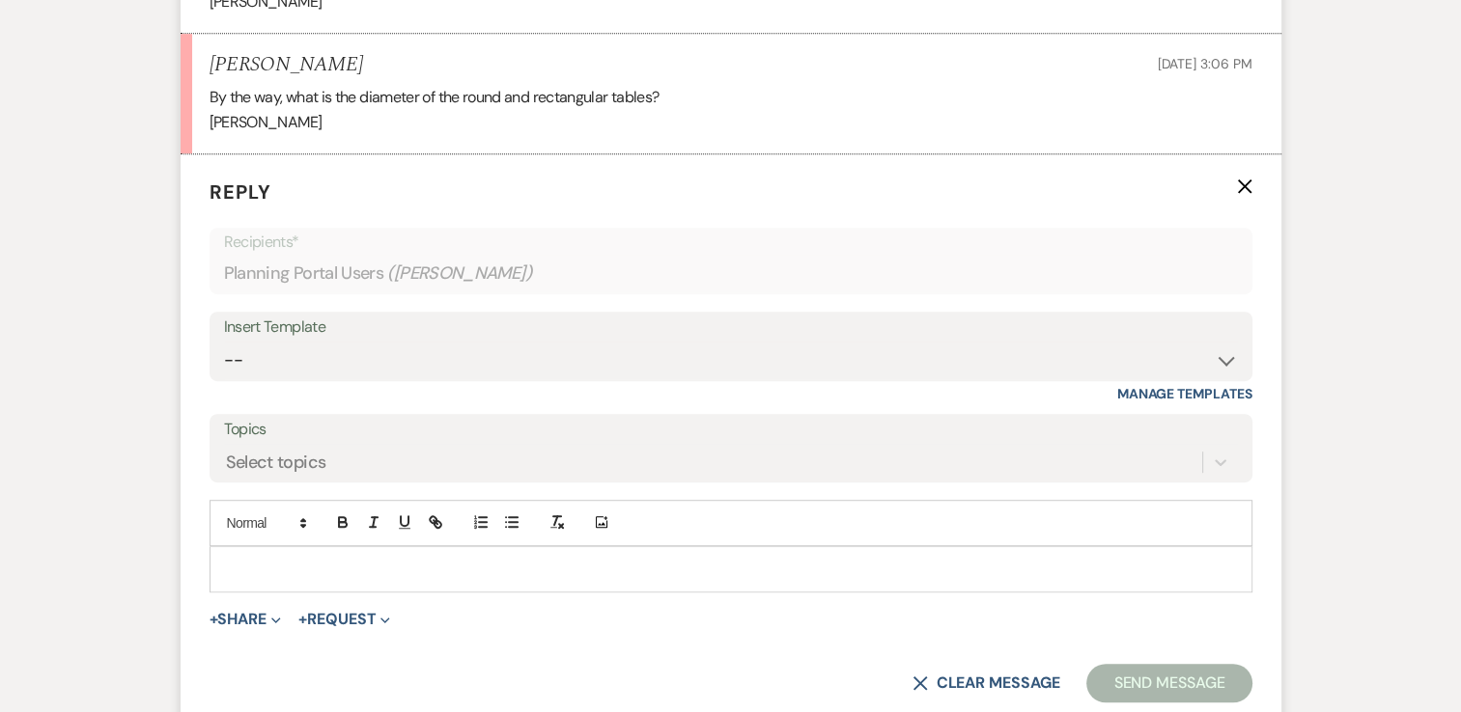
scroll to position [1057, 0]
click at [396, 591] on div at bounding box center [730, 568] width 1041 height 44
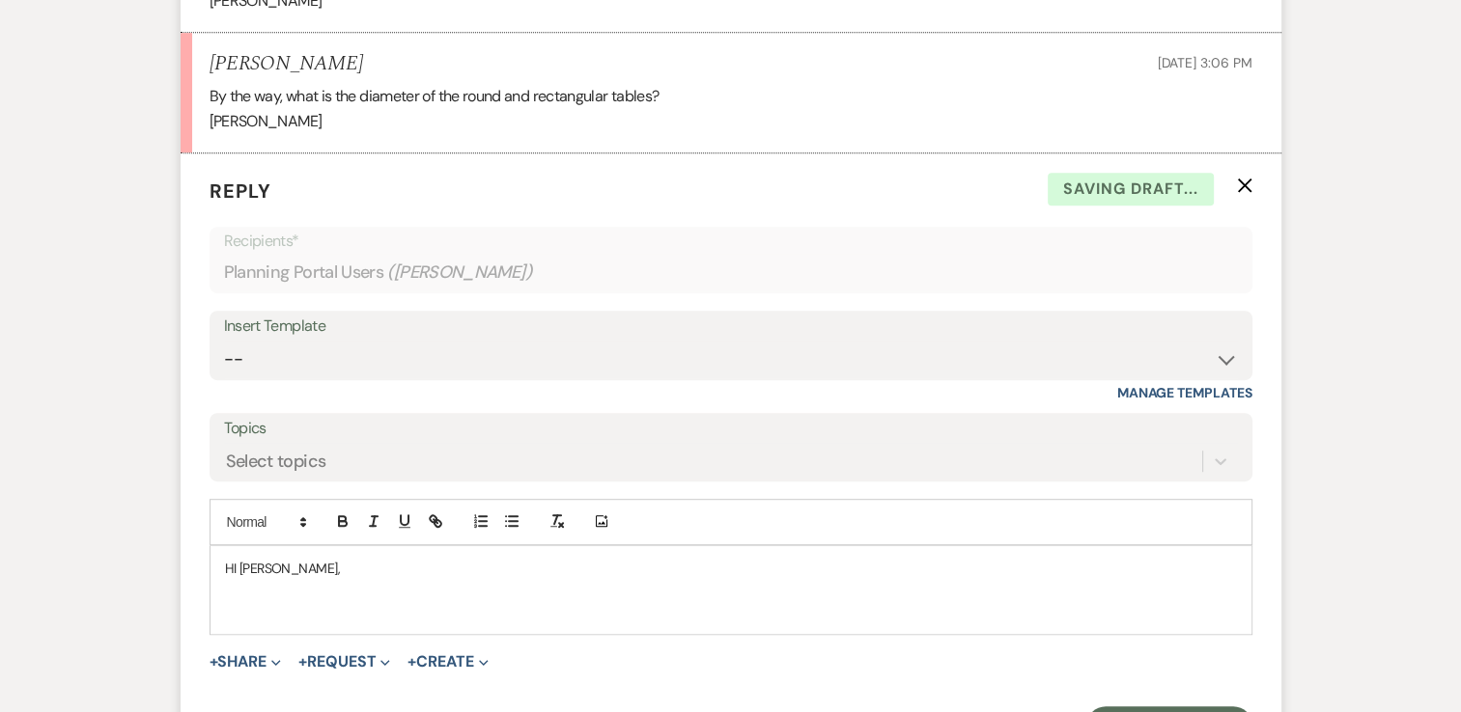
click at [232, 579] on p "HI Christopher," at bounding box center [731, 568] width 1012 height 21
click at [236, 623] on p at bounding box center [731, 611] width 1012 height 21
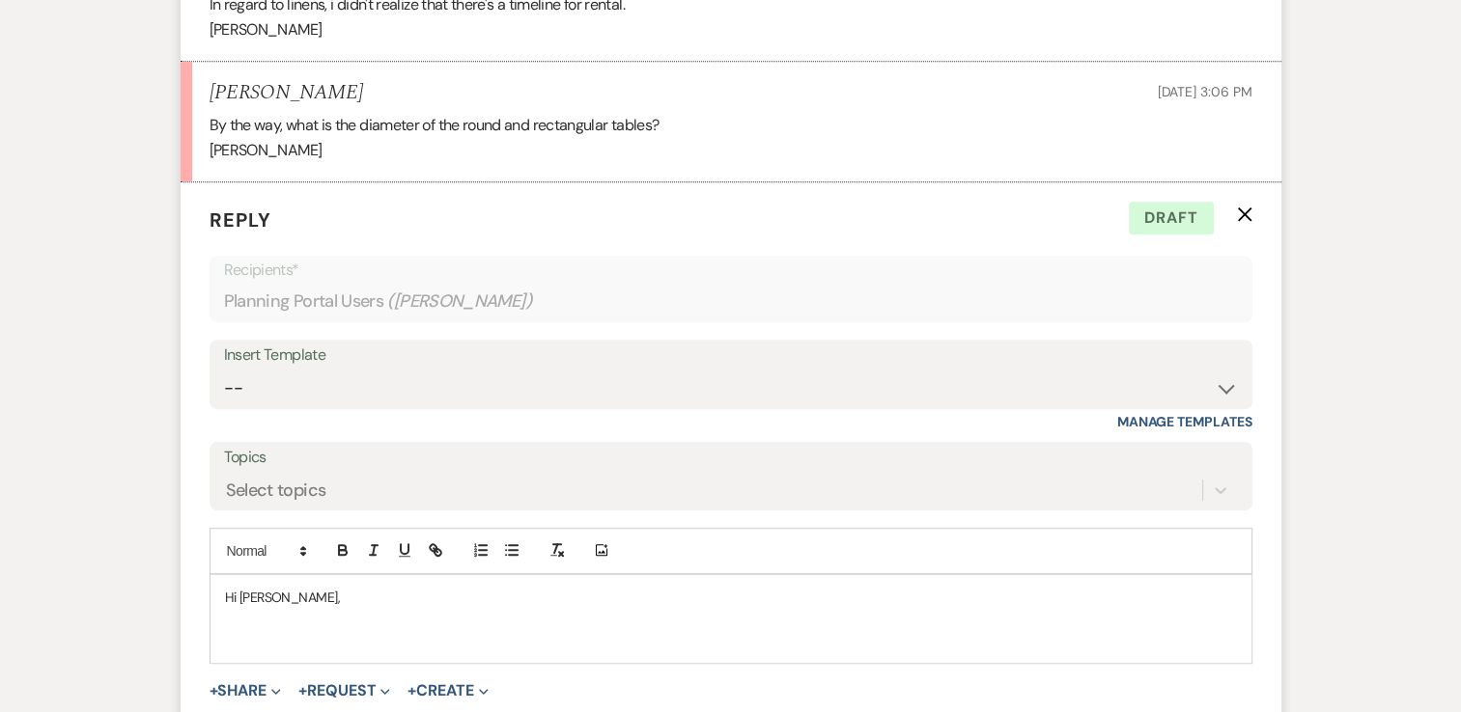
scroll to position [1026, 0]
click at [304, 665] on div "Hi Christopher, Okay, great." at bounding box center [730, 621] width 1041 height 88
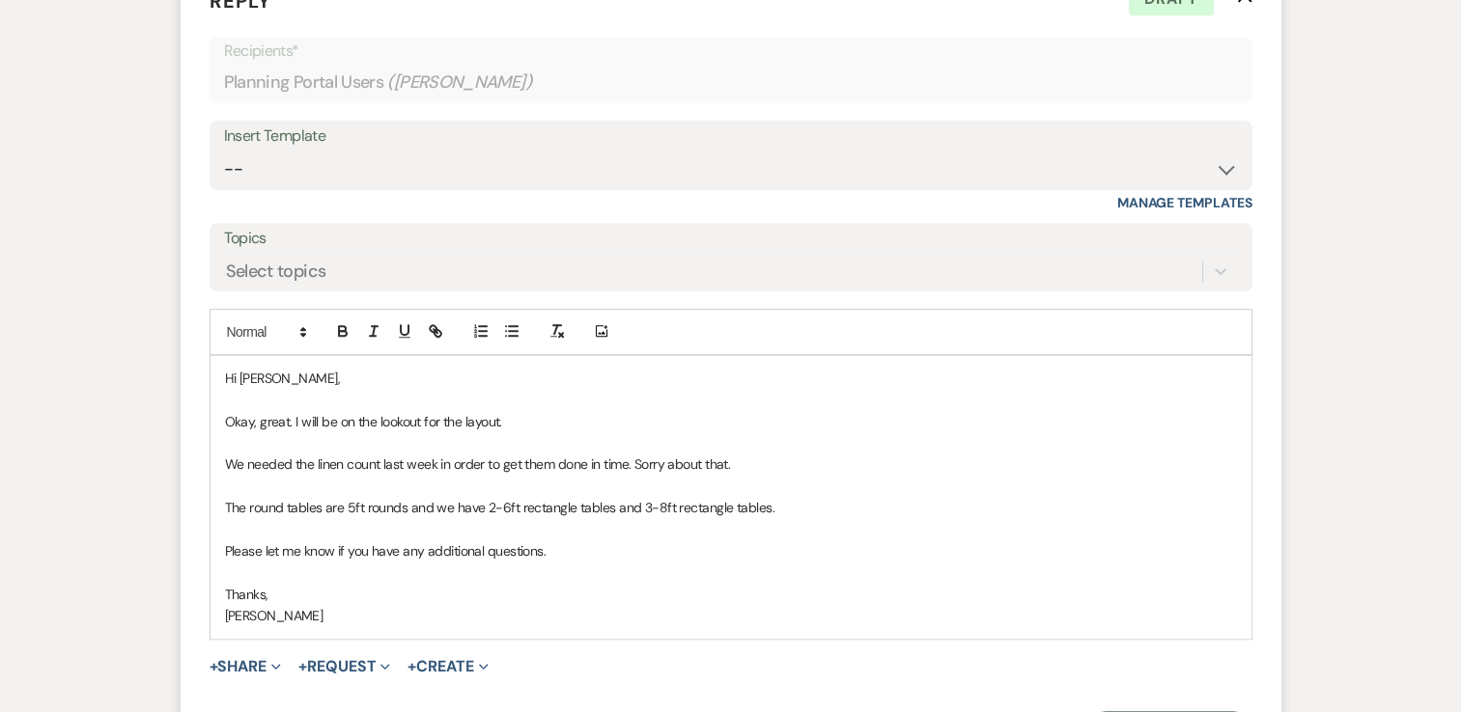
scroll to position [1263, 0]
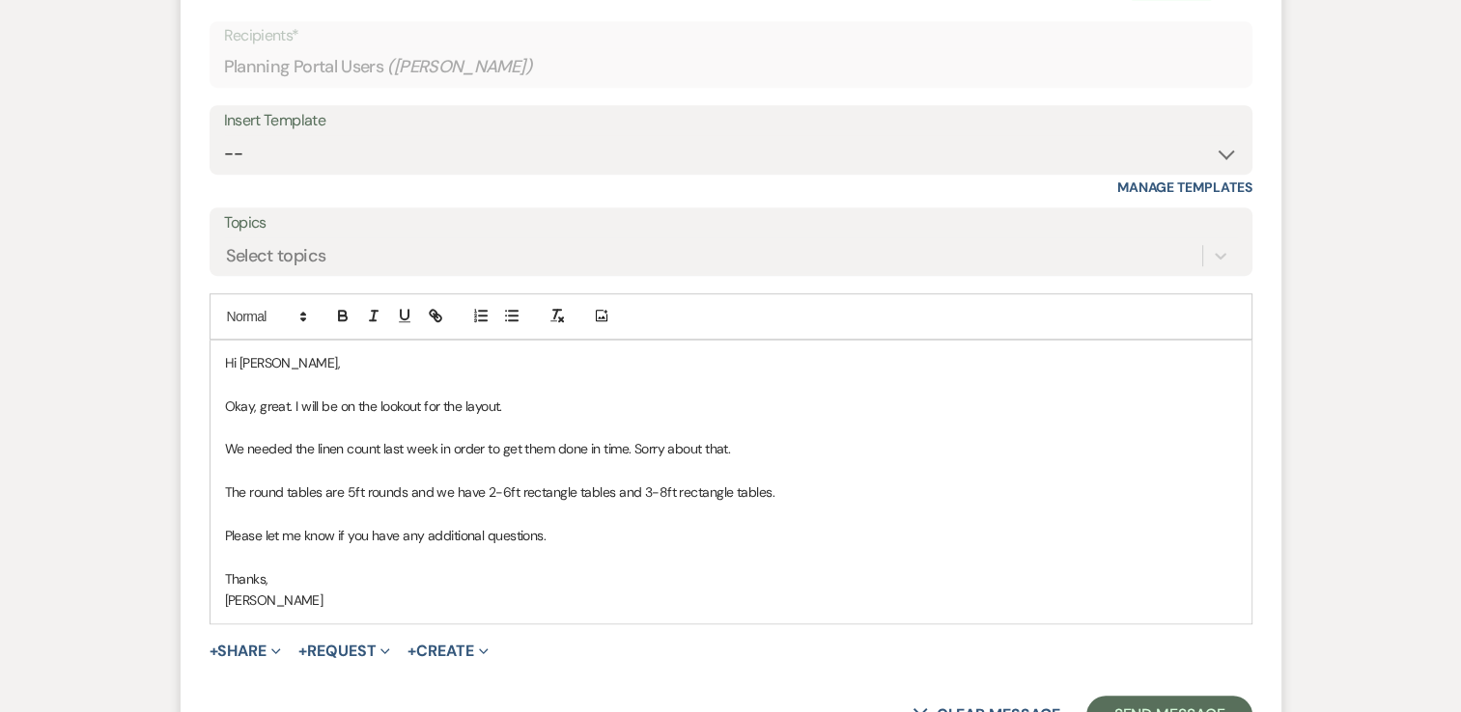
click at [749, 460] on p "We needed the linen count last week in order to get them done in time. Sorry ab…" at bounding box center [731, 448] width 1012 height 21
drag, startPoint x: 749, startPoint y: 492, endPoint x: 209, endPoint y: 491, distance: 540.6
click at [210, 491] on div "Hi Christopher, Okay, great. I will be on the lookout for the layout. We needed…" at bounding box center [730, 482] width 1041 height 283
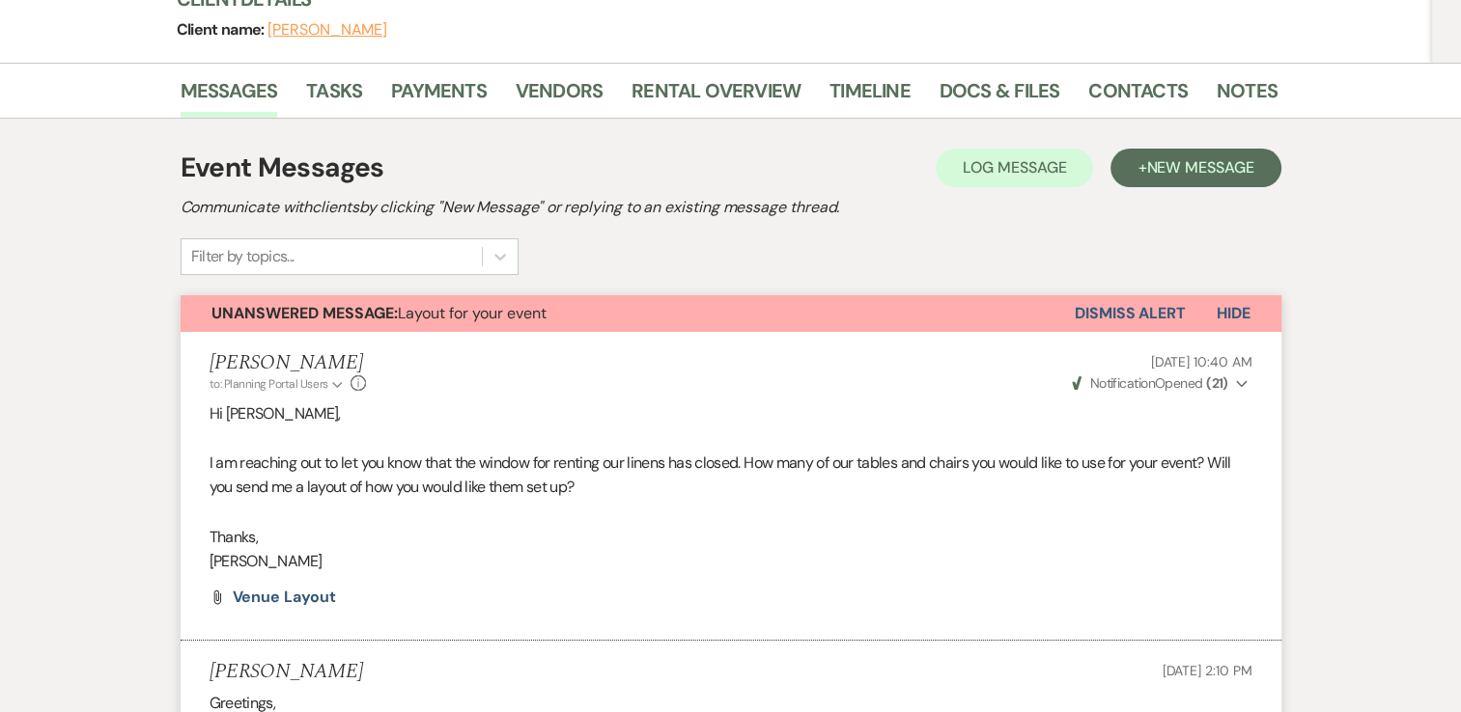
scroll to position [244, 0]
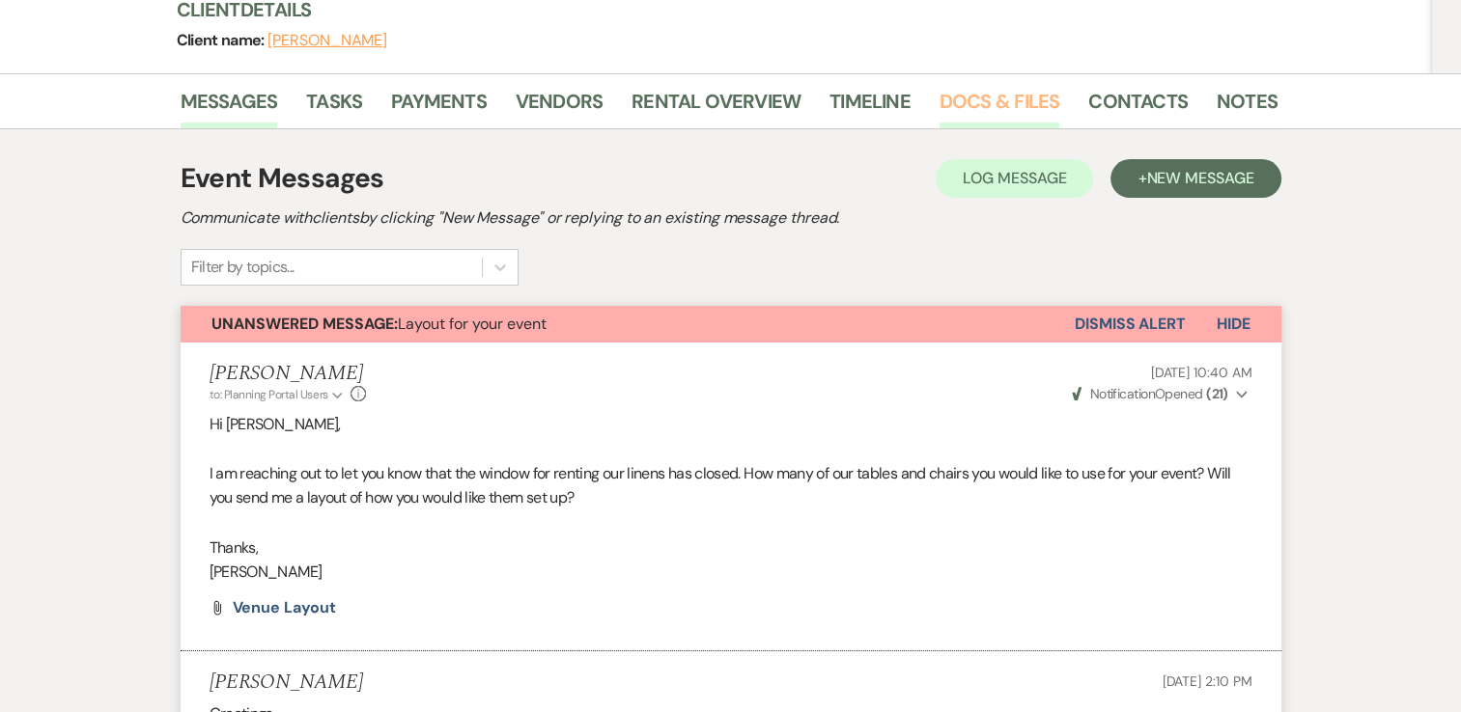
click at [1013, 128] on link "Docs & Files" at bounding box center [999, 107] width 120 height 42
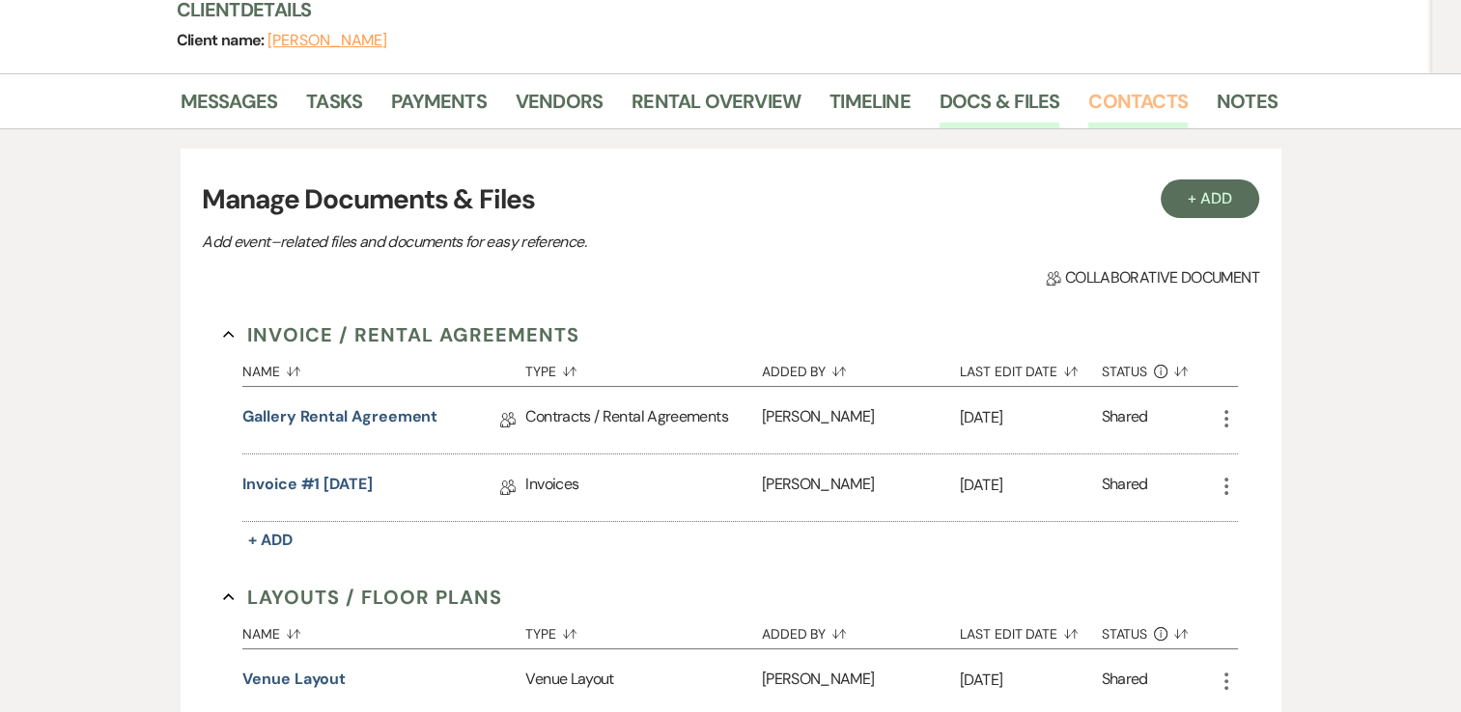
click at [1118, 128] on link "Contacts" at bounding box center [1137, 107] width 99 height 42
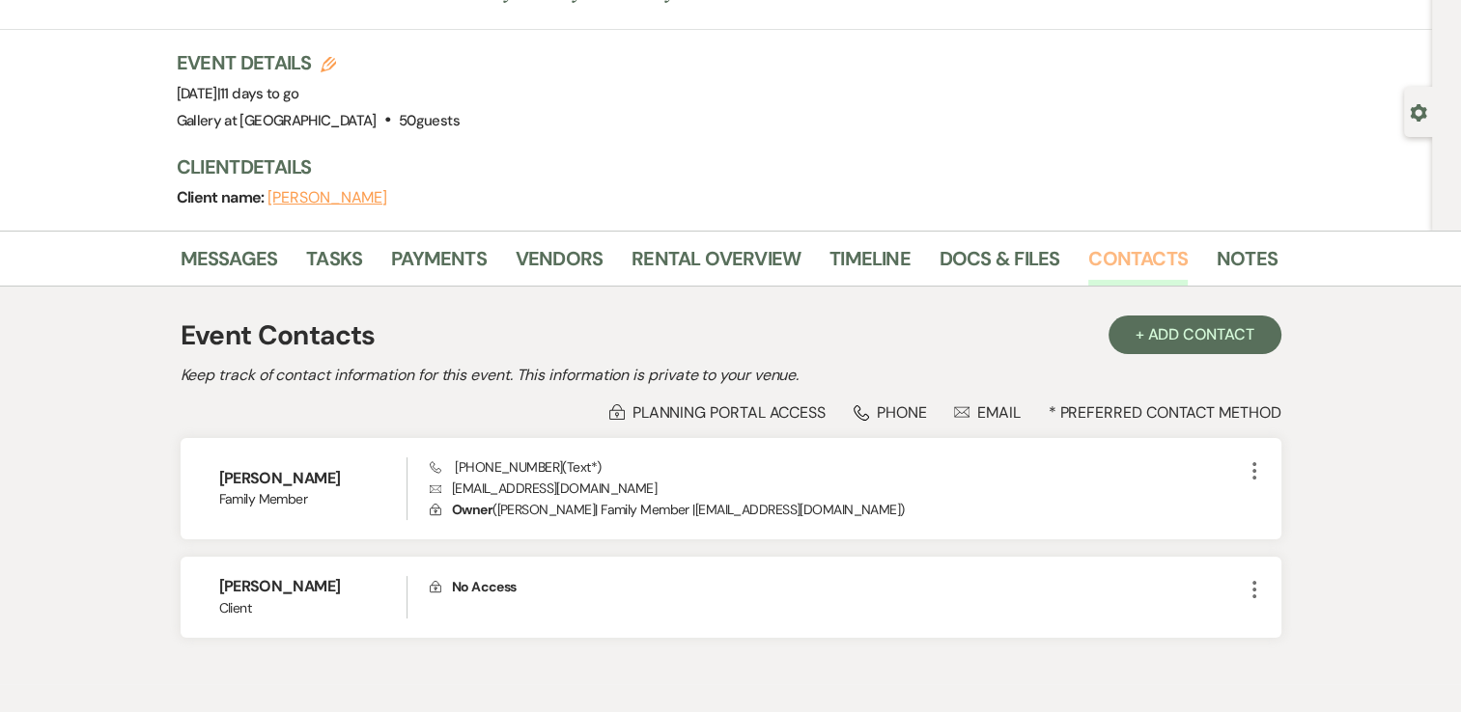
scroll to position [89, 0]
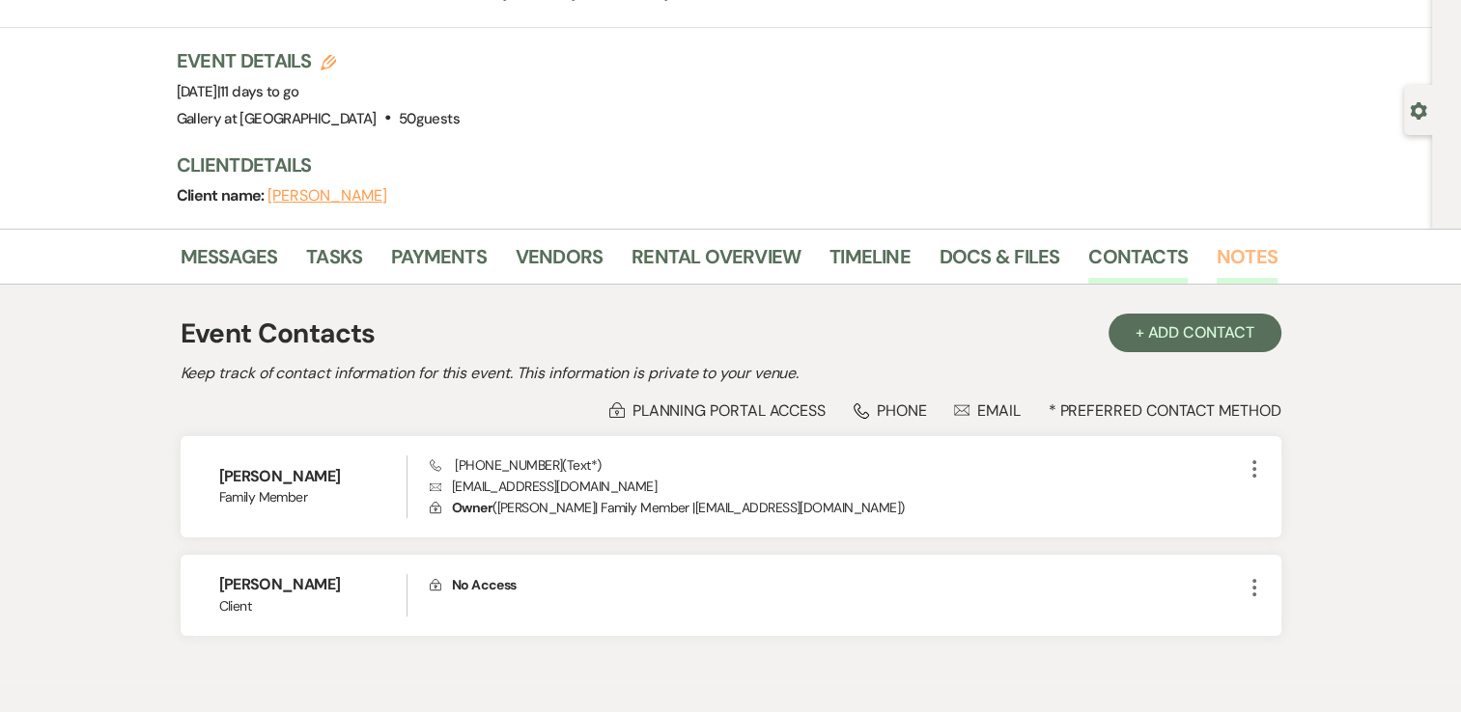
click at [1252, 284] on link "Notes" at bounding box center [1246, 262] width 61 height 42
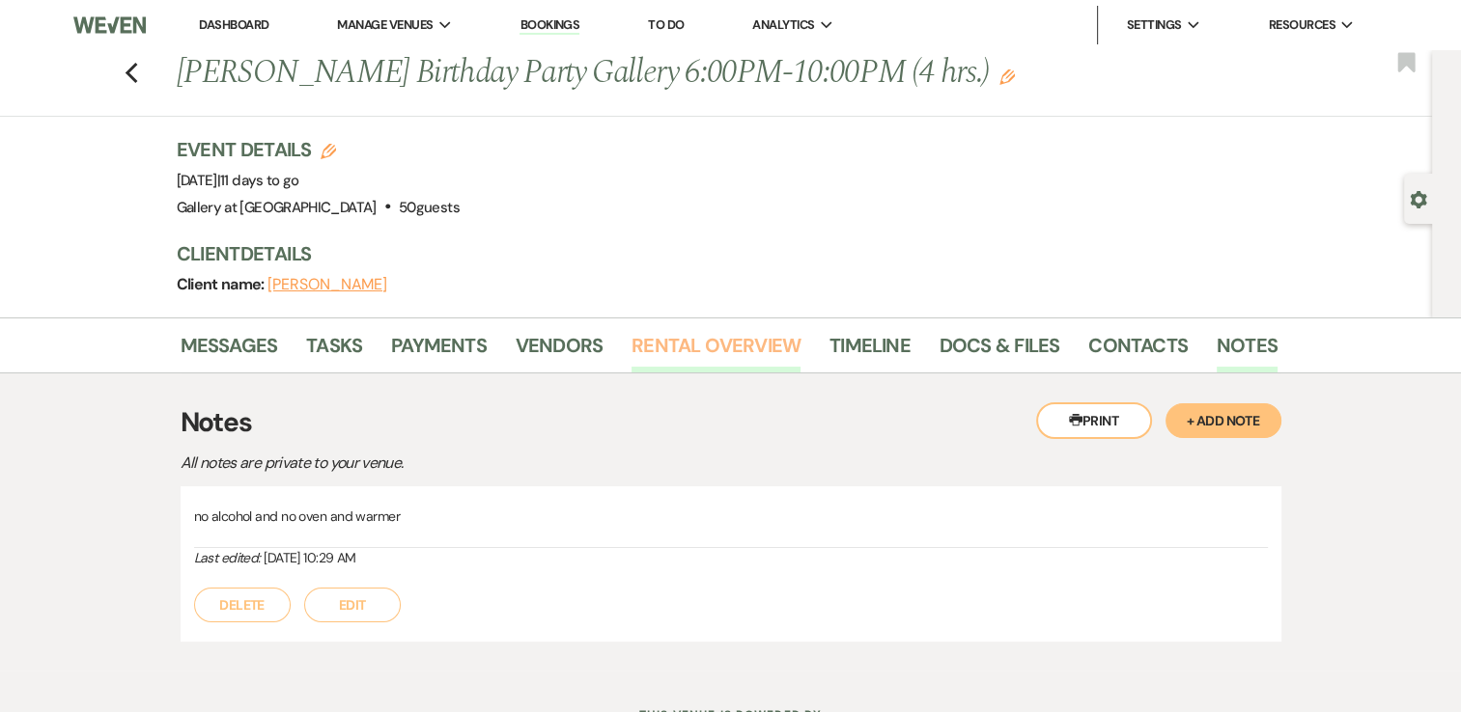
click at [693, 373] on link "Rental Overview" at bounding box center [715, 351] width 169 height 42
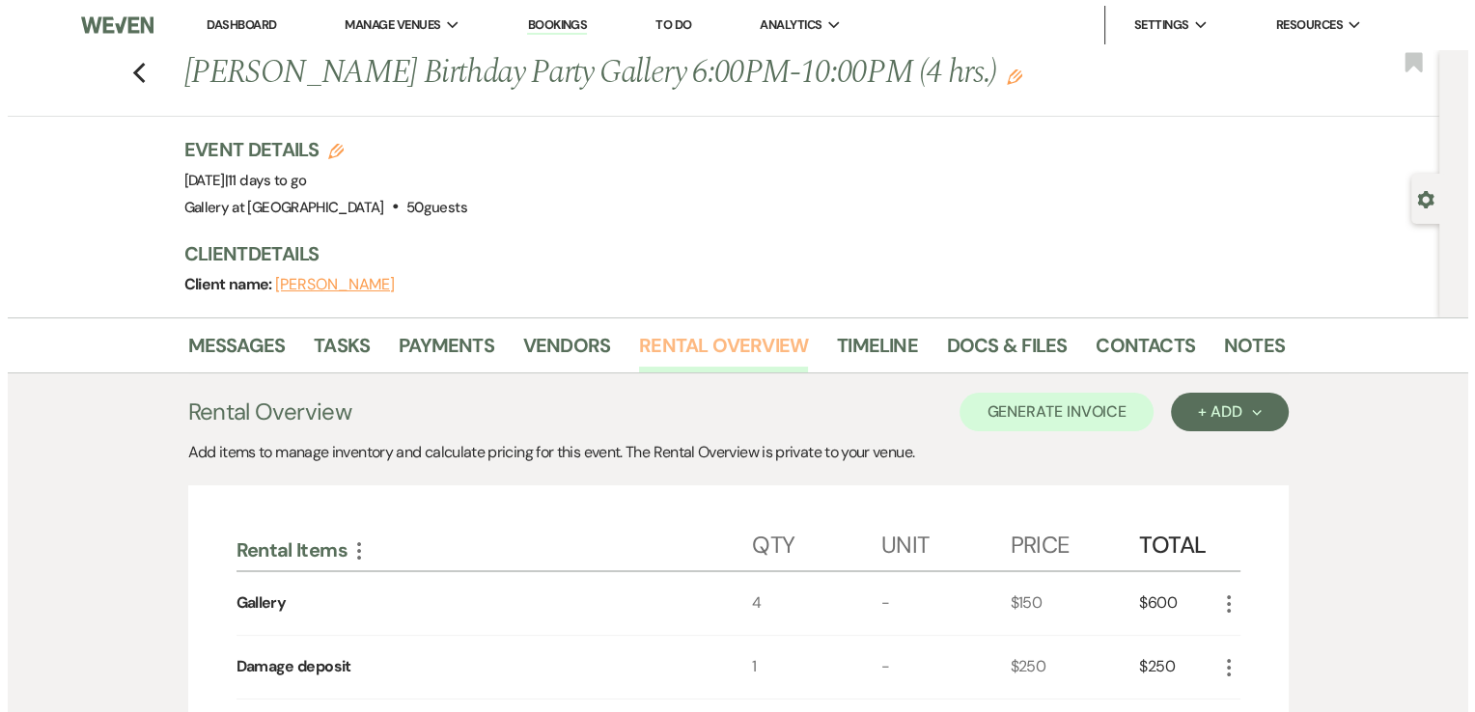
scroll to position [69, 0]
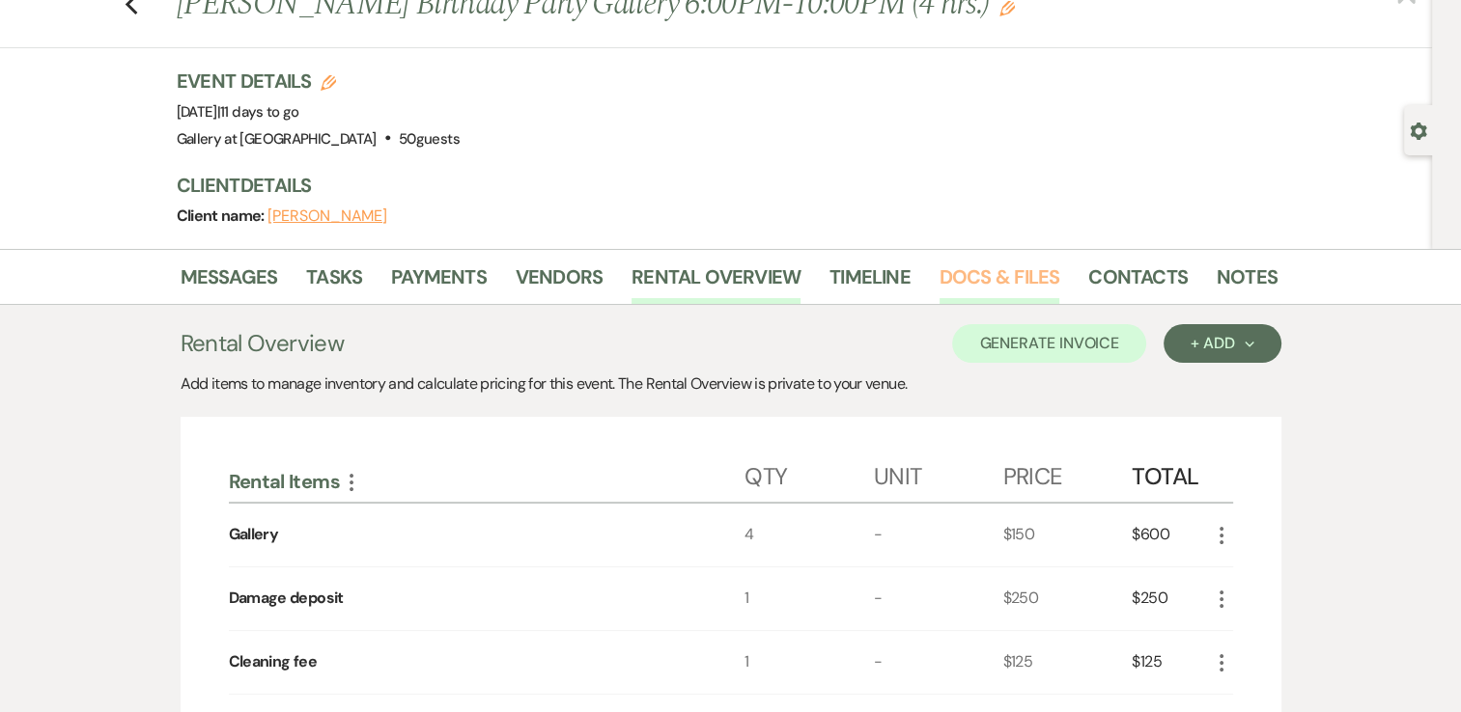
click at [1039, 304] on link "Docs & Files" at bounding box center [999, 283] width 120 height 42
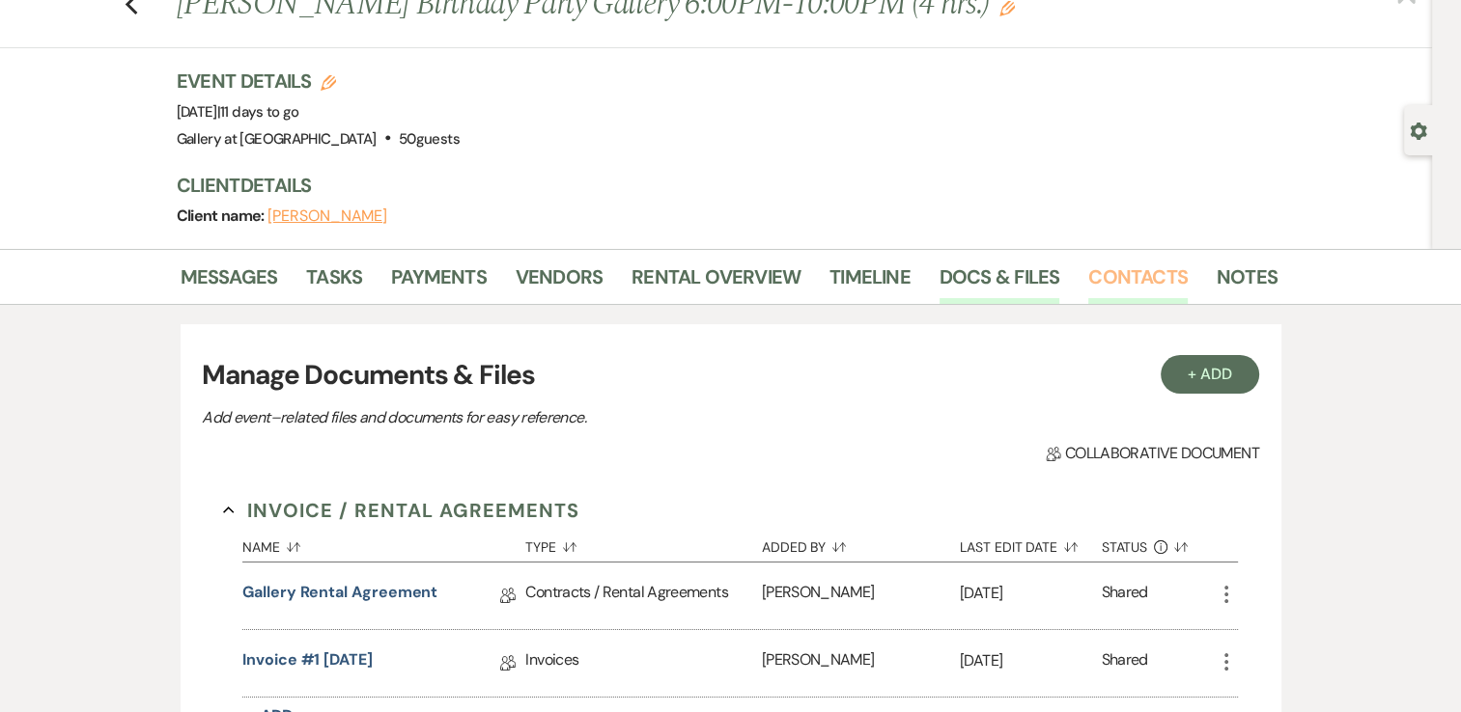
click at [1092, 304] on link "Contacts" at bounding box center [1137, 283] width 99 height 42
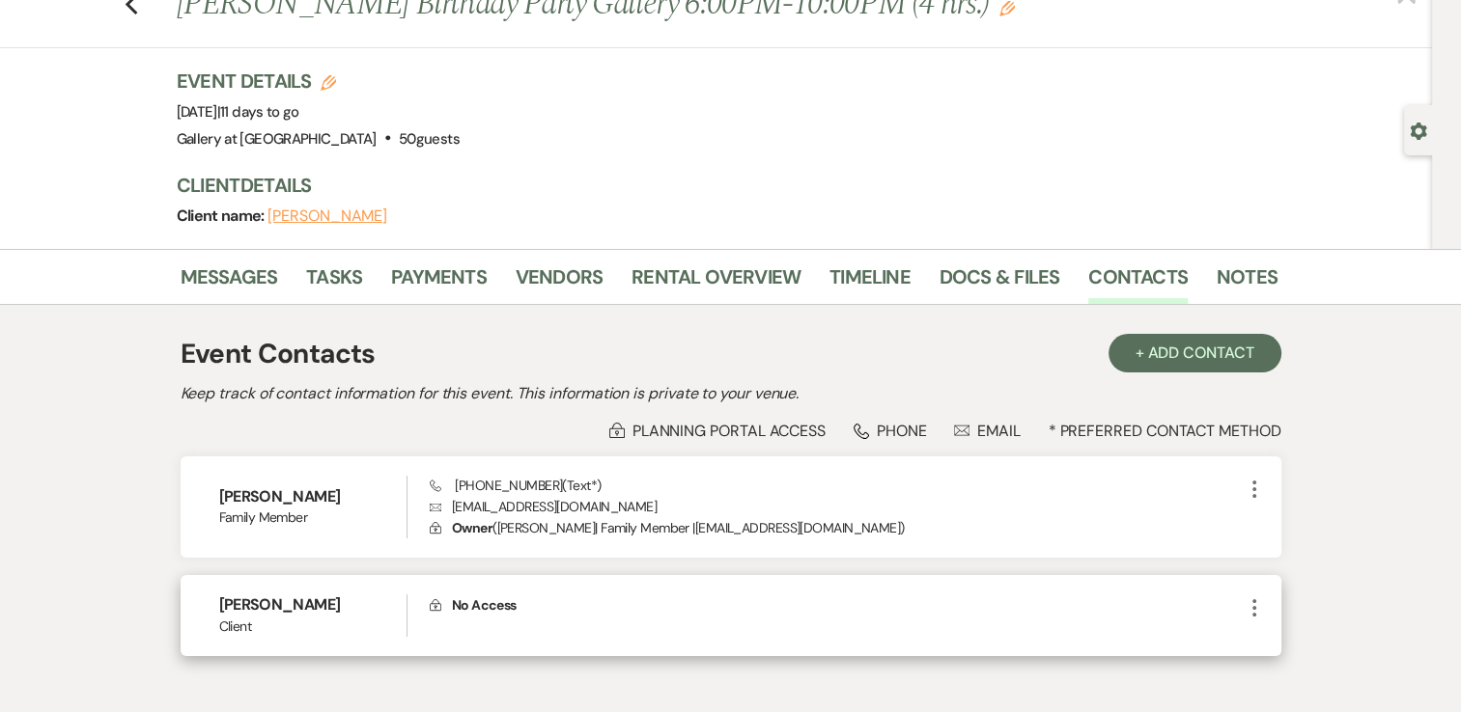
click at [1253, 617] on use "button" at bounding box center [1254, 608] width 4 height 17
click at [1286, 662] on button "Pencil Edit" at bounding box center [1300, 645] width 115 height 33
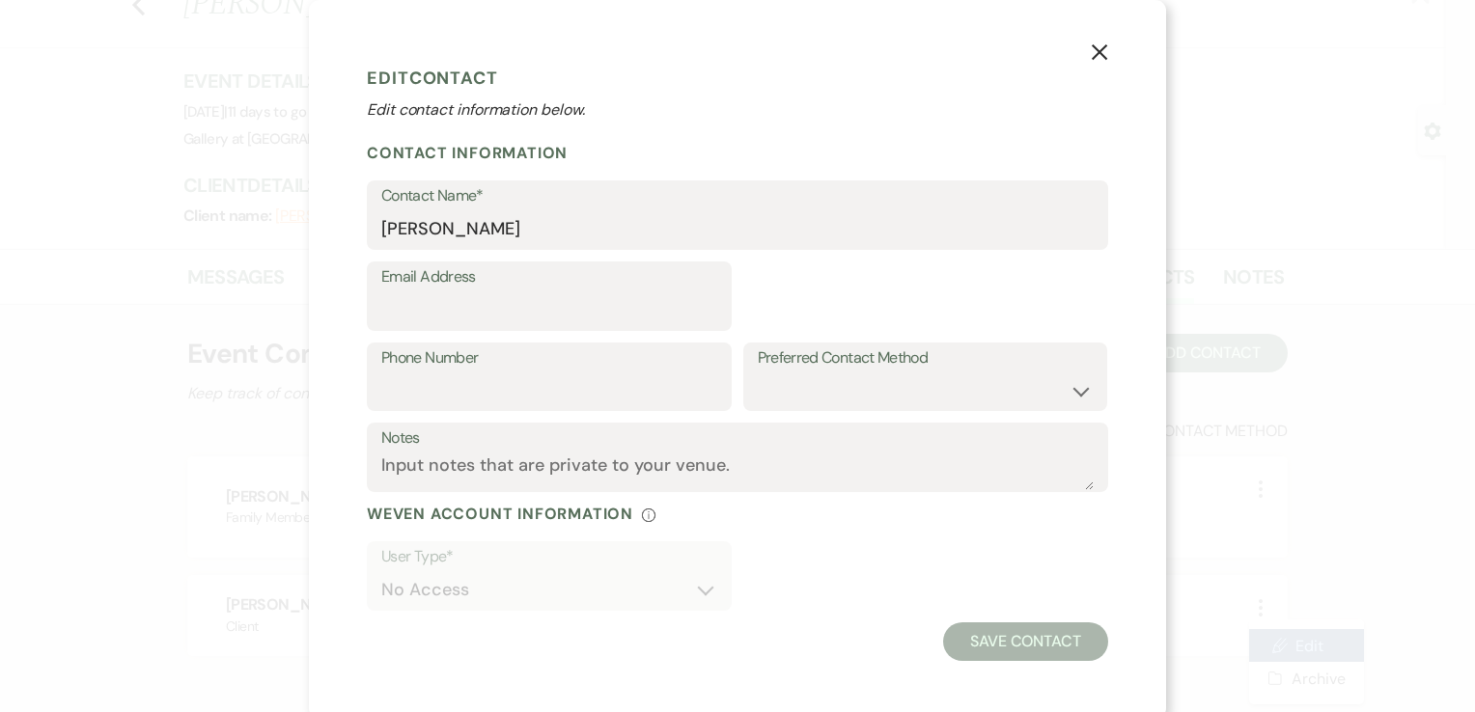
select select "1"
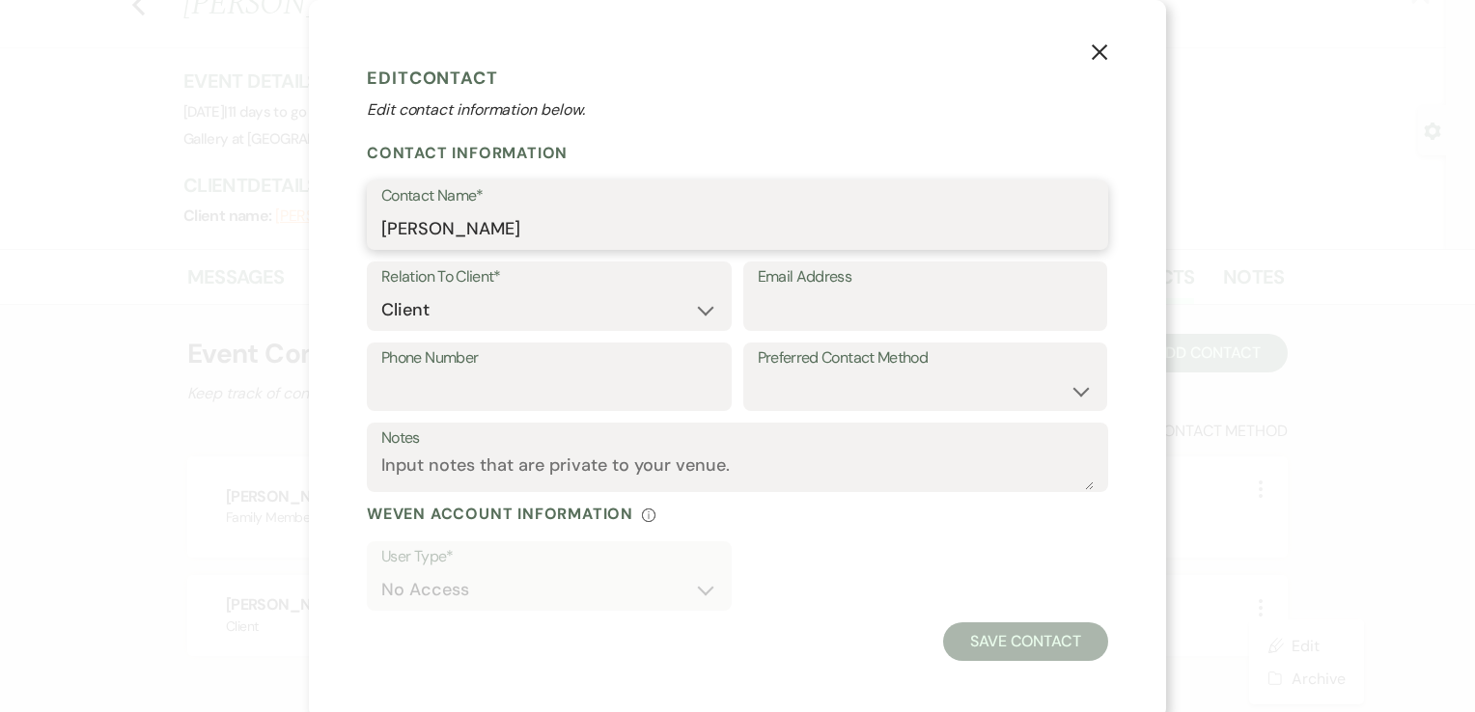
drag, startPoint x: 560, startPoint y: 230, endPoint x: 307, endPoint y: 211, distance: 253.6
click at [309, 211] on div "X Edit Contact Edit contact information below. Contact Information Contact Name…" at bounding box center [737, 359] width 857 height 719
click at [1103, 48] on button "X" at bounding box center [1099, 52] width 29 height 34
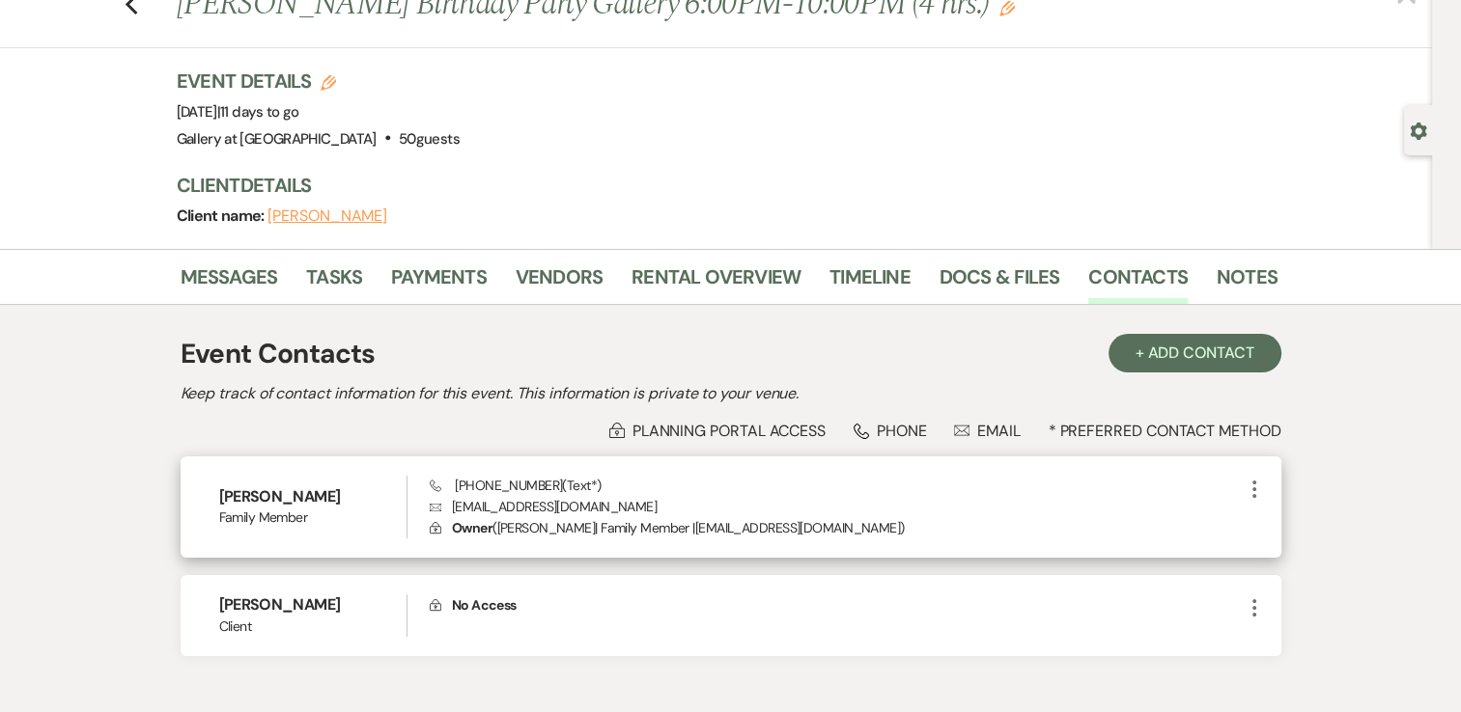
click at [1255, 501] on icon "More" at bounding box center [1254, 489] width 23 height 23
click at [1290, 544] on button "Pencil Edit" at bounding box center [1300, 527] width 115 height 33
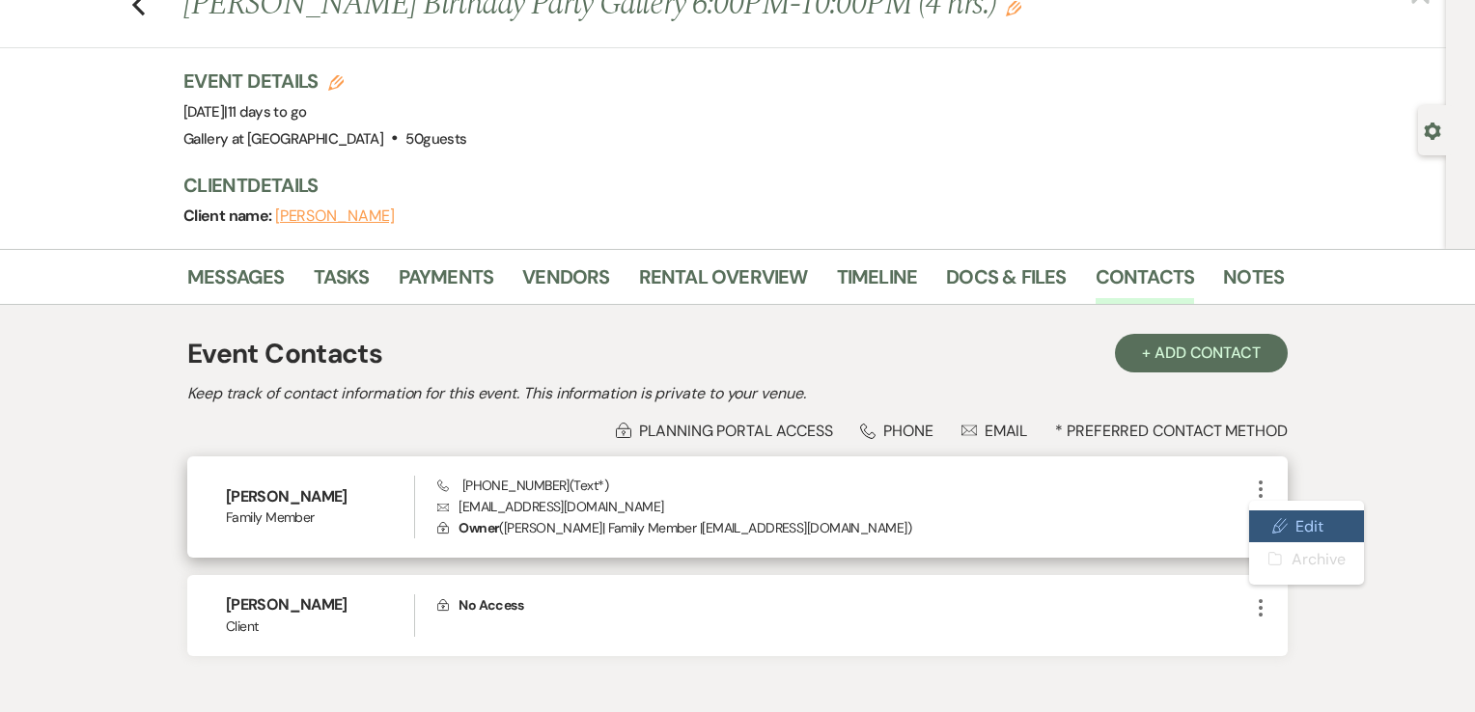
select select "4"
select select "text"
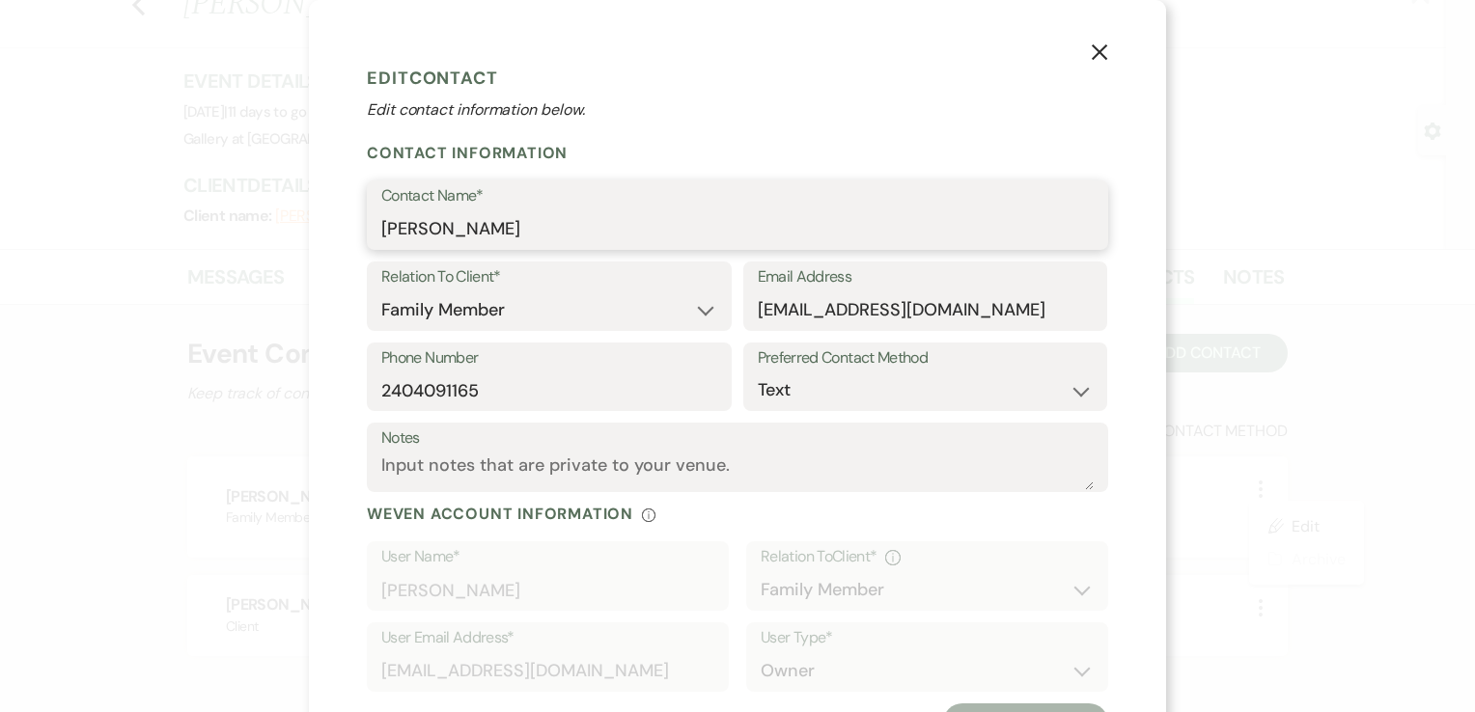
click at [576, 227] on input "[PERSON_NAME]" at bounding box center [737, 229] width 712 height 38
drag, startPoint x: 576, startPoint y: 227, endPoint x: 309, endPoint y: 219, distance: 267.5
click at [309, 219] on div "X Edit Contact Edit contact information below. Contact Information Contact Name…" at bounding box center [737, 400] width 857 height 800
paste input "[PERSON_NAME]"
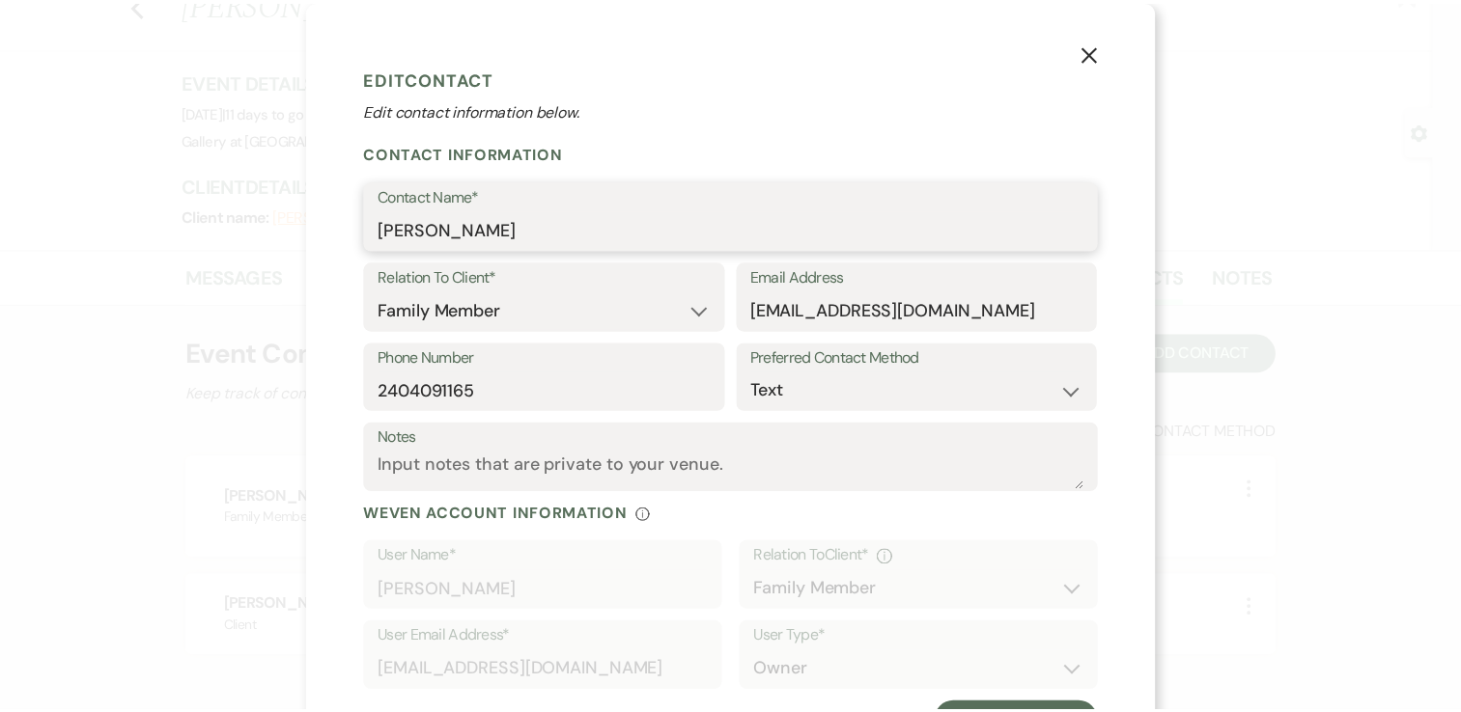
scroll to position [87, 0]
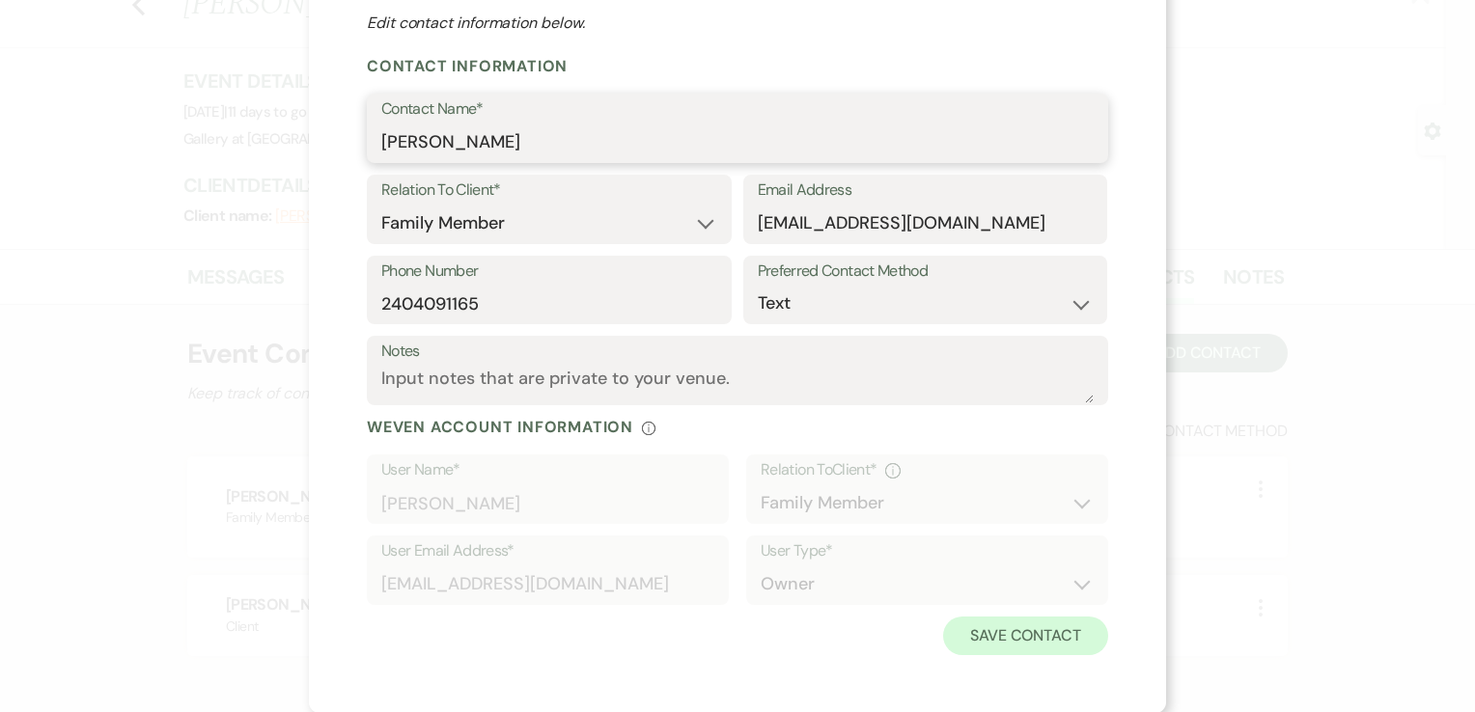
type input "[PERSON_NAME]"
click at [987, 624] on button "Save Contact" at bounding box center [1025, 636] width 165 height 39
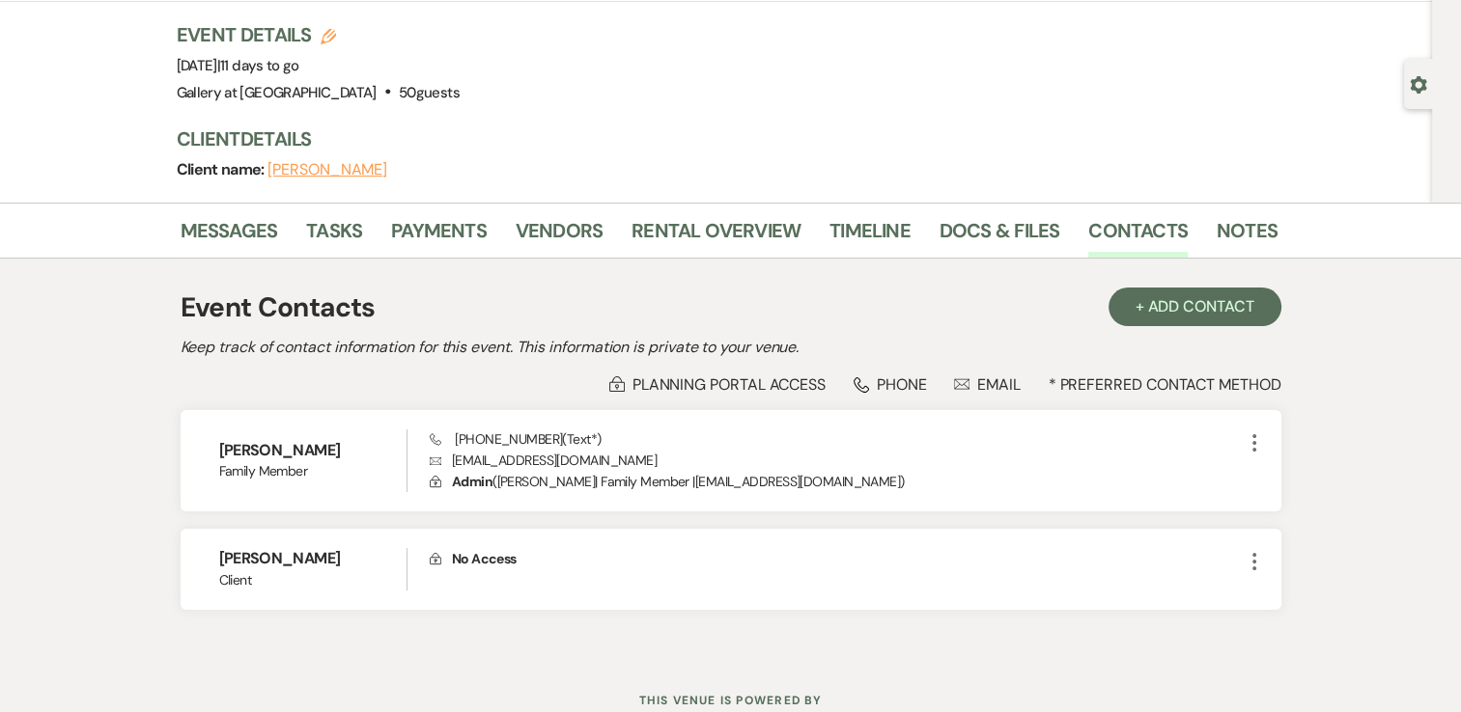
scroll to position [116, 0]
click at [255, 257] on link "Messages" at bounding box center [230, 235] width 98 height 42
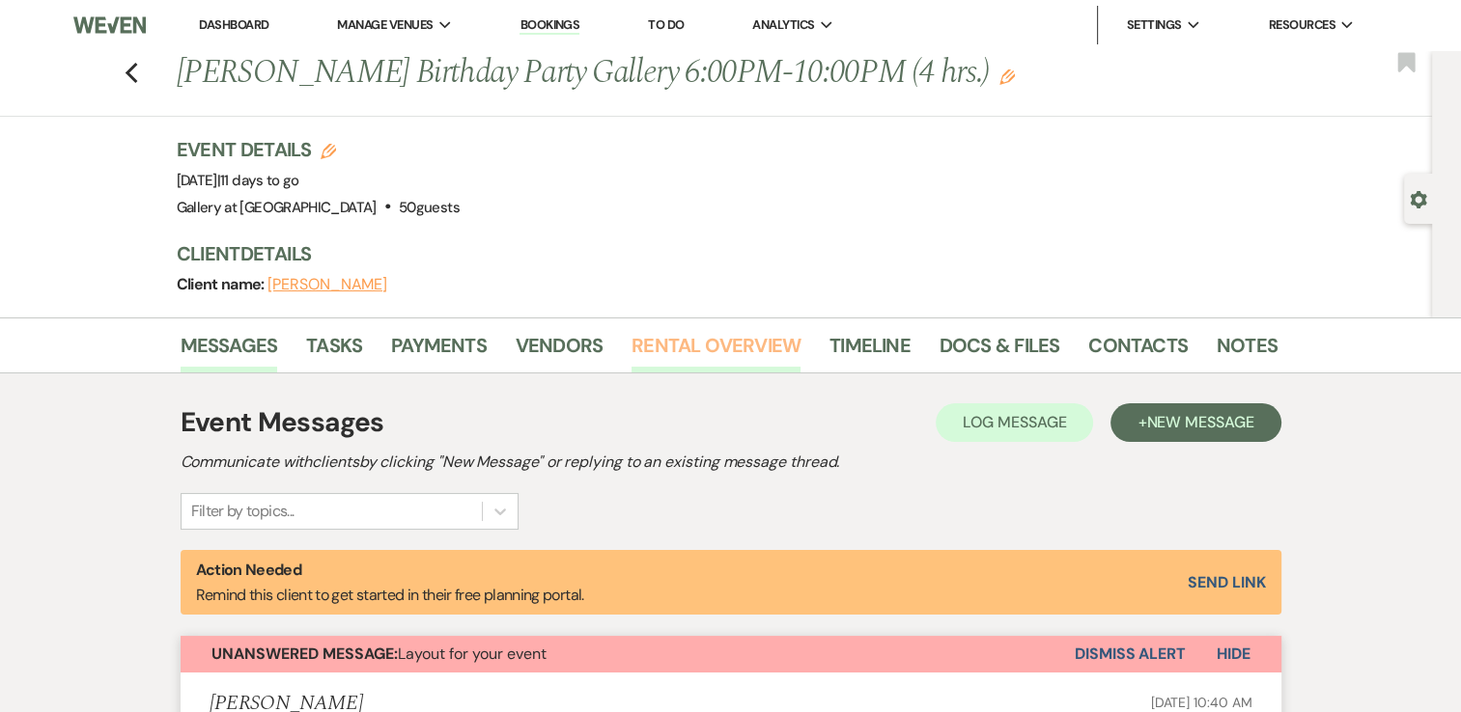
click at [656, 373] on link "Rental Overview" at bounding box center [715, 351] width 169 height 42
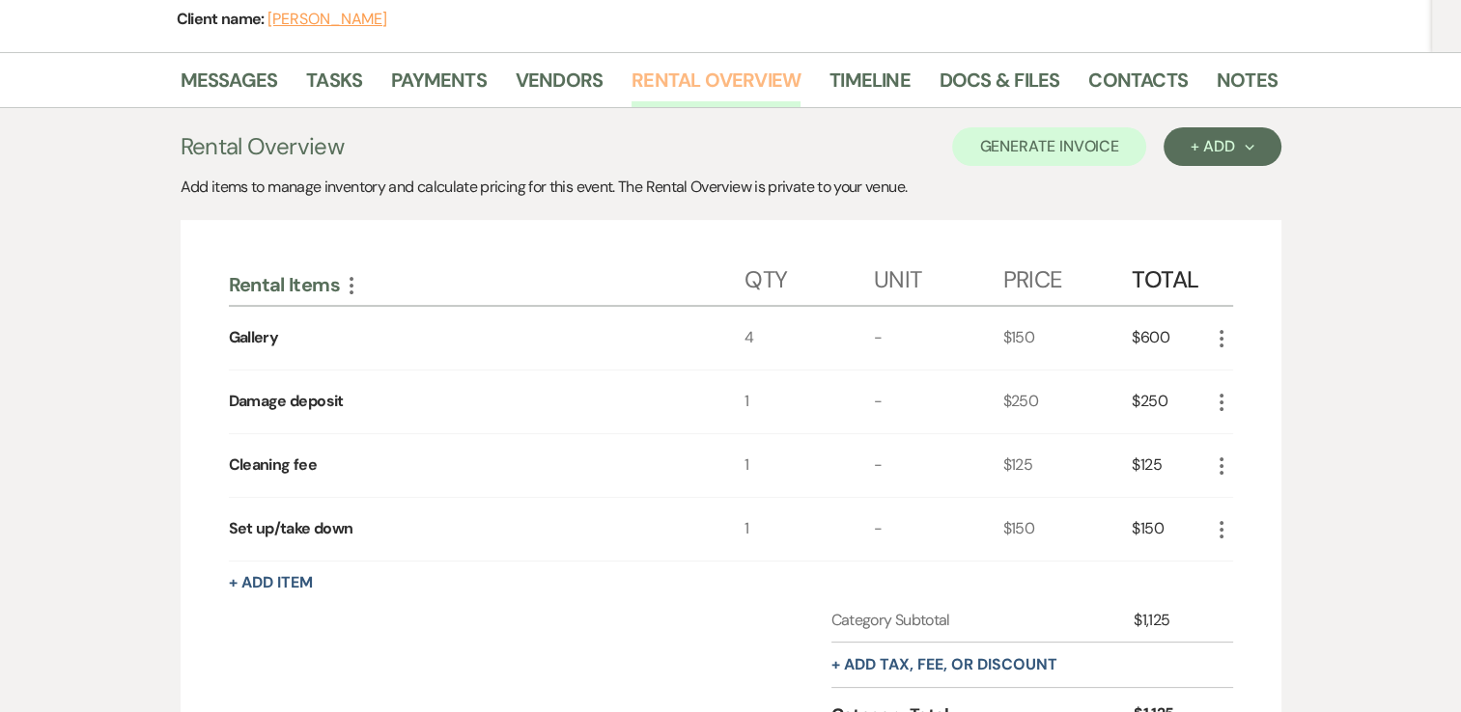
scroll to position [317, 0]
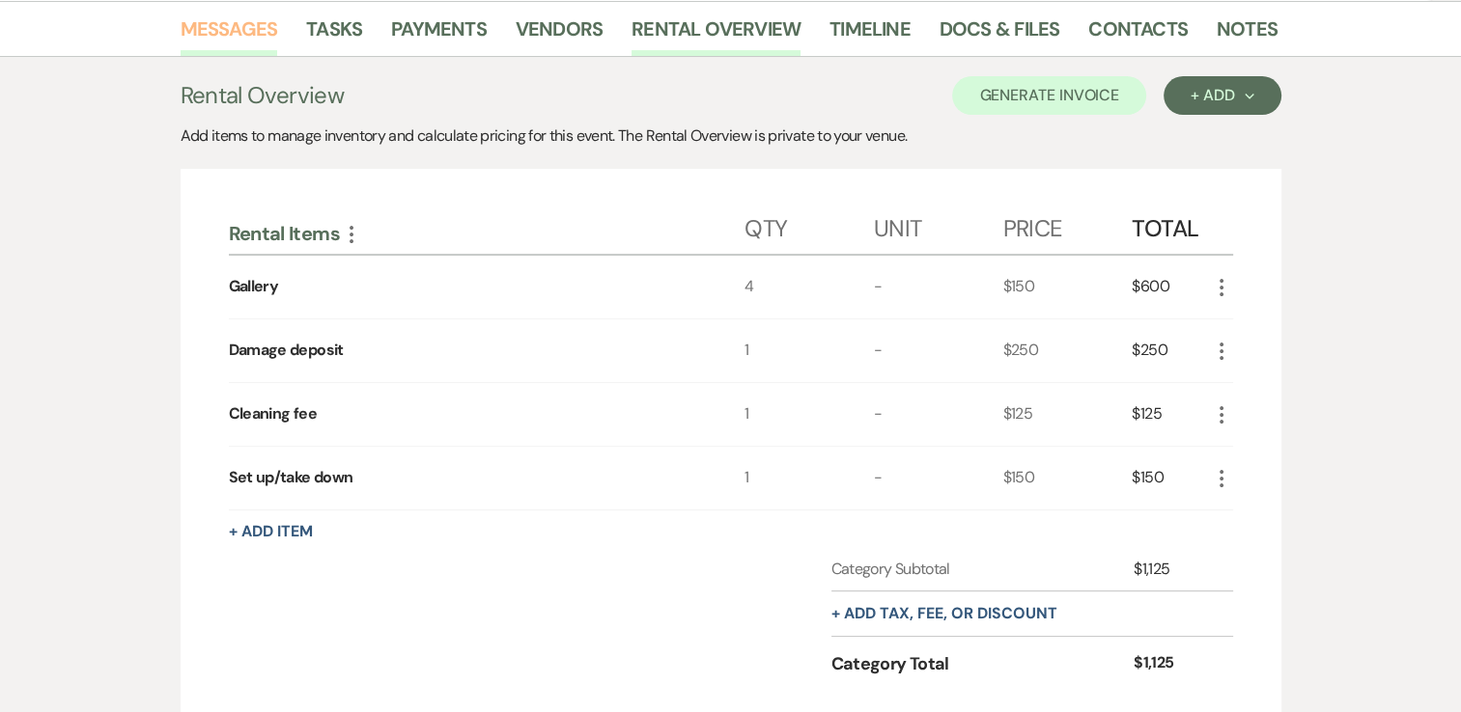
click at [237, 56] on link "Messages" at bounding box center [230, 35] width 98 height 42
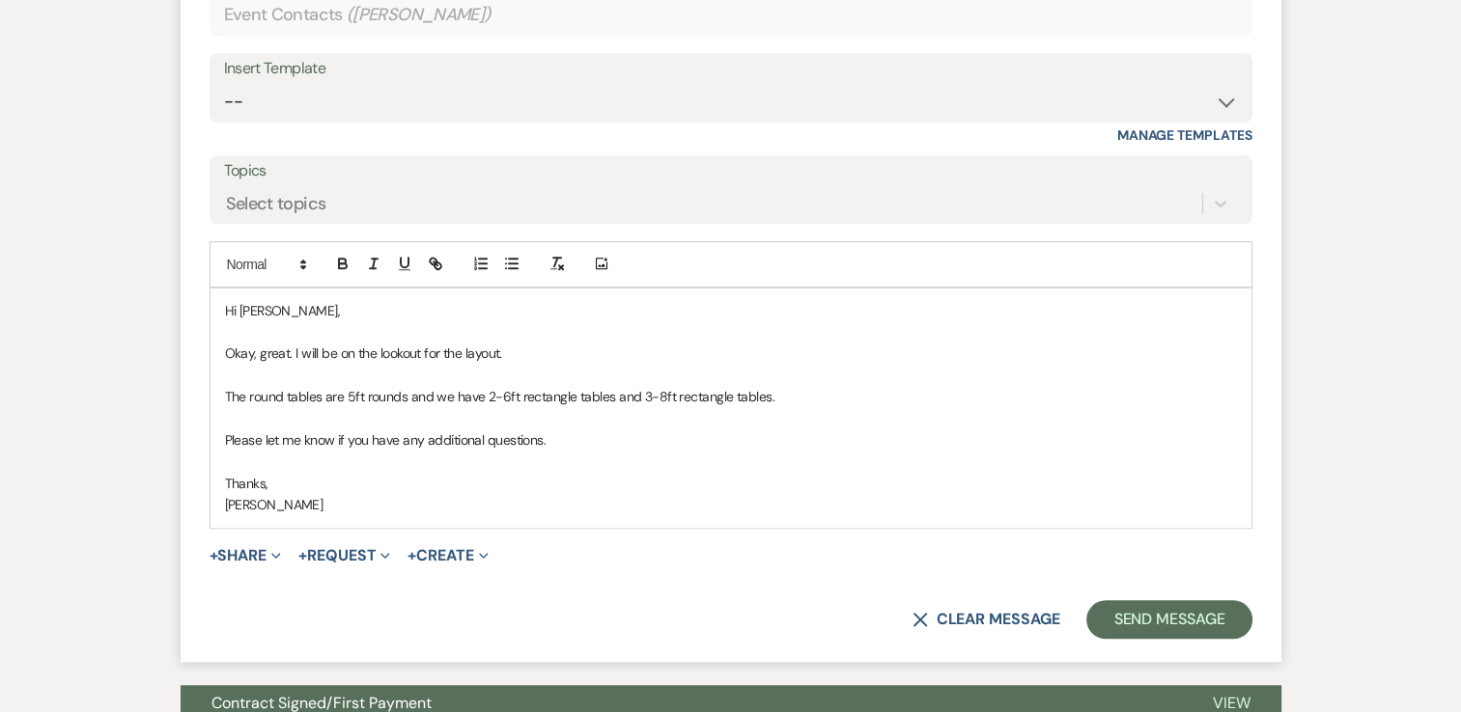
scroll to position [1402, 0]
click at [1124, 638] on button "Send Message" at bounding box center [1168, 619] width 165 height 39
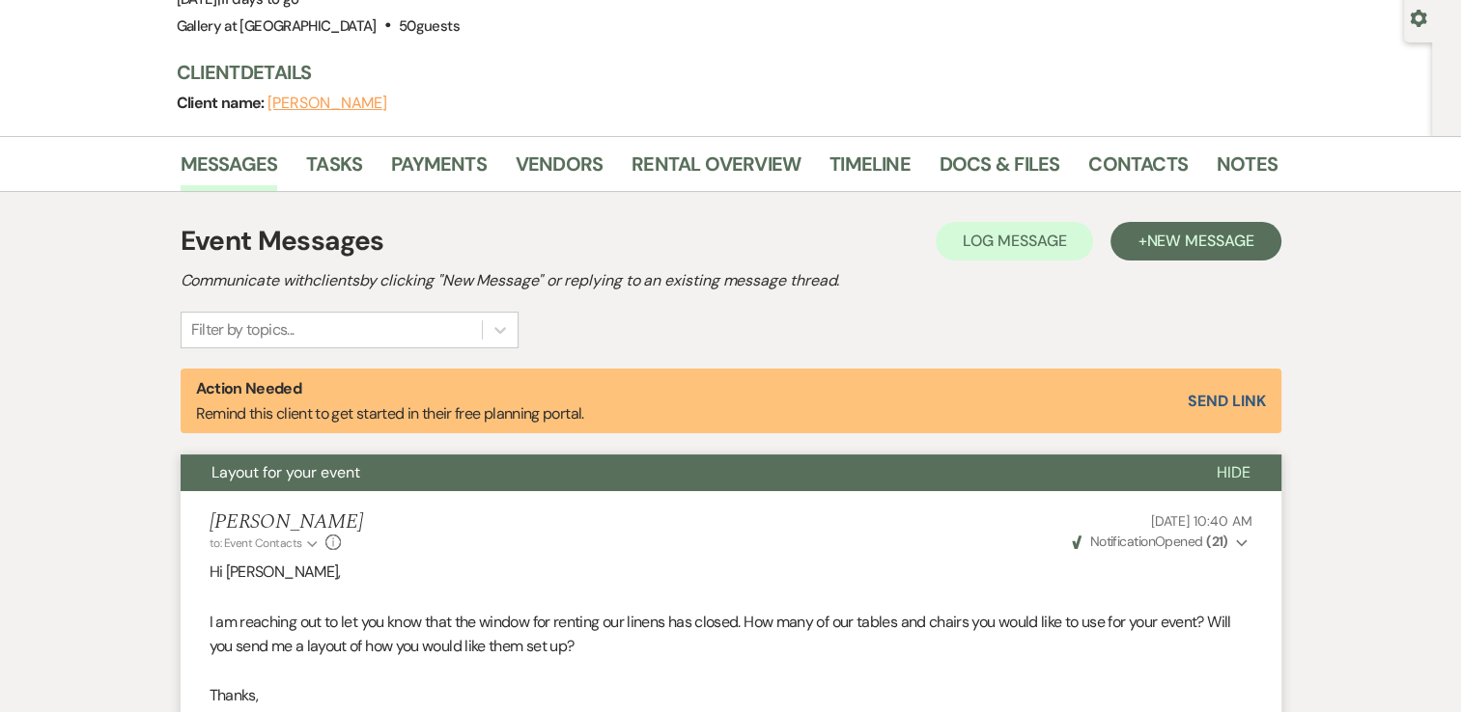
scroll to position [157, 0]
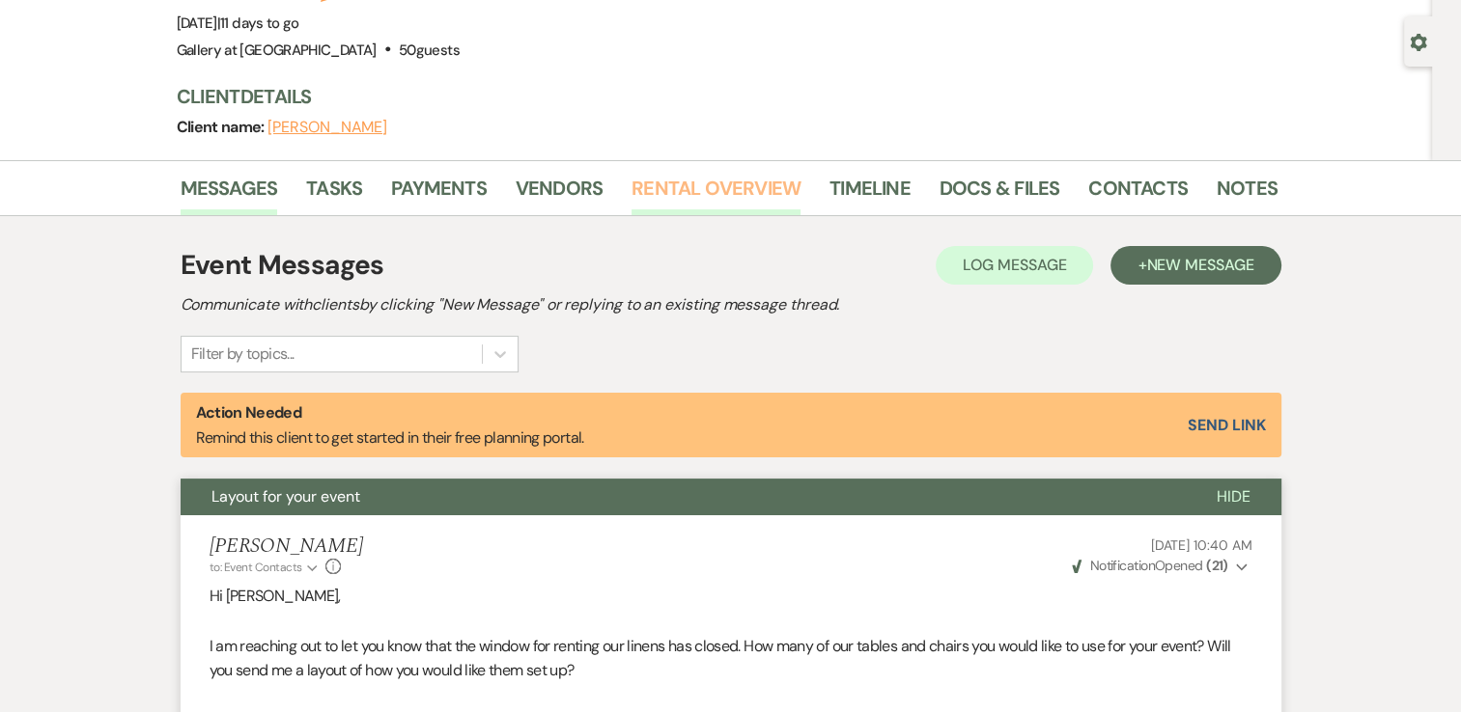
click at [684, 215] on link "Rental Overview" at bounding box center [715, 194] width 169 height 42
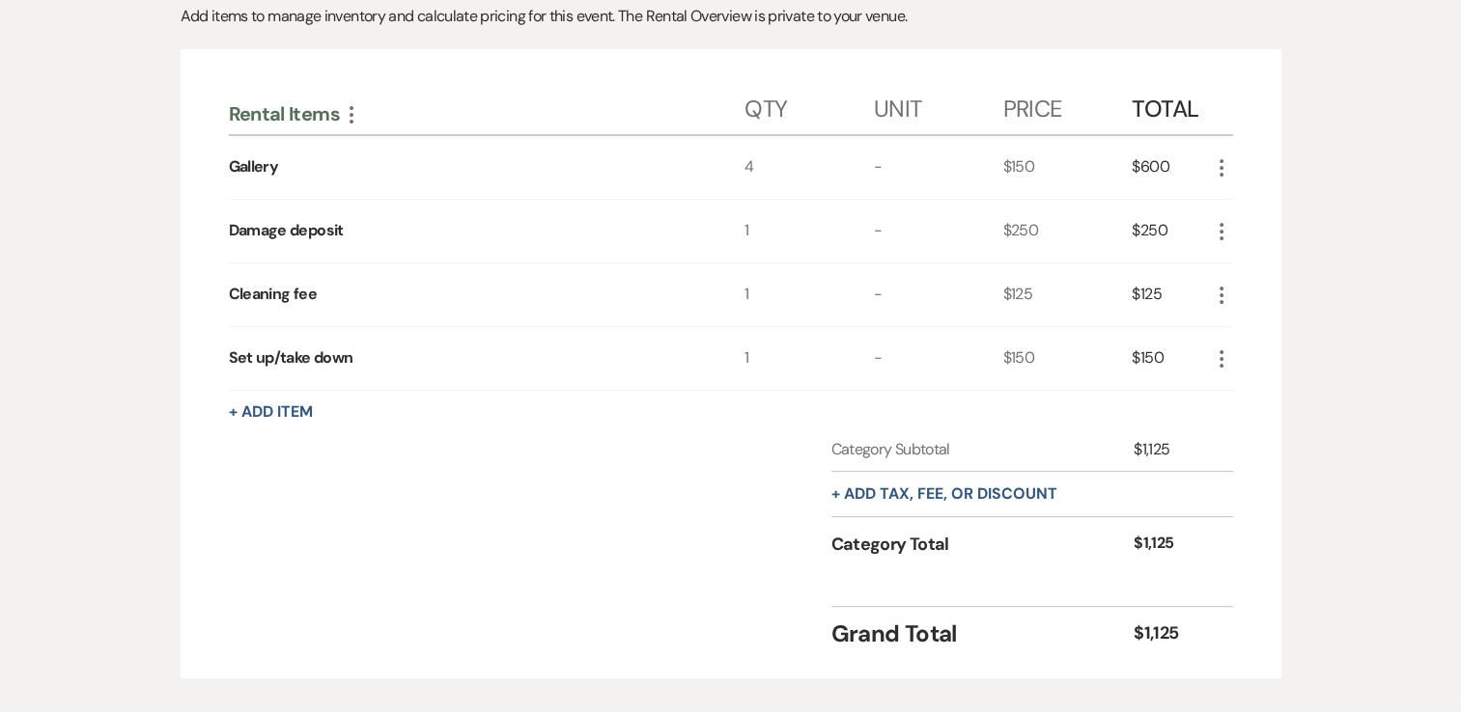
scroll to position [452, 0]
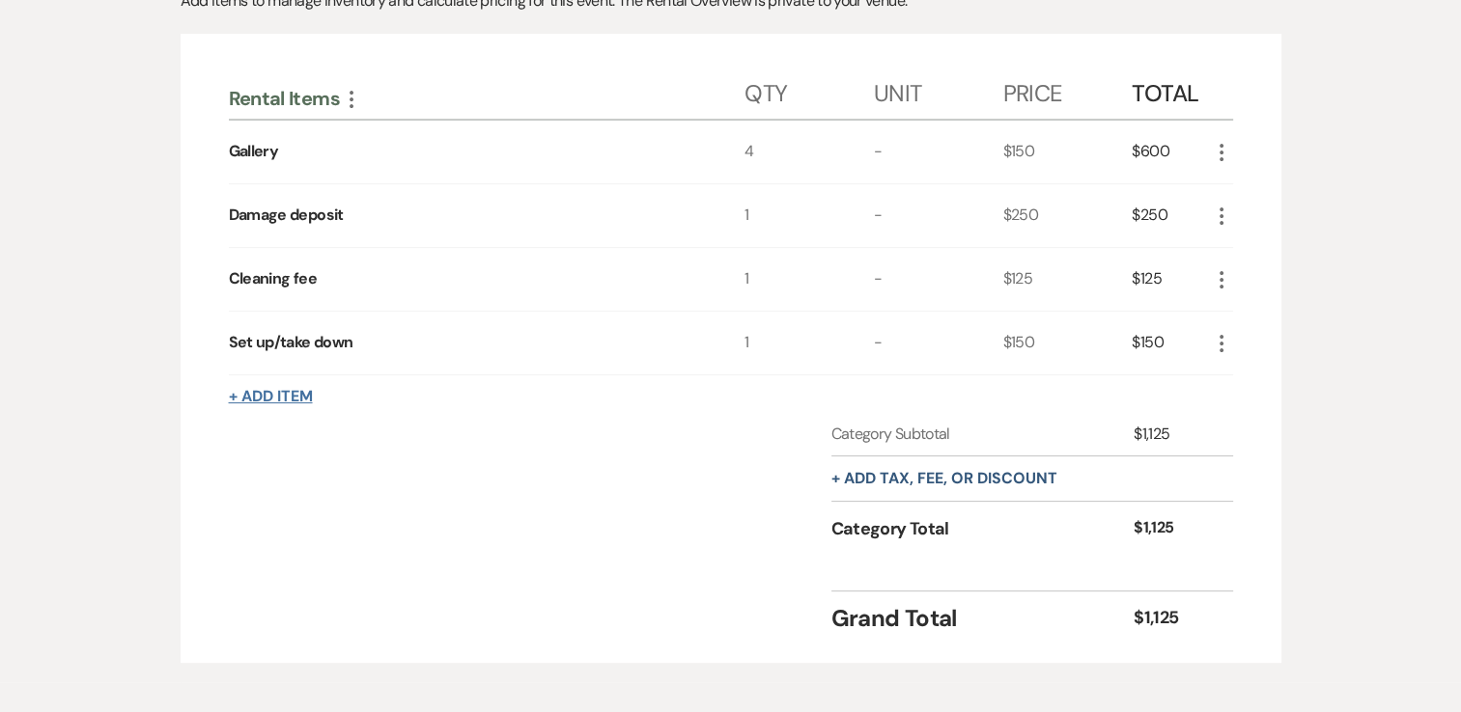
click at [301, 405] on button "+ Add Item" at bounding box center [271, 396] width 84 height 15
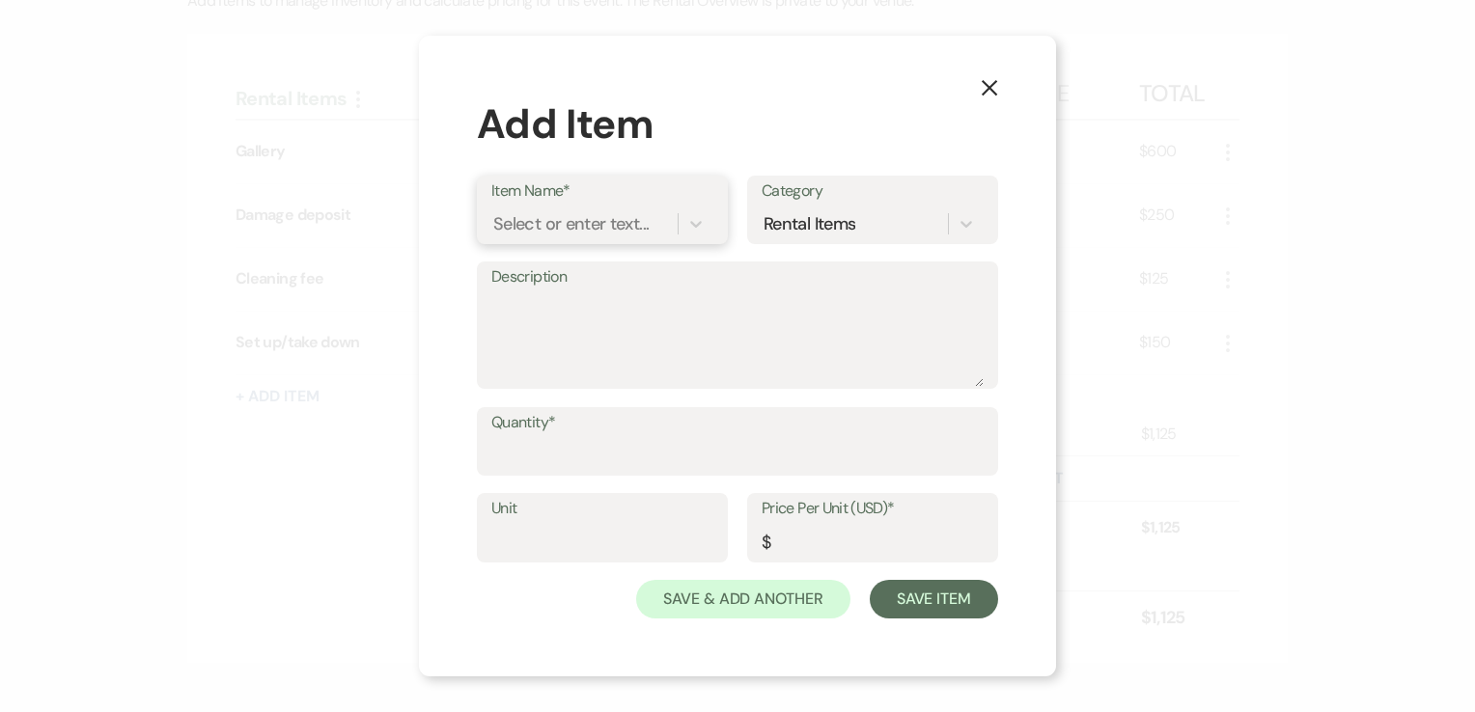
click at [533, 228] on div "Select or enter text..." at bounding box center [570, 223] width 155 height 26
type input "linens"
click at [535, 275] on div "Linens" at bounding box center [602, 273] width 222 height 39
type input "15"
click at [533, 301] on textarea "Description" at bounding box center [737, 339] width 492 height 97
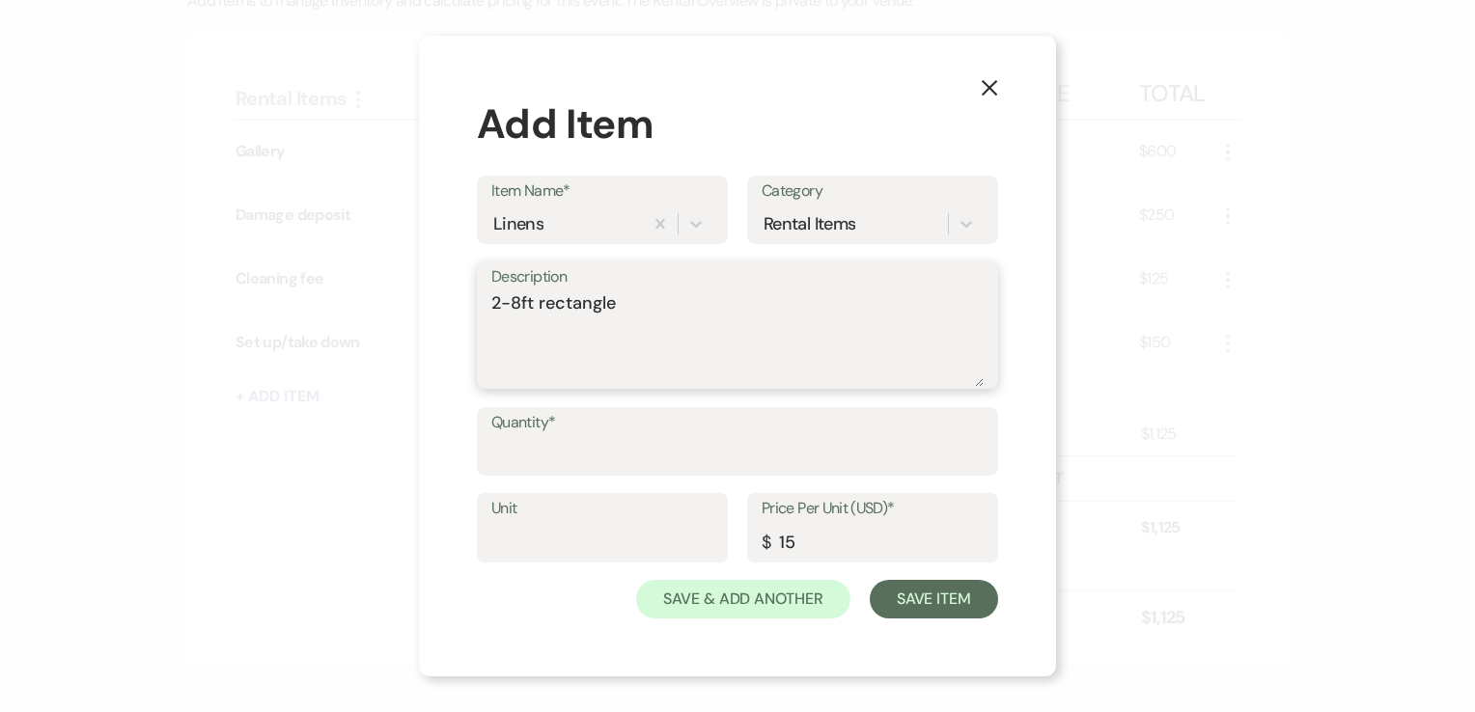
click at [533, 301] on textarea "2-8ft rectangle" at bounding box center [737, 339] width 492 height 97
click at [527, 334] on textarea "2-8ft black rectangle" at bounding box center [737, 339] width 492 height 97
click at [669, 293] on textarea "2-8ft black rectangle" at bounding box center [737, 339] width 492 height 97
type textarea "2-8ft black rectangle 5 black round"
click at [583, 468] on input "Quantity*" at bounding box center [737, 455] width 492 height 38
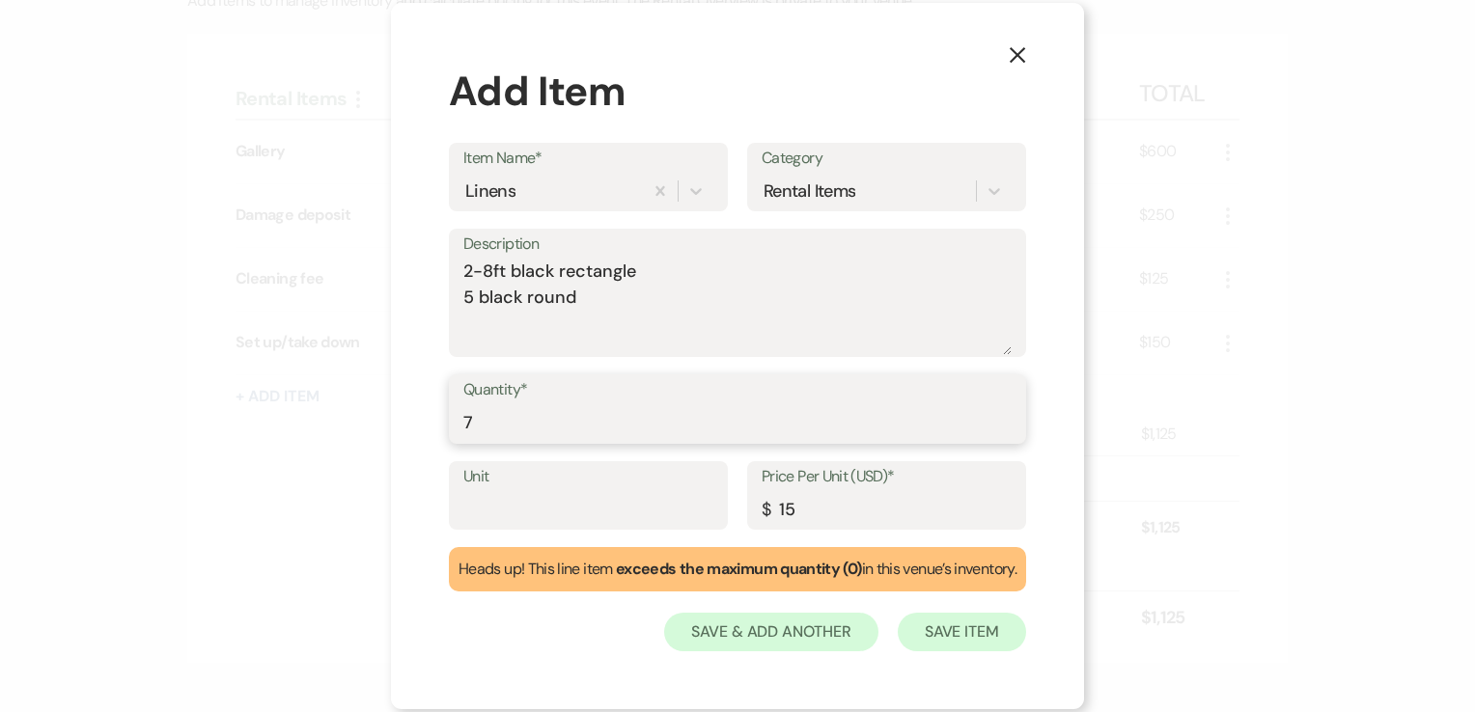
type input "7"
click at [970, 630] on button "Save Item" at bounding box center [962, 632] width 128 height 39
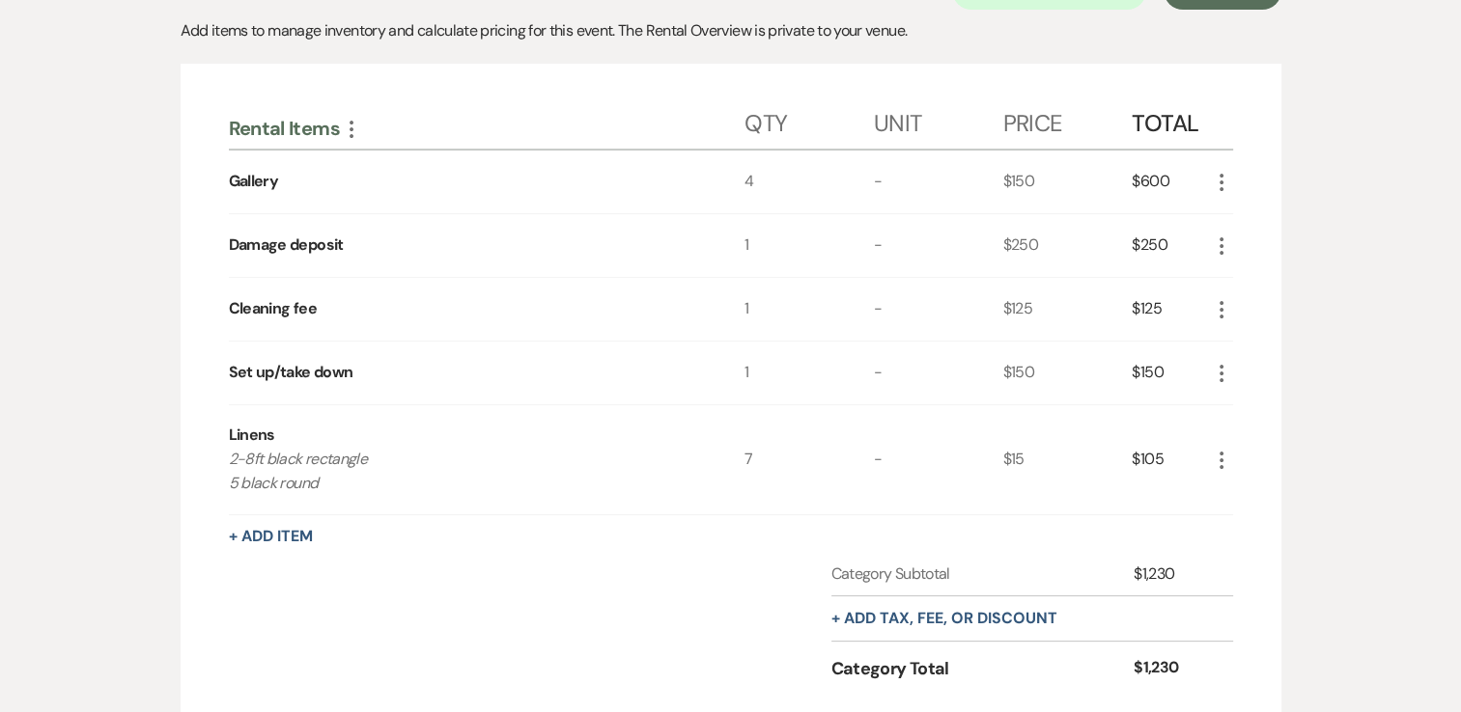
scroll to position [423, 0]
click at [936, 626] on button "+ Add tax, fee, or discount" at bounding box center [944, 617] width 226 height 15
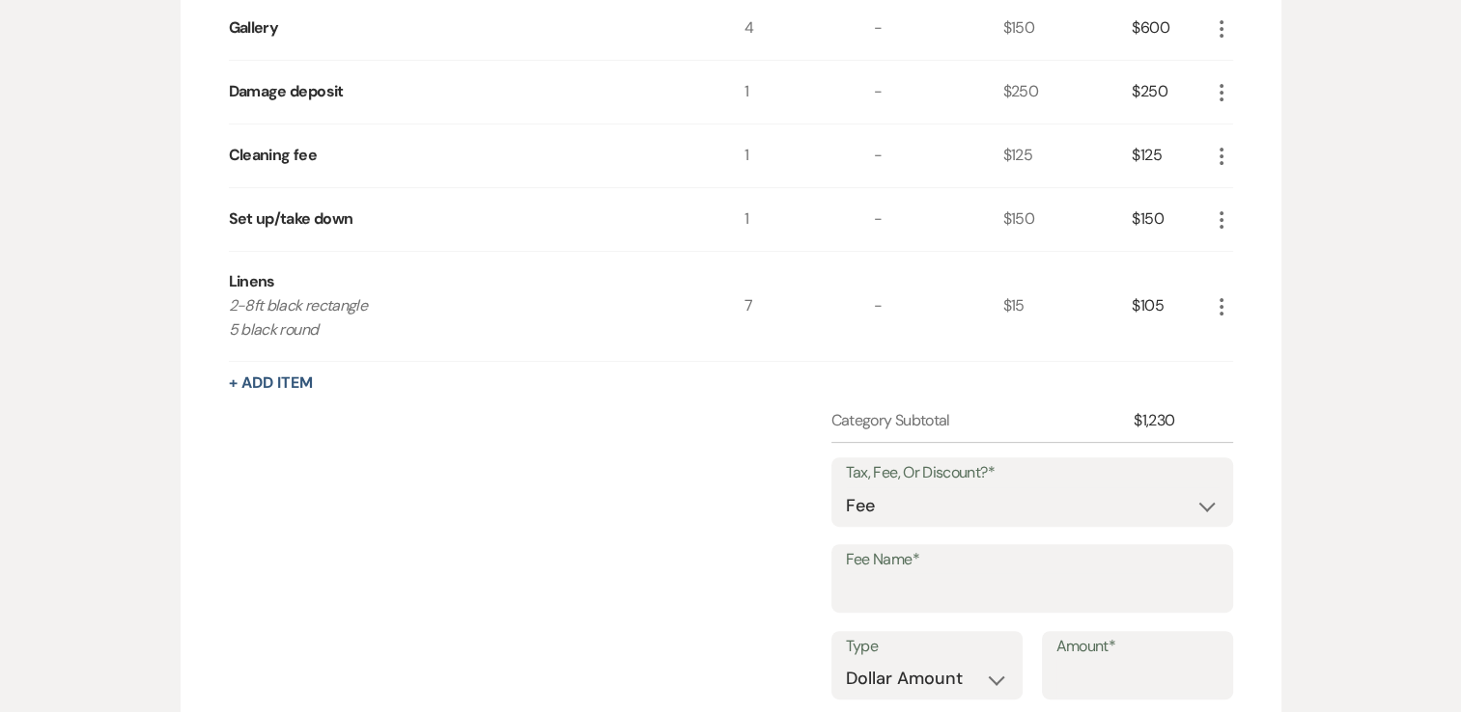
scroll to position [577, 0]
click at [933, 609] on input "Fee Name*" at bounding box center [1032, 591] width 373 height 38
type input "Credit Card Processing Fee"
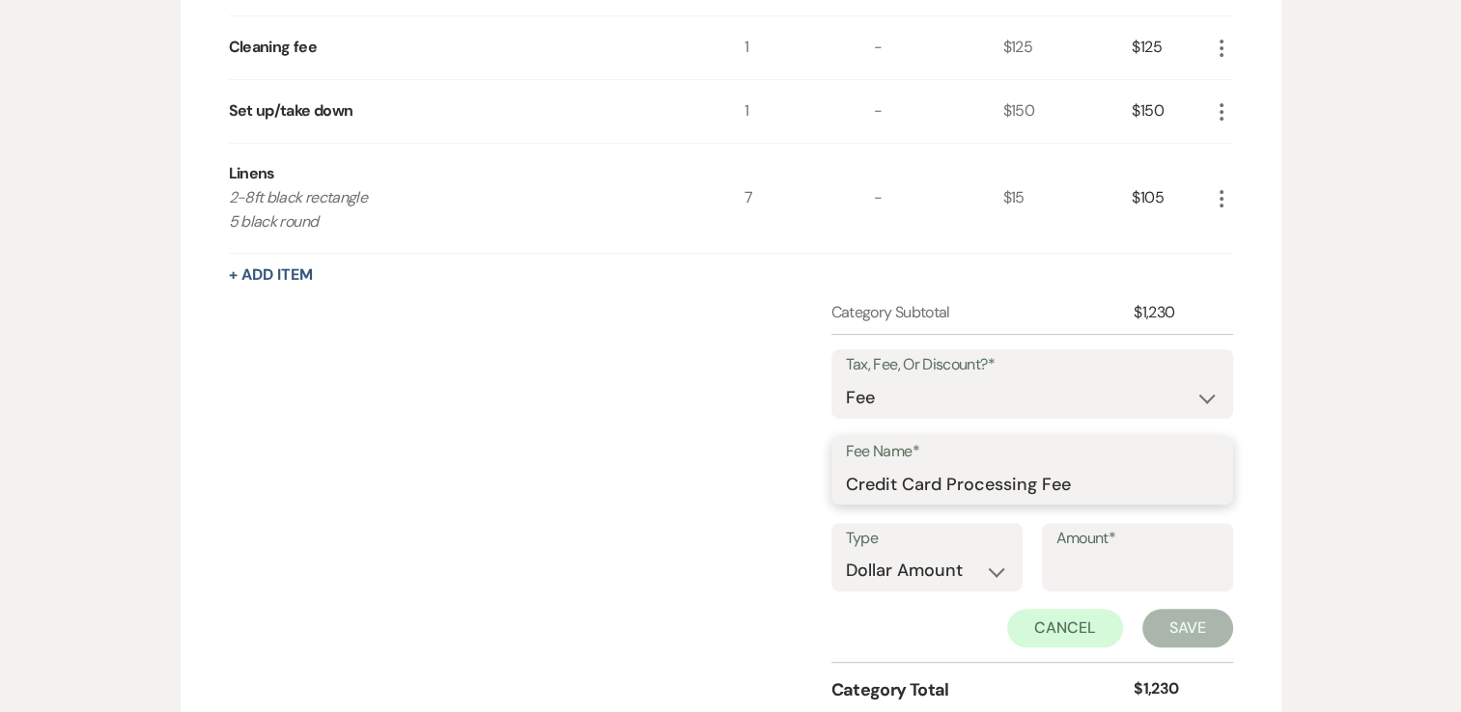
scroll to position [699, 0]
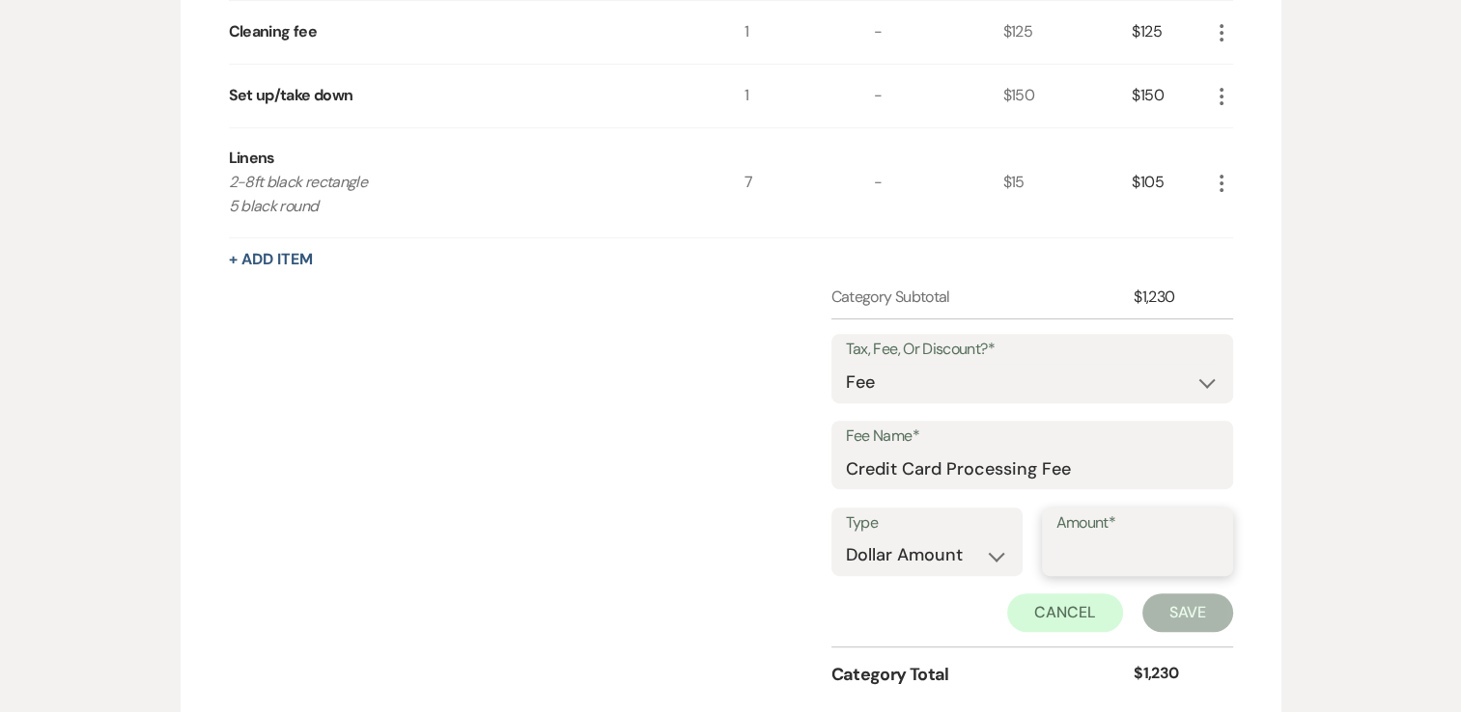
click at [1077, 574] on input "Amount*" at bounding box center [1137, 556] width 162 height 38
type input "3.89"
click at [1172, 632] on button "Save" at bounding box center [1187, 613] width 91 height 39
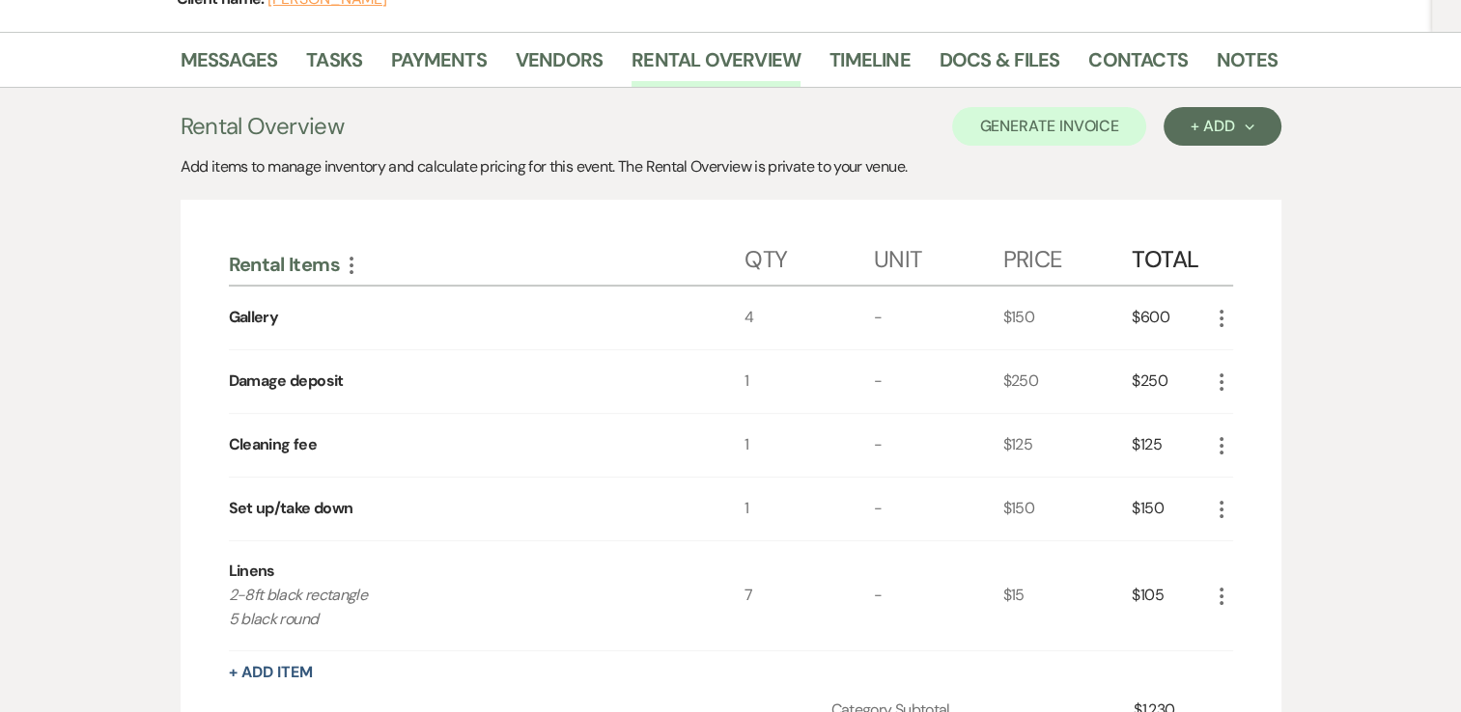
scroll to position [256, 0]
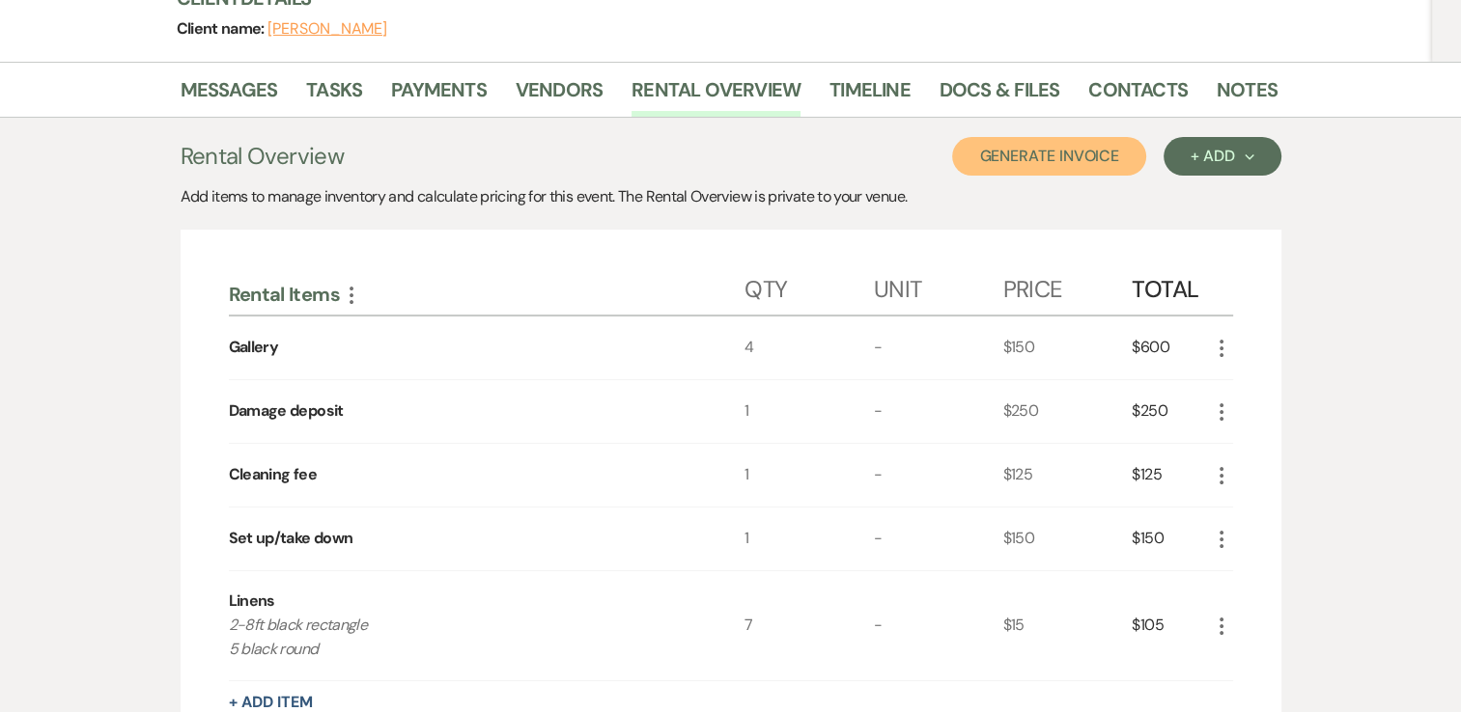
click at [1024, 176] on button "Generate Invoice" at bounding box center [1049, 156] width 194 height 39
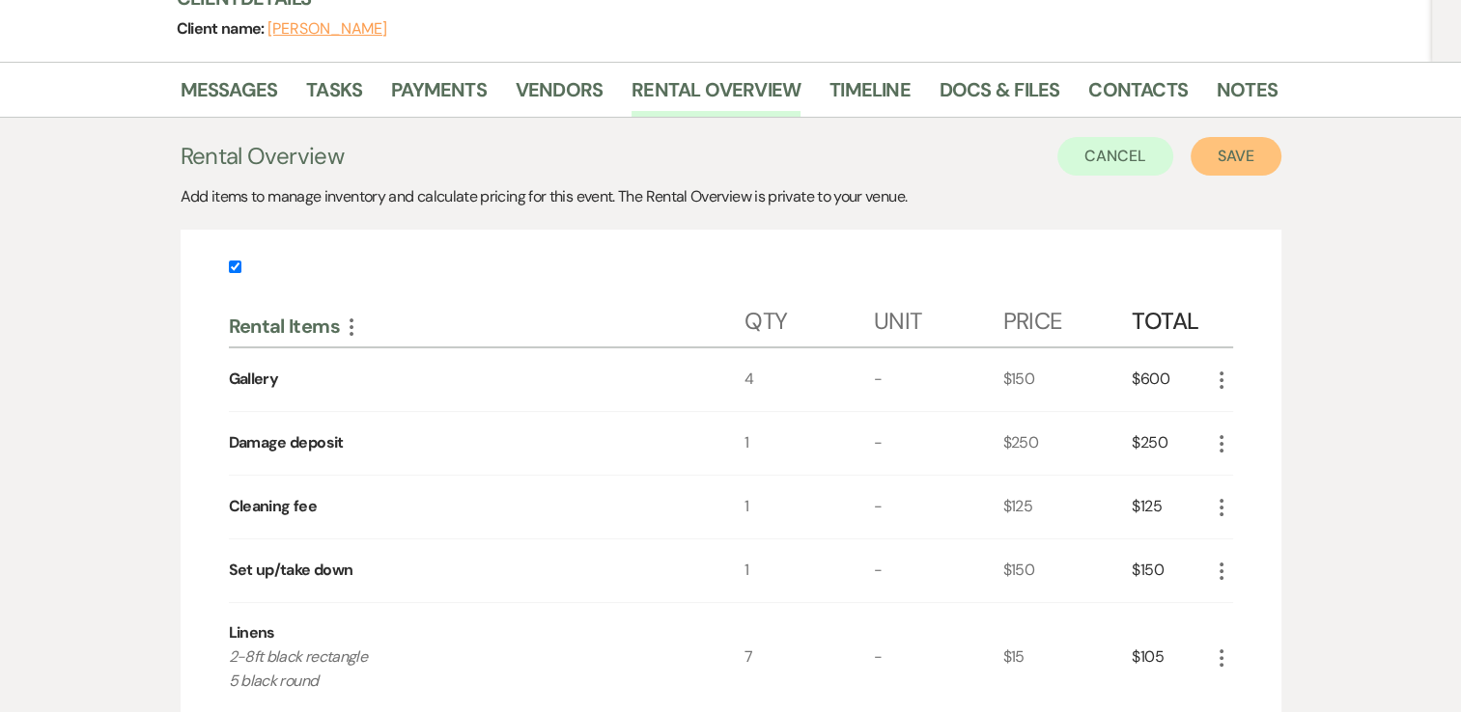
click at [1200, 176] on button "Save" at bounding box center [1235, 156] width 91 height 39
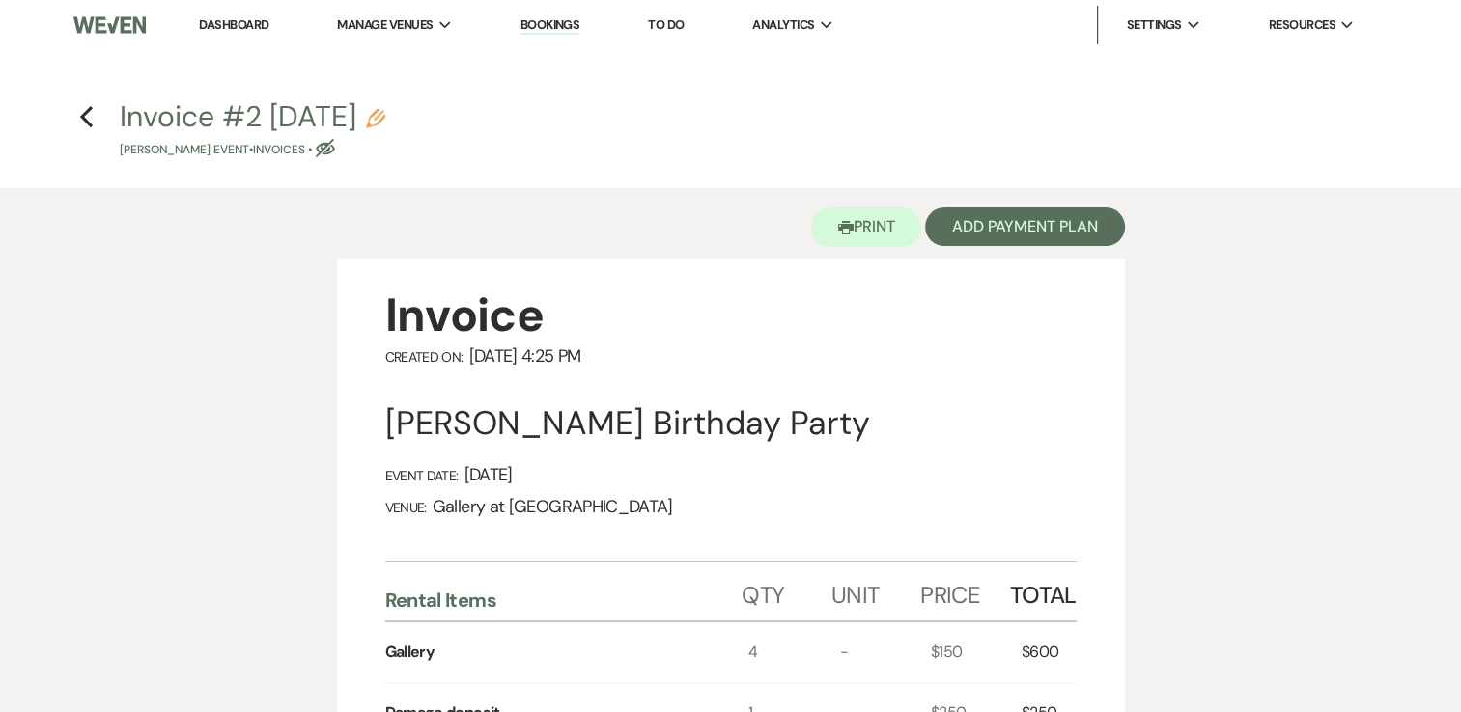
click at [1027, 251] on div "Printer Print Add Payment Plan" at bounding box center [731, 223] width 788 height 70
click at [1023, 242] on button "Add Payment Plan" at bounding box center [1025, 227] width 200 height 39
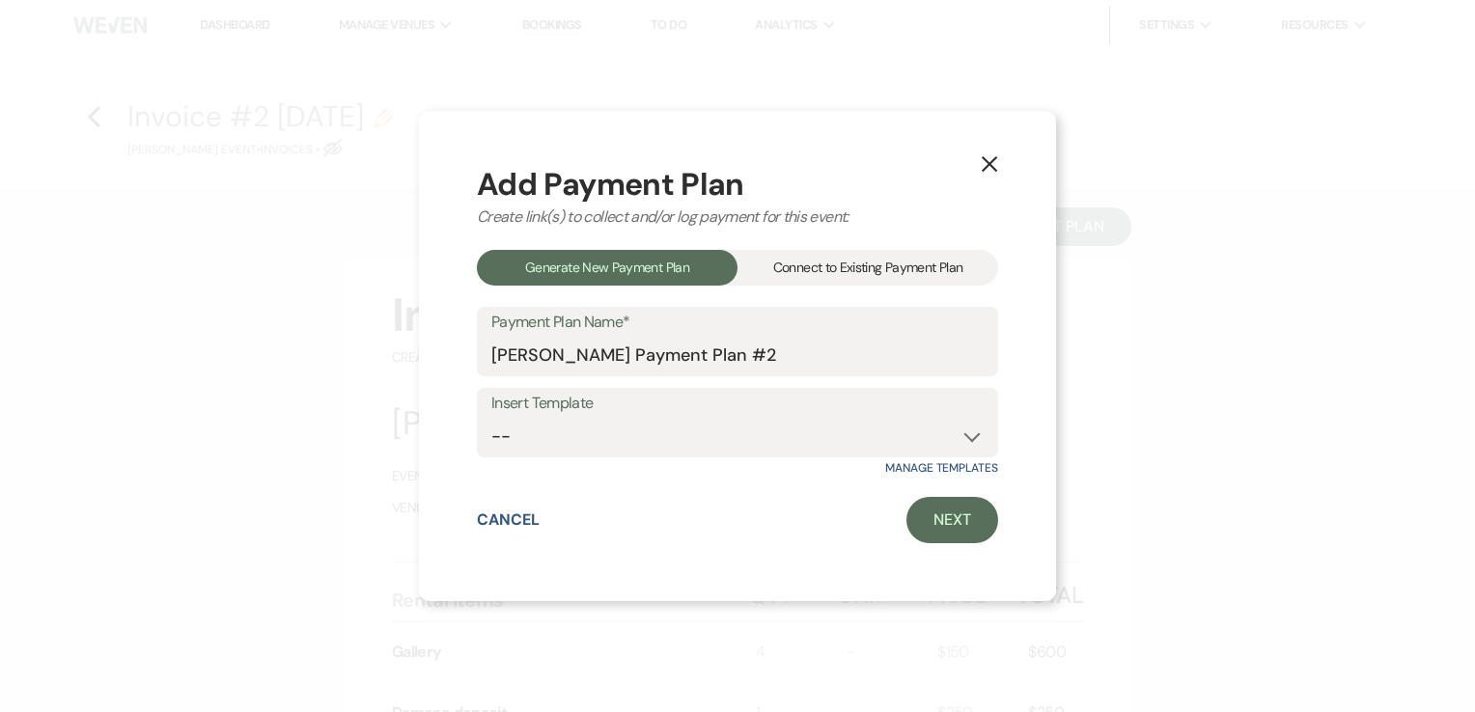
click at [927, 277] on div "Connect to Existing Payment Plan" at bounding box center [868, 268] width 261 height 36
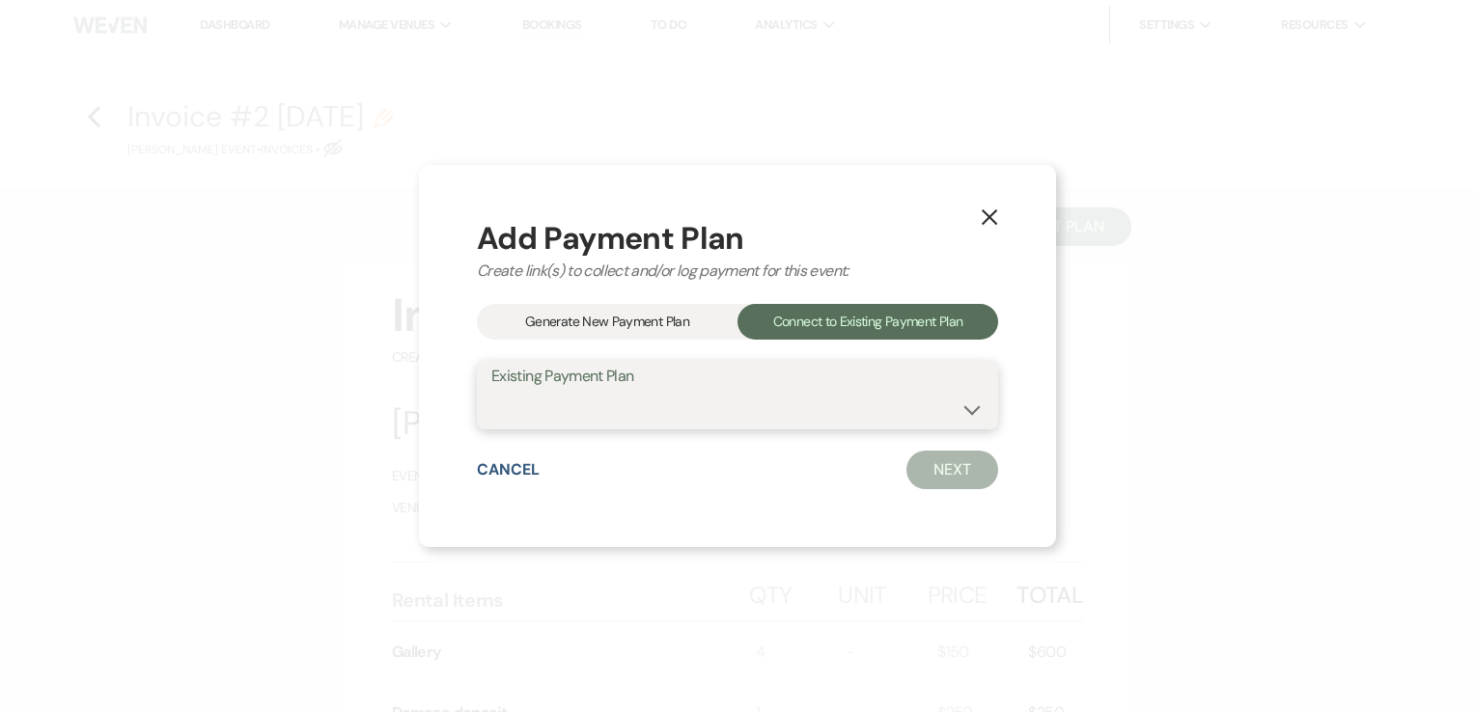
click at [884, 399] on select "CHRISTOPHE ADENIYI's Payment Plan #1" at bounding box center [737, 409] width 492 height 38
select select "23878"
click at [491, 390] on select "CHRISTOPHE ADENIYI's Payment Plan #1" at bounding box center [737, 409] width 492 height 38
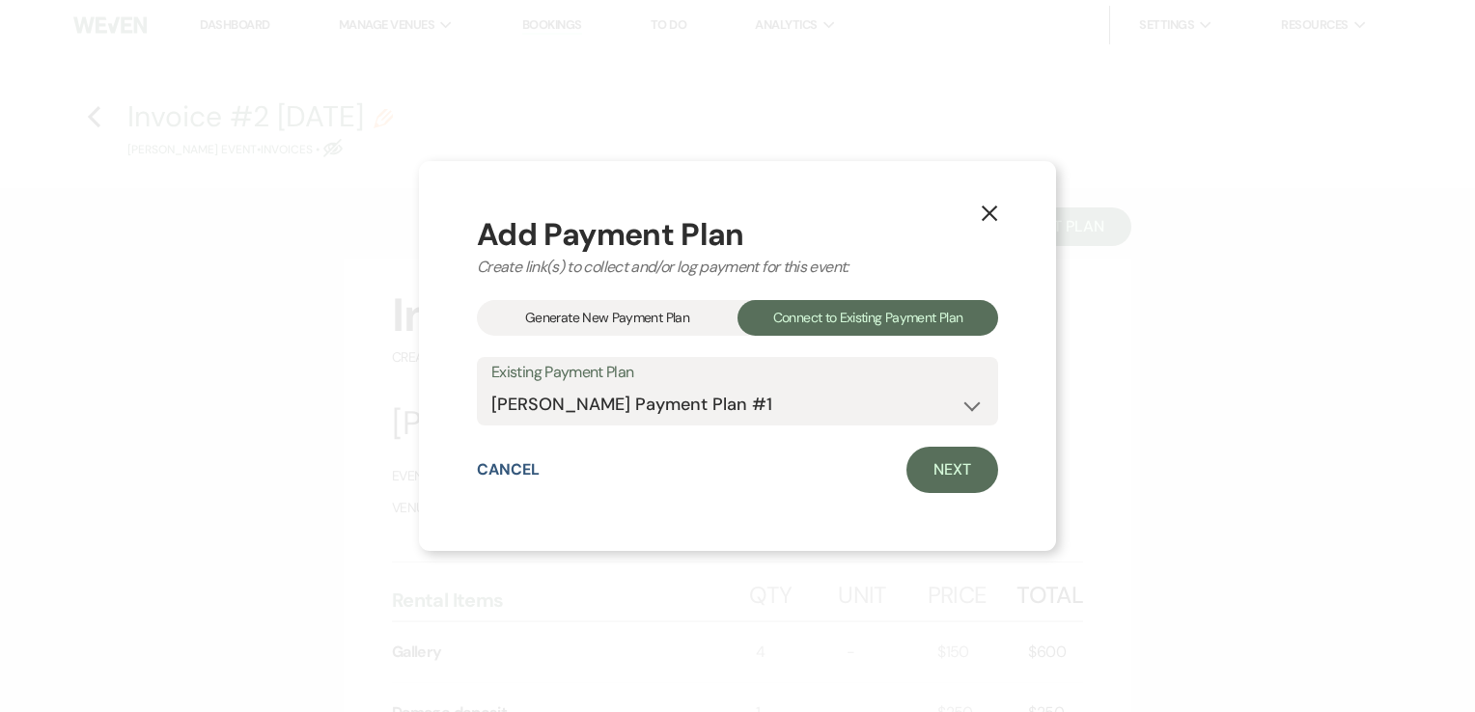
drag, startPoint x: 921, startPoint y: 482, endPoint x: 895, endPoint y: 490, distance: 27.5
click at [895, 490] on div "Cancel Next" at bounding box center [737, 470] width 521 height 46
click at [973, 471] on link "Next" at bounding box center [953, 470] width 92 height 46
select select "28722"
select select "1"
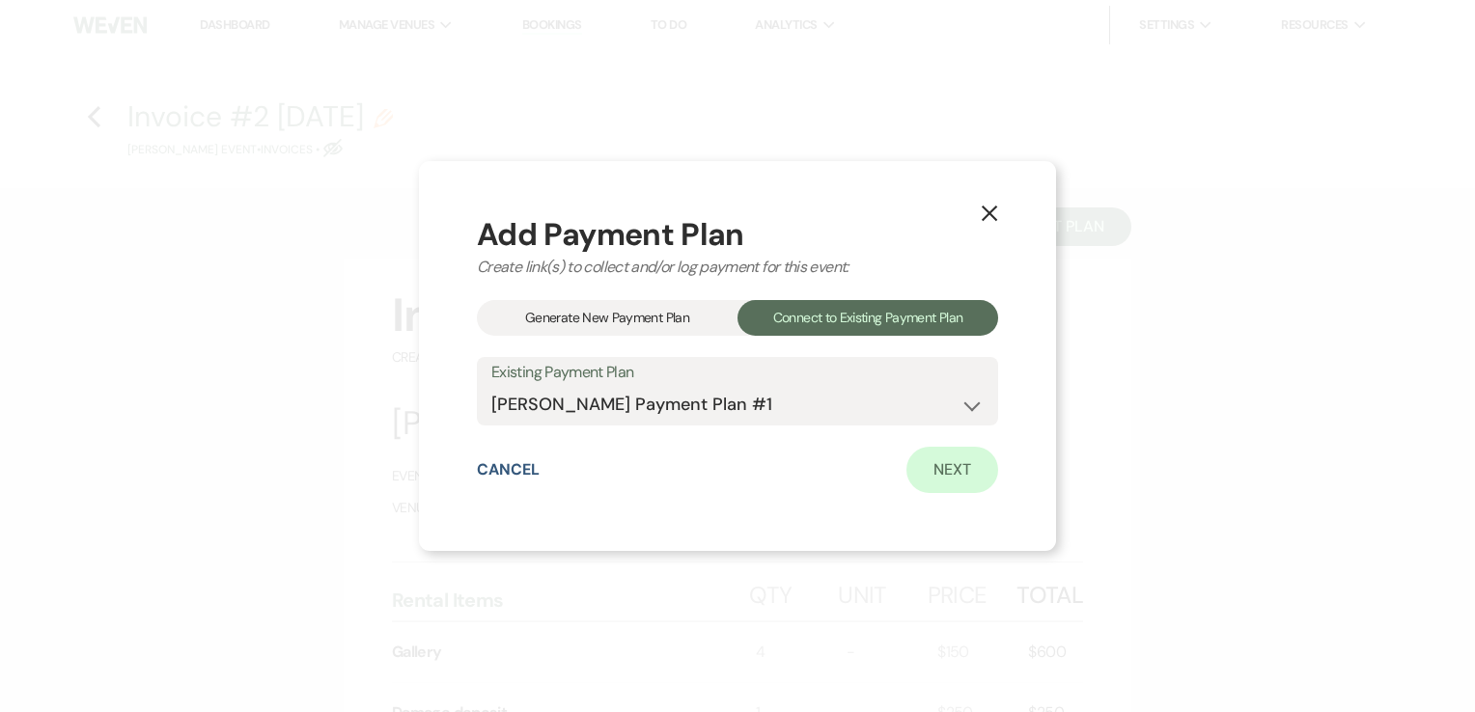
select select "true"
select select "1"
select select "true"
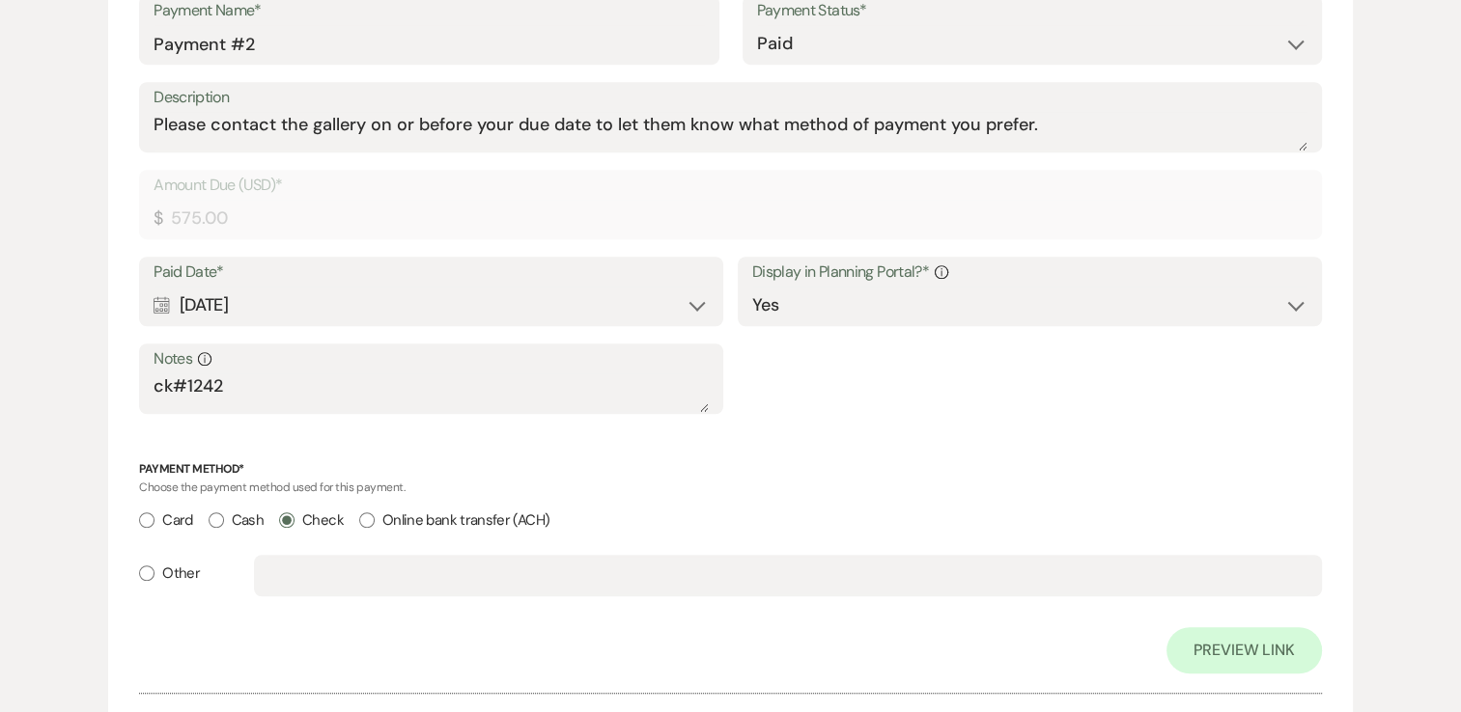
scroll to position [1668, 0]
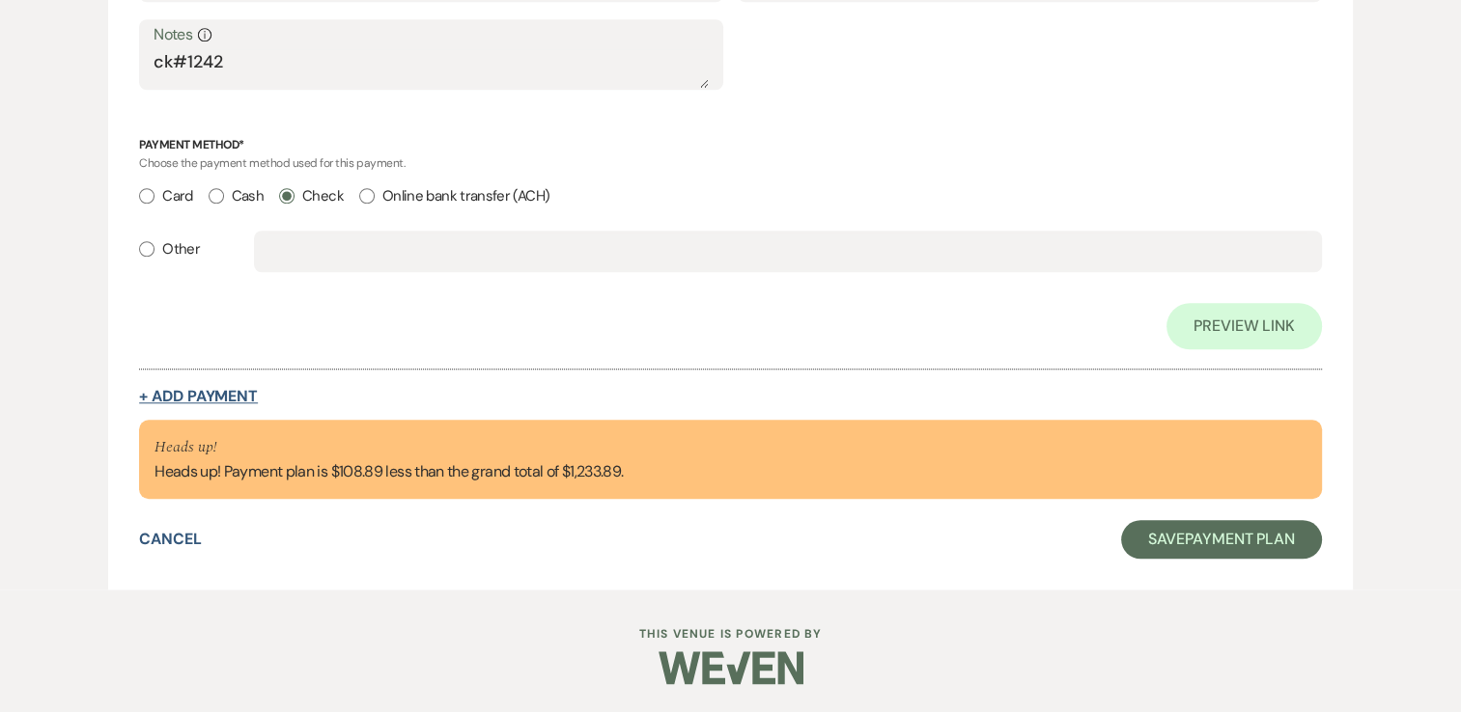
click at [212, 400] on button "+ Add Payment" at bounding box center [198, 396] width 119 height 15
select select "2"
select select "flat"
select select "true"
select select "client"
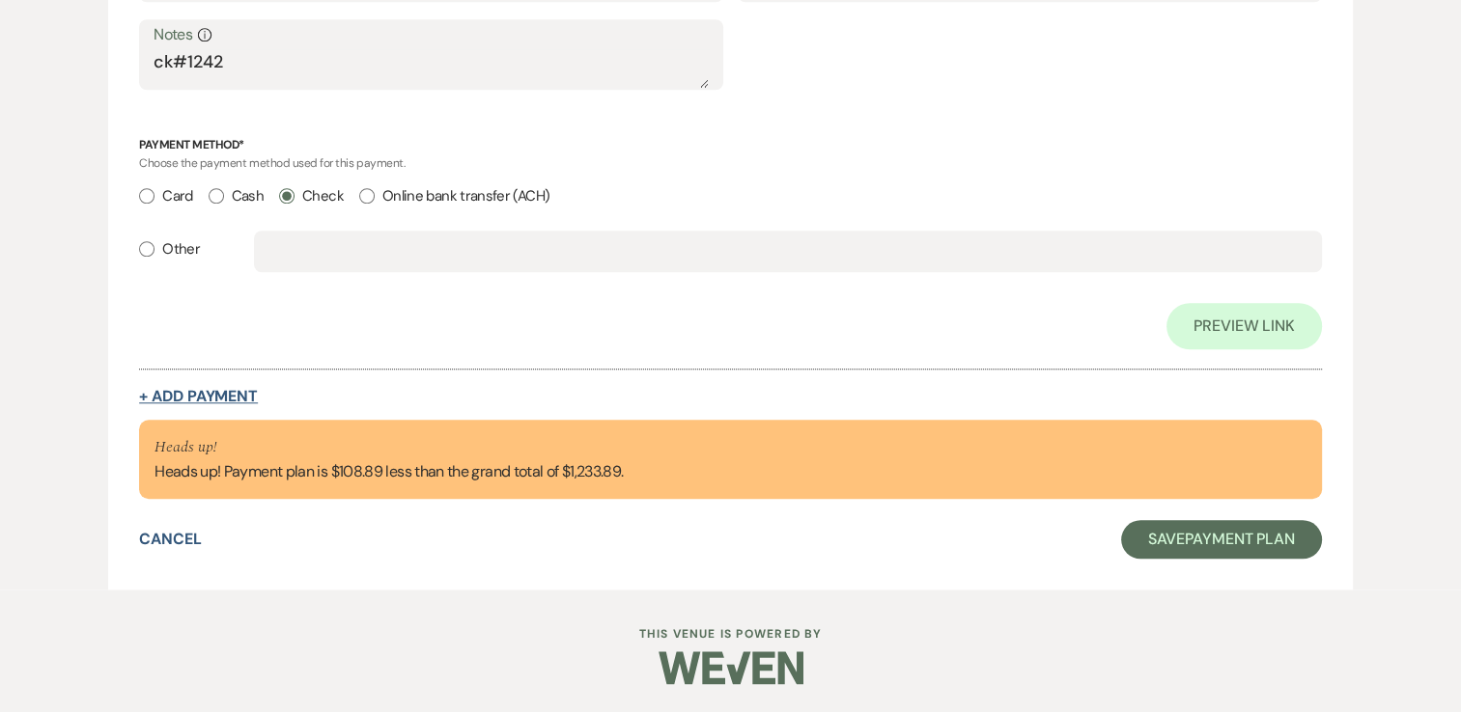
select select "weeks"
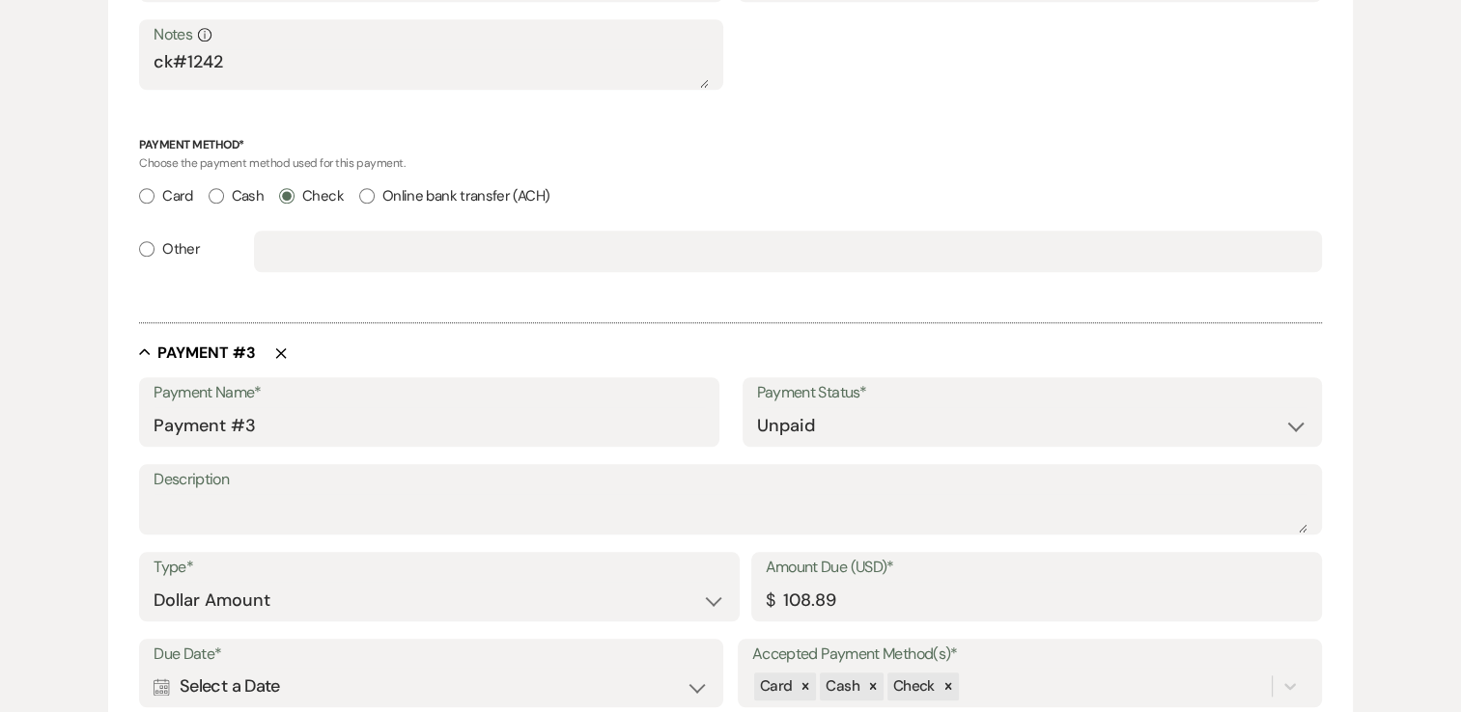
scroll to position [2163, 0]
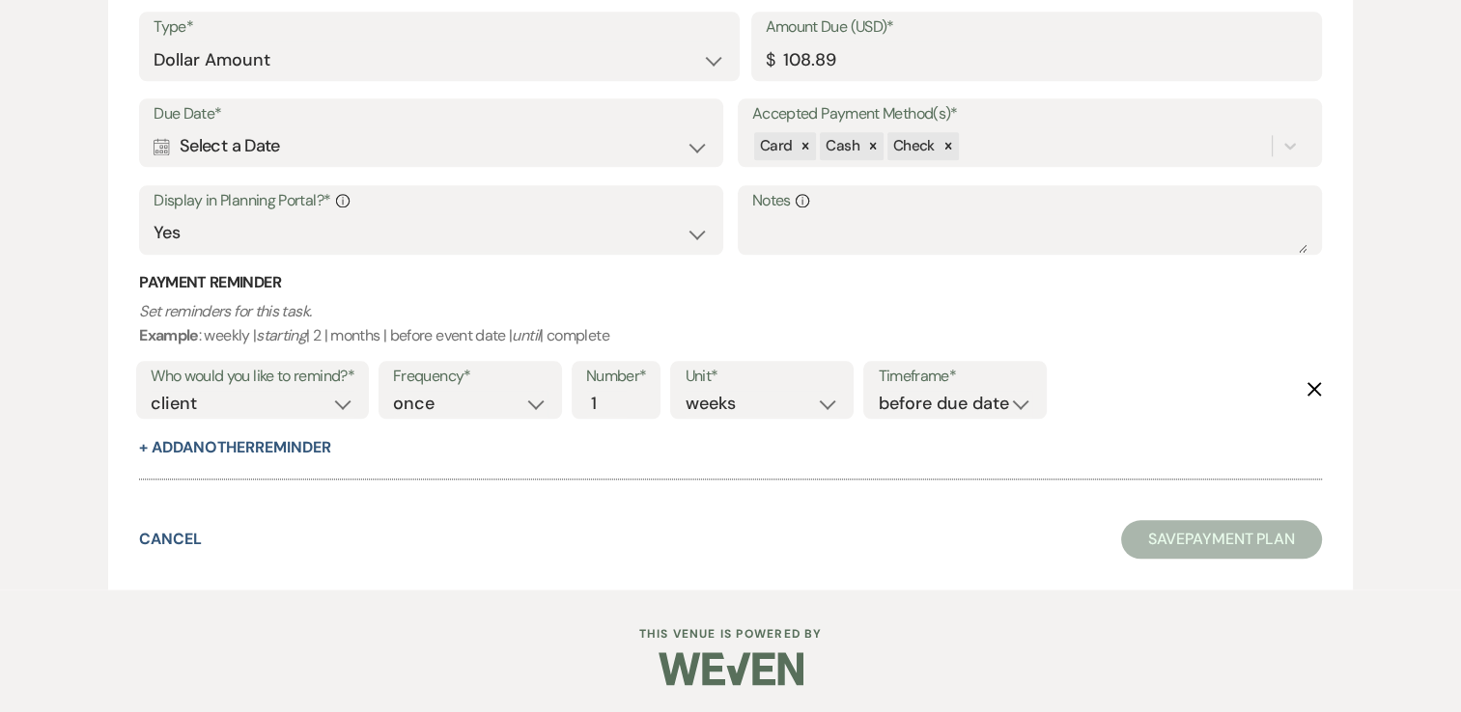
click at [517, 142] on div "Calendar Select a Date Expand" at bounding box center [431, 146] width 555 height 38
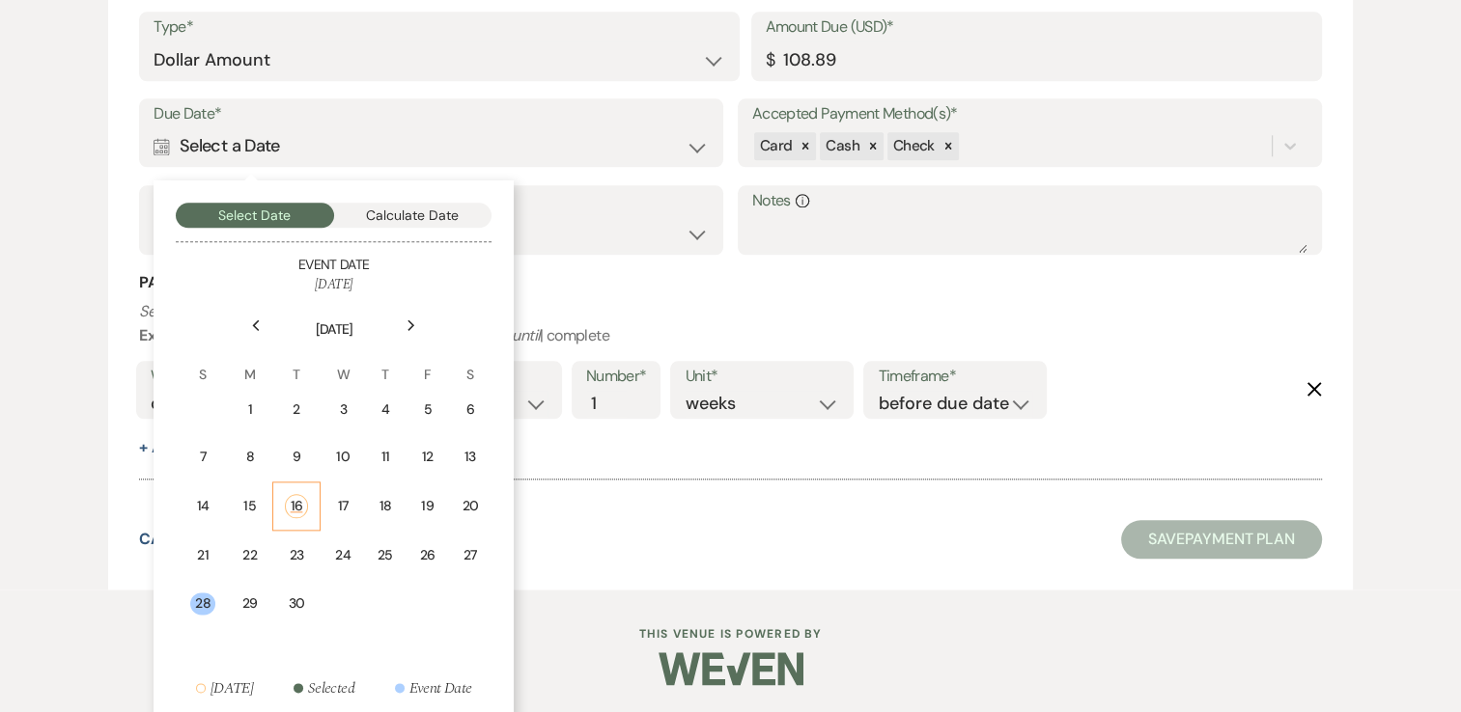
click at [287, 500] on div "16" at bounding box center [297, 506] width 24 height 24
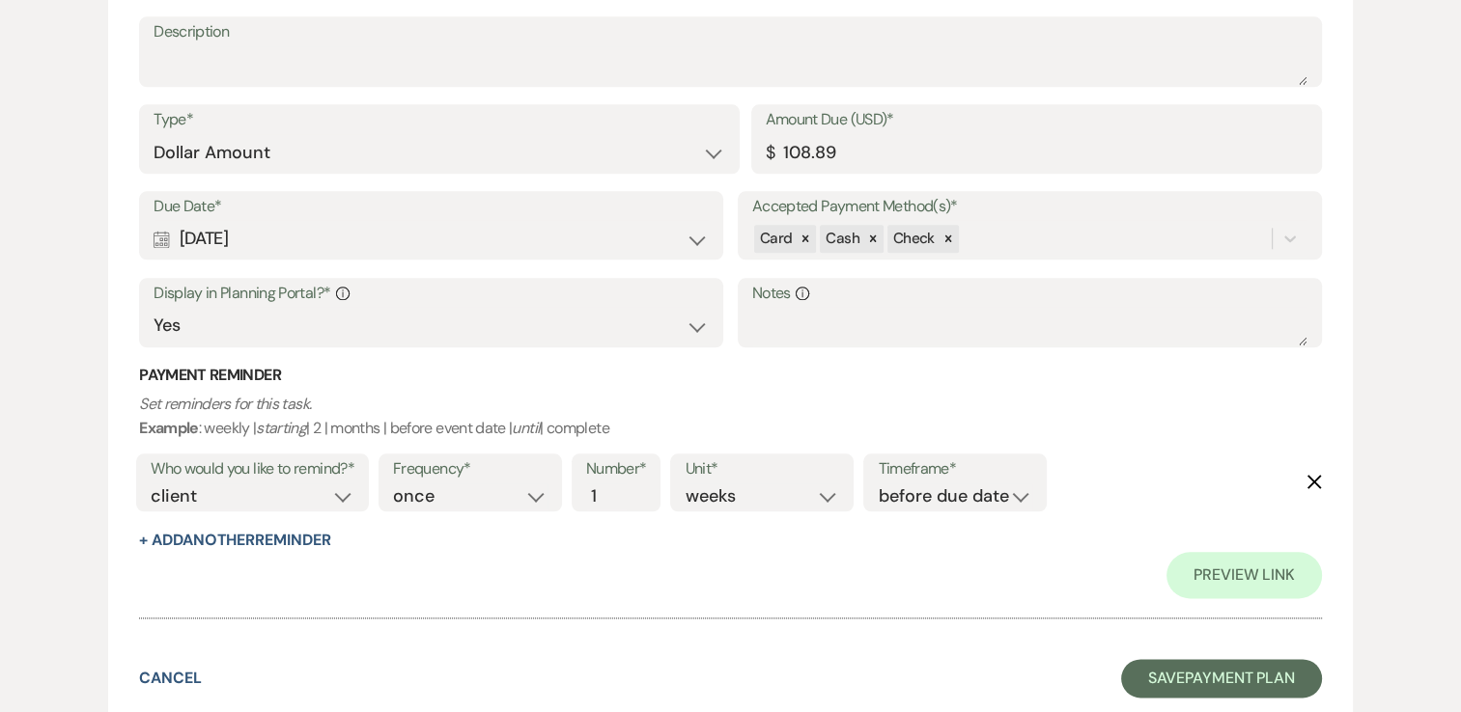
scroll to position [2255, 0]
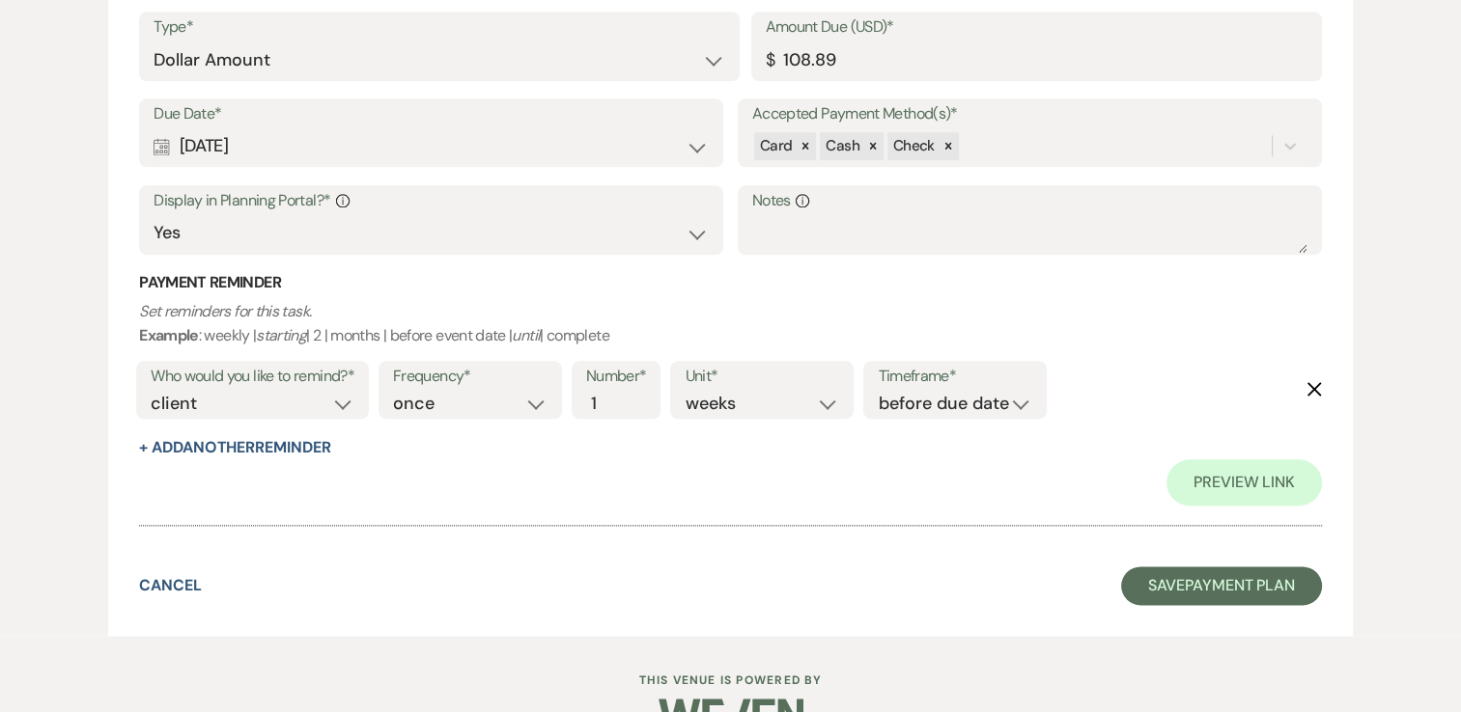
click at [399, 141] on div "Calendar Sep 16, 2025 Expand" at bounding box center [431, 146] width 555 height 38
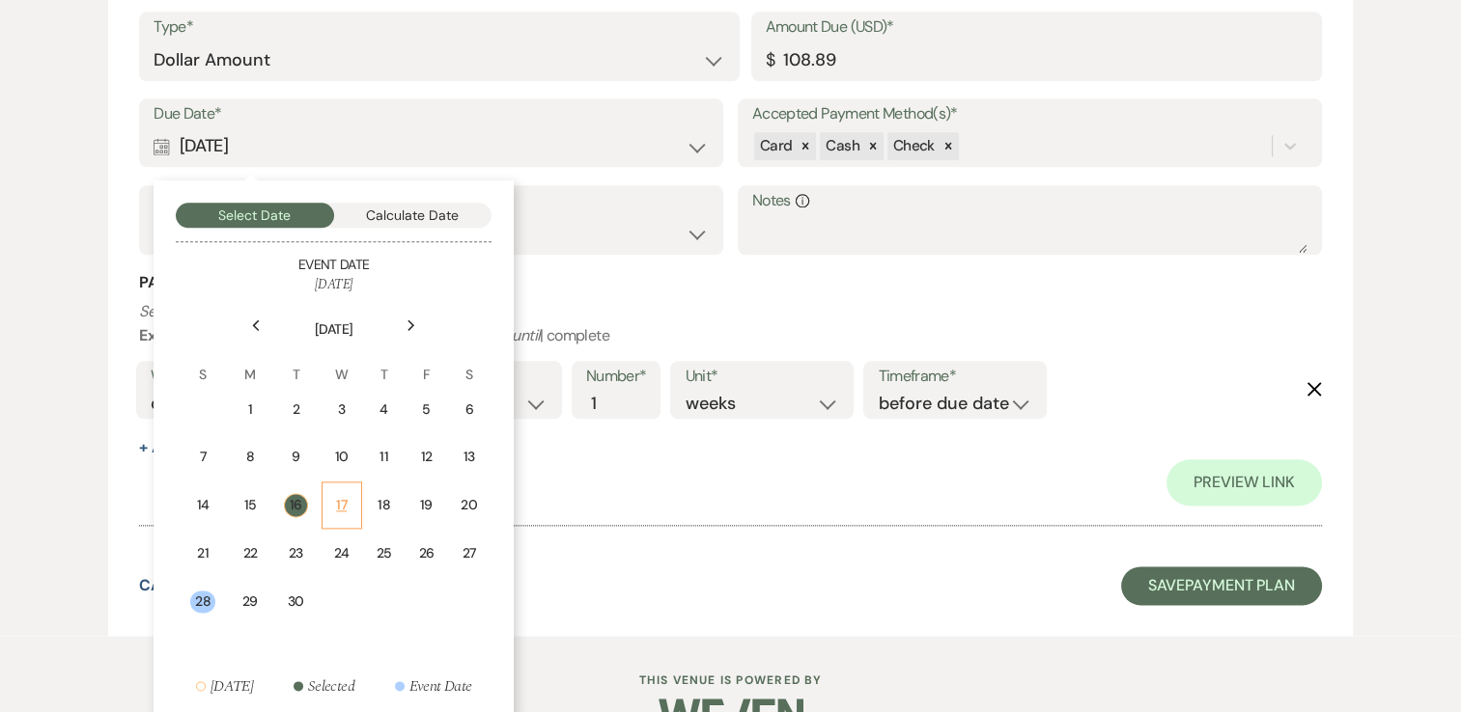
click at [336, 508] on div "17" at bounding box center [341, 505] width 15 height 20
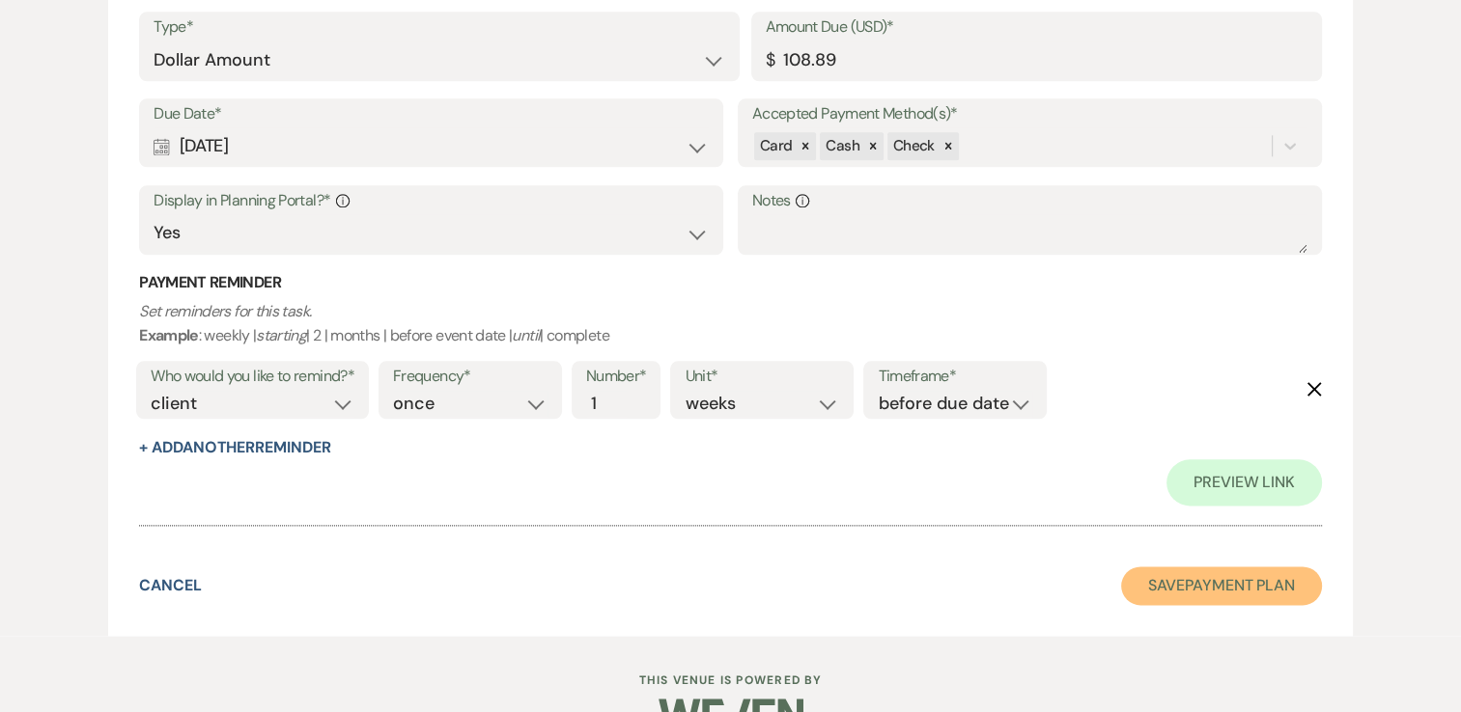
click at [1195, 596] on button "Save Payment Plan" at bounding box center [1221, 586] width 201 height 39
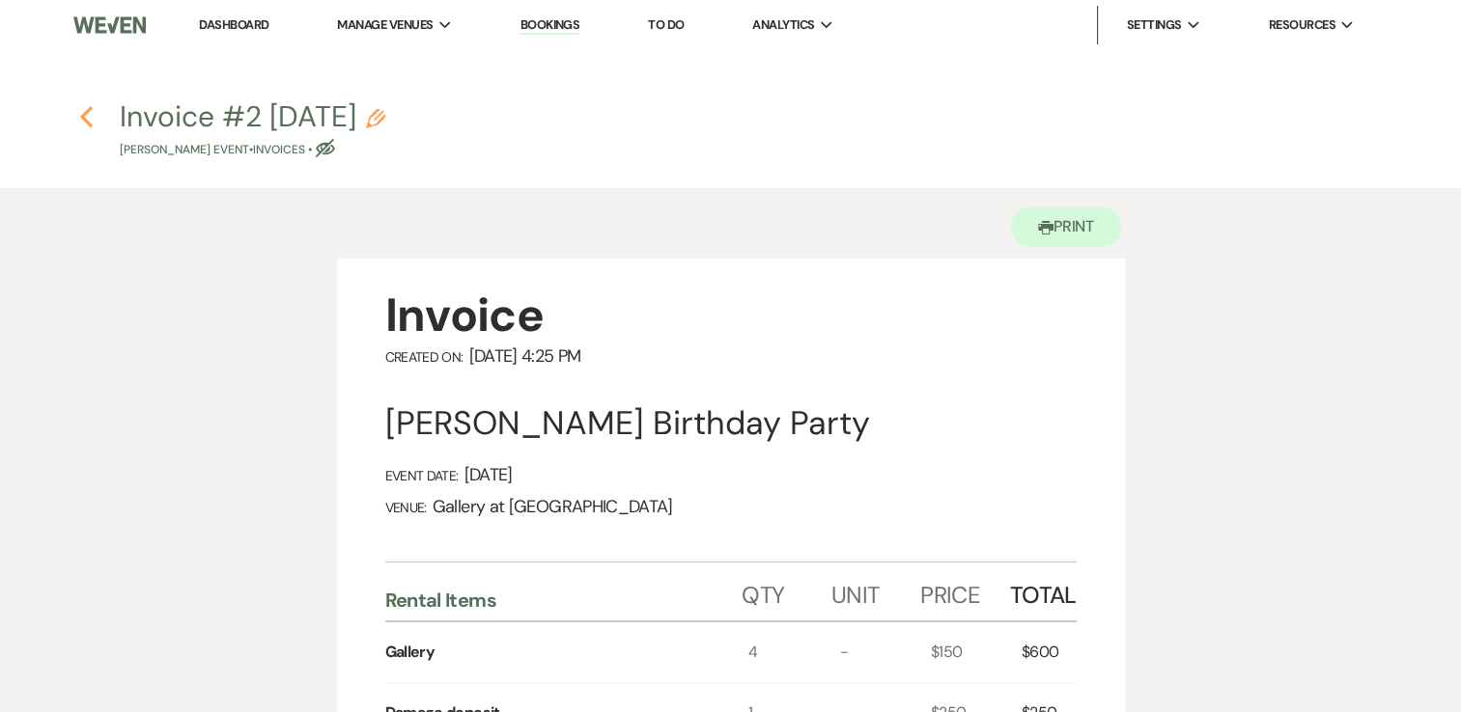
click at [79, 122] on icon "Previous" at bounding box center [86, 116] width 14 height 23
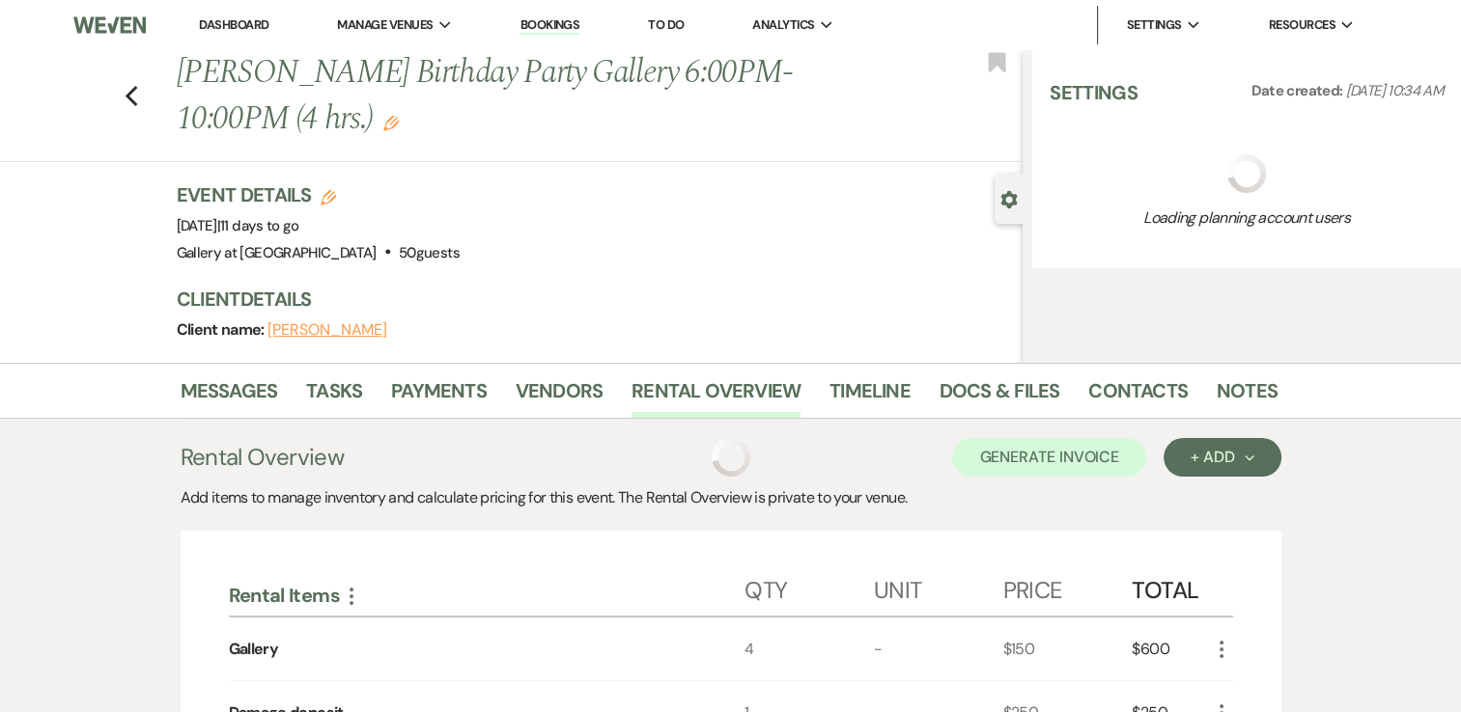
scroll to position [256, 0]
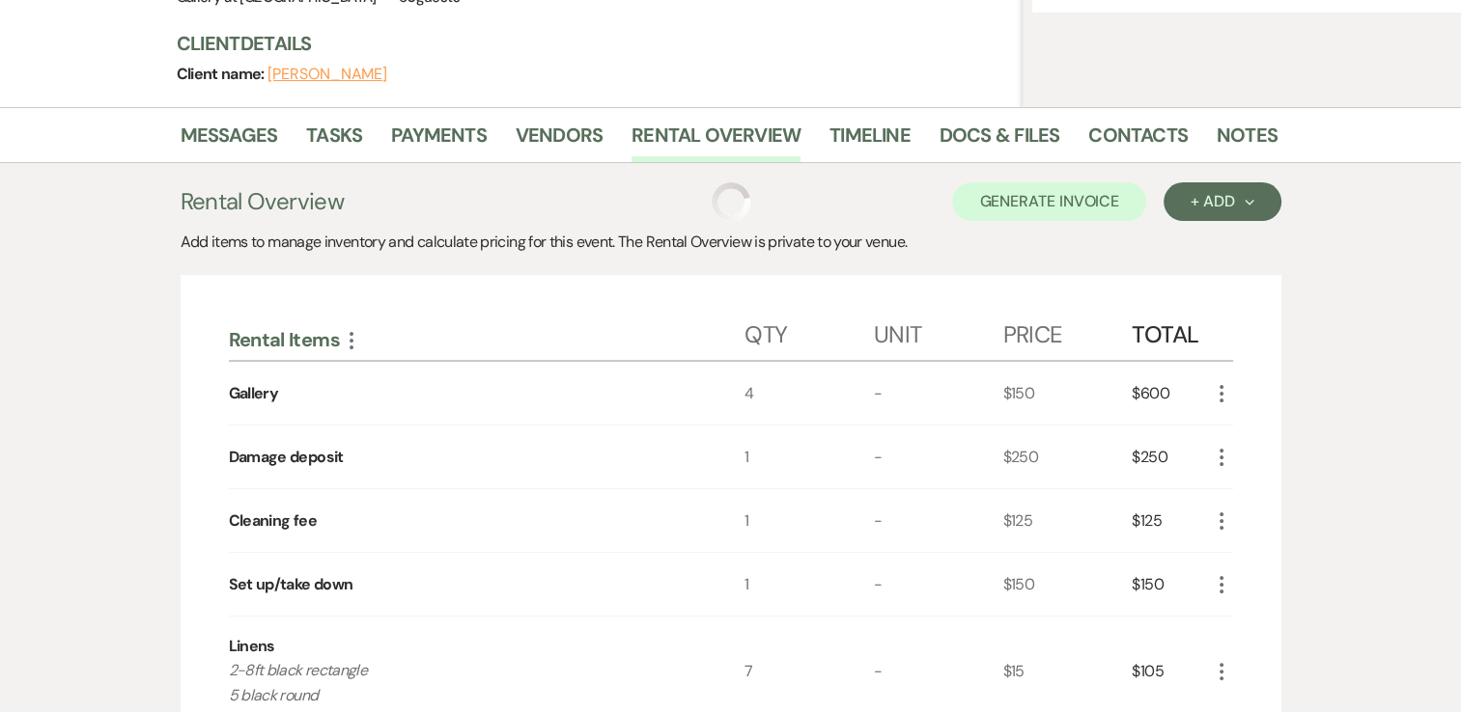
select select "5"
select select "4"
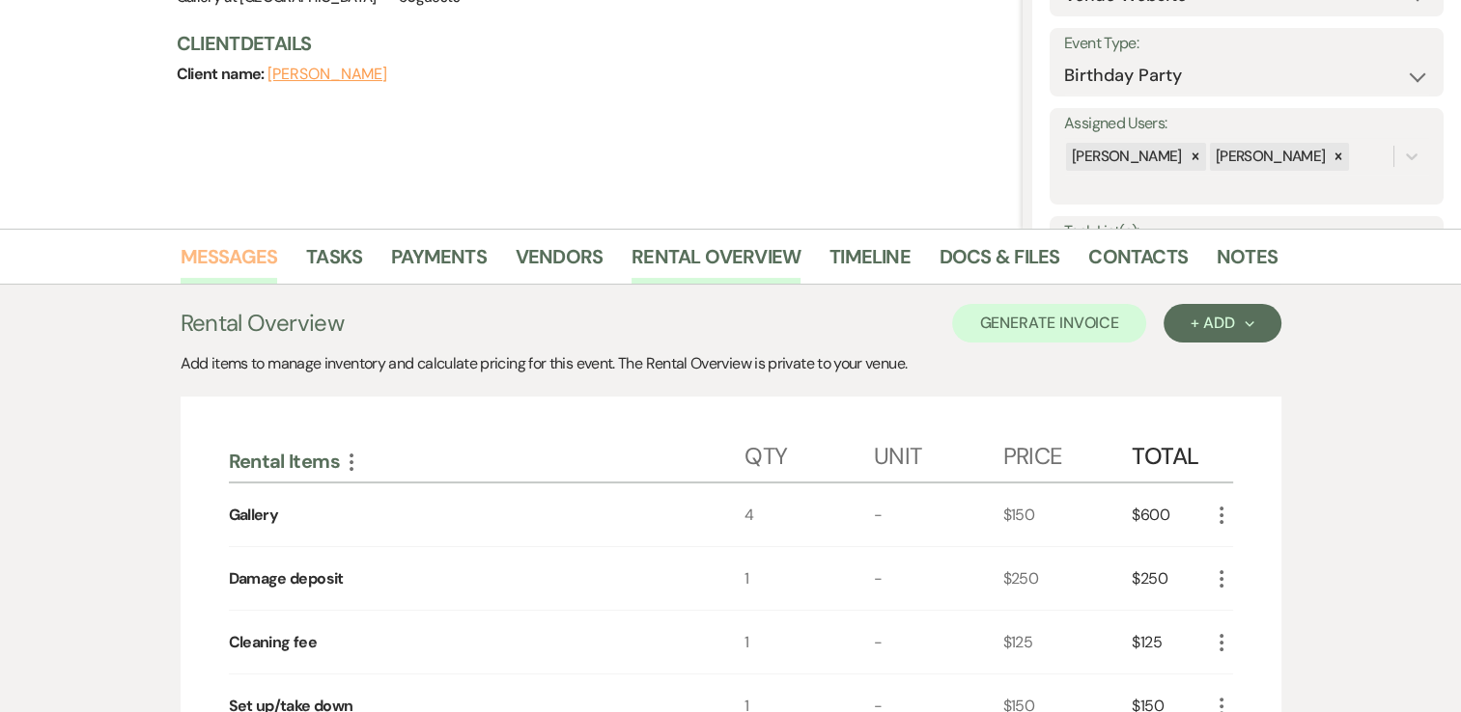
click at [256, 258] on link "Messages" at bounding box center [230, 262] width 98 height 42
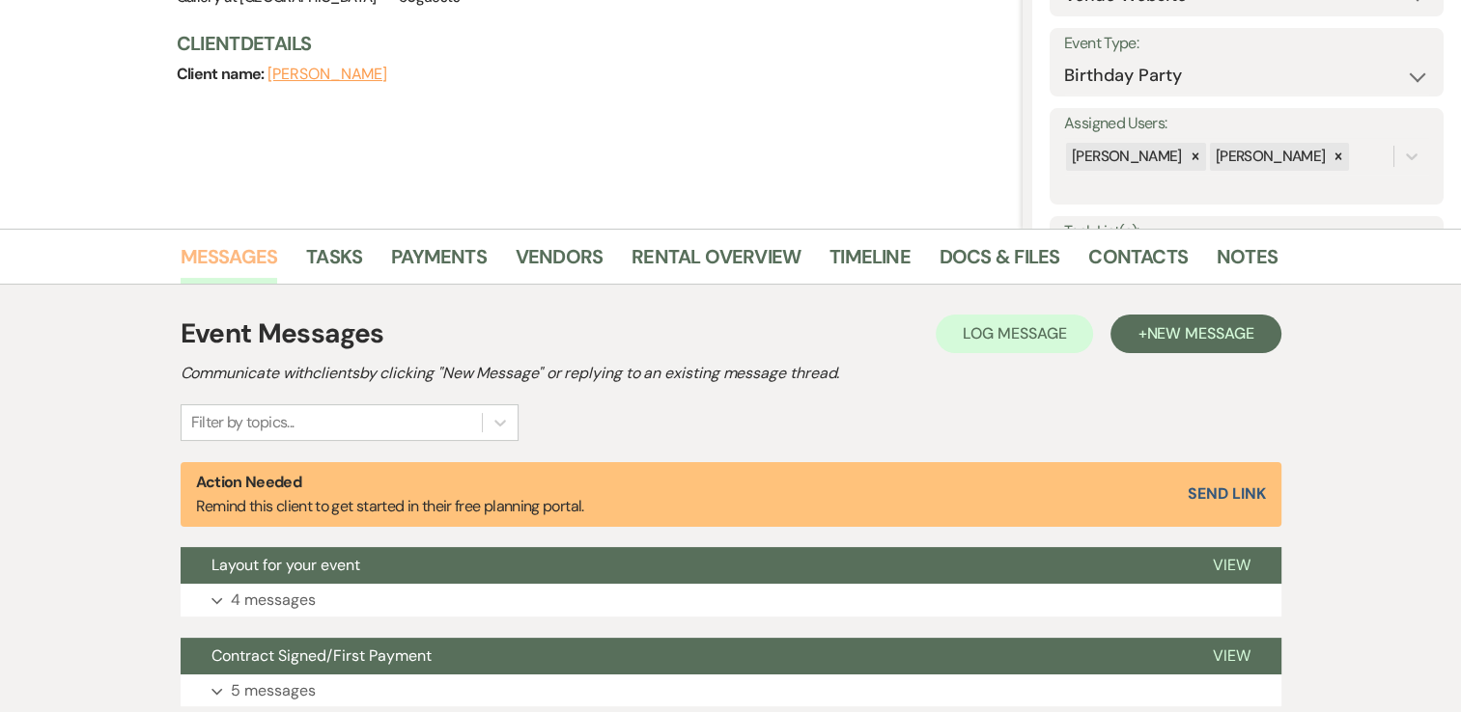
scroll to position [251, 0]
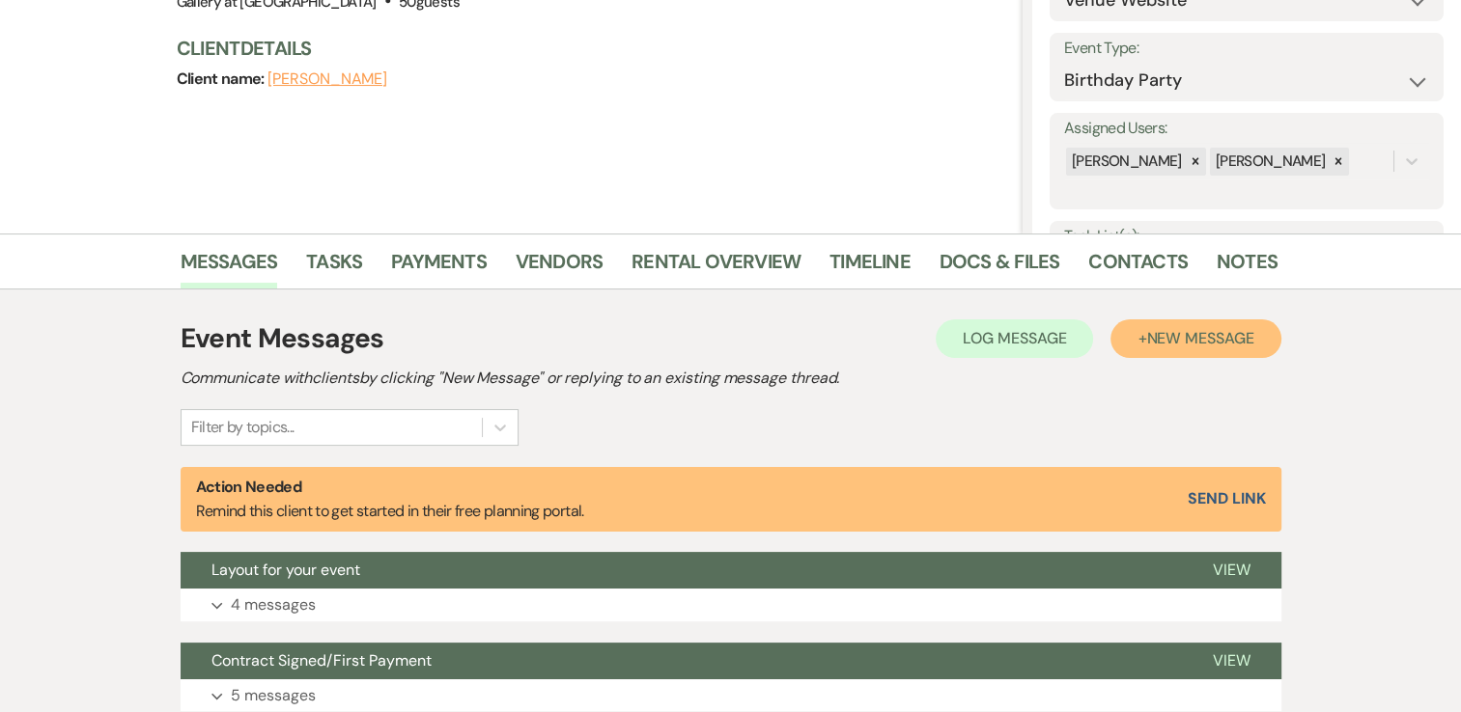
click at [1181, 351] on button "+ New Message" at bounding box center [1195, 339] width 170 height 39
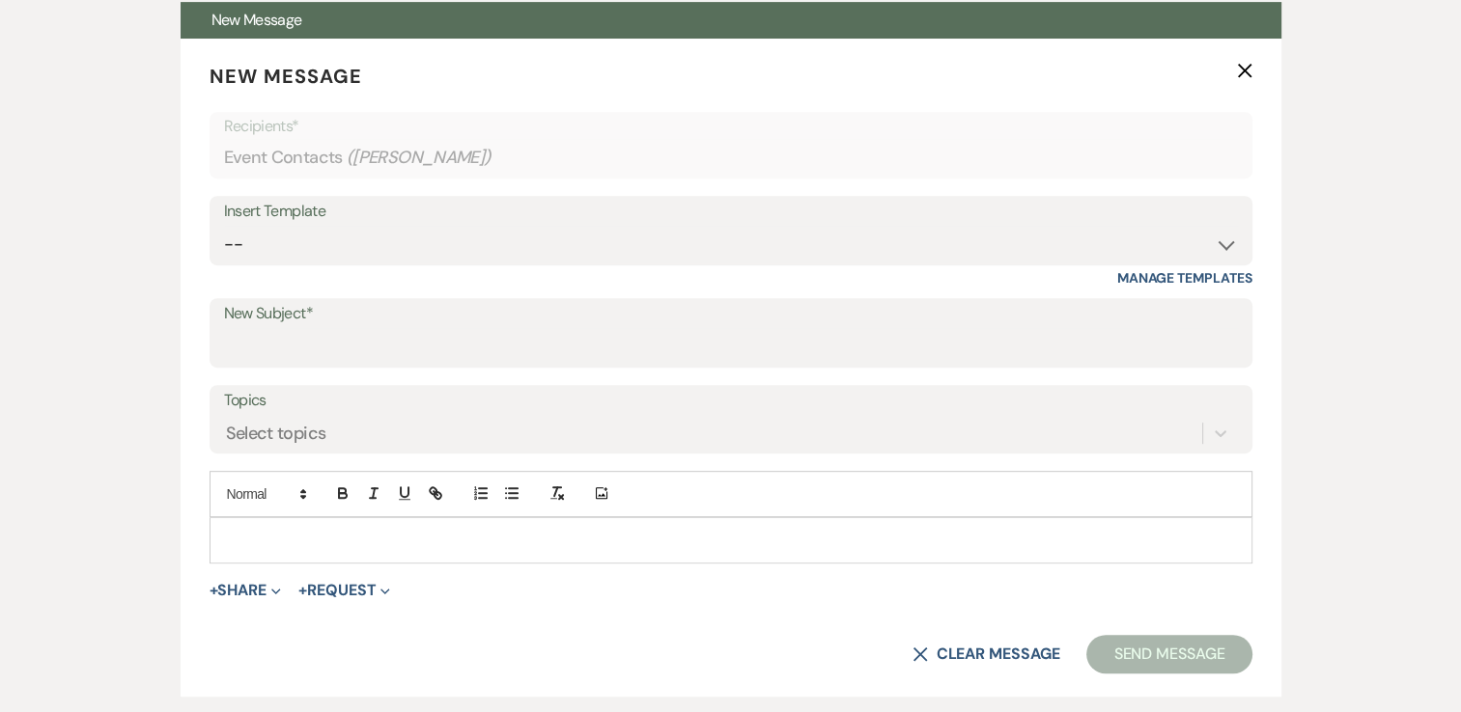
scroll to position [801, 0]
click at [724, 549] on div at bounding box center [730, 540] width 1041 height 44
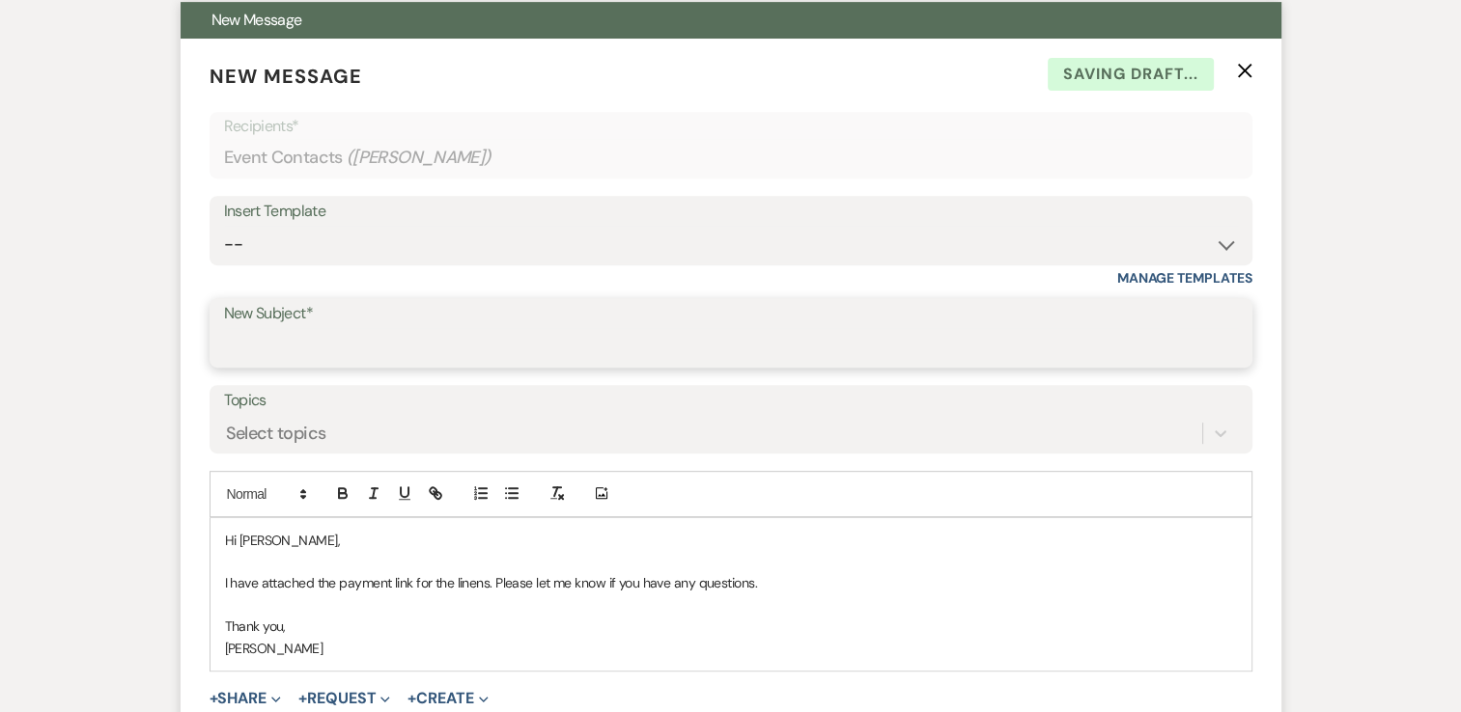
click at [303, 341] on input "New Subject*" at bounding box center [731, 347] width 1014 height 38
type input "Payment Link"
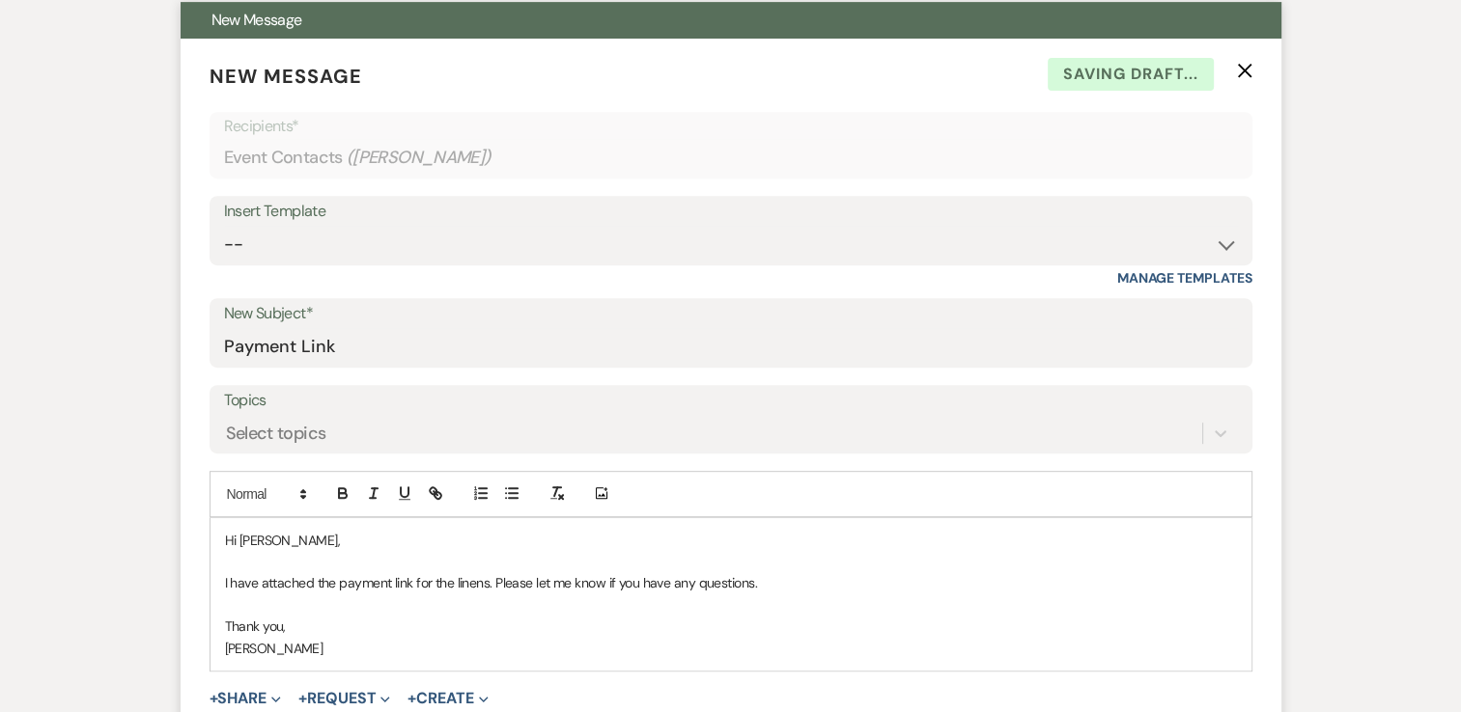
click at [327, 655] on p "[PERSON_NAME]" at bounding box center [731, 648] width 1012 height 21
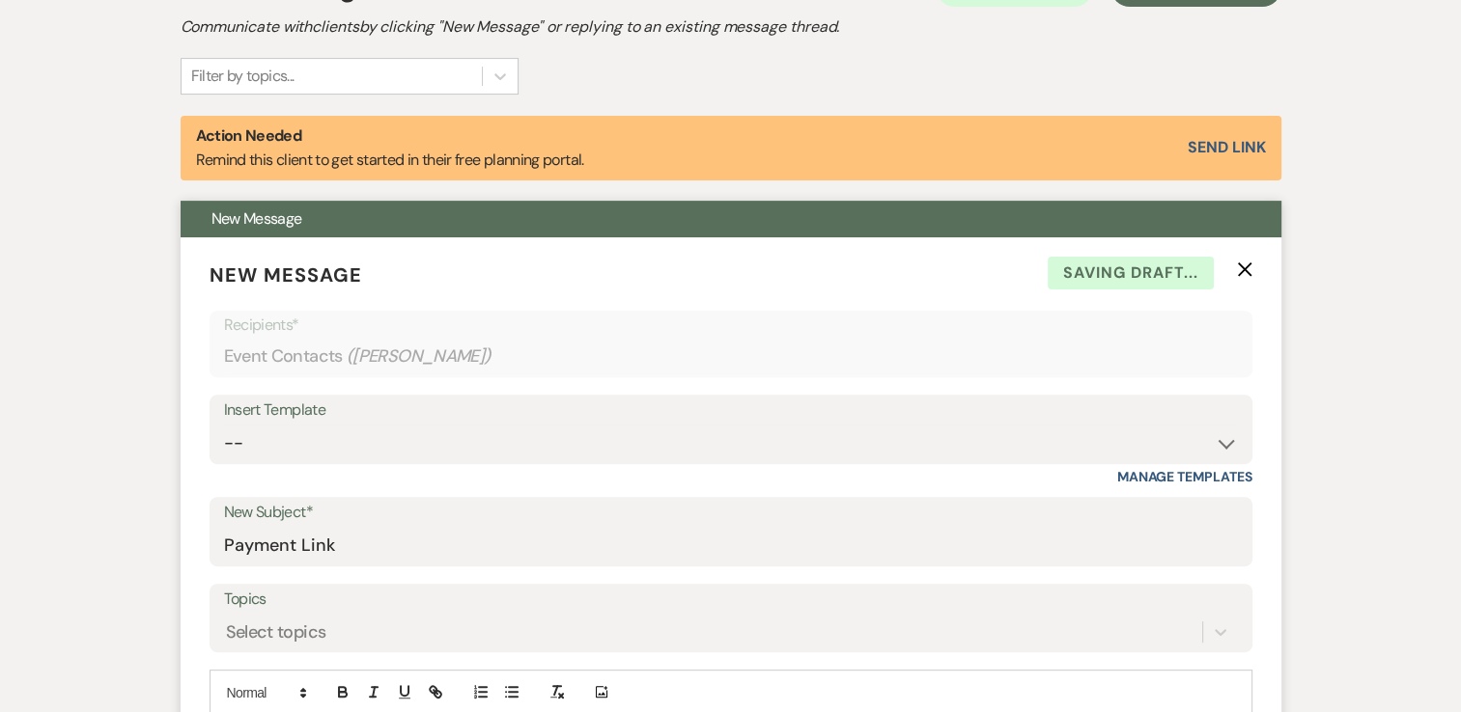
scroll to position [430, 0]
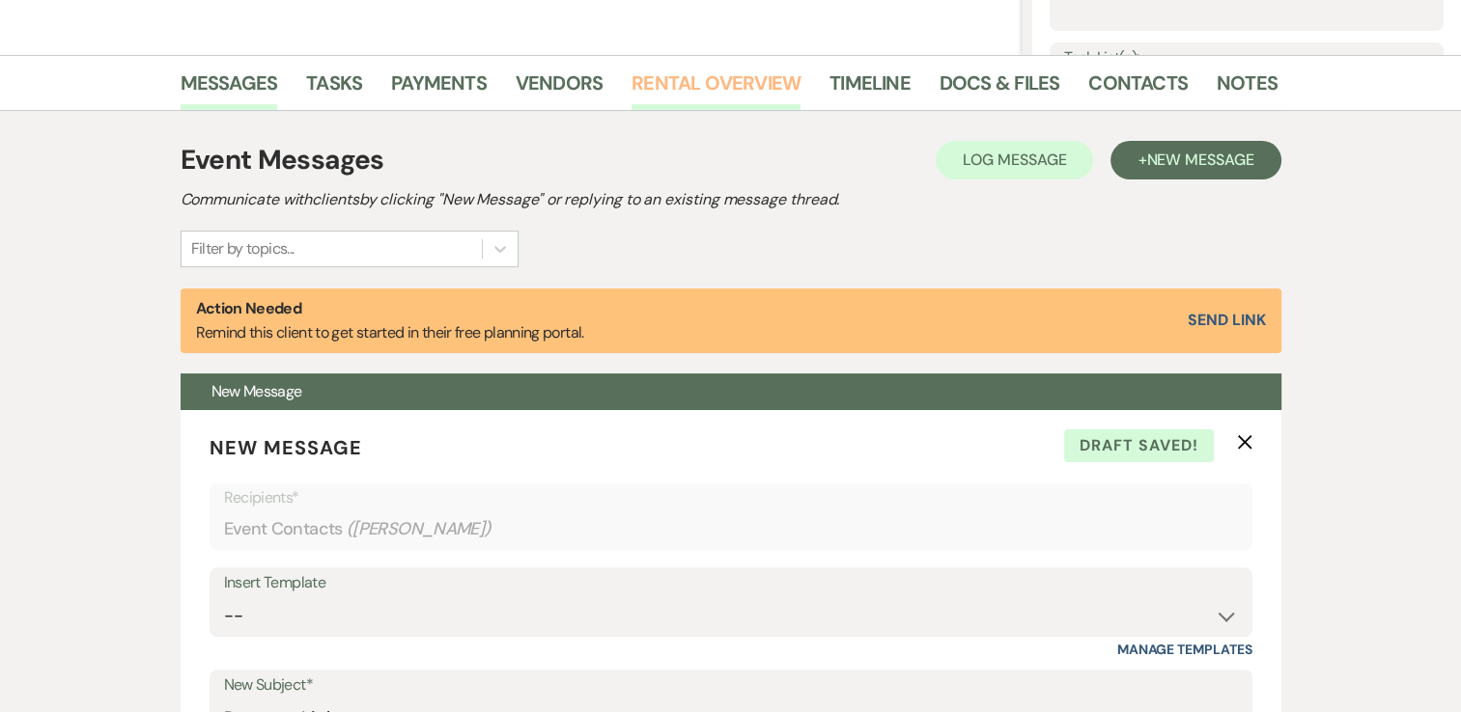
click at [655, 95] on link "Rental Overview" at bounding box center [715, 89] width 169 height 42
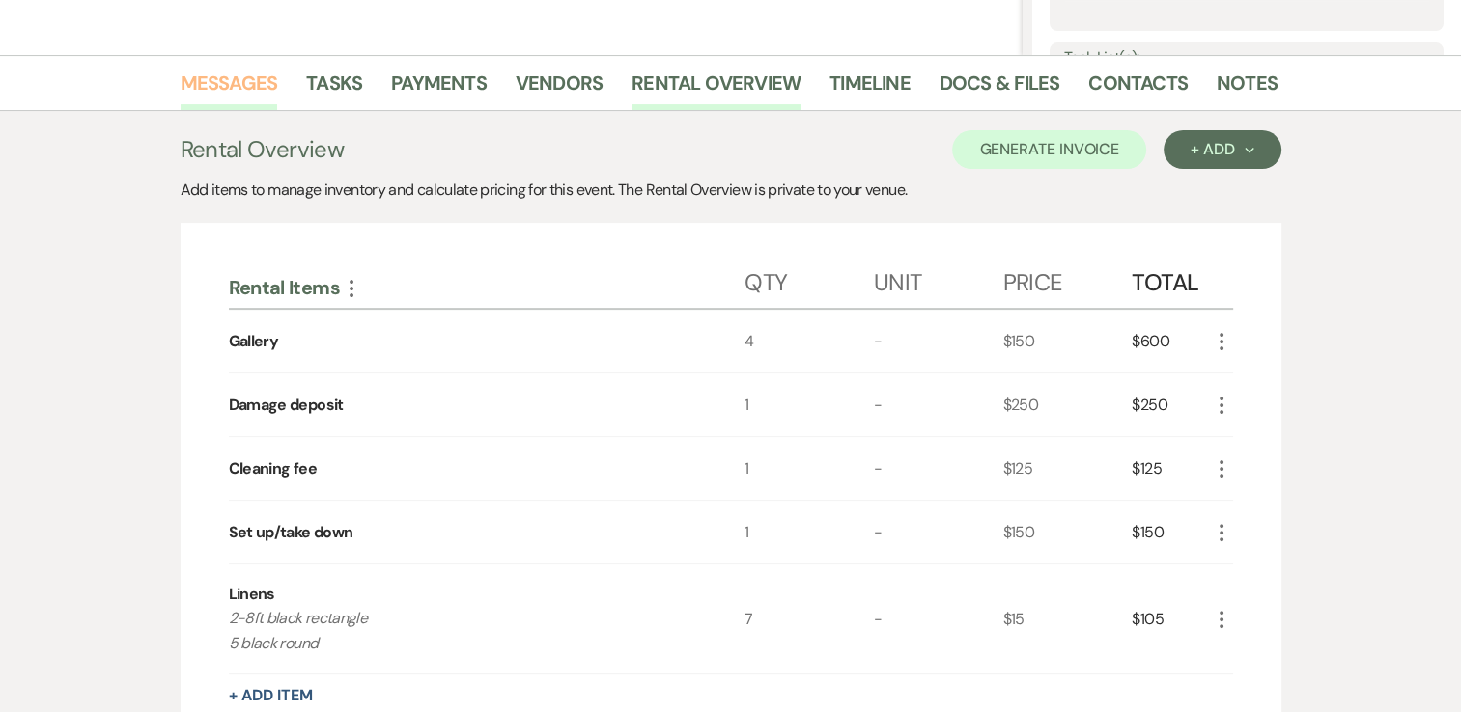
click at [255, 77] on link "Messages" at bounding box center [230, 89] width 98 height 42
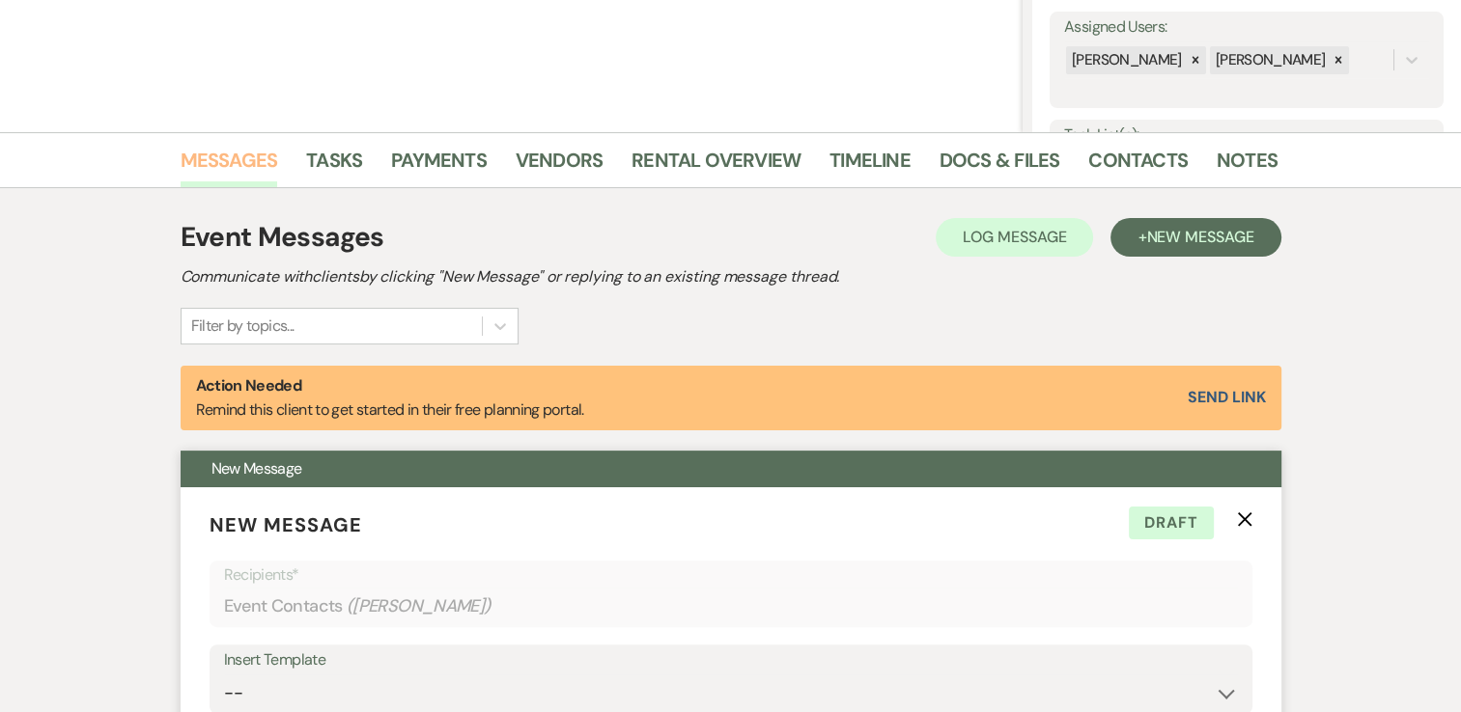
scroll to position [342, 0]
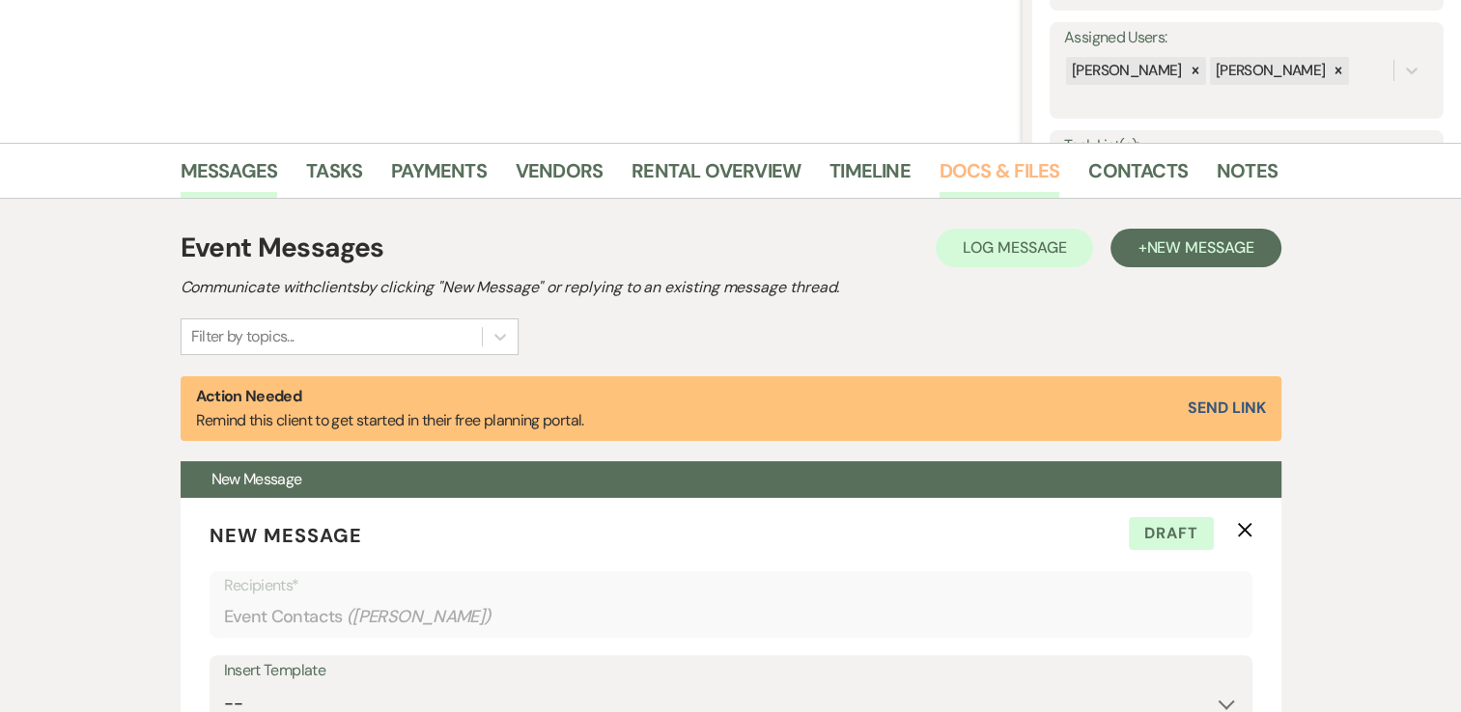
click at [1016, 170] on link "Docs & Files" at bounding box center [999, 176] width 120 height 42
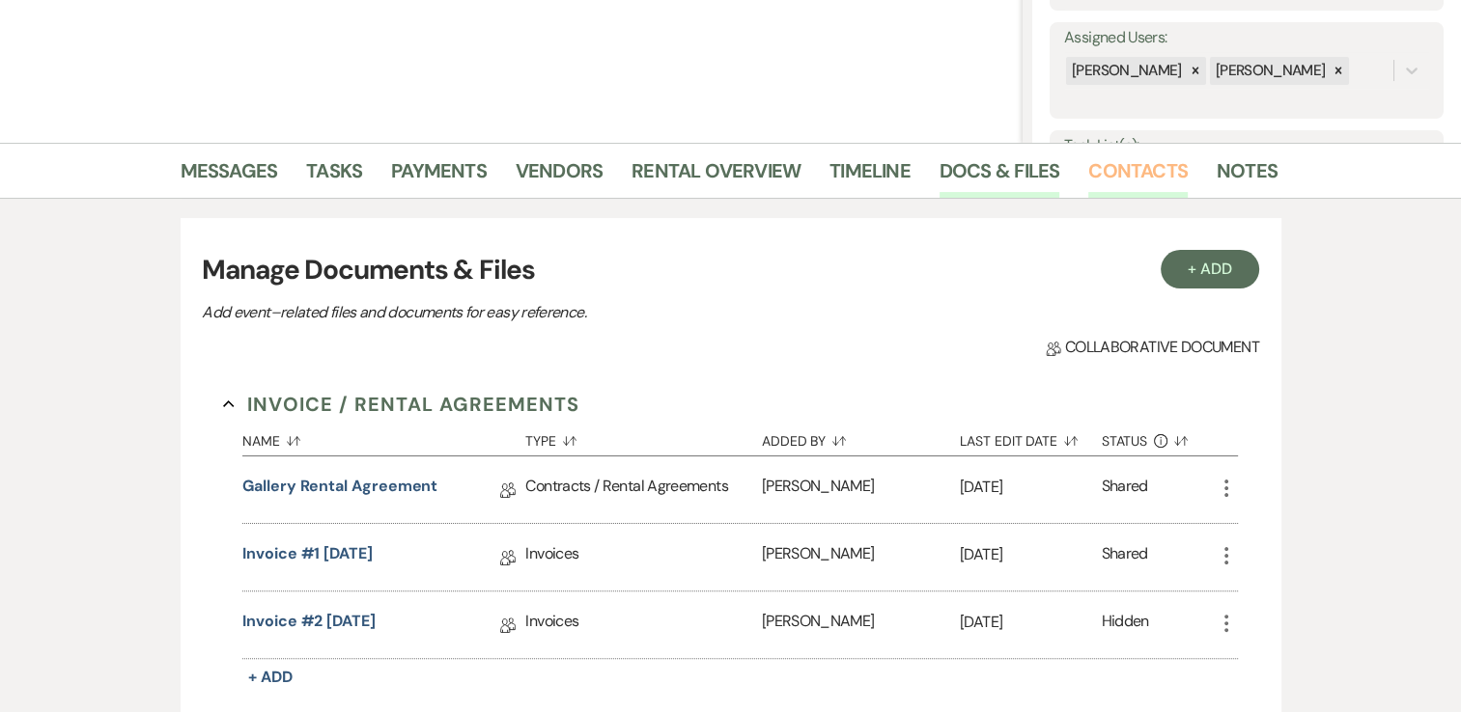
click at [1131, 168] on link "Contacts" at bounding box center [1137, 176] width 99 height 42
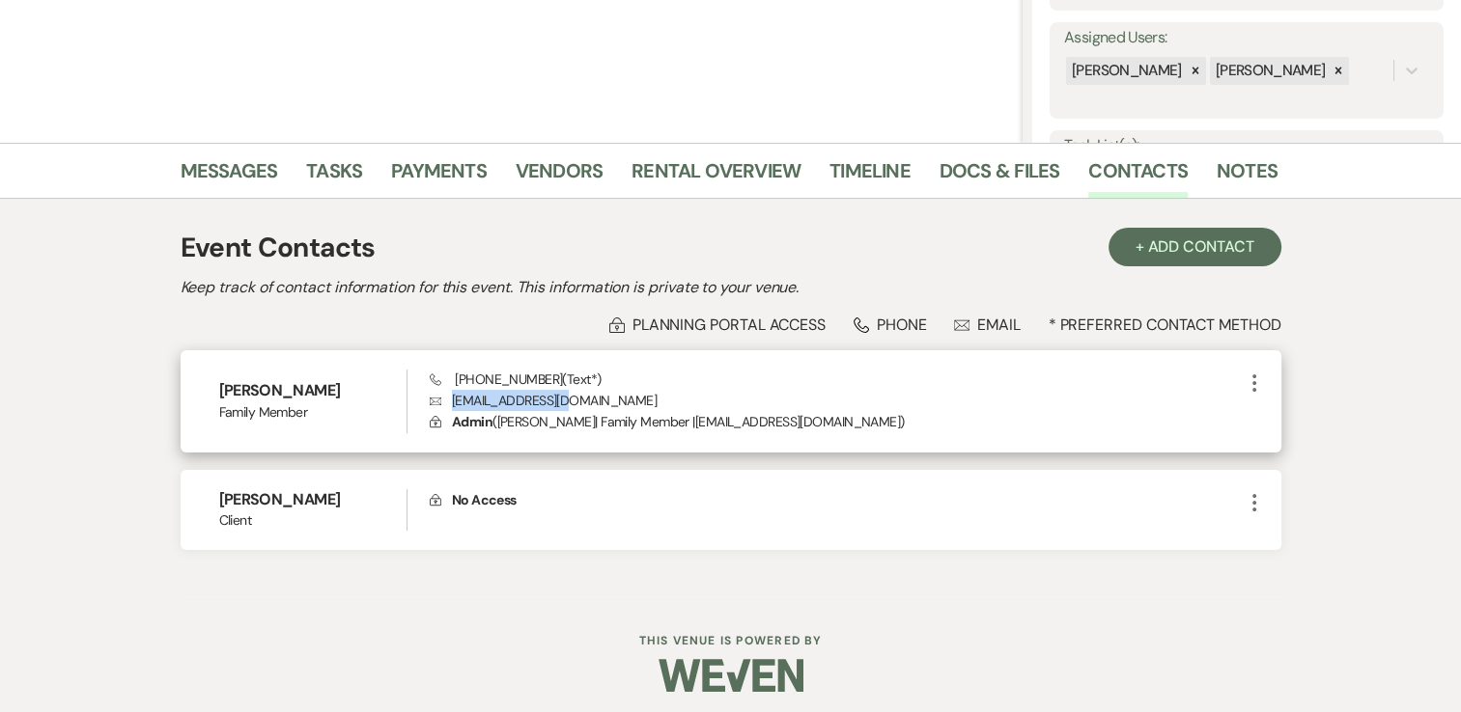
drag, startPoint x: 579, startPoint y: 403, endPoint x: 438, endPoint y: 395, distance: 141.2
click at [438, 395] on p "Envelope djexmas@gmail.com" at bounding box center [836, 400] width 812 height 21
copy p "[EMAIL_ADDRESS][DOMAIN_NAME]"
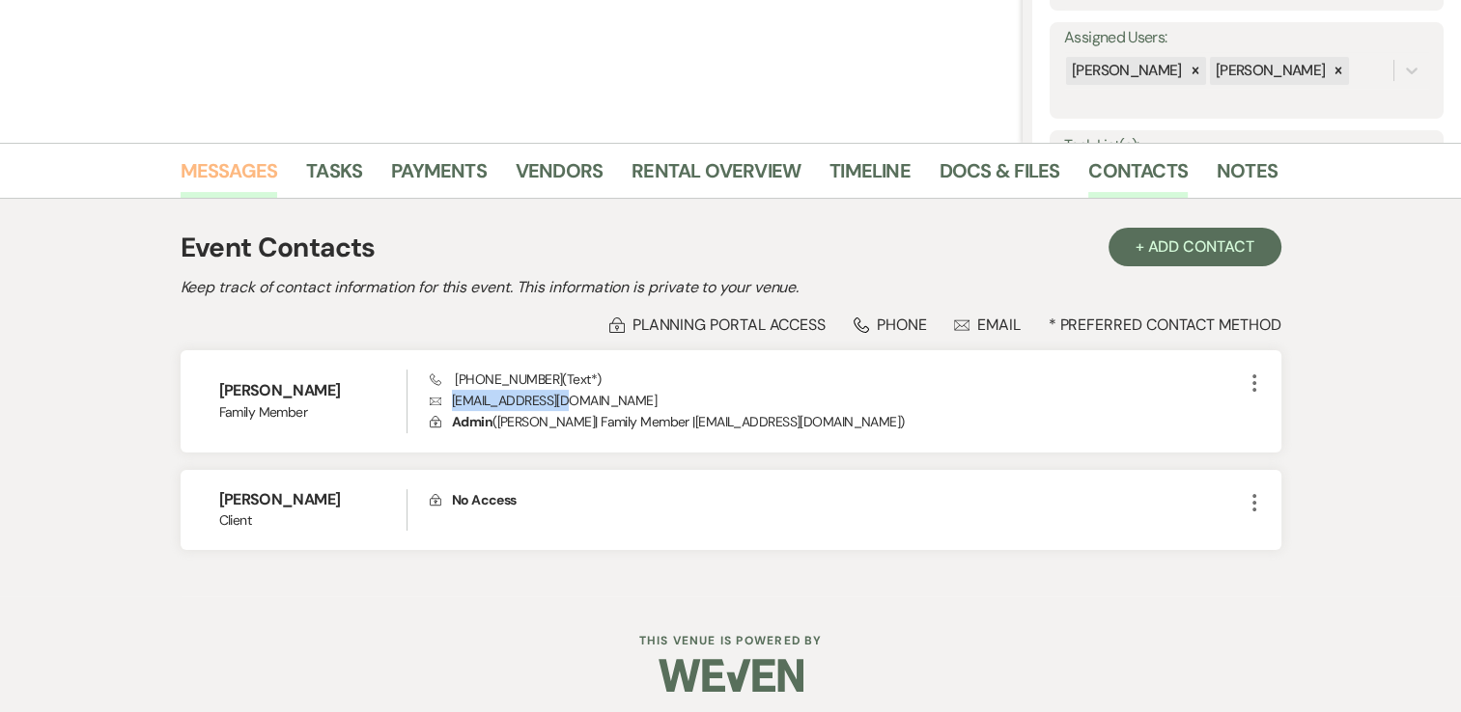
click at [217, 156] on link "Messages" at bounding box center [230, 176] width 98 height 42
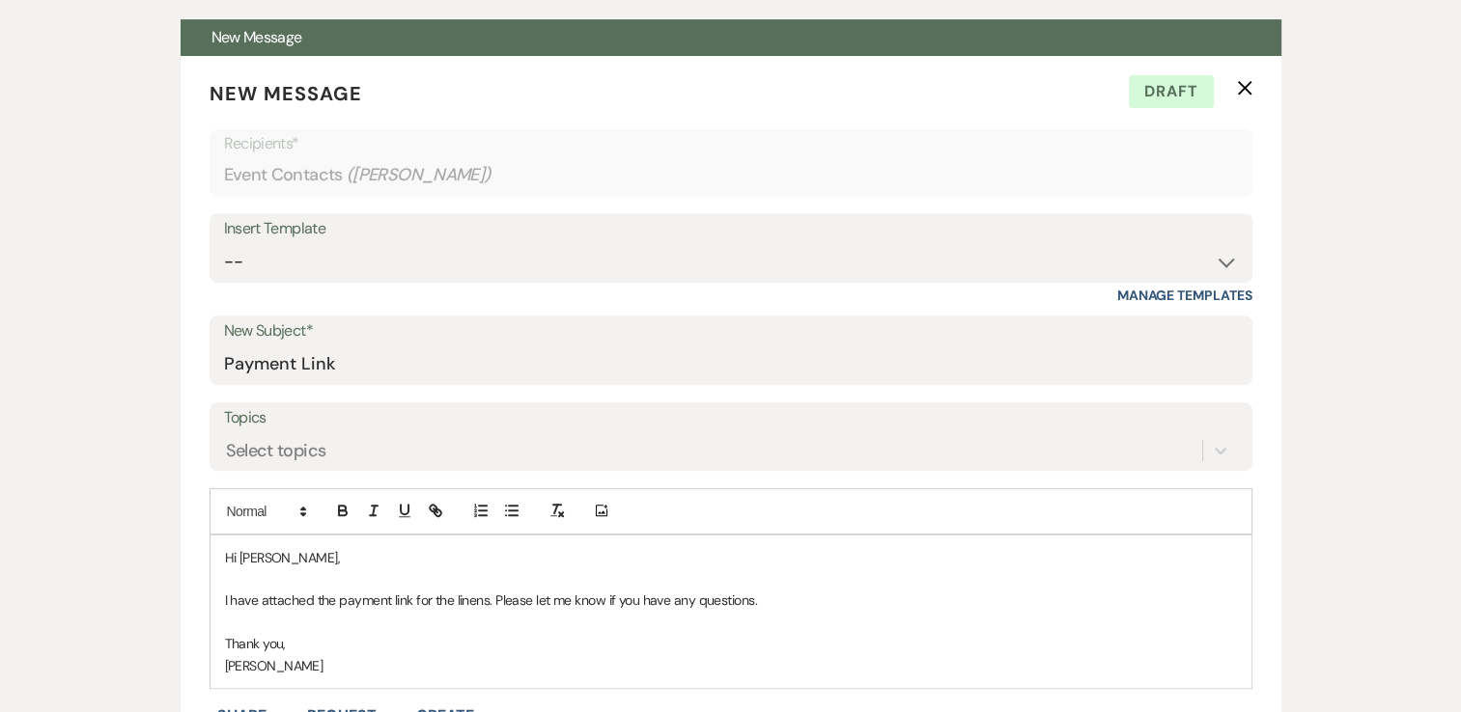
scroll to position [782, 0]
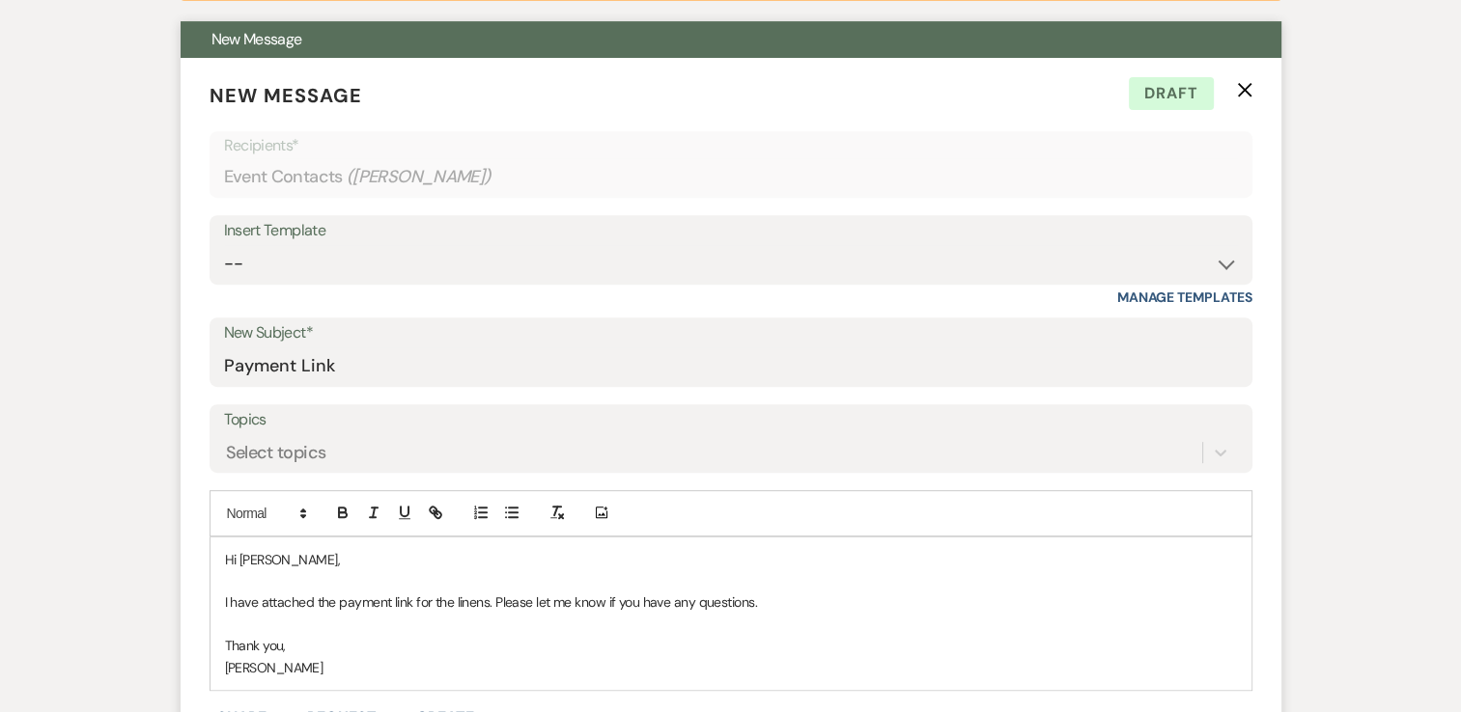
click at [415, 666] on p "[PERSON_NAME]" at bounding box center [731, 667] width 1012 height 21
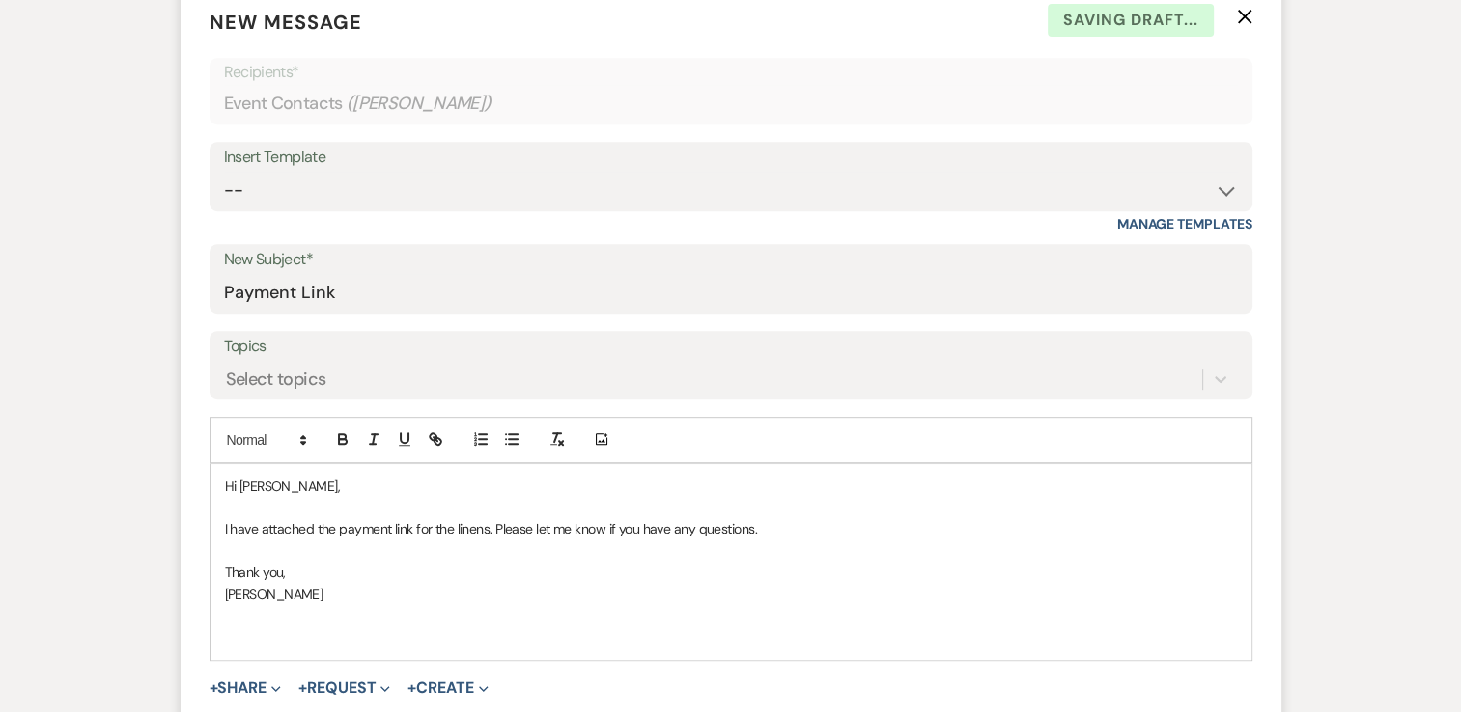
click at [263, 645] on p at bounding box center [731, 637] width 1012 height 21
drag, startPoint x: 807, startPoint y: 643, endPoint x: 193, endPoint y: 598, distance: 615.7
click at [193, 598] on form "New Message X Saving draft... Recipients* Event Contacts ( Christopher Adeniyi …" at bounding box center [731, 390] width 1101 height 810
click at [743, 627] on p "https://app.squareup.com/pay-invoice/invtmp:2a11d0f1-8620-4a58-9b77-da5ef68863c7" at bounding box center [731, 637] width 1012 height 21
drag, startPoint x: 743, startPoint y: 625, endPoint x: 197, endPoint y: 670, distance: 548.3
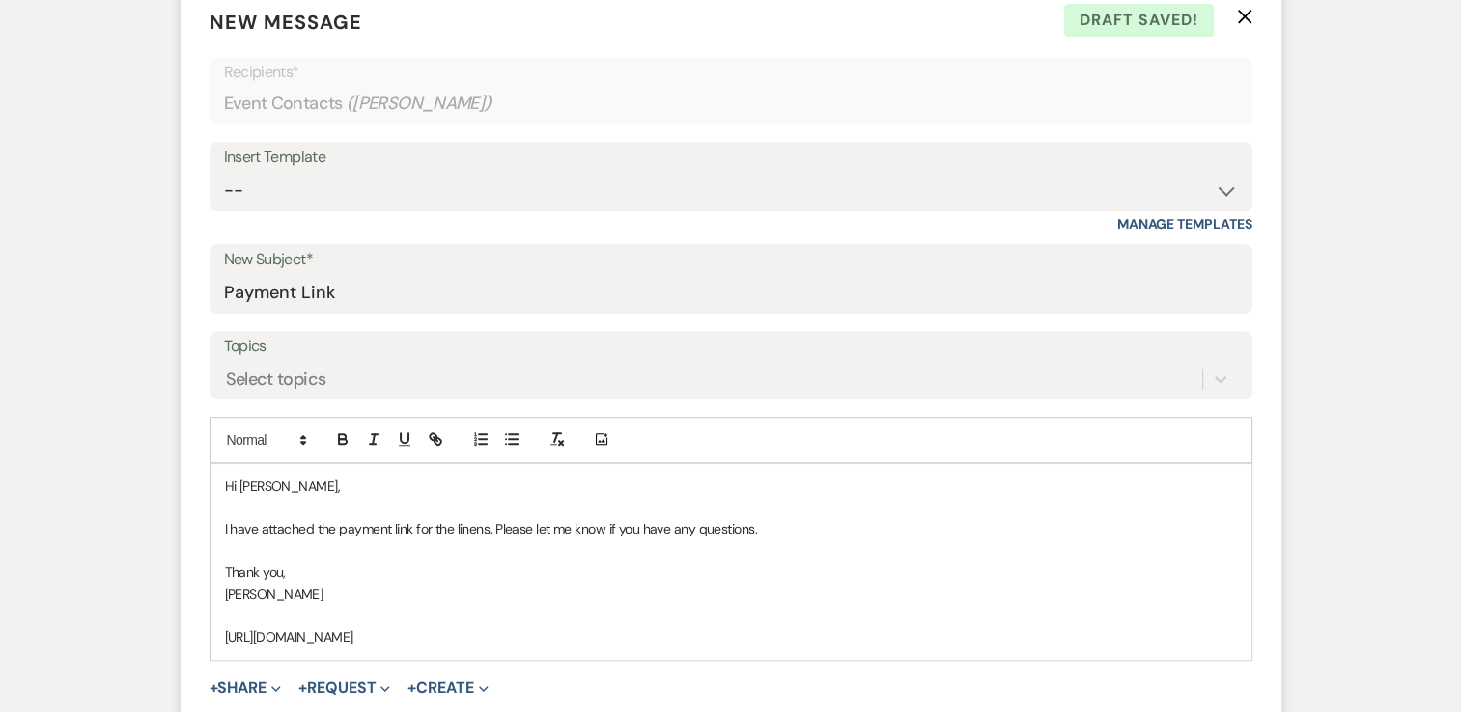
click at [197, 670] on form "New Message X Draft saved! Recipients* Event Contacts ( Christopher Adeniyi ) I…" at bounding box center [731, 390] width 1101 height 810
click at [444, 433] on button "button" at bounding box center [435, 439] width 27 height 23
type input "https://app.squareup.com/pay-invoice/invtmp:2a11d0f1-8620-4a58-9b77-da5ef68863c7"
click at [593, 673] on link at bounding box center [594, 675] width 42 height 14
click at [740, 579] on p "Thank you," at bounding box center [731, 572] width 1012 height 21
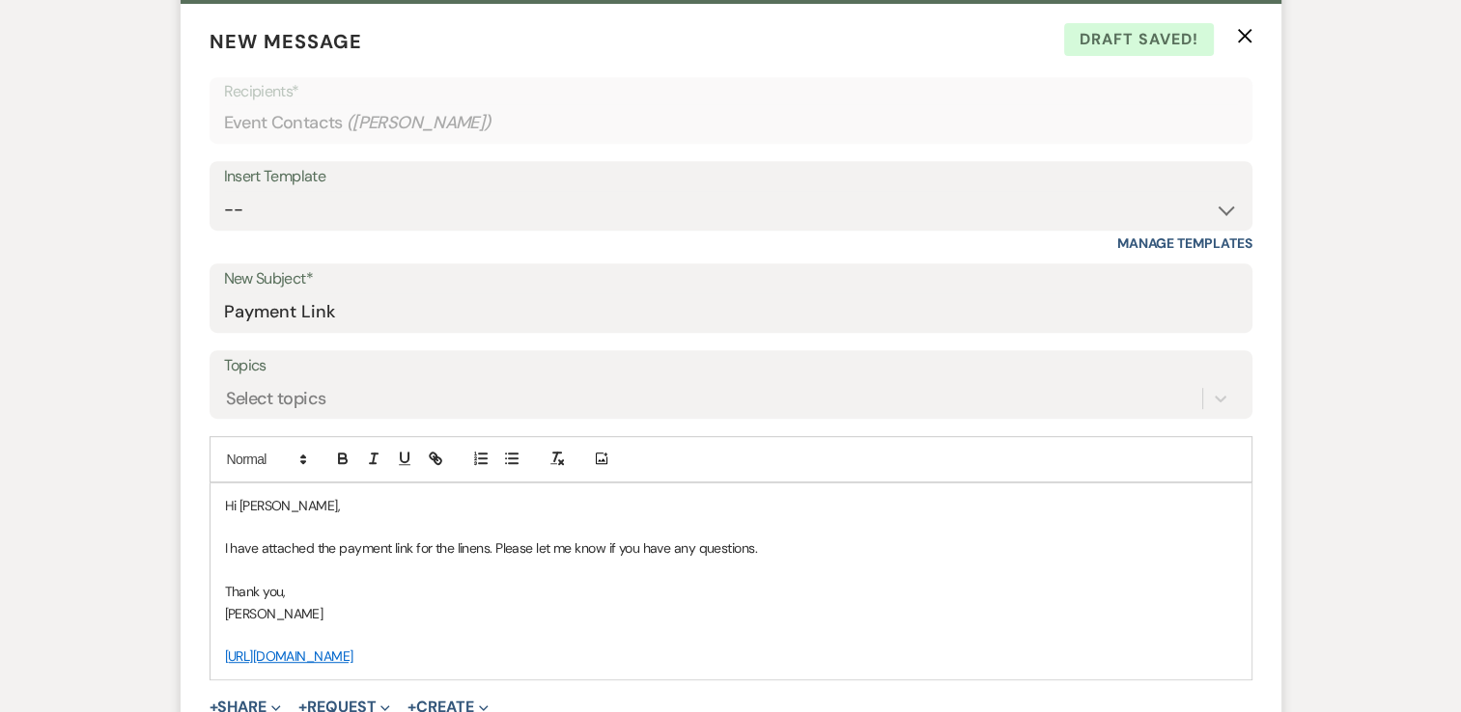
scroll to position [898, 0]
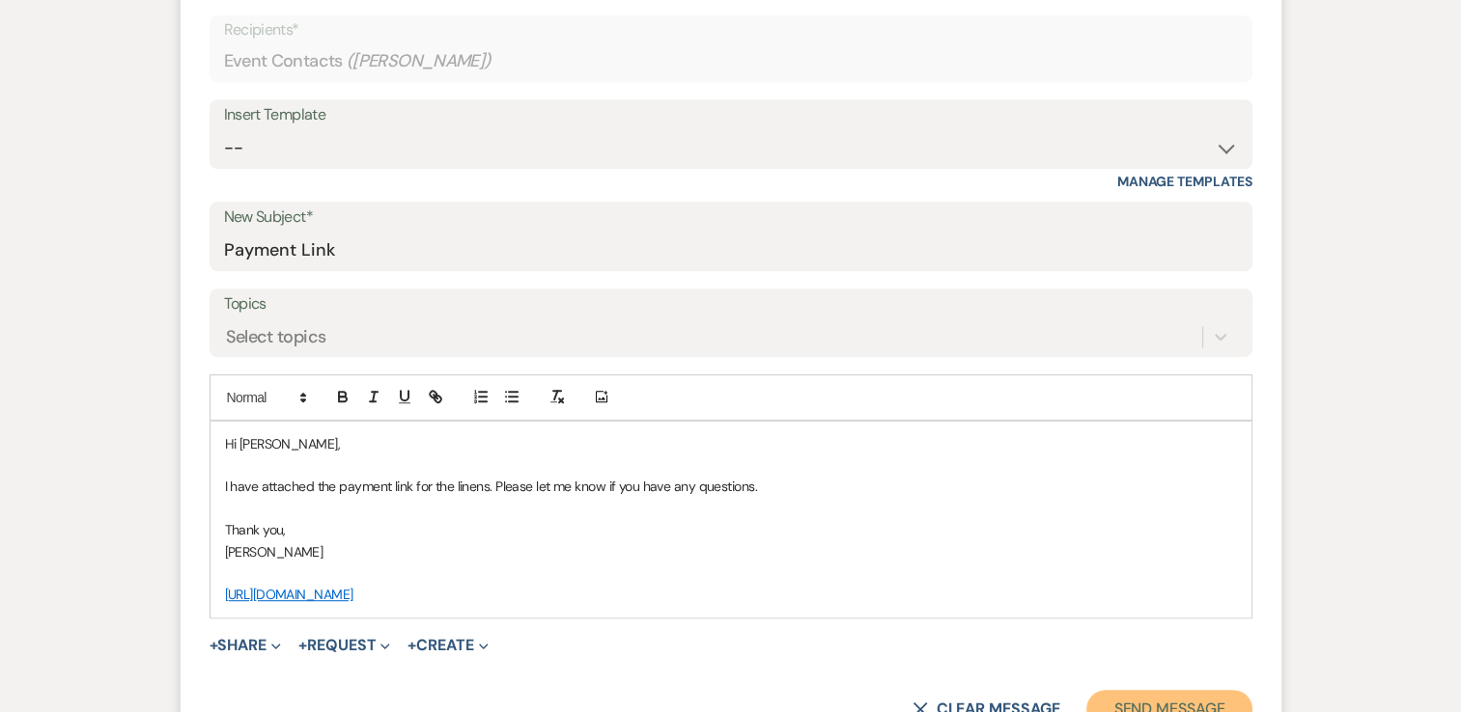
click at [1135, 690] on button "Send Message" at bounding box center [1168, 709] width 165 height 39
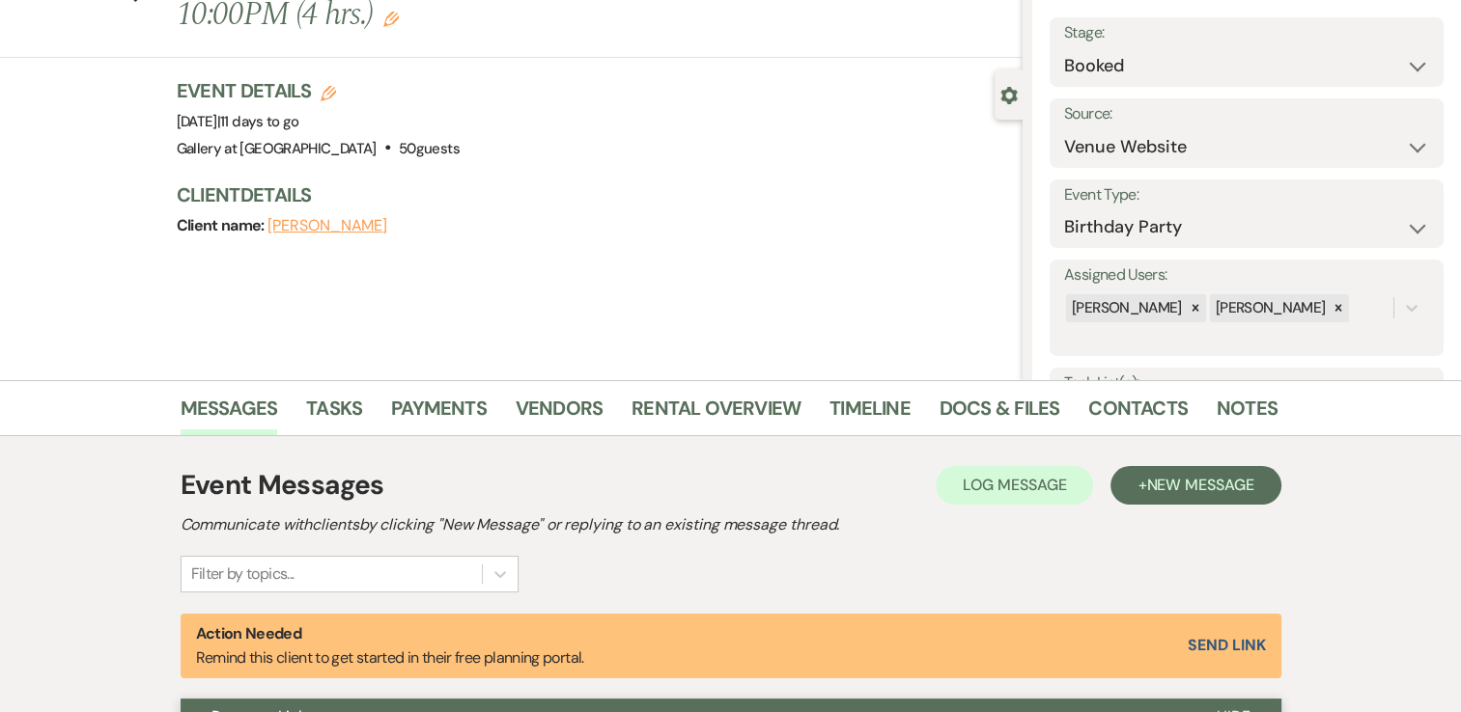
scroll to position [0, 0]
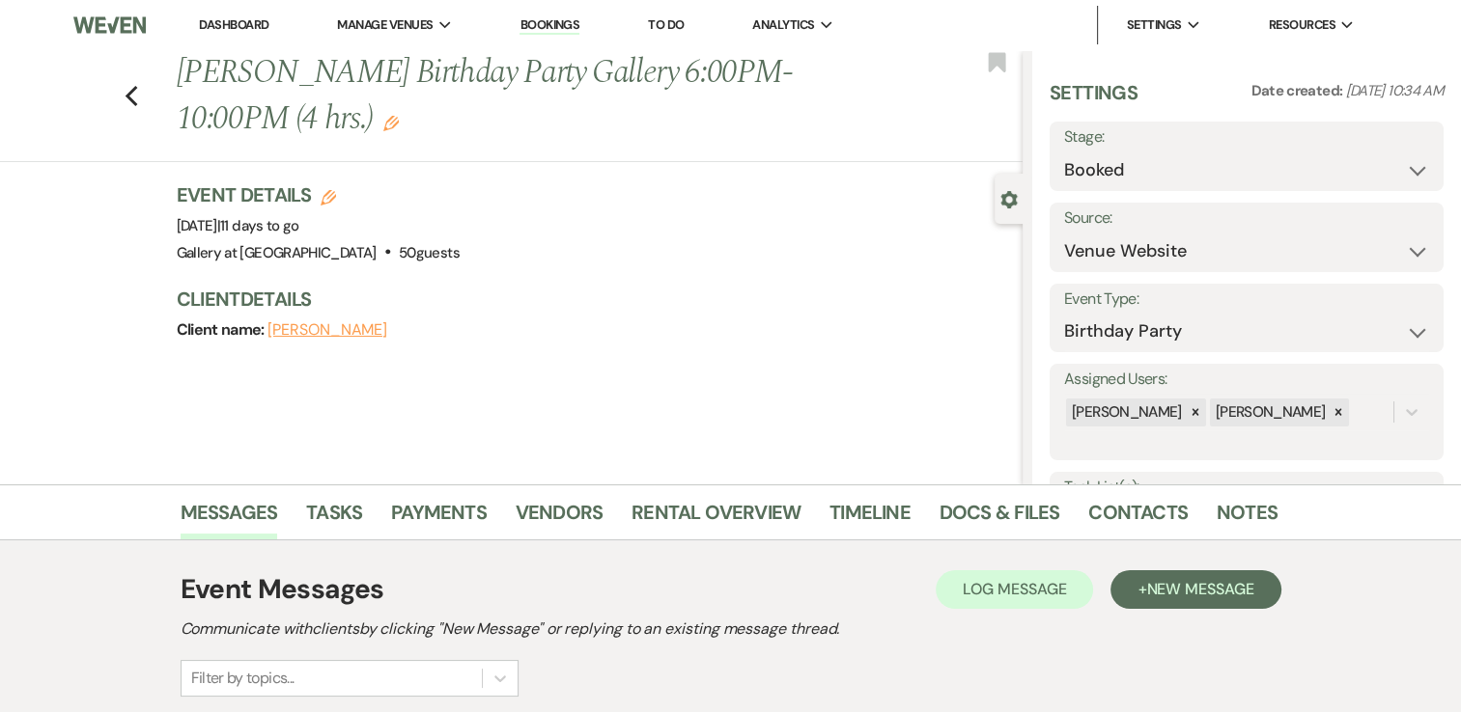
click at [255, 19] on link "Dashboard" at bounding box center [234, 24] width 70 height 16
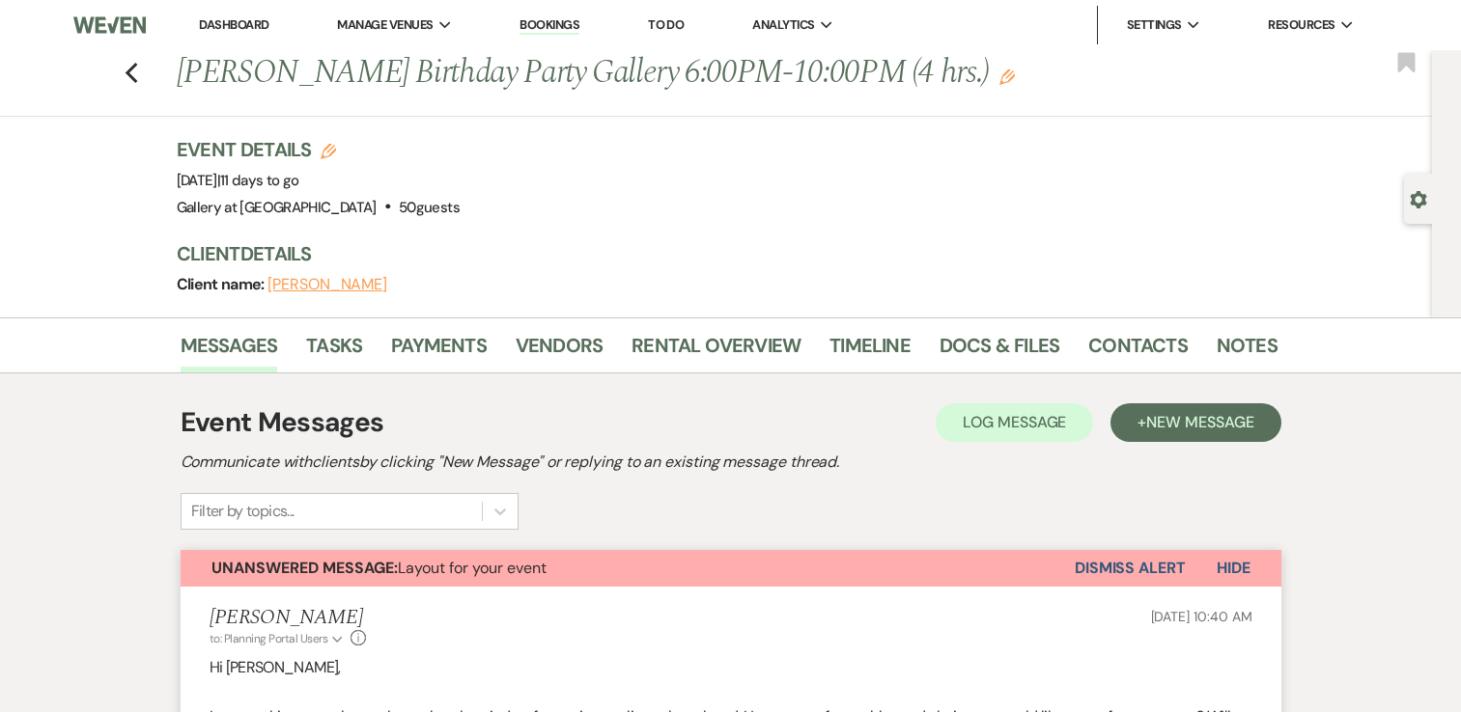
scroll to position [824, 0]
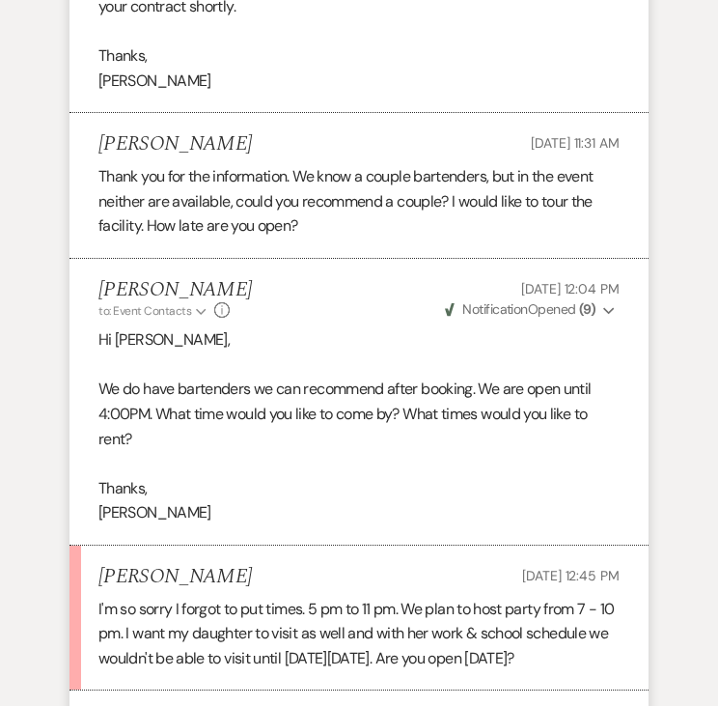
scroll to position [3061, 0]
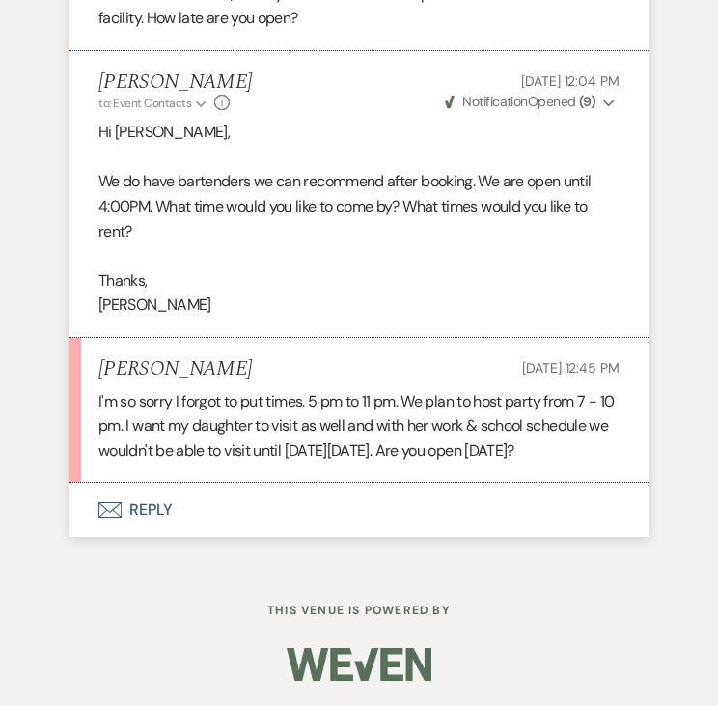
click at [214, 522] on button "Envelope Reply" at bounding box center [359, 510] width 579 height 54
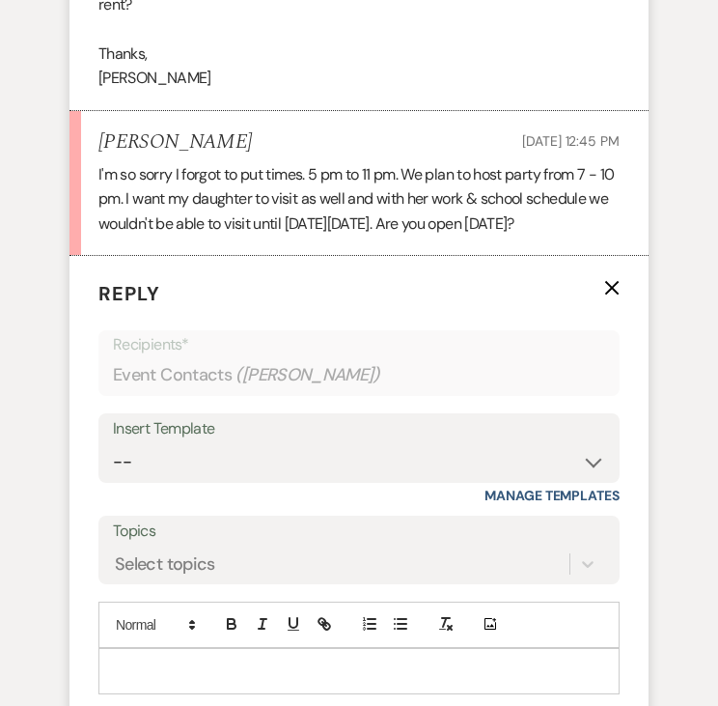
scroll to position [3289, 0]
click at [247, 659] on p at bounding box center [359, 669] width 490 height 21
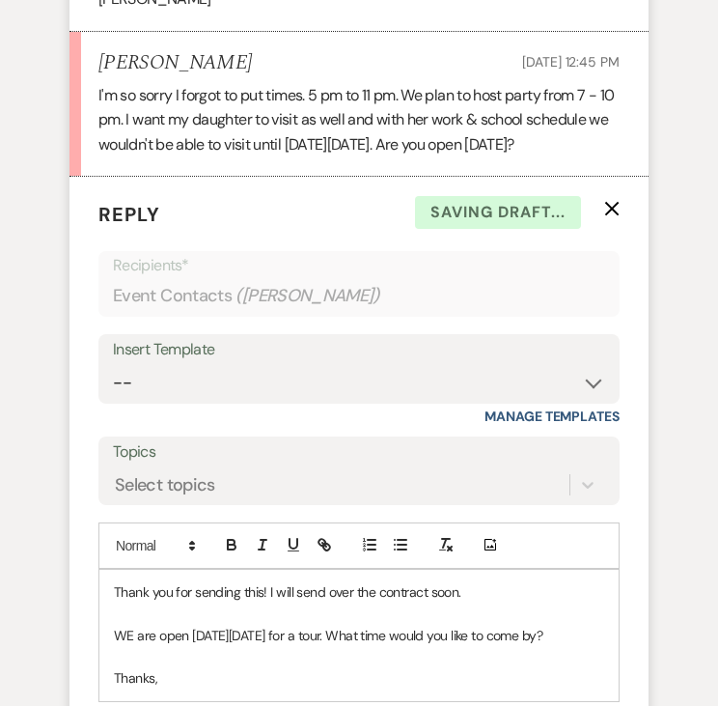
scroll to position [3389, 0]
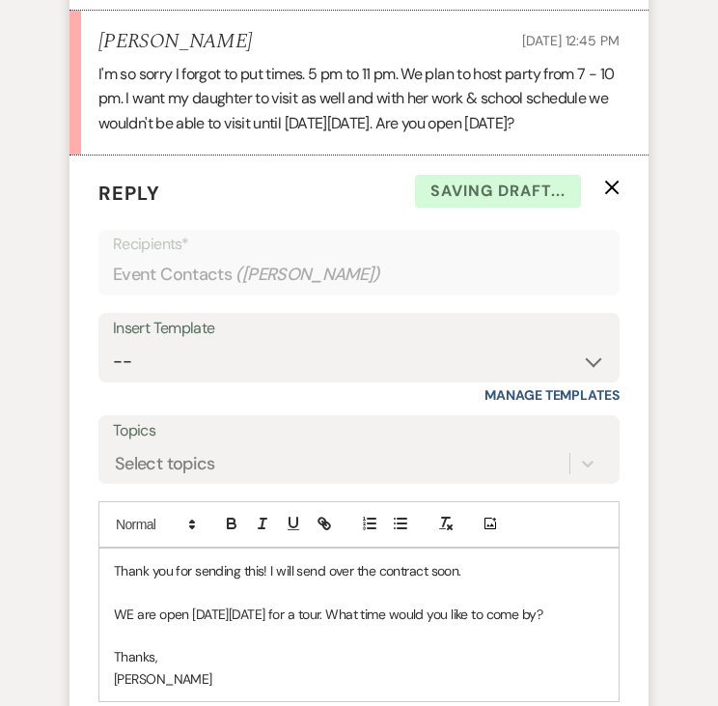
click at [127, 612] on p "WE are open on Monday, September 22 for a tour. What time would you like to com…" at bounding box center [359, 613] width 490 height 21
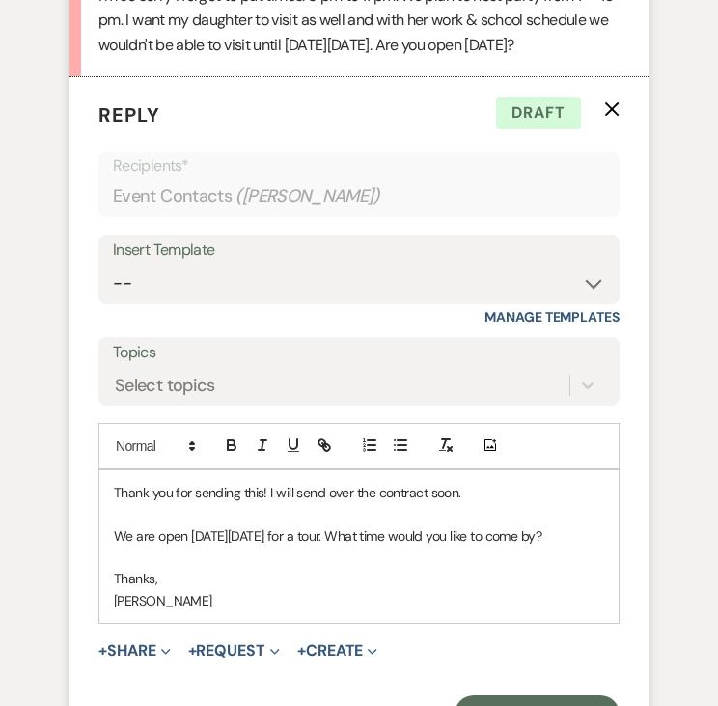
scroll to position [3501, 0]
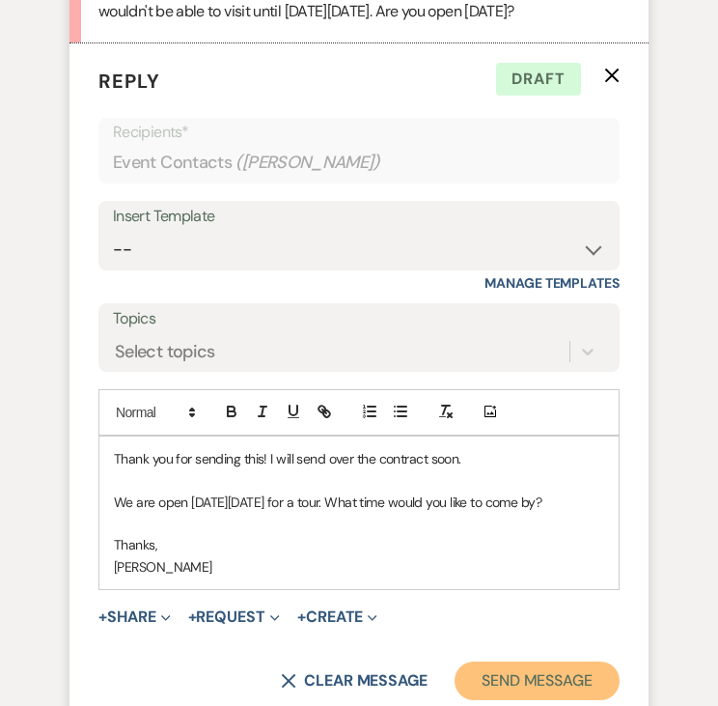
click at [525, 694] on button "Send Message" at bounding box center [537, 680] width 165 height 39
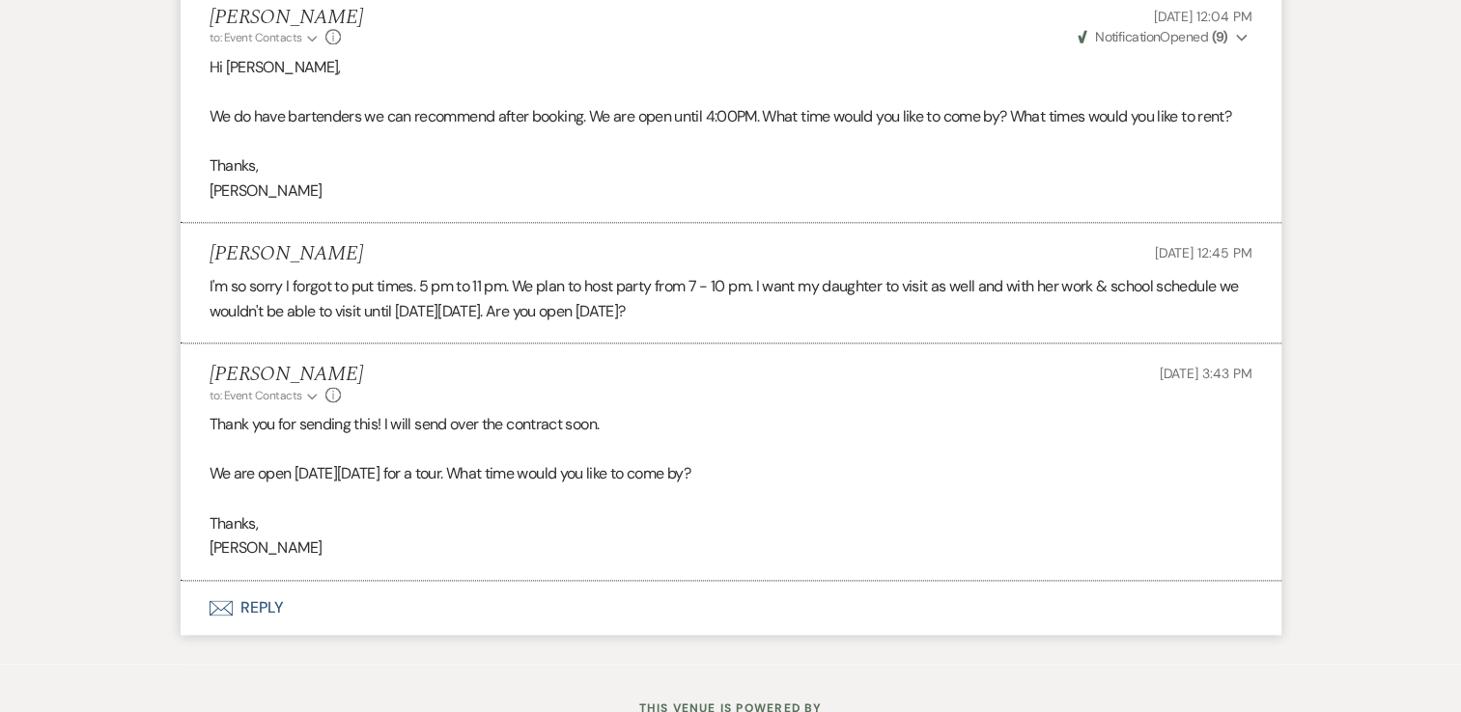
scroll to position [2452, 0]
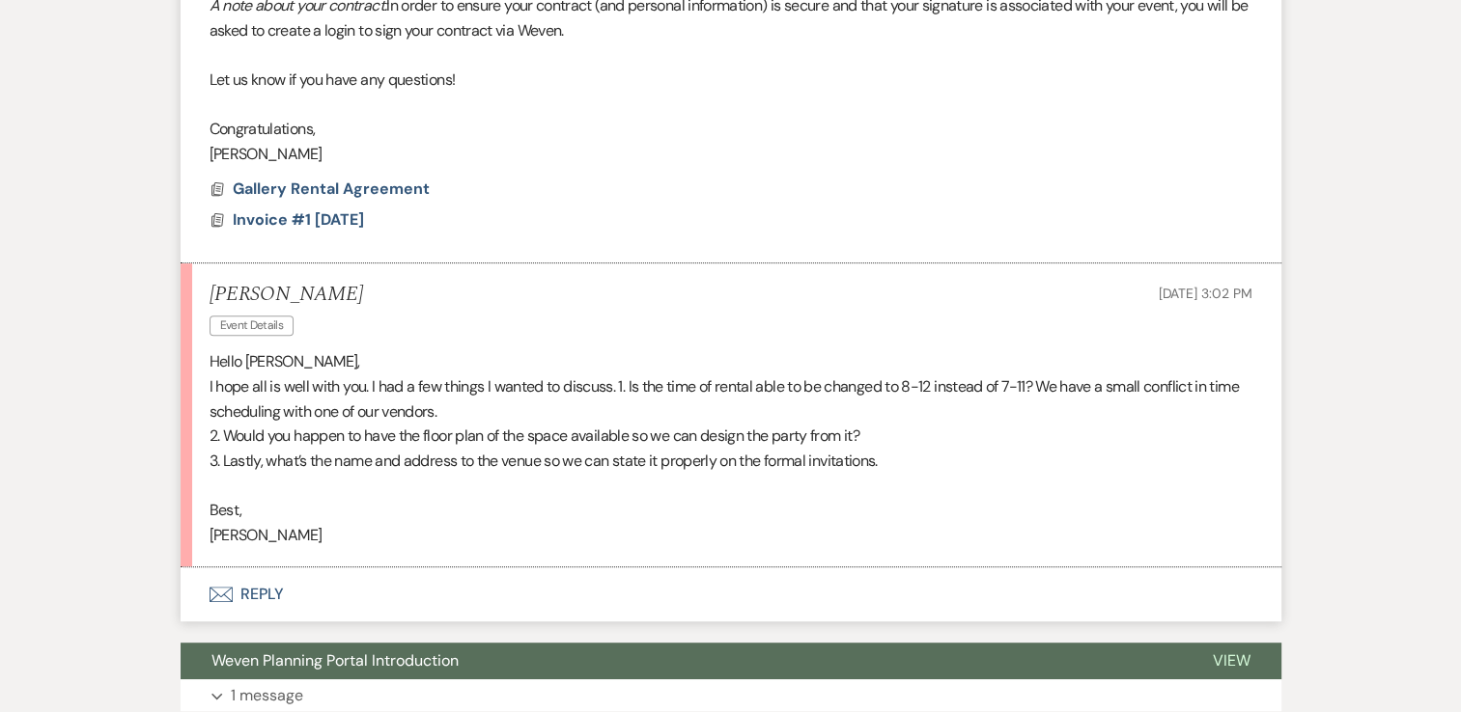
scroll to position [857, 0]
click at [549, 568] on button "Envelope Reply" at bounding box center [731, 595] width 1101 height 54
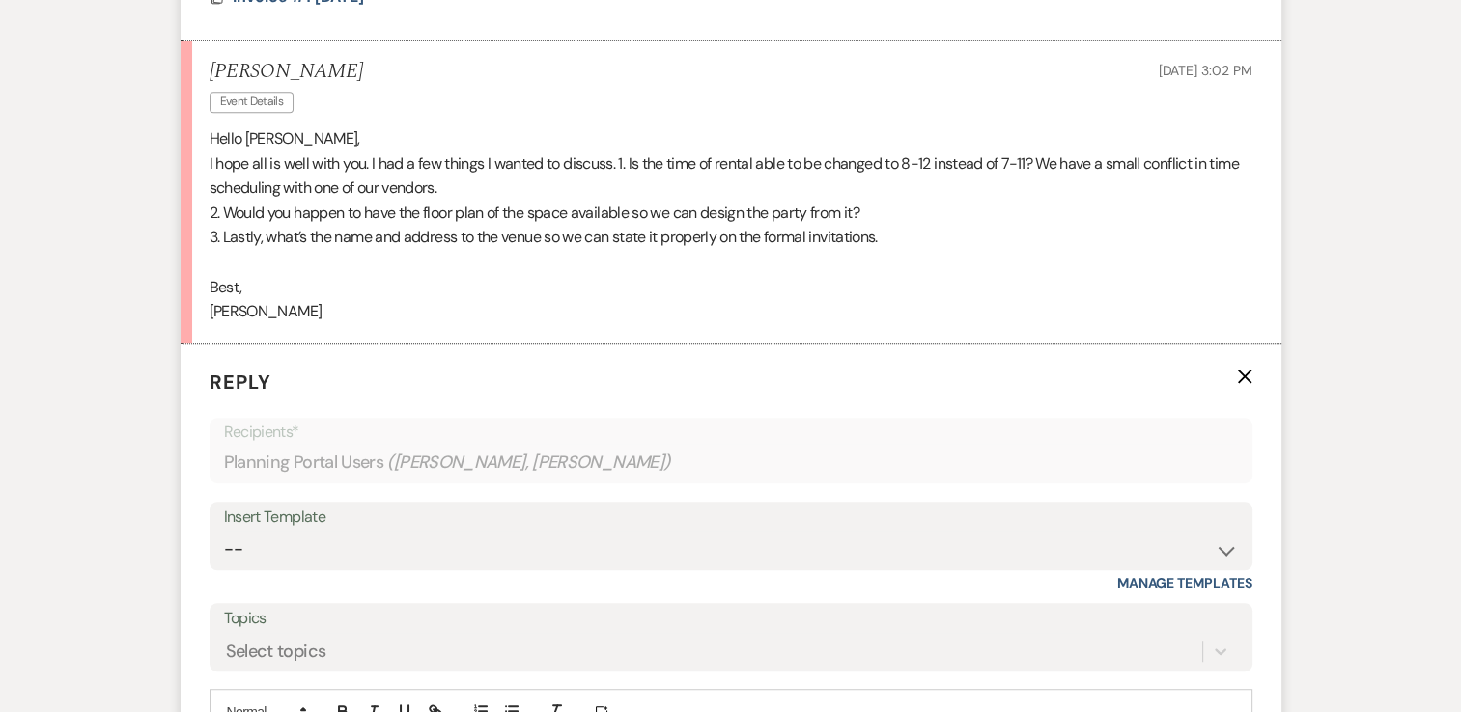
scroll to position [1093, 0]
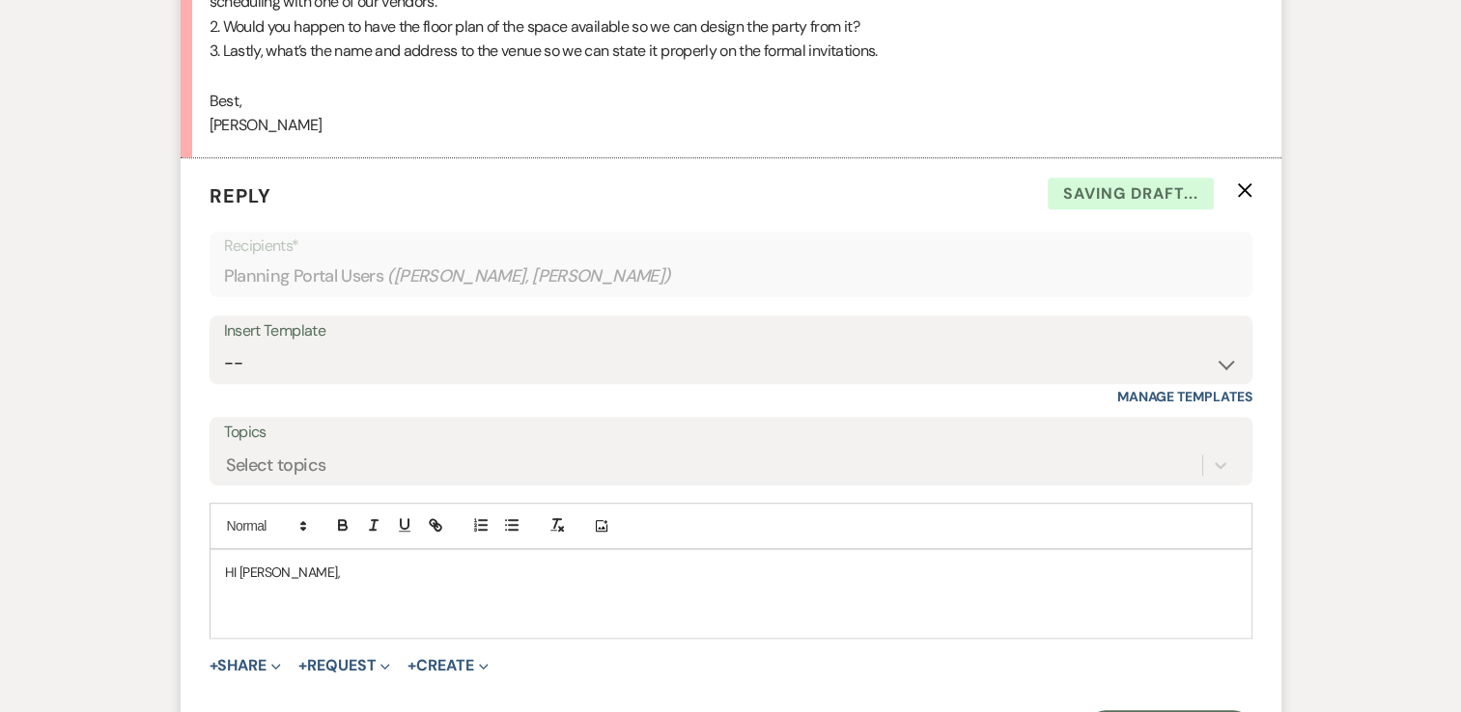
scroll to position [1271, 0]
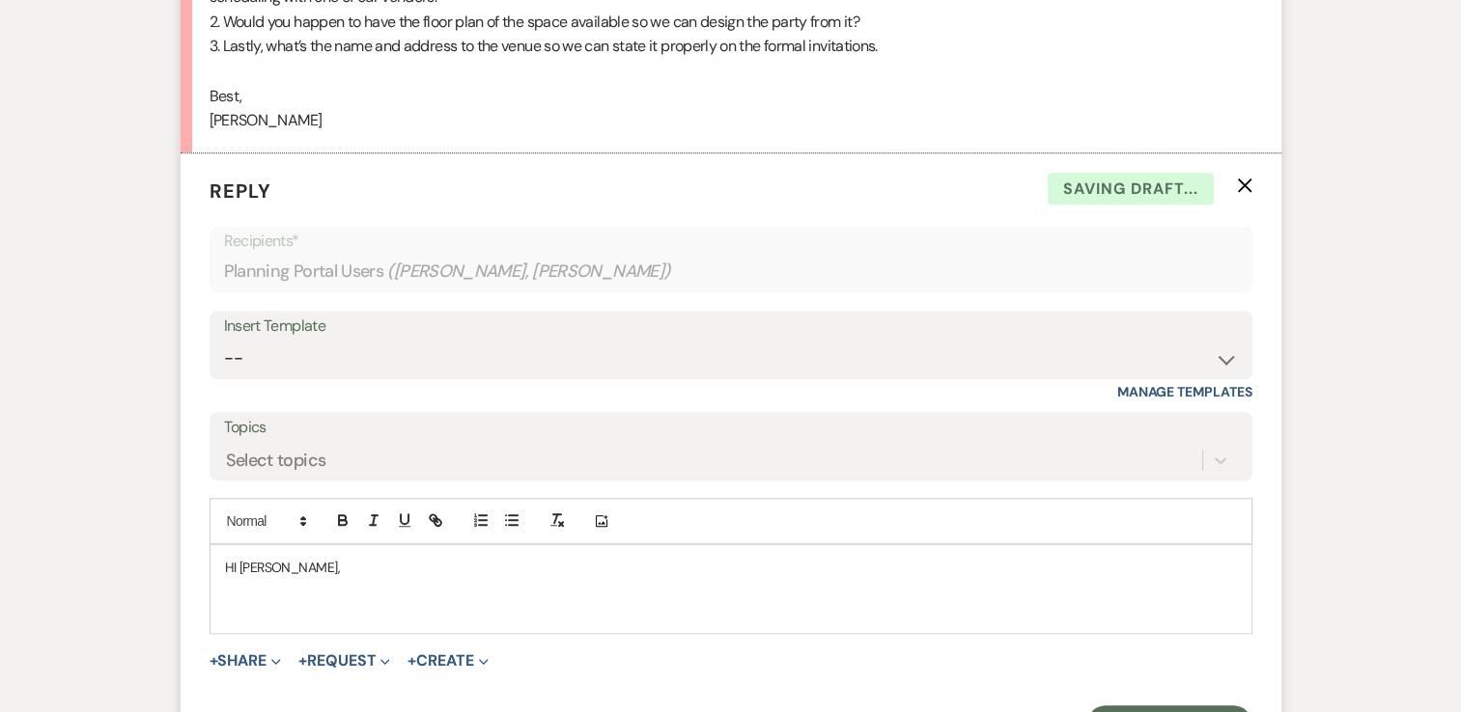
click at [232, 557] on p "HI [PERSON_NAME]," at bounding box center [731, 567] width 1012 height 21
click at [226, 600] on p at bounding box center [731, 610] width 1012 height 21
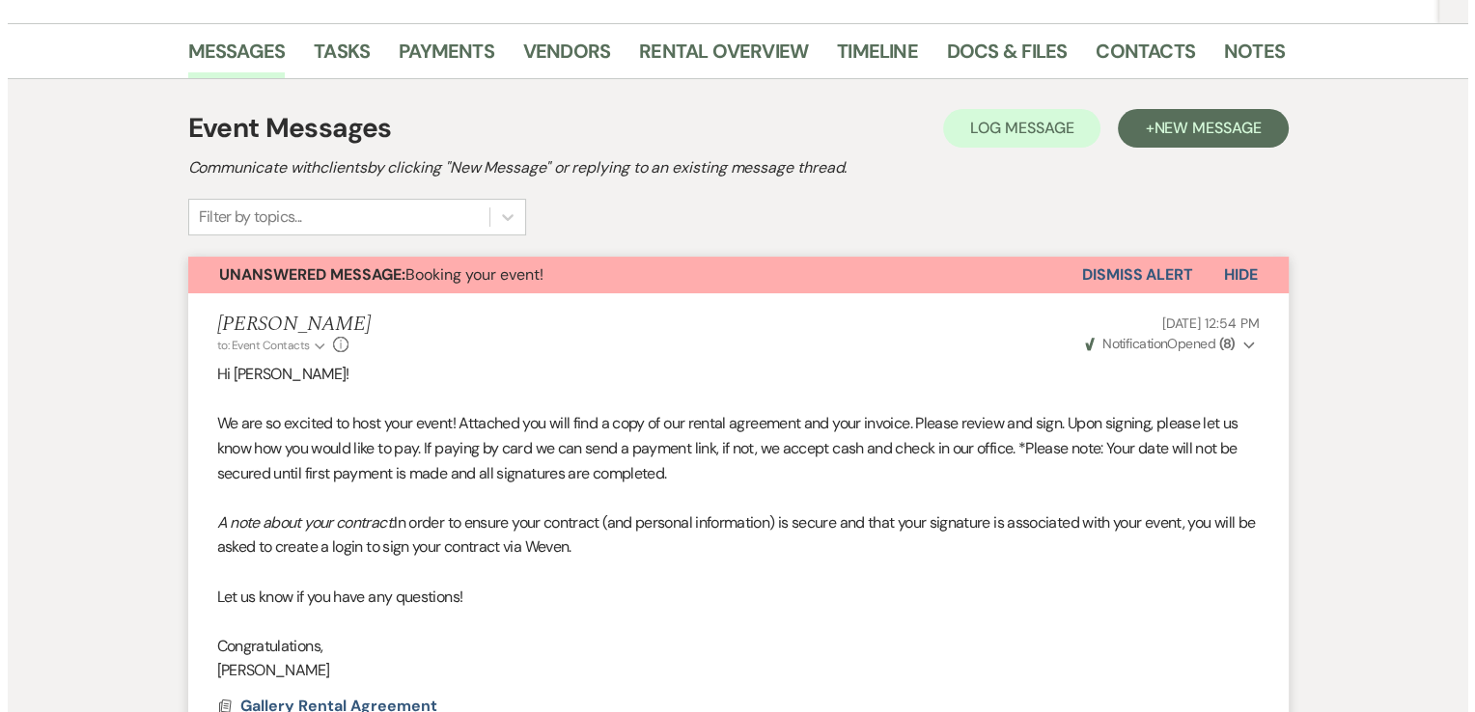
scroll to position [344, 0]
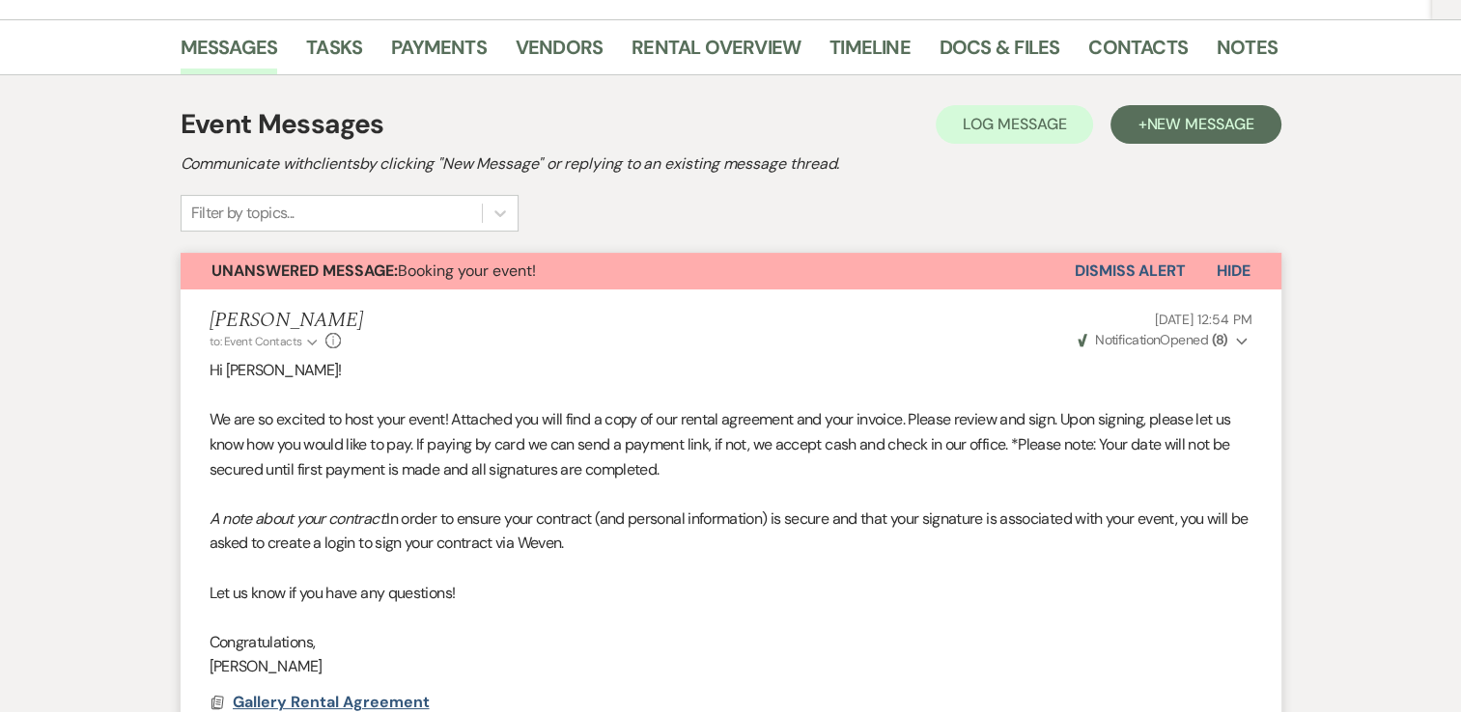
click at [359, 692] on span "Gallery Rental Agreement" at bounding box center [331, 702] width 197 height 20
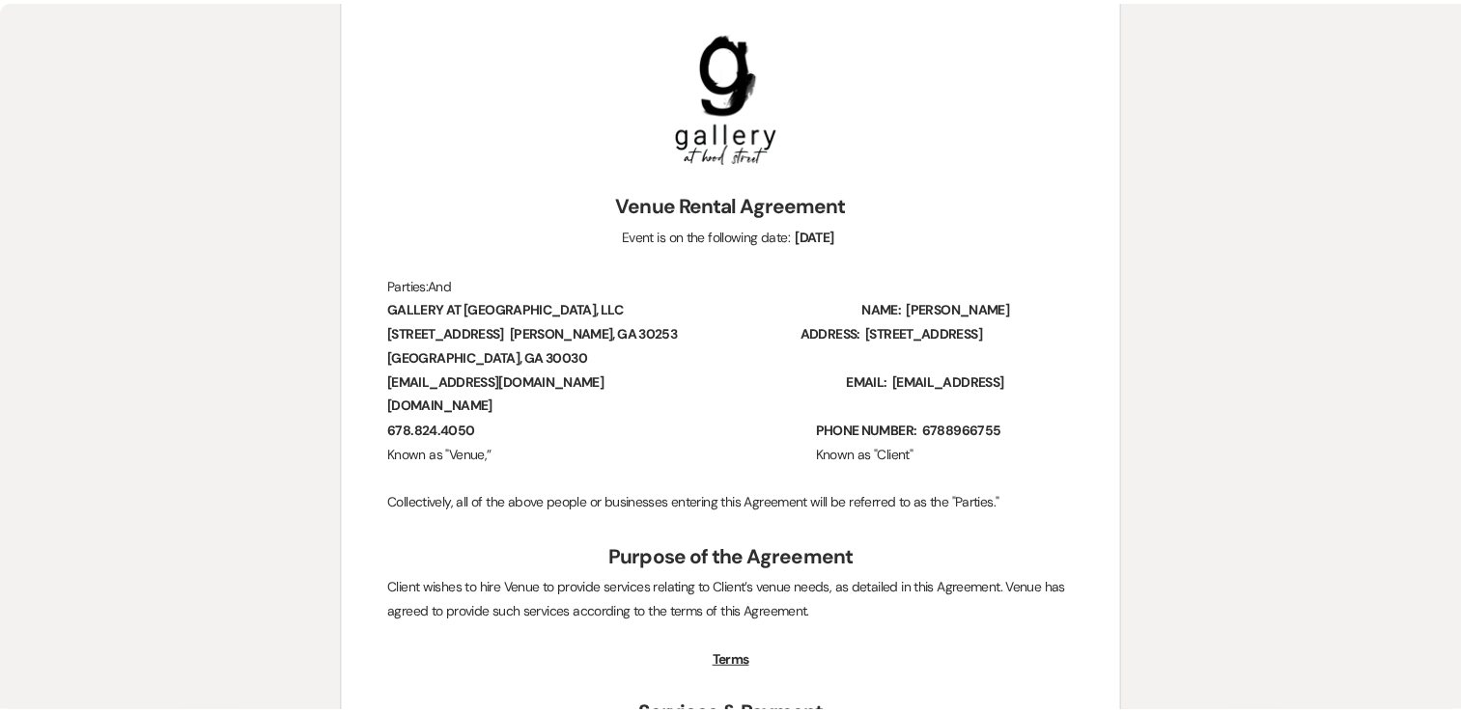
scroll to position [0, 0]
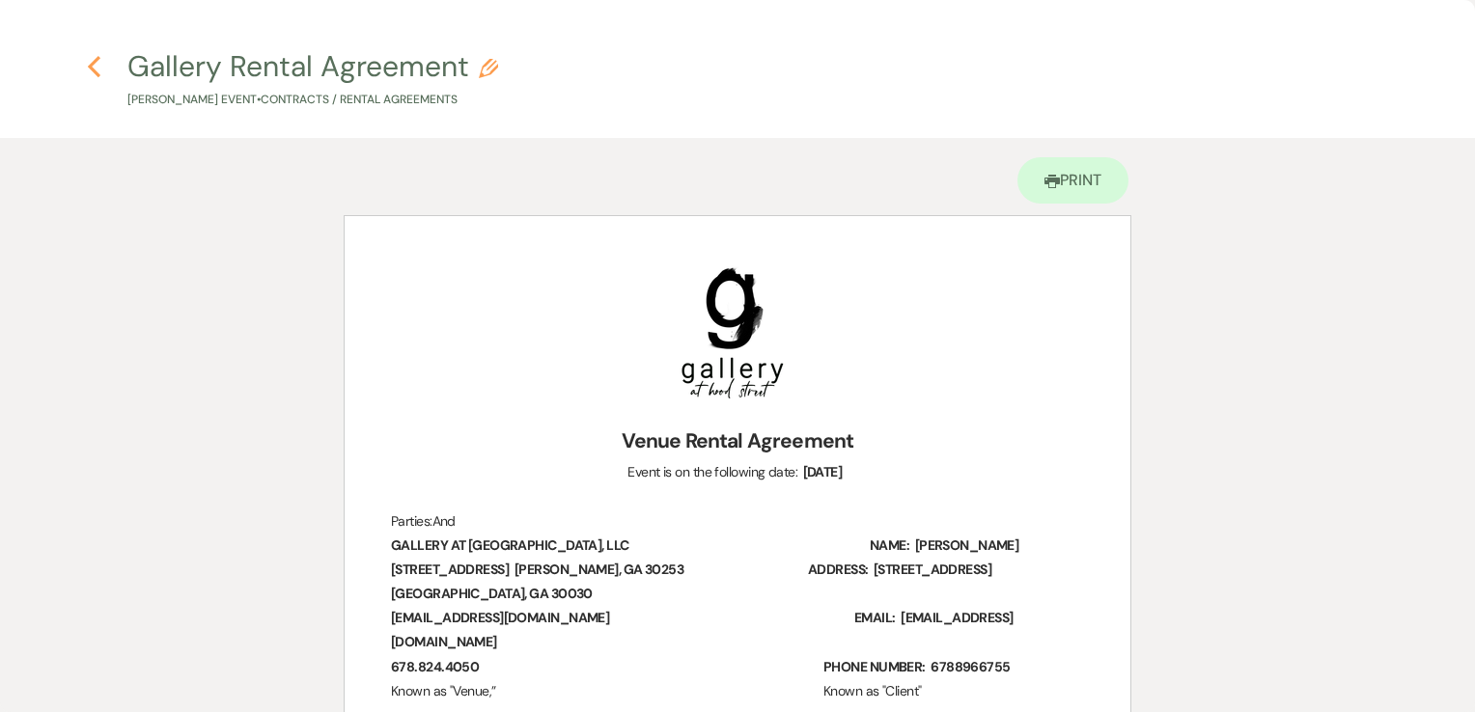
click at [91, 76] on icon "Previous" at bounding box center [94, 66] width 14 height 23
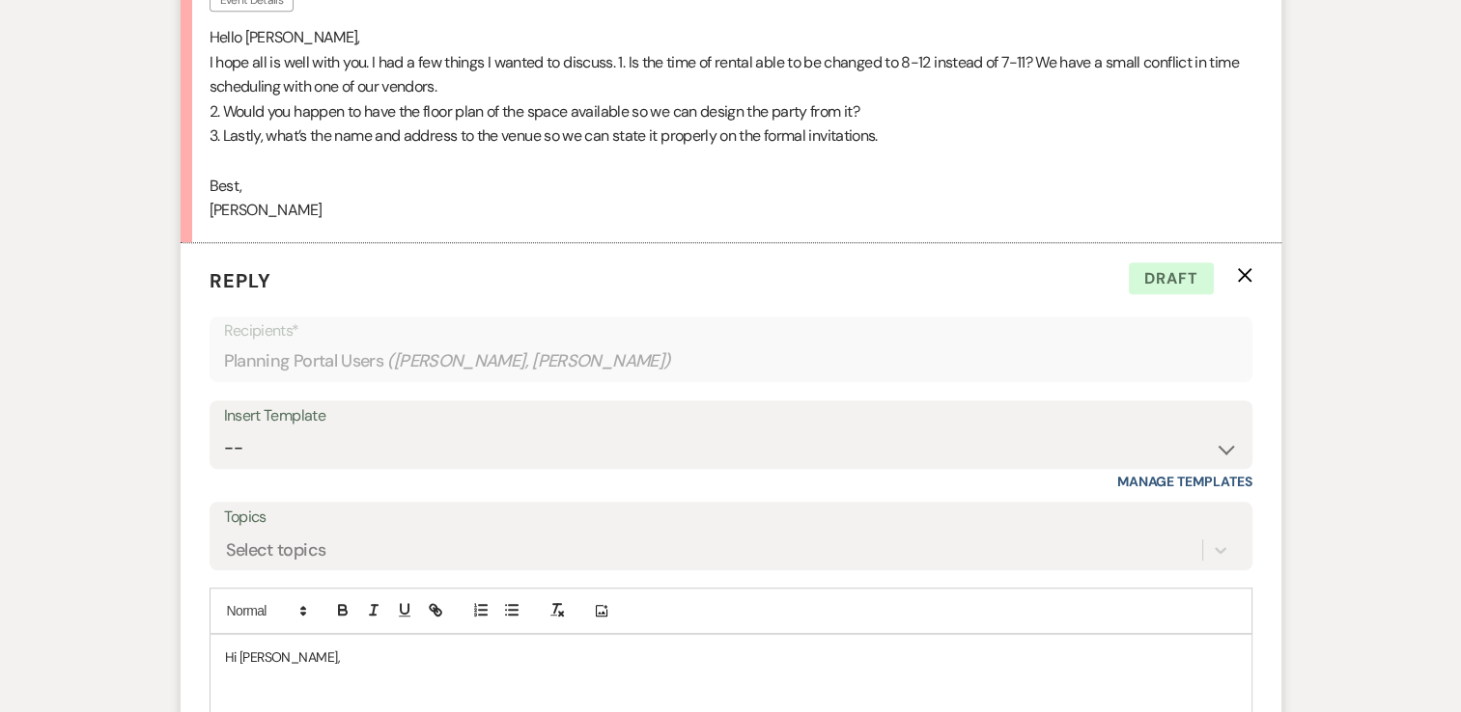
scroll to position [1211, 0]
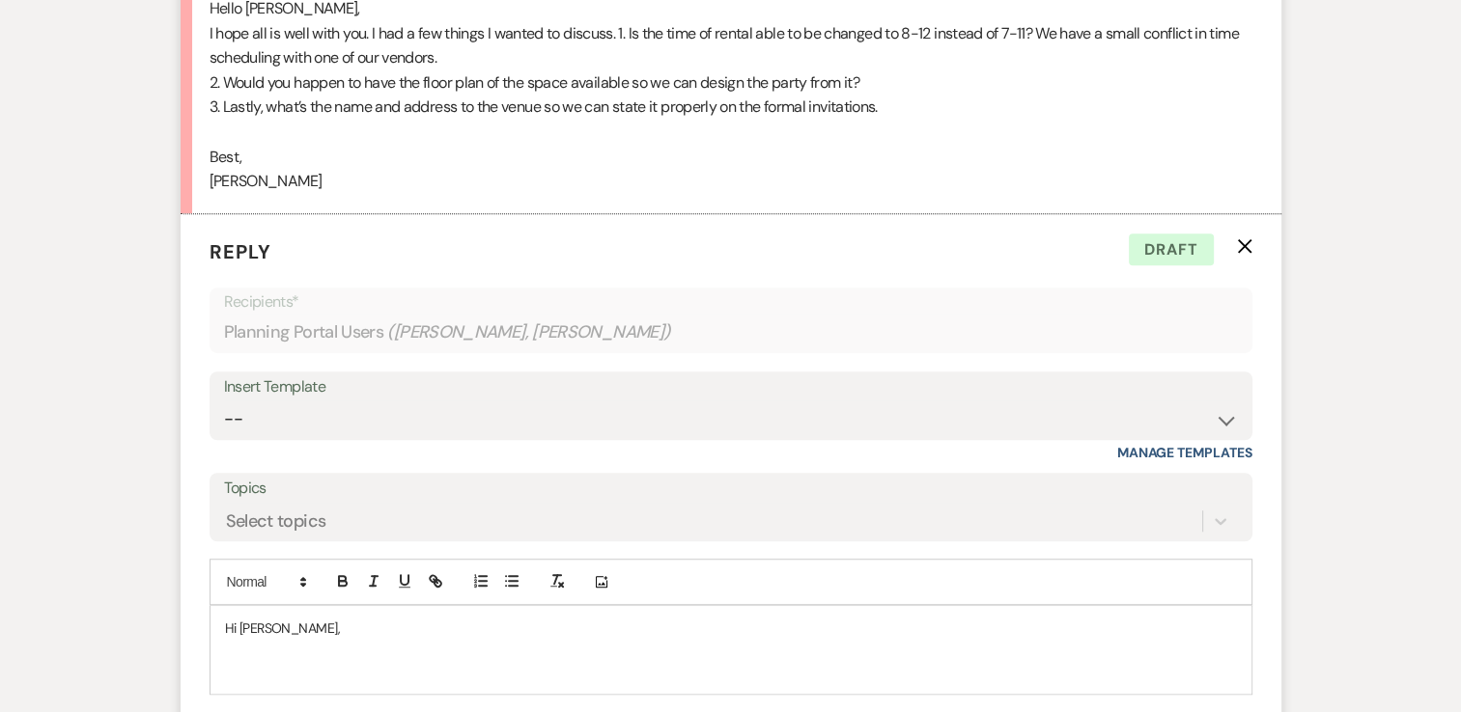
click at [336, 661] on p at bounding box center [731, 671] width 1012 height 21
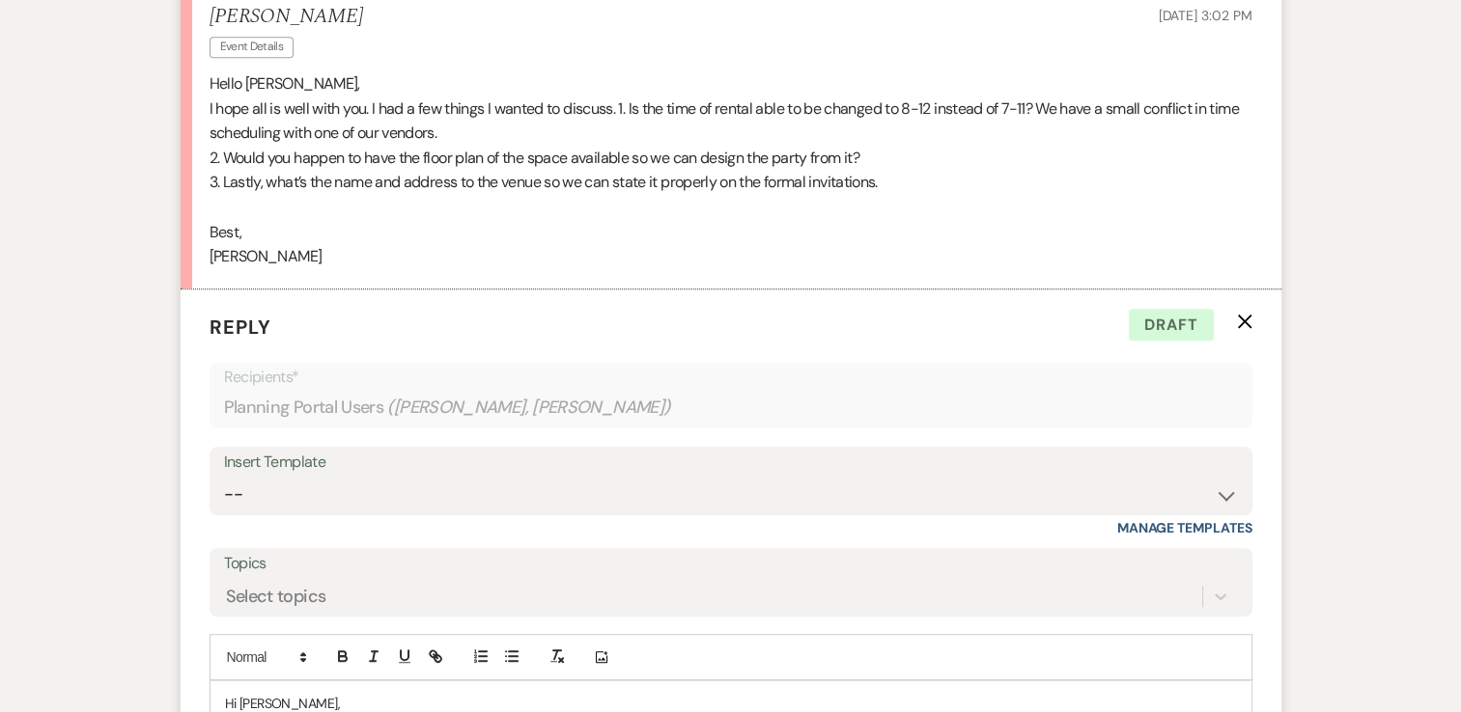
scroll to position [1246, 0]
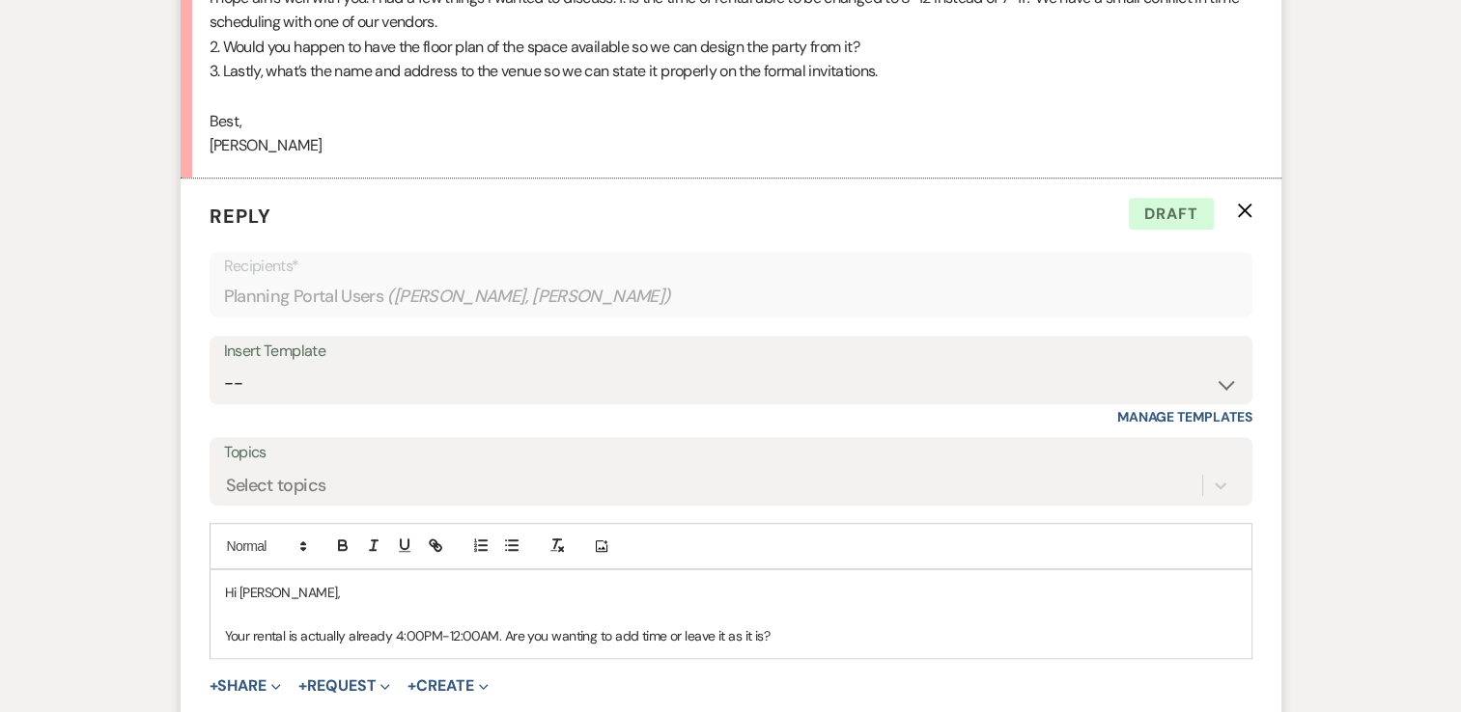
drag, startPoint x: 804, startPoint y: 585, endPoint x: 525, endPoint y: 584, distance: 279.0
drag, startPoint x: 525, startPoint y: 584, endPoint x: 820, endPoint y: 599, distance: 294.8
click at [820, 599] on div "Hi Ladonna, Your rental is actually already 4:00PM-12:00AM. Are you wanting to …" at bounding box center [730, 615] width 1041 height 88
drag, startPoint x: 770, startPoint y: 584, endPoint x: 595, endPoint y: 593, distance: 175.9
drag, startPoint x: 595, startPoint y: 593, endPoint x: 882, endPoint y: 594, distance: 287.7
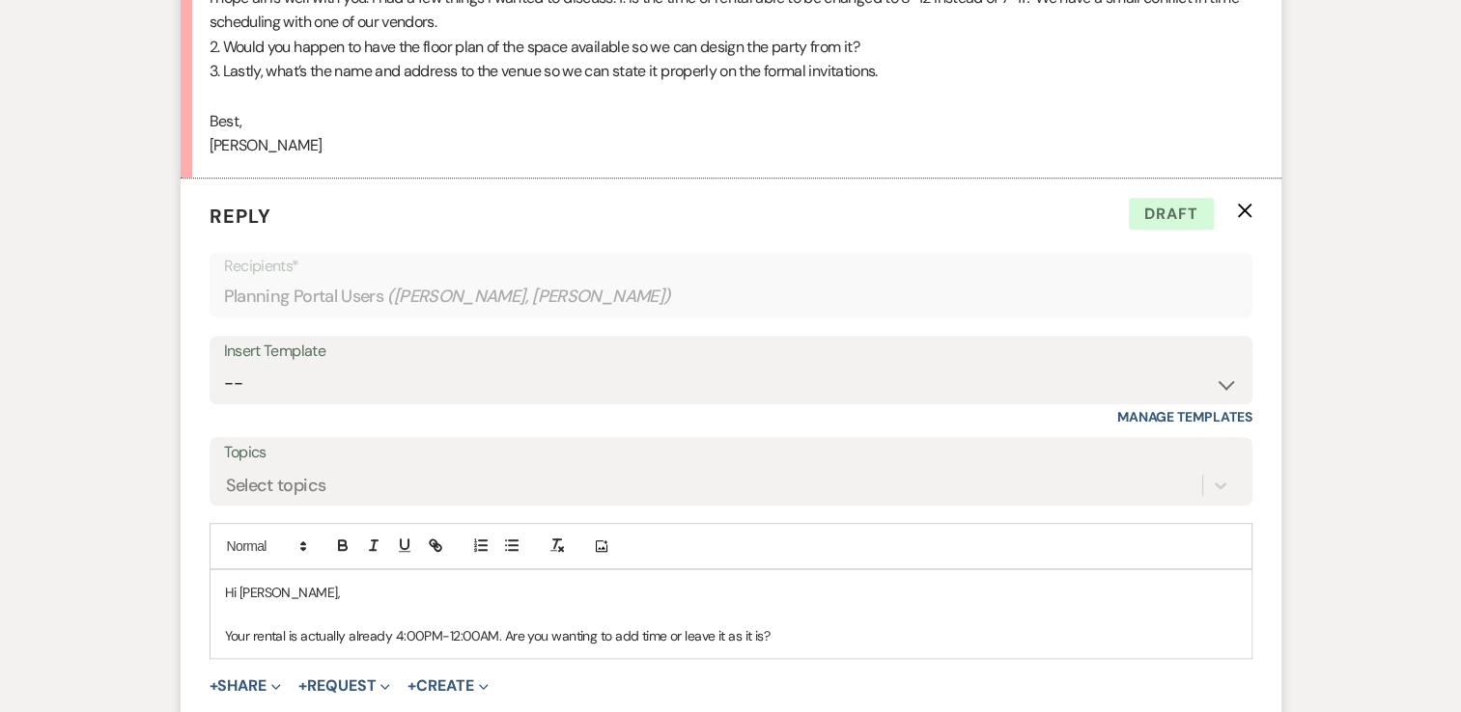
click at [882, 626] on p "Your rental is actually already 4:00PM-12:00AM. Are you wanting to add time or …" at bounding box center [731, 636] width 1012 height 21
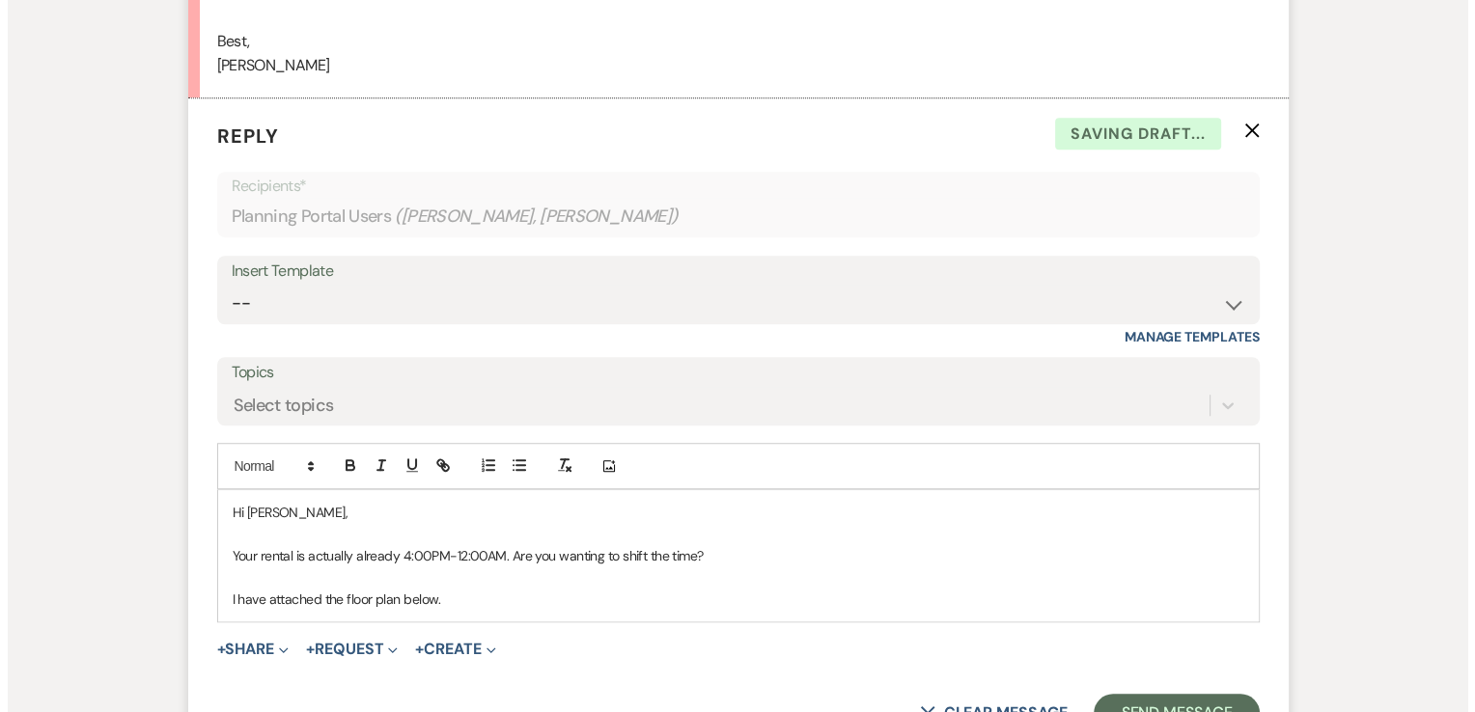
scroll to position [1413, 0]
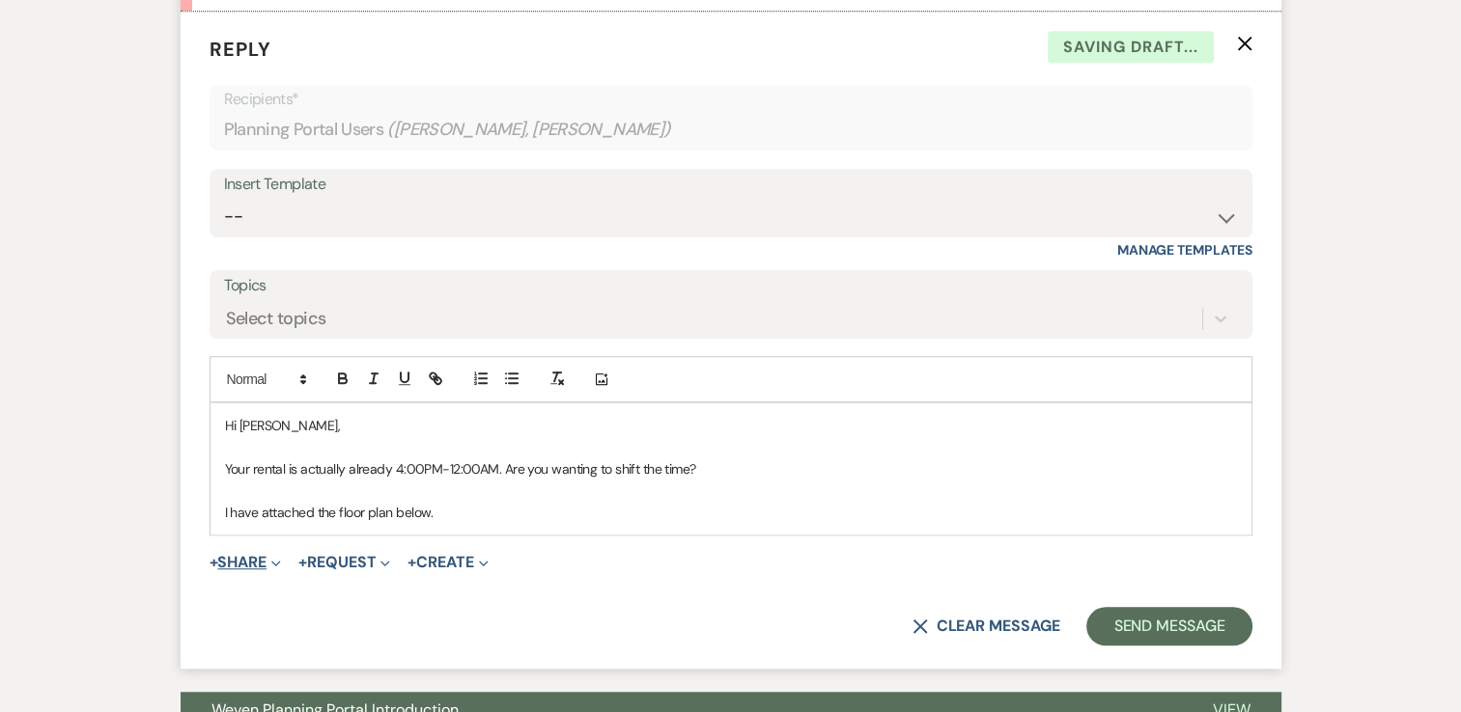
click at [253, 555] on button "+ Share Expand" at bounding box center [245, 562] width 72 height 15
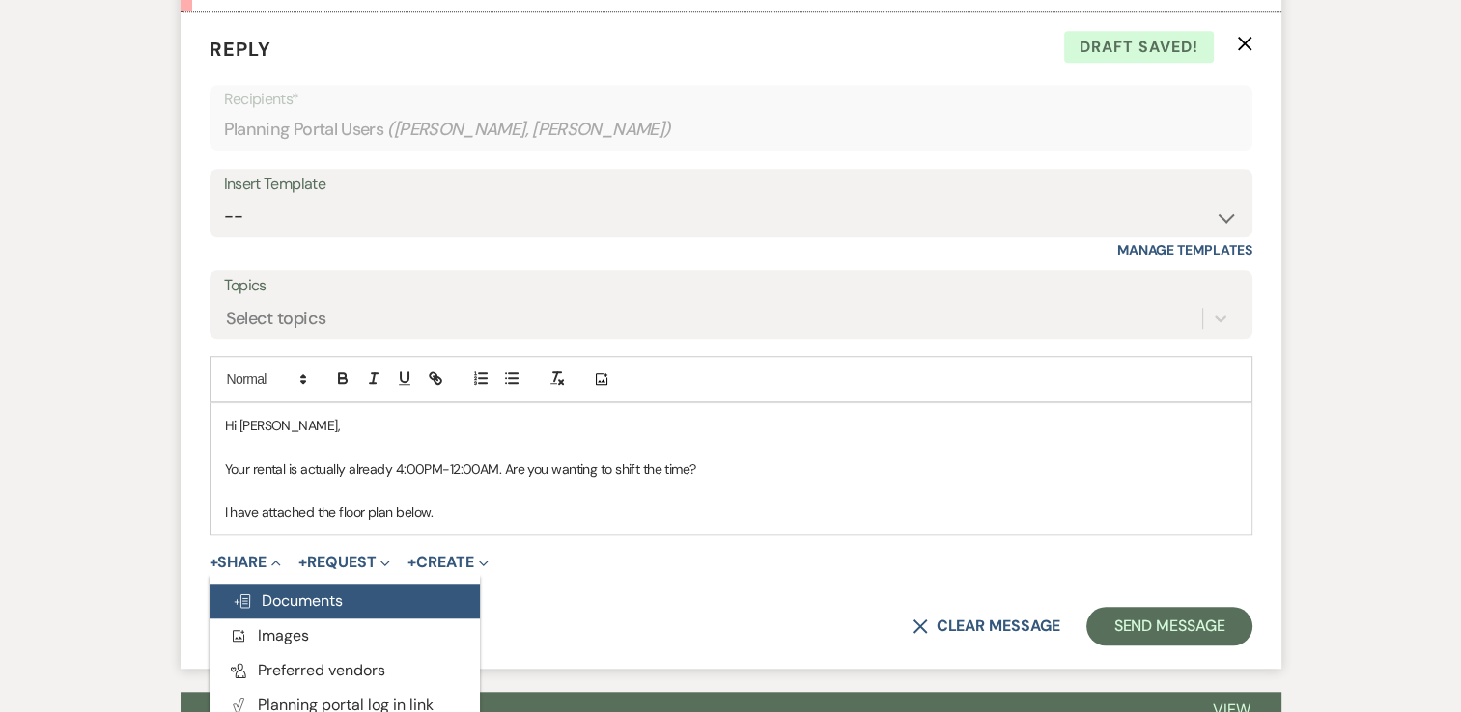
click at [316, 591] on span "Doc Upload Documents" at bounding box center [288, 601] width 110 height 20
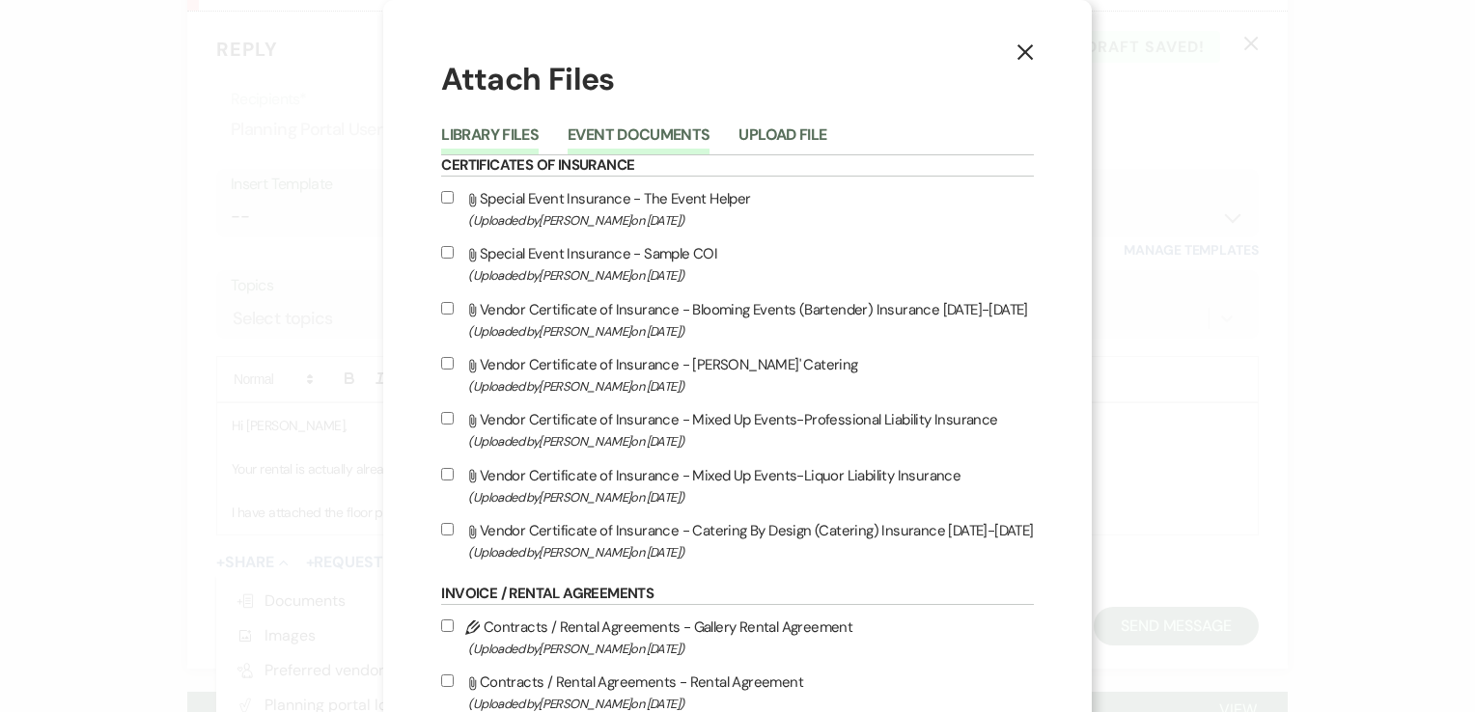
click at [614, 138] on button "Event Documents" at bounding box center [639, 140] width 142 height 27
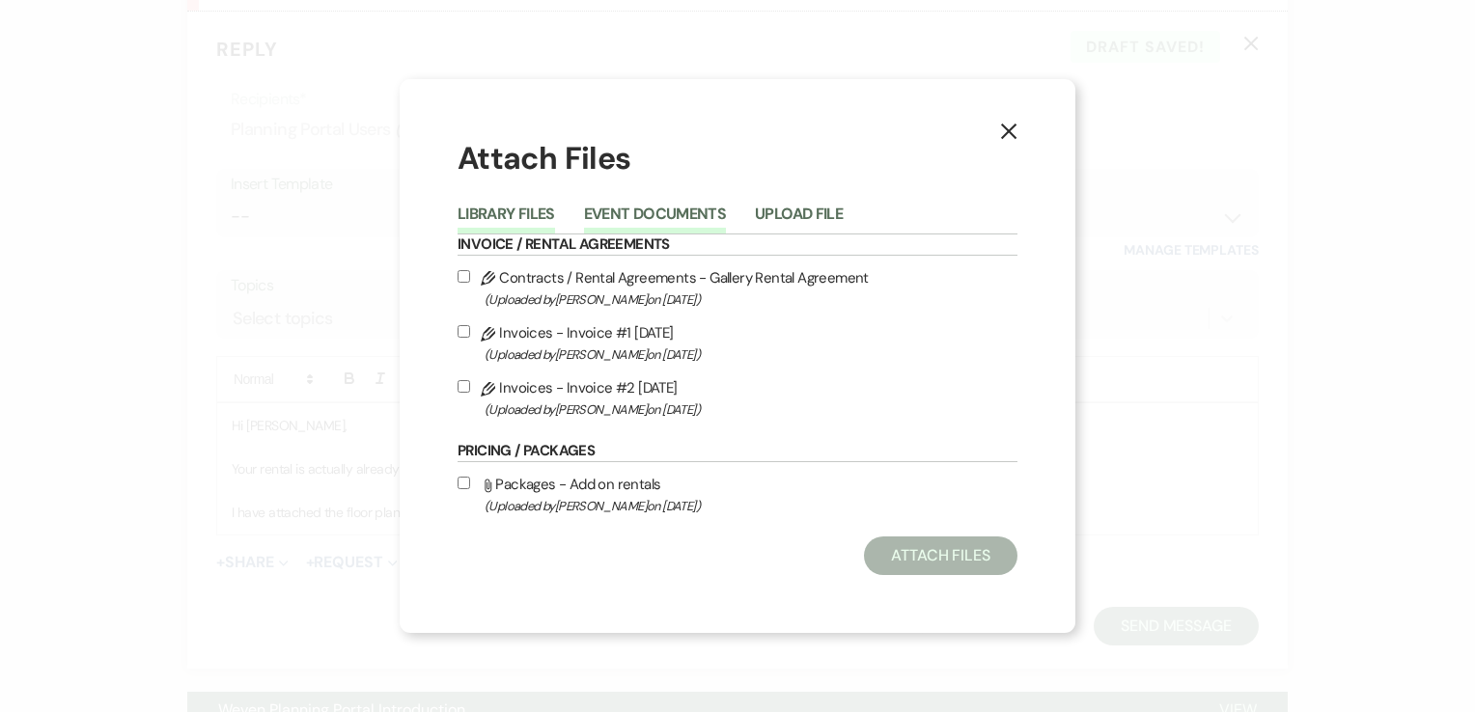
click at [541, 210] on button "Library Files" at bounding box center [507, 220] width 98 height 27
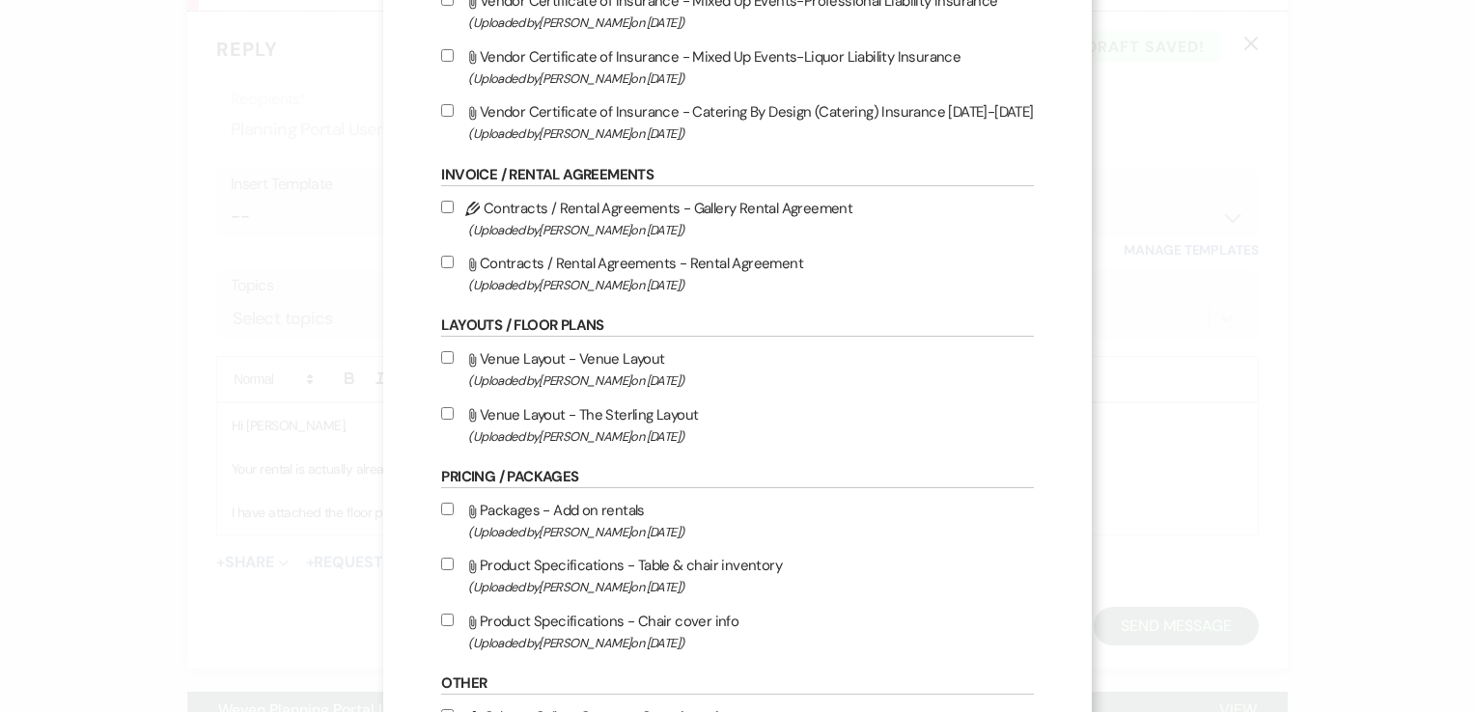
scroll to position [421, 0]
click at [430, 413] on div "X Attach Files Library Files Event Documents Upload File Certificates of Insura…" at bounding box center [737, 381] width 708 height 1604
click at [441, 413] on input "Attach File Venue Layout - The Sterling Layout (Uploaded by Shelby on Jun 24th,…" at bounding box center [447, 411] width 13 height 13
checkbox input "true"
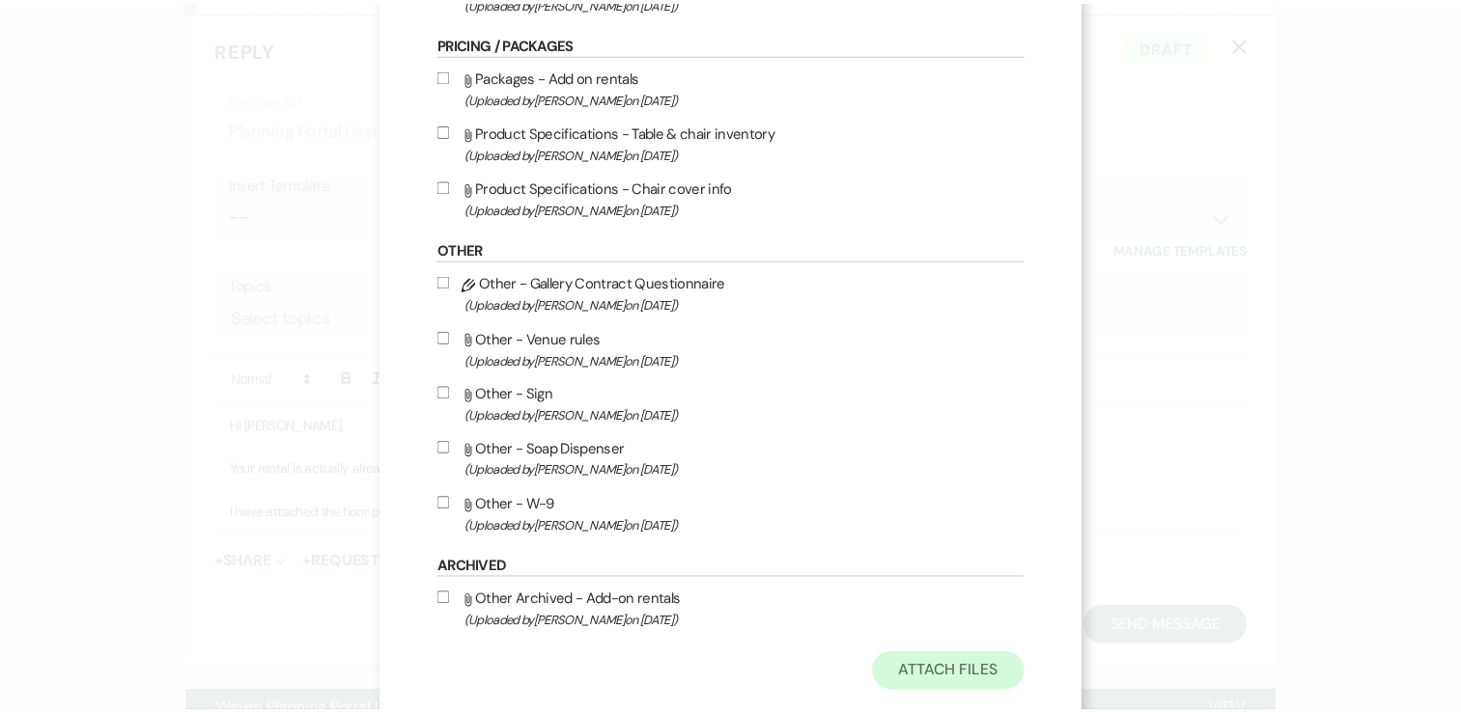
scroll to position [877, 0]
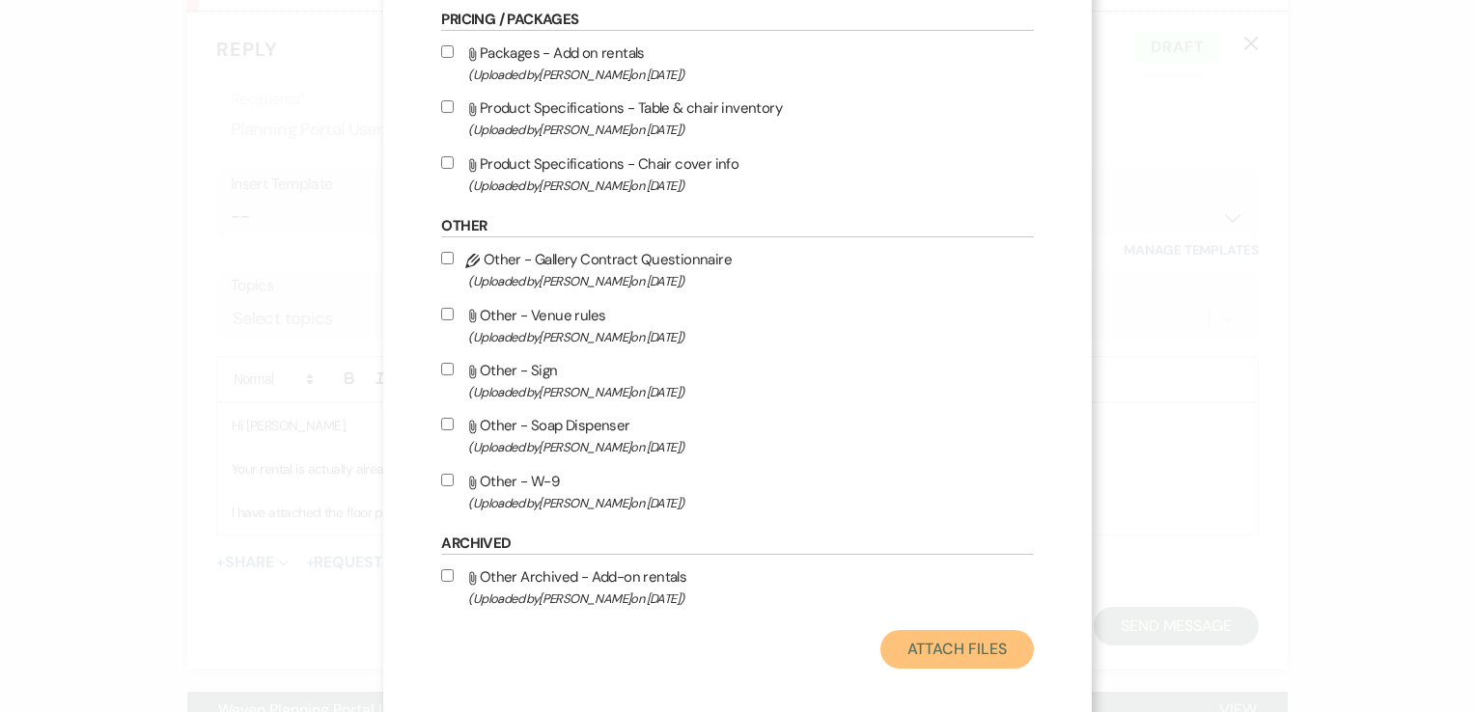
click at [911, 643] on button "Attach Files" at bounding box center [957, 649] width 154 height 39
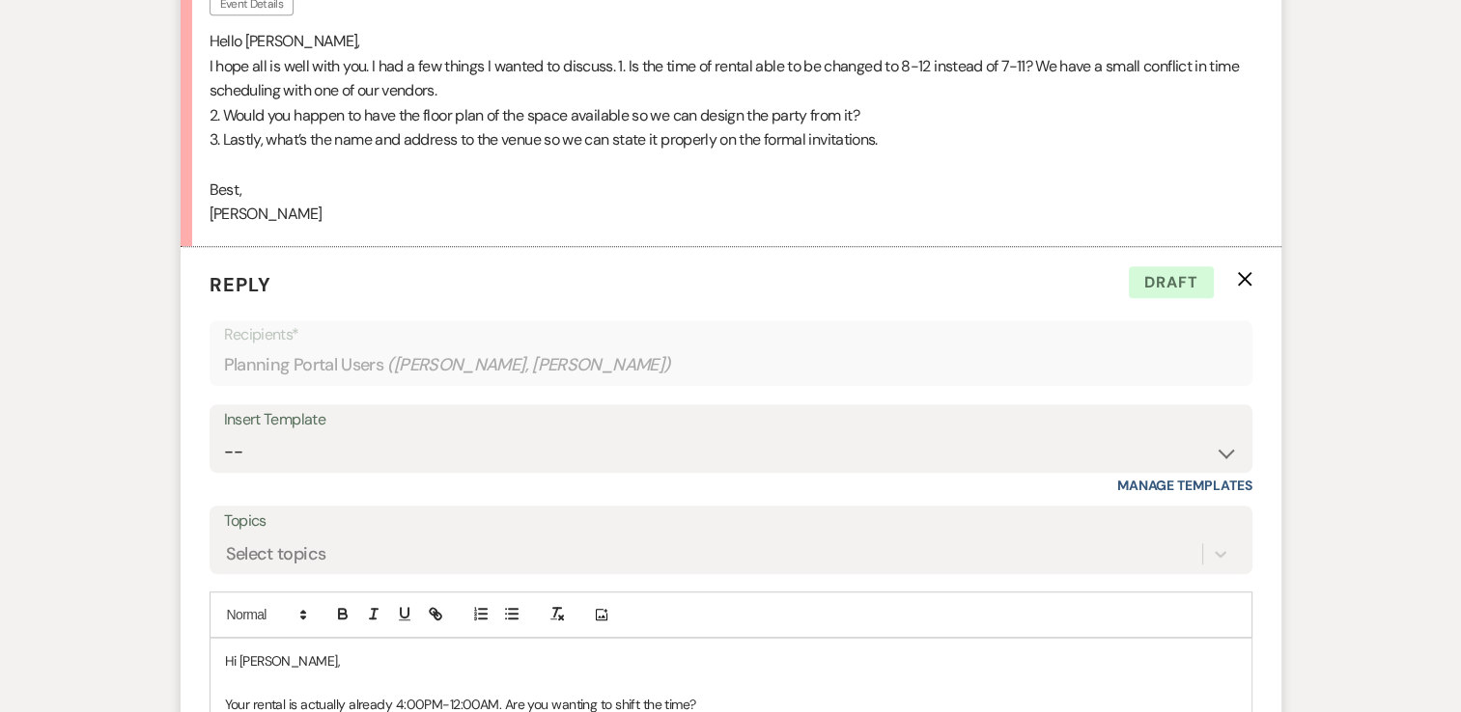
scroll to position [1186, 0]
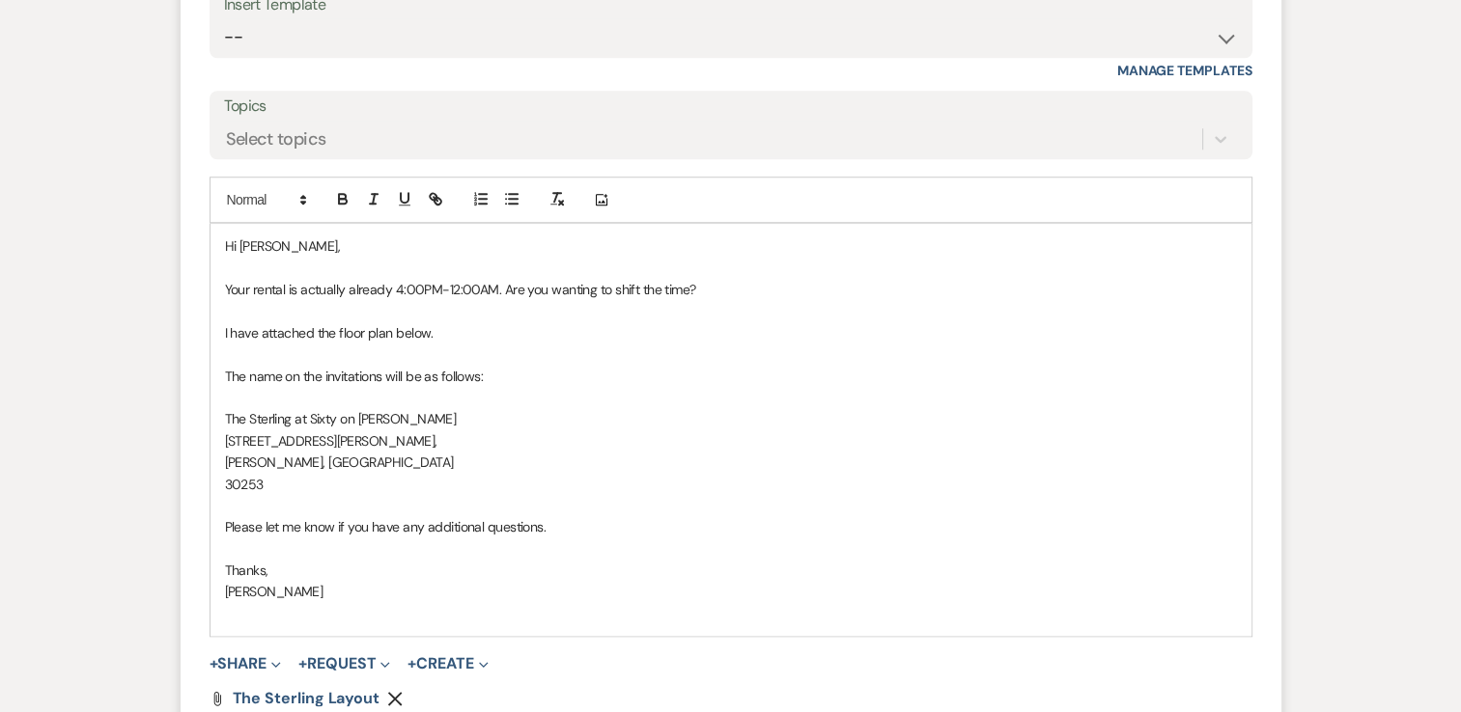
scroll to position [1595, 0]
click at [301, 385] on p at bounding box center [731, 395] width 1012 height 21
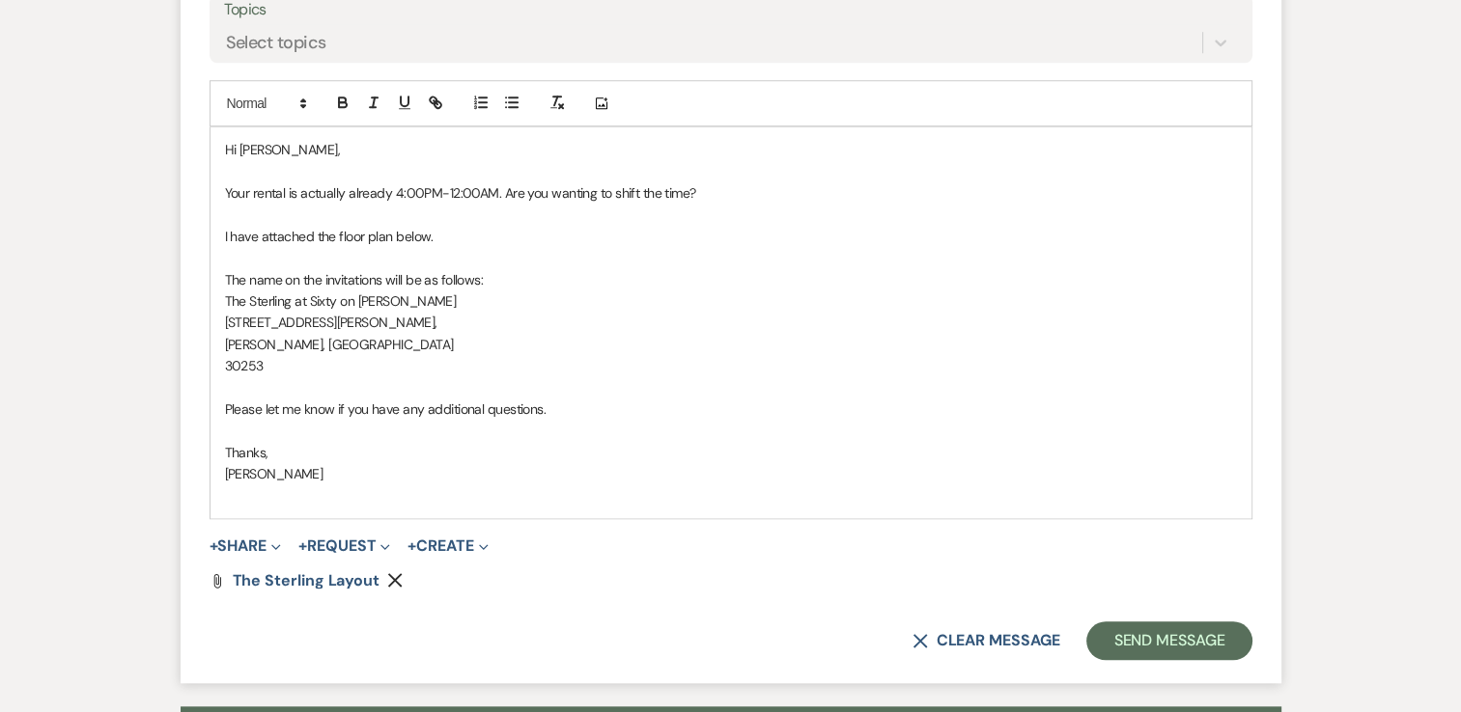
scroll to position [1691, 0]
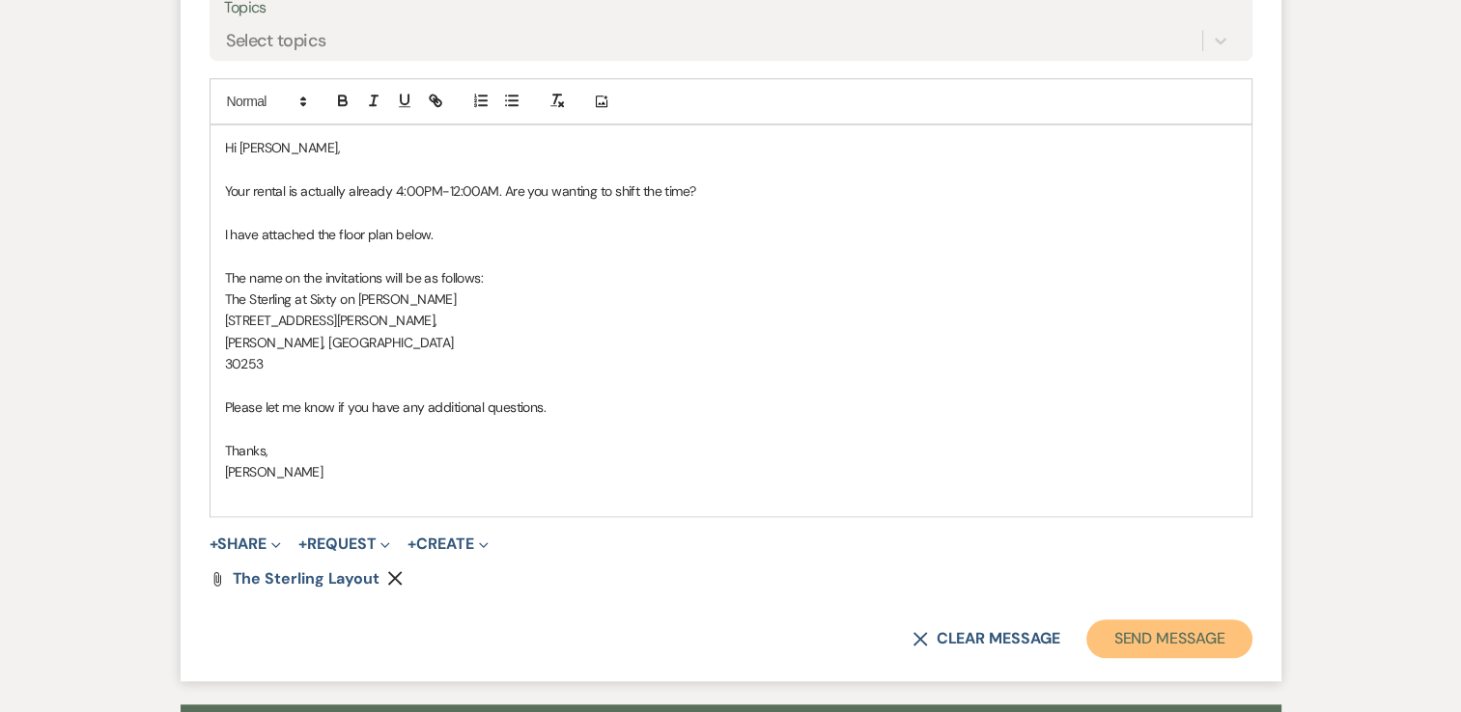
click at [1141, 620] on button "Send Message" at bounding box center [1168, 639] width 165 height 39
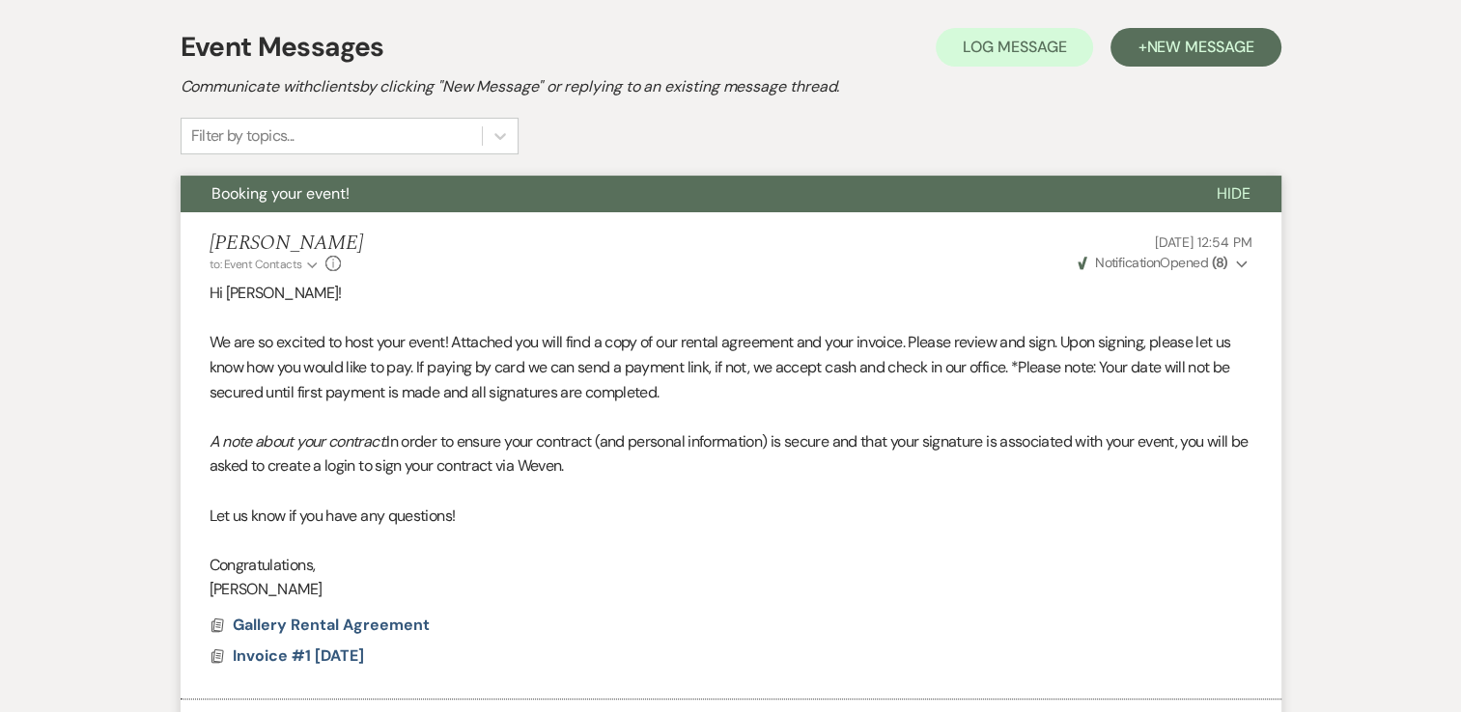
scroll to position [0, 0]
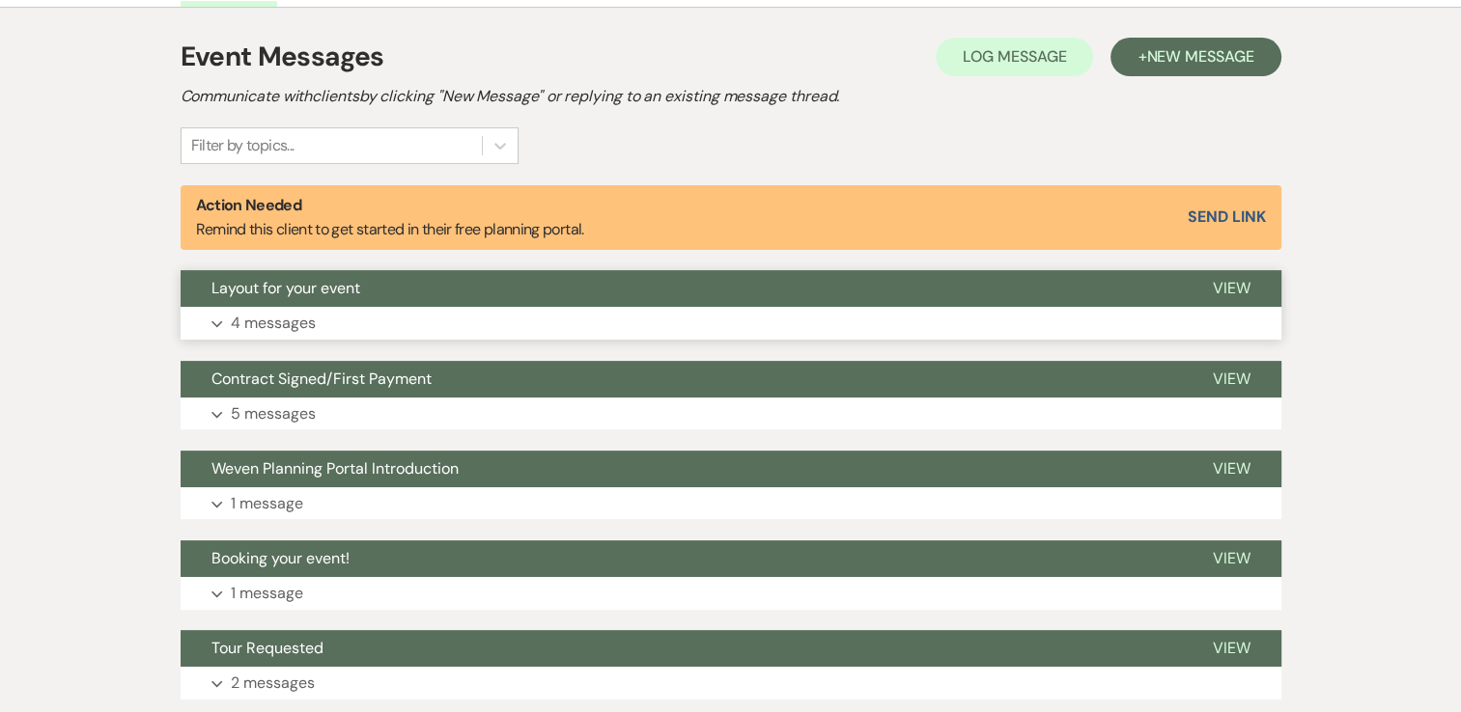
click at [479, 315] on button "Expand 4 messages" at bounding box center [731, 323] width 1101 height 33
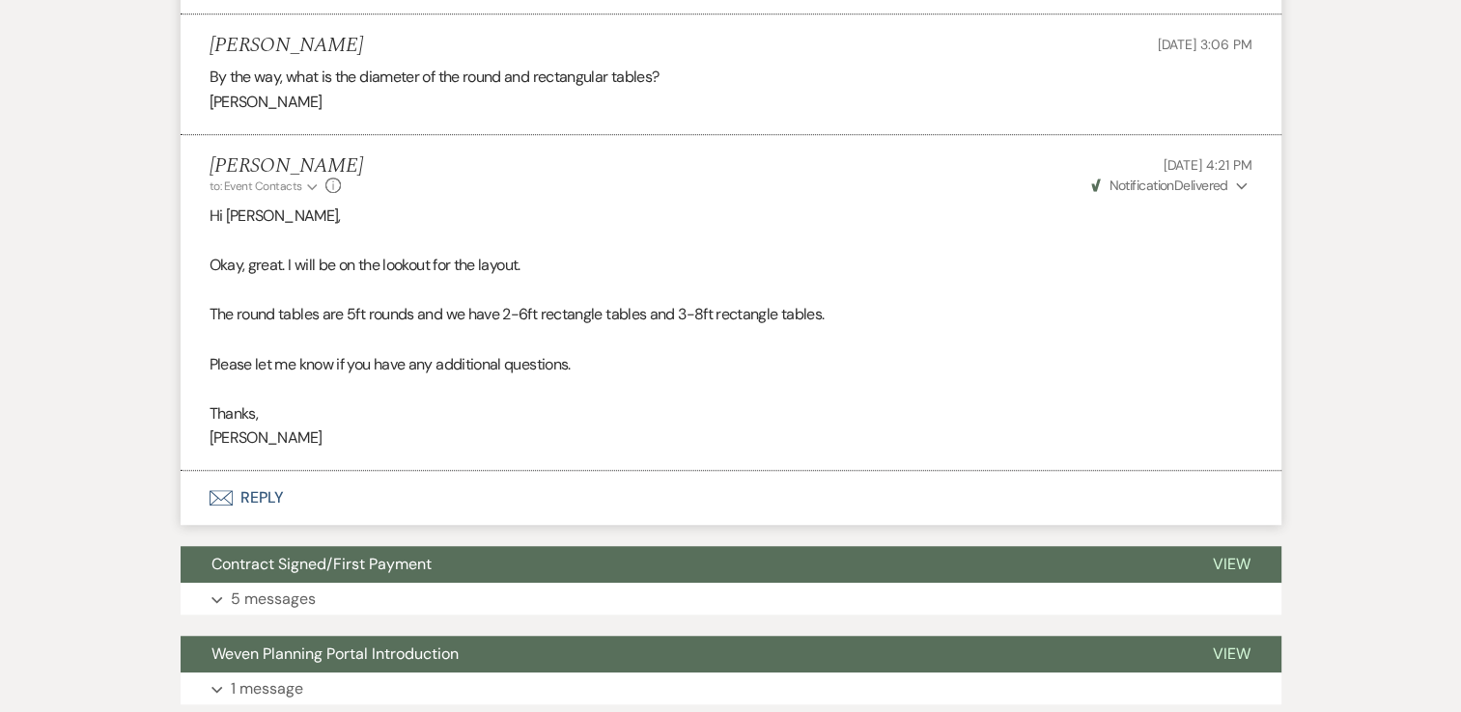
scroll to position [1330, 0]
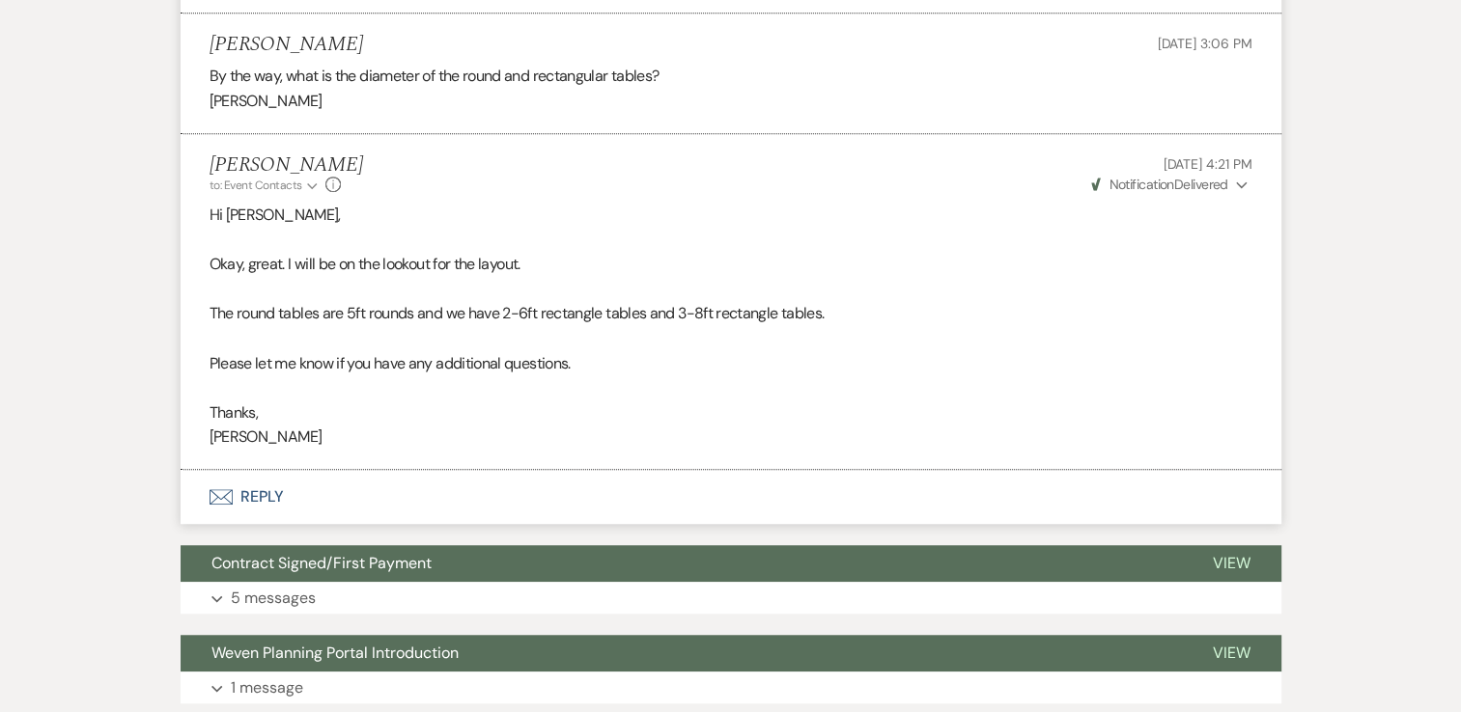
drag, startPoint x: 594, startPoint y: 555, endPoint x: 250, endPoint y: 349, distance: 401.0
click at [250, 349] on div "Hi [PERSON_NAME], Okay, great. I will be on the lookout for the layout. The rou…" at bounding box center [730, 326] width 1043 height 247
